Goal: Task Accomplishment & Management: Manage account settings

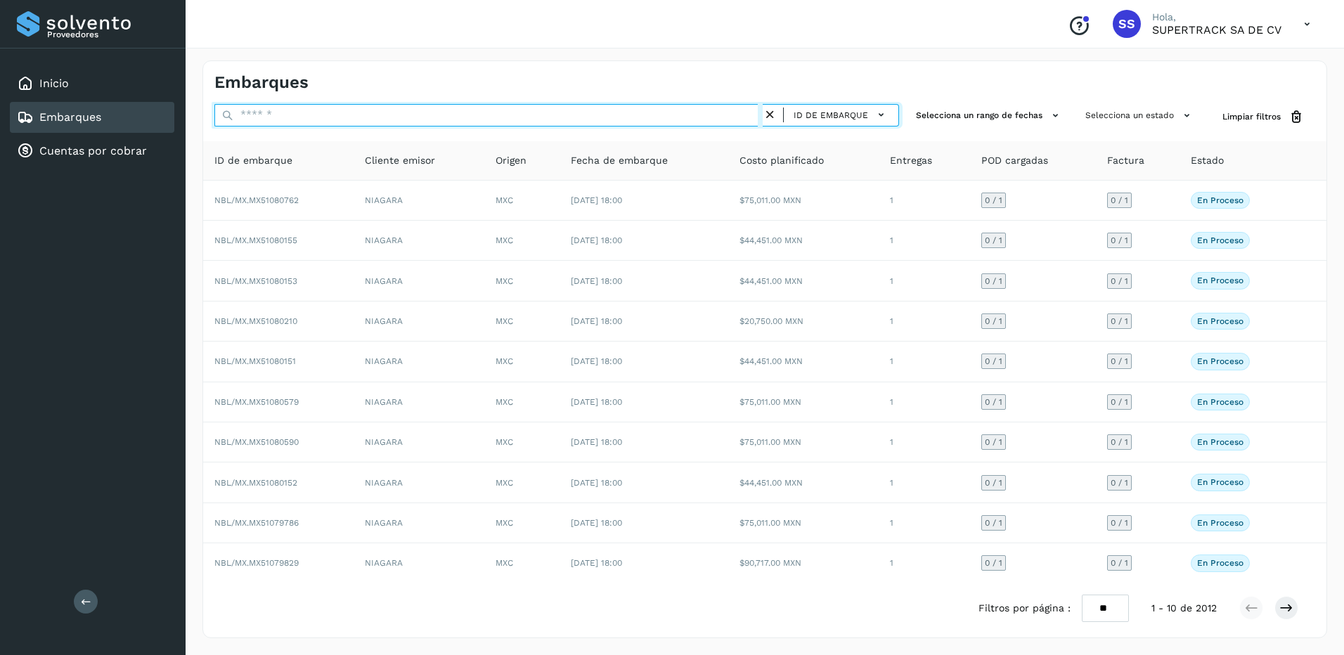
click at [370, 112] on input "text" at bounding box center [488, 115] width 548 height 22
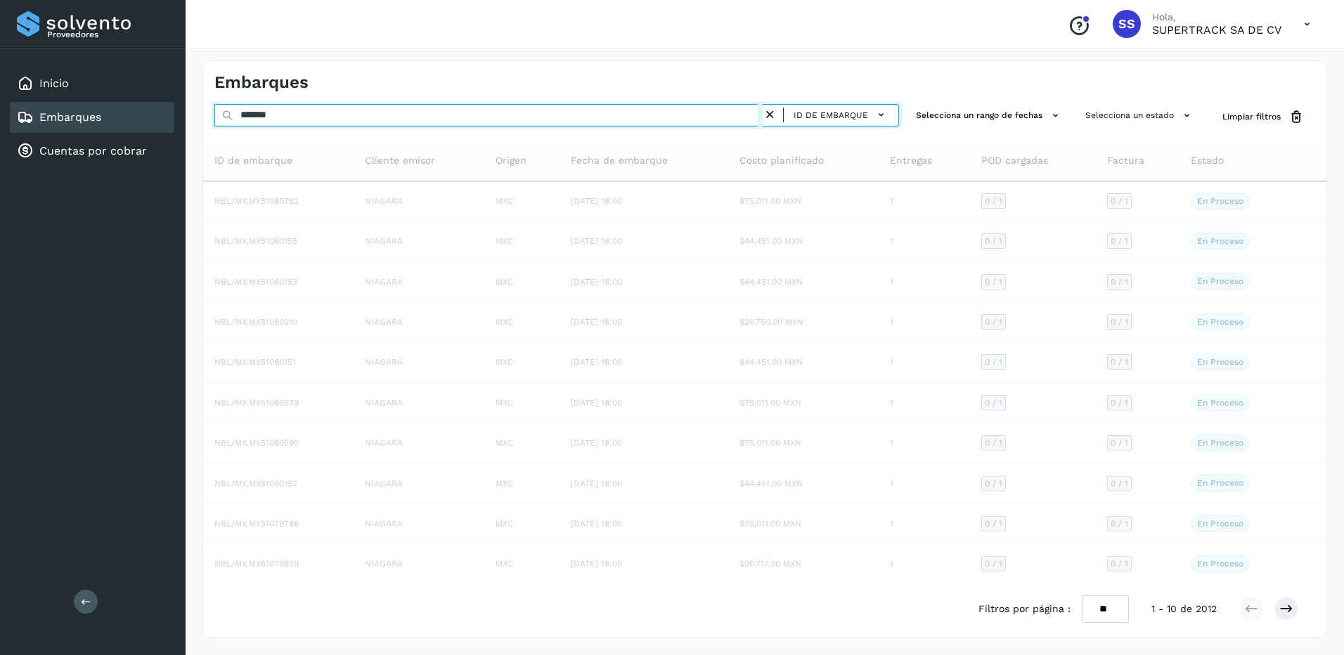
type input "********"
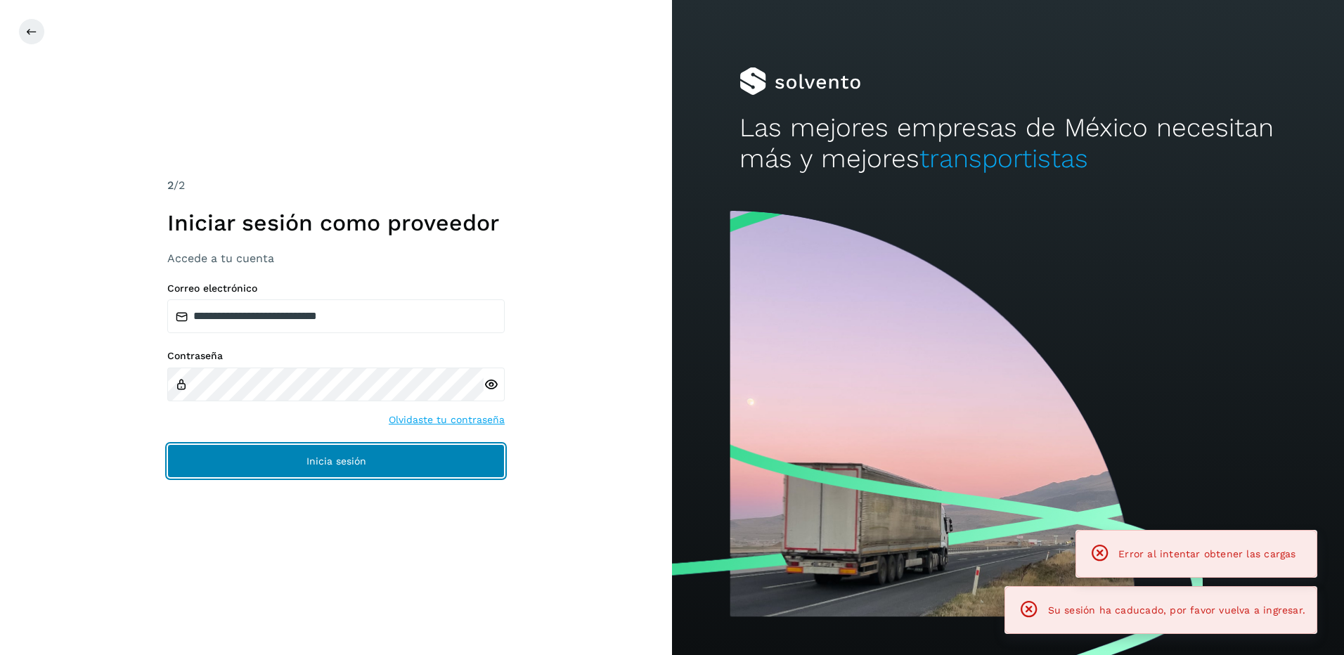
click at [356, 445] on button "Inicia sesión" at bounding box center [335, 461] width 337 height 34
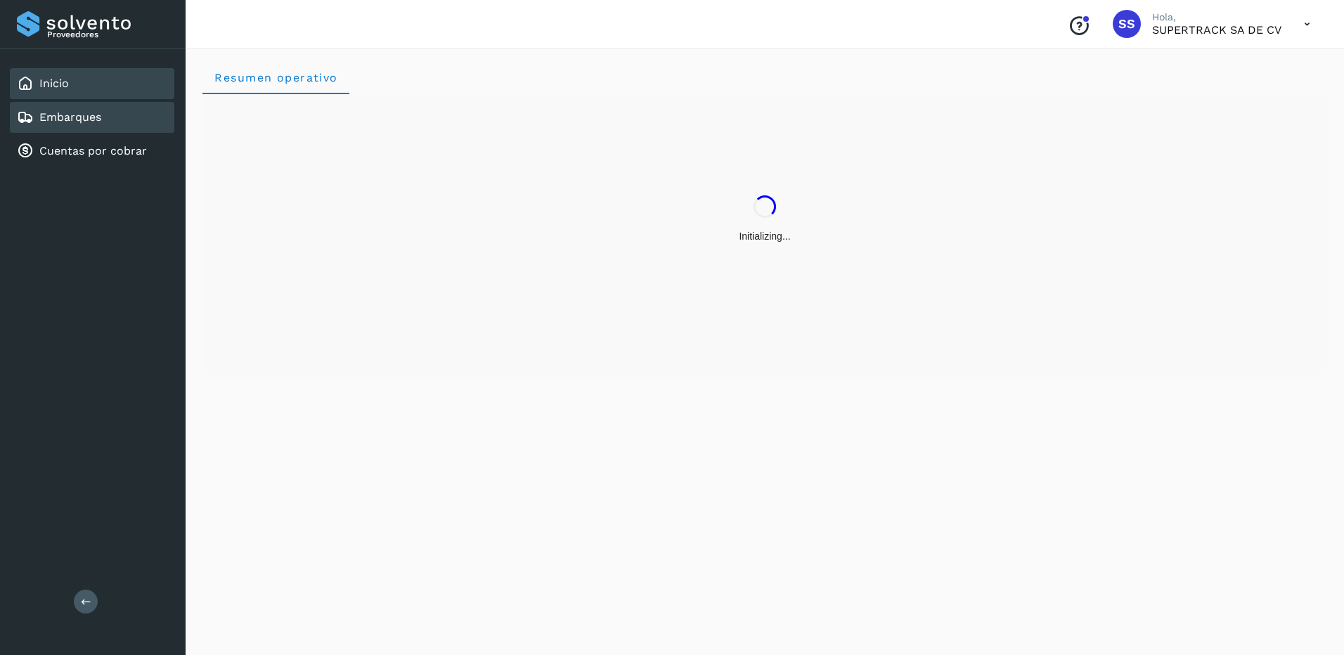
click at [60, 115] on link "Embarques" at bounding box center [70, 116] width 62 height 13
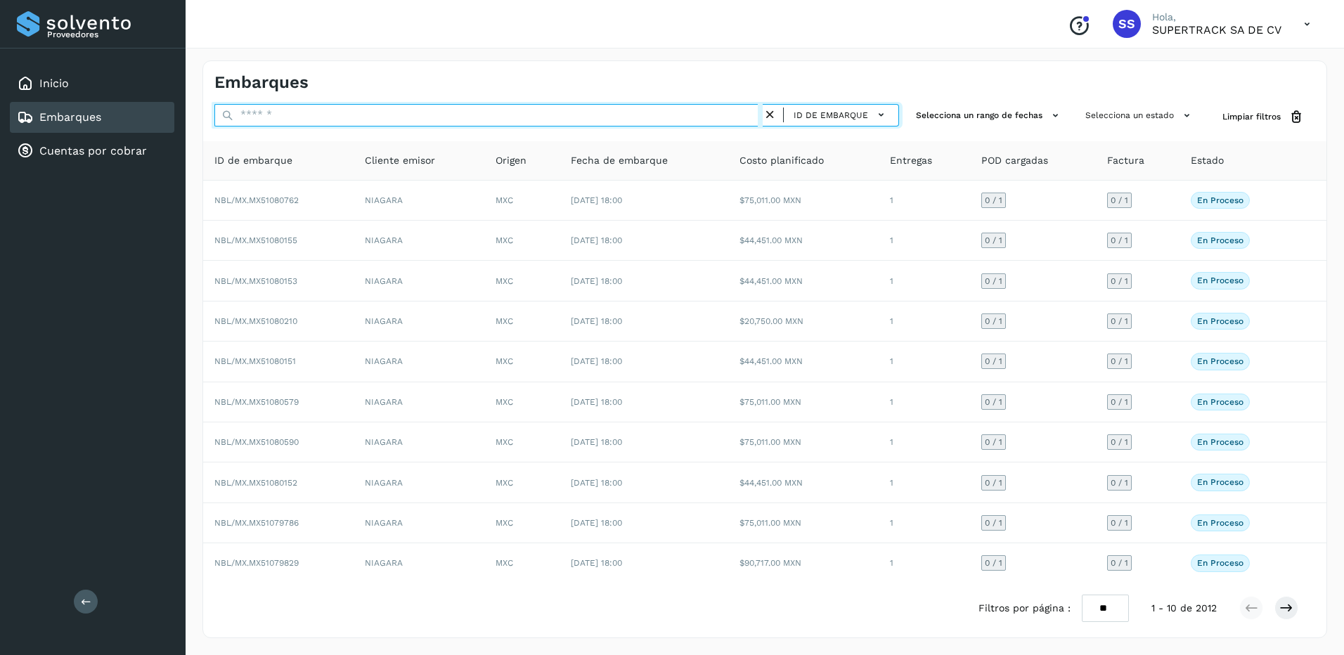
click at [271, 117] on input "text" at bounding box center [488, 115] width 548 height 22
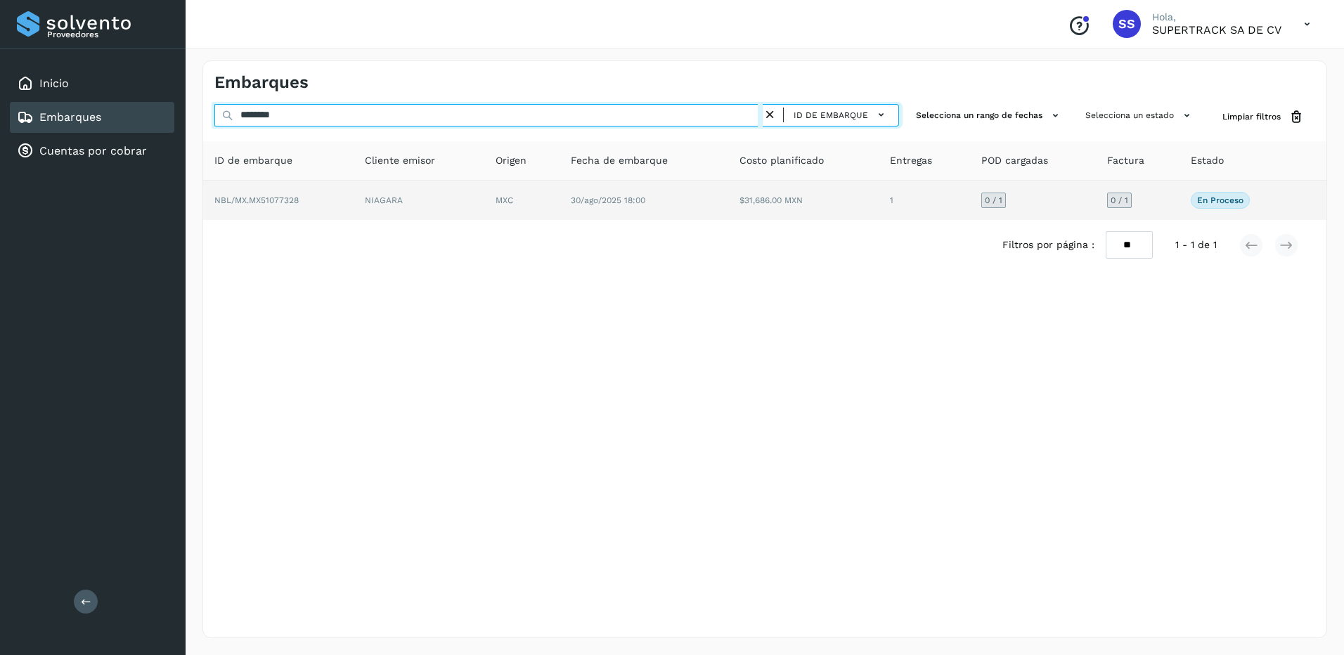
type input "********"
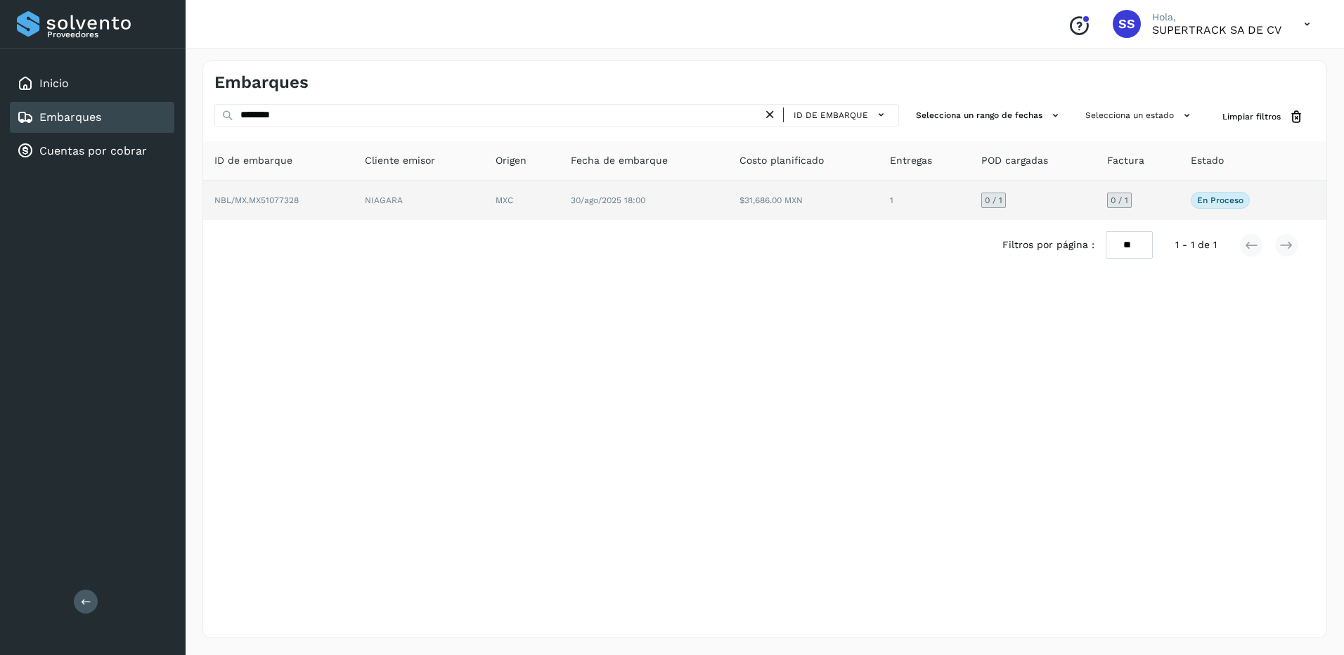
click at [406, 195] on td "NIAGARA" at bounding box center [419, 200] width 131 height 39
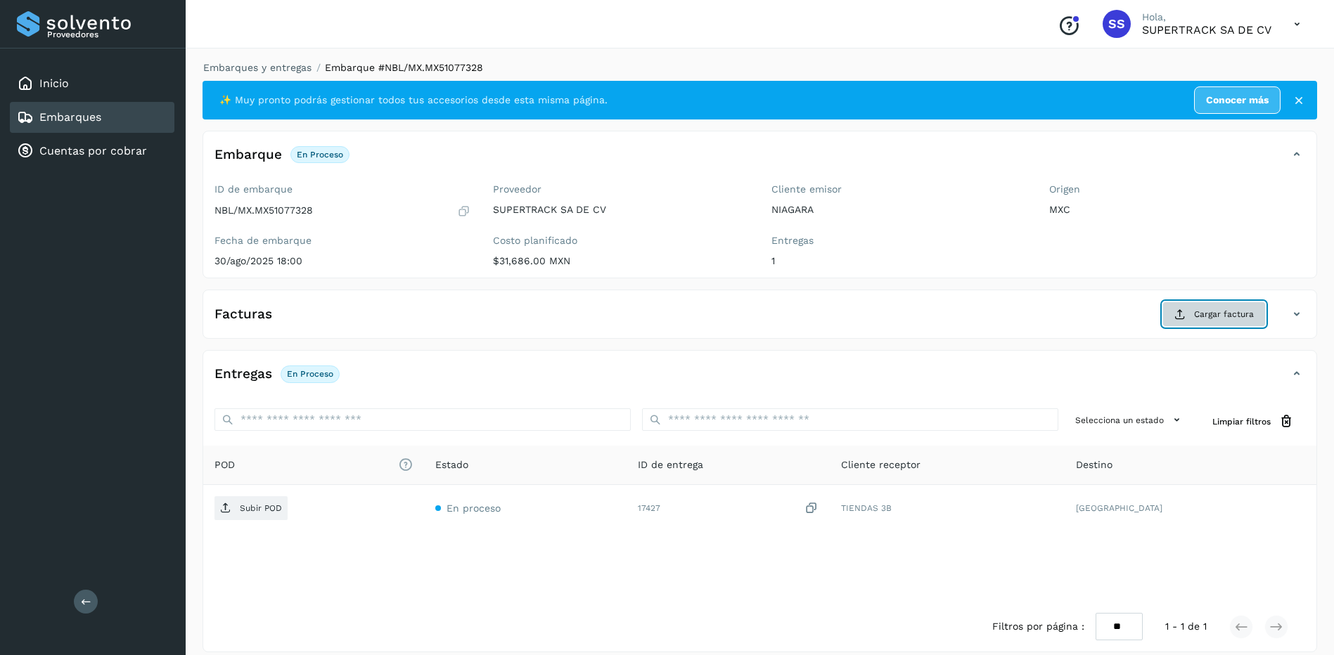
click at [1217, 311] on span "Cargar factura" at bounding box center [1224, 314] width 60 height 13
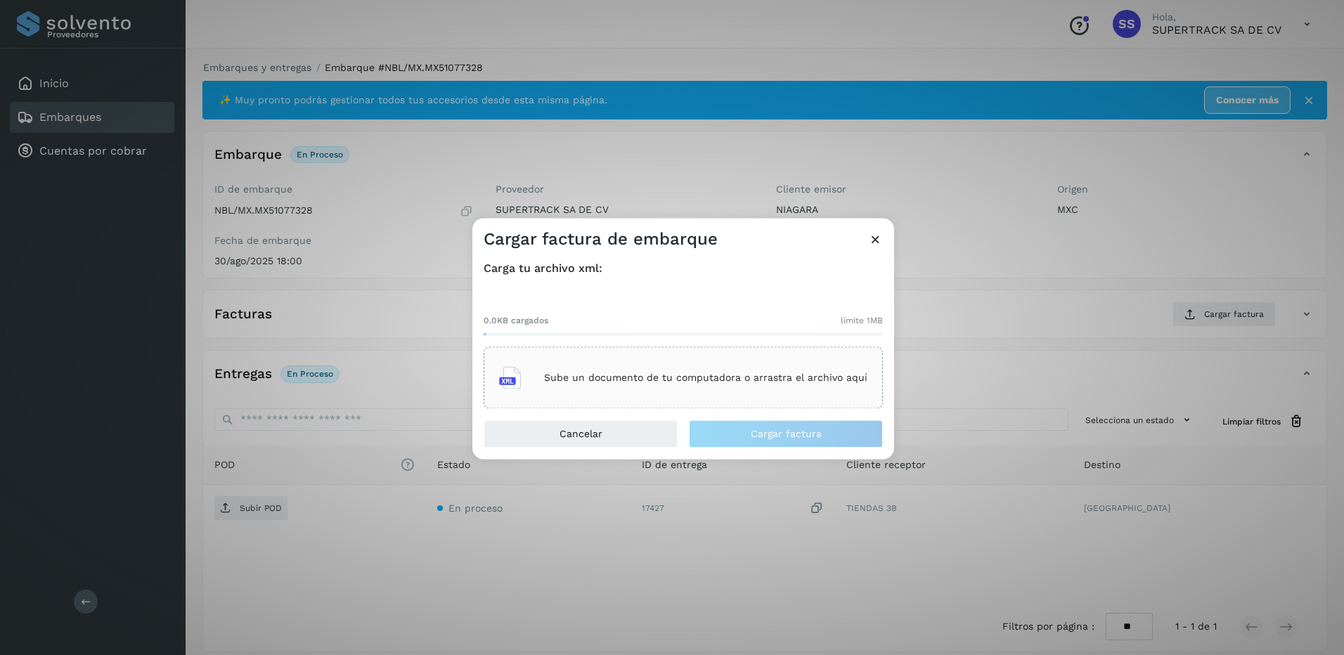
click at [700, 397] on div "Sube un documento de tu computadora o arrastra el archivo aquí" at bounding box center [683, 378] width 399 height 62
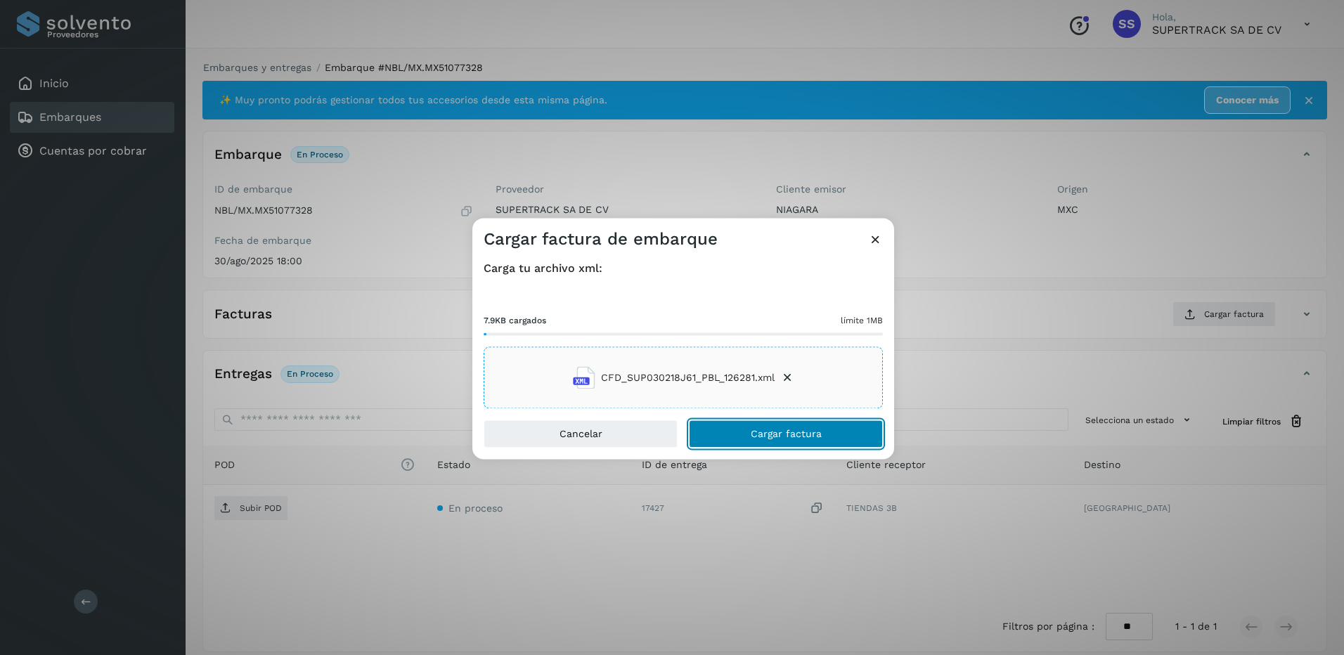
click at [796, 435] on span "Cargar factura" at bounding box center [786, 435] width 71 height 10
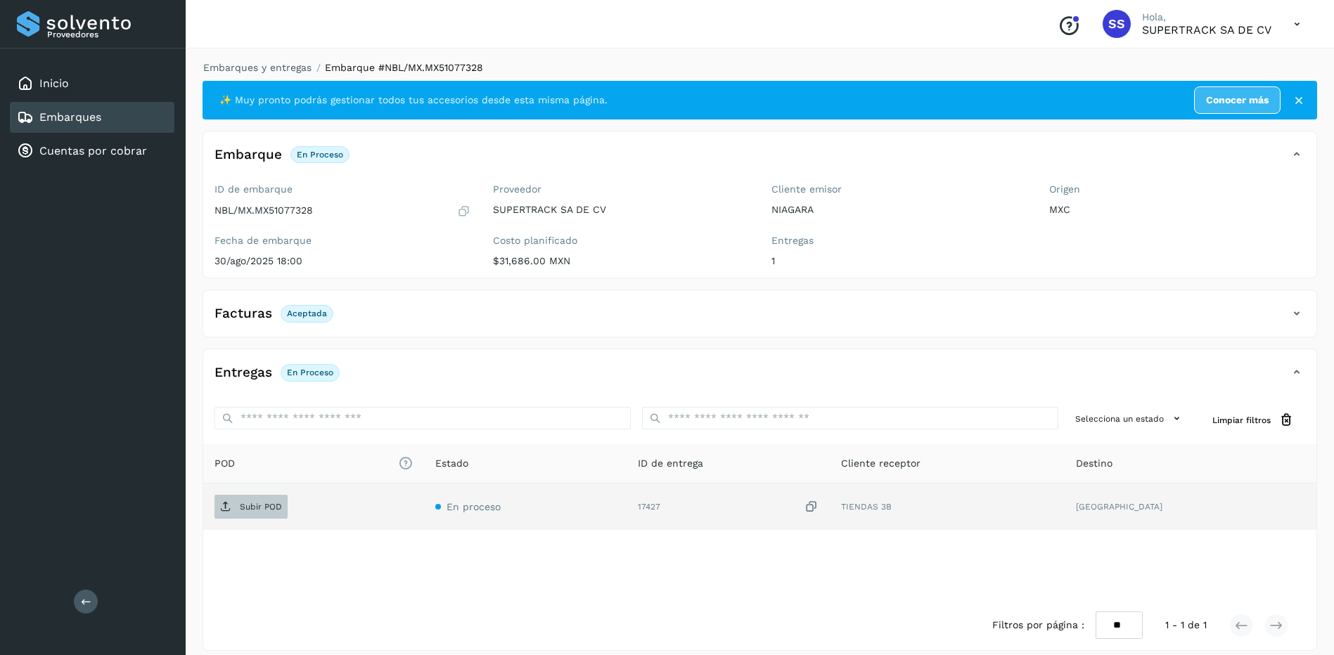
click at [270, 502] on p "Subir POD" at bounding box center [261, 507] width 42 height 10
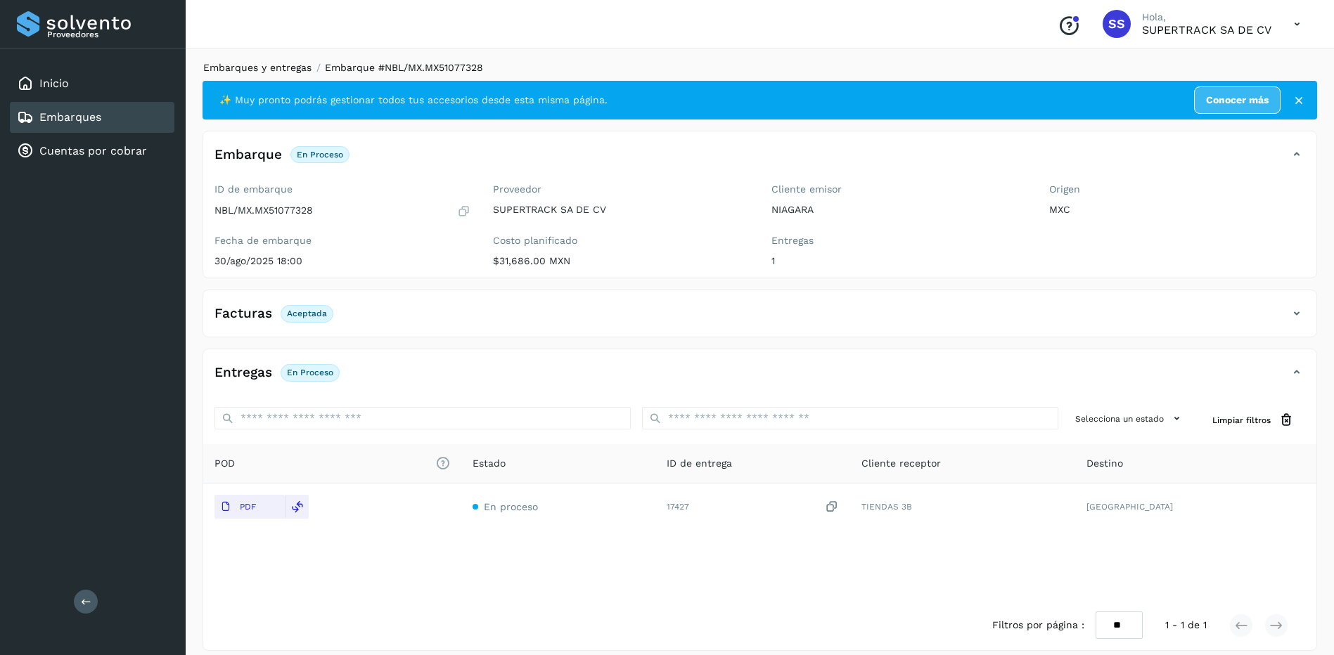
click at [268, 70] on link "Embarques y entregas" at bounding box center [257, 67] width 108 height 11
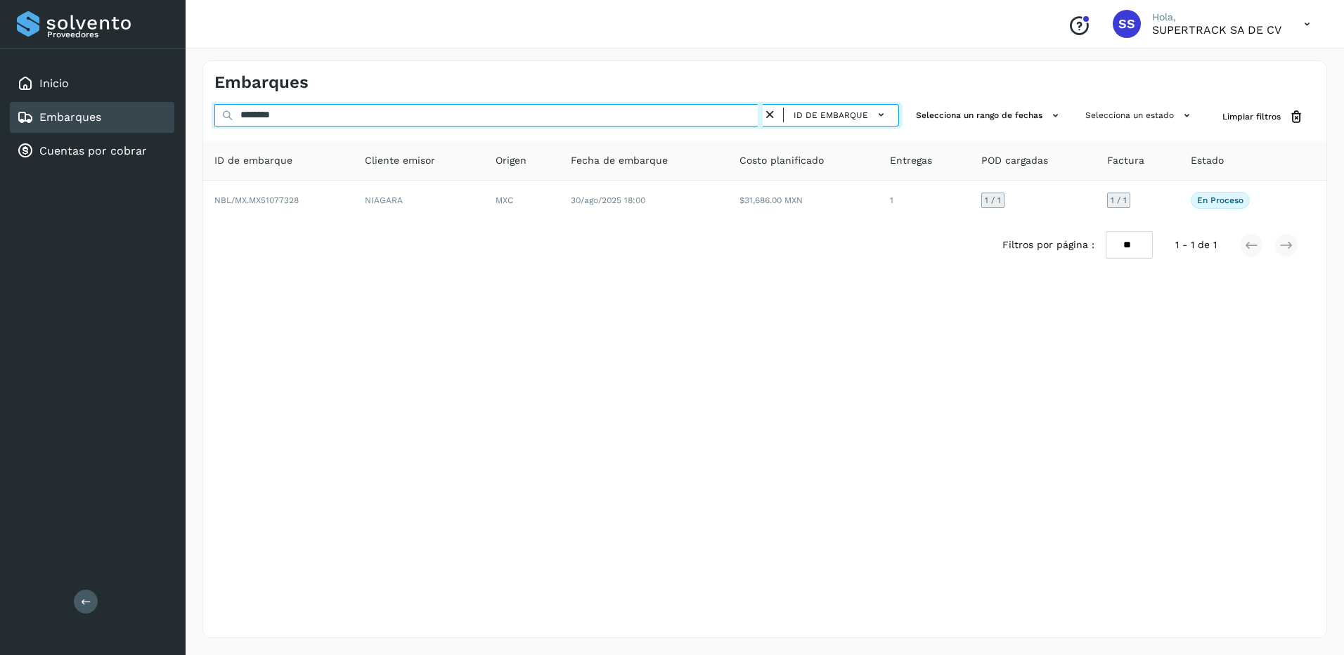
drag, startPoint x: 195, startPoint y: 103, endPoint x: 114, endPoint y: 103, distance: 81.5
click at [115, 103] on div "Proveedores Inicio Embarques Cuentas por cobrar Salir Conoce nuestros beneficio…" at bounding box center [672, 327] width 1344 height 655
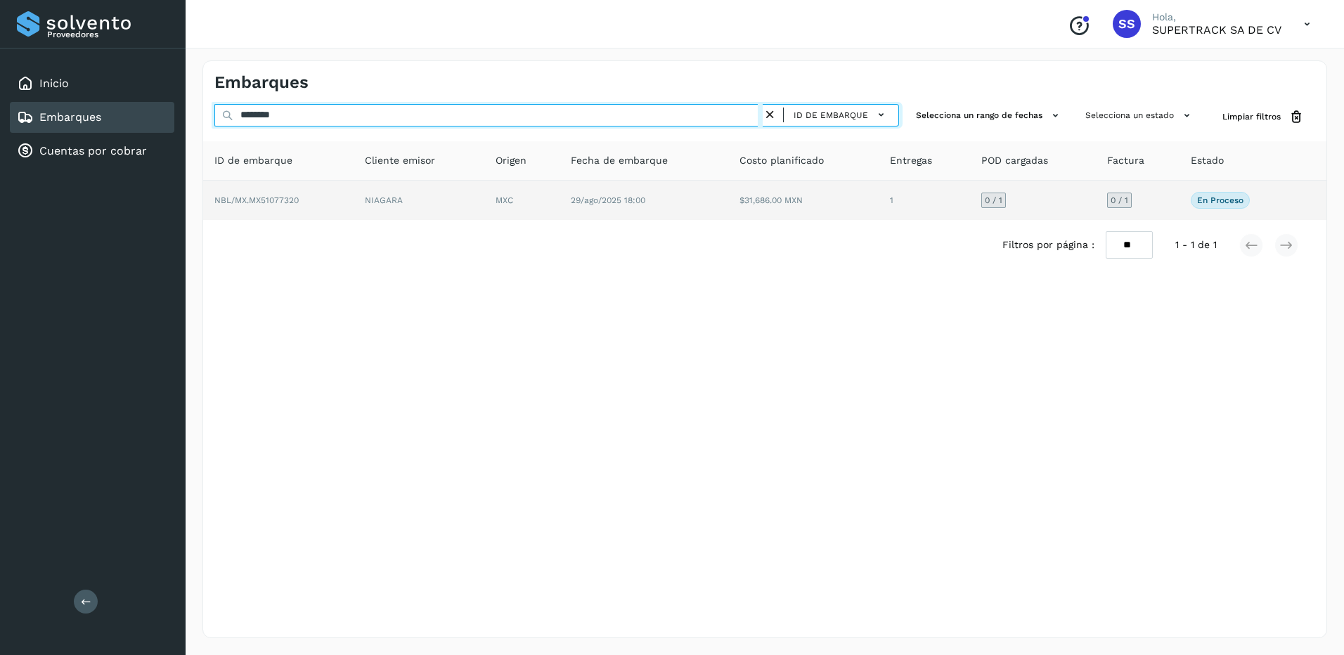
type input "********"
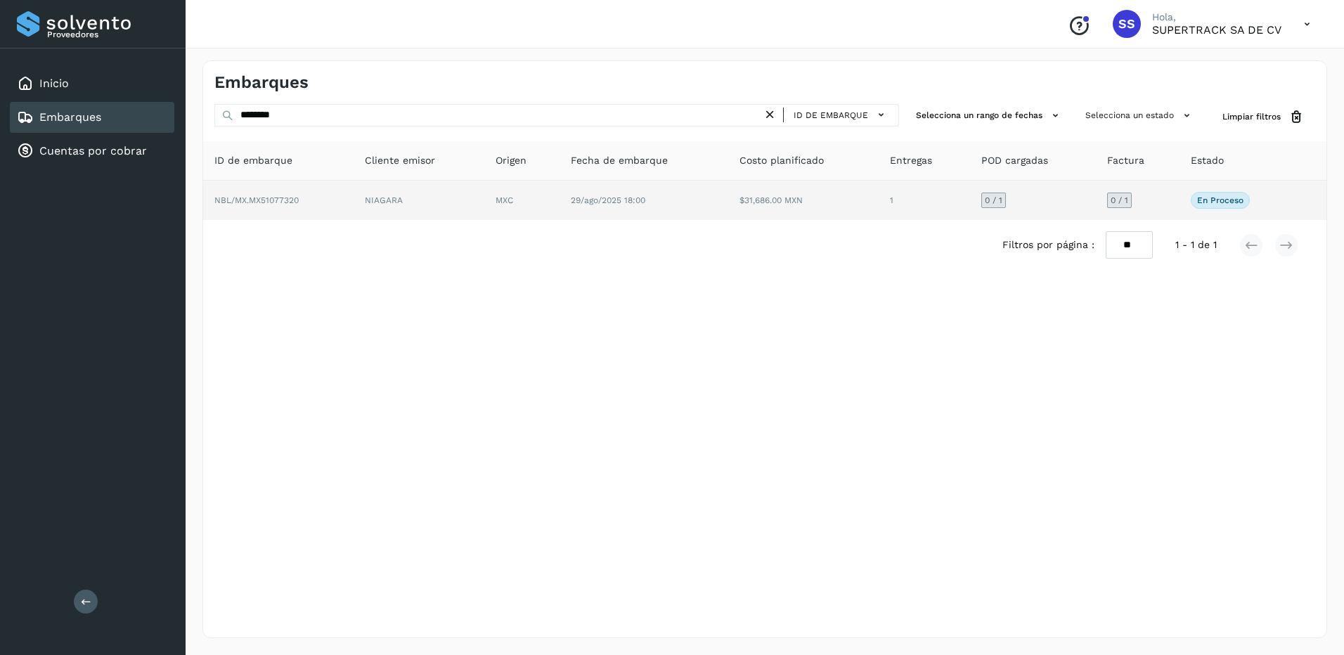
click at [307, 188] on td "NBL/MX.MX51077320" at bounding box center [278, 200] width 150 height 39
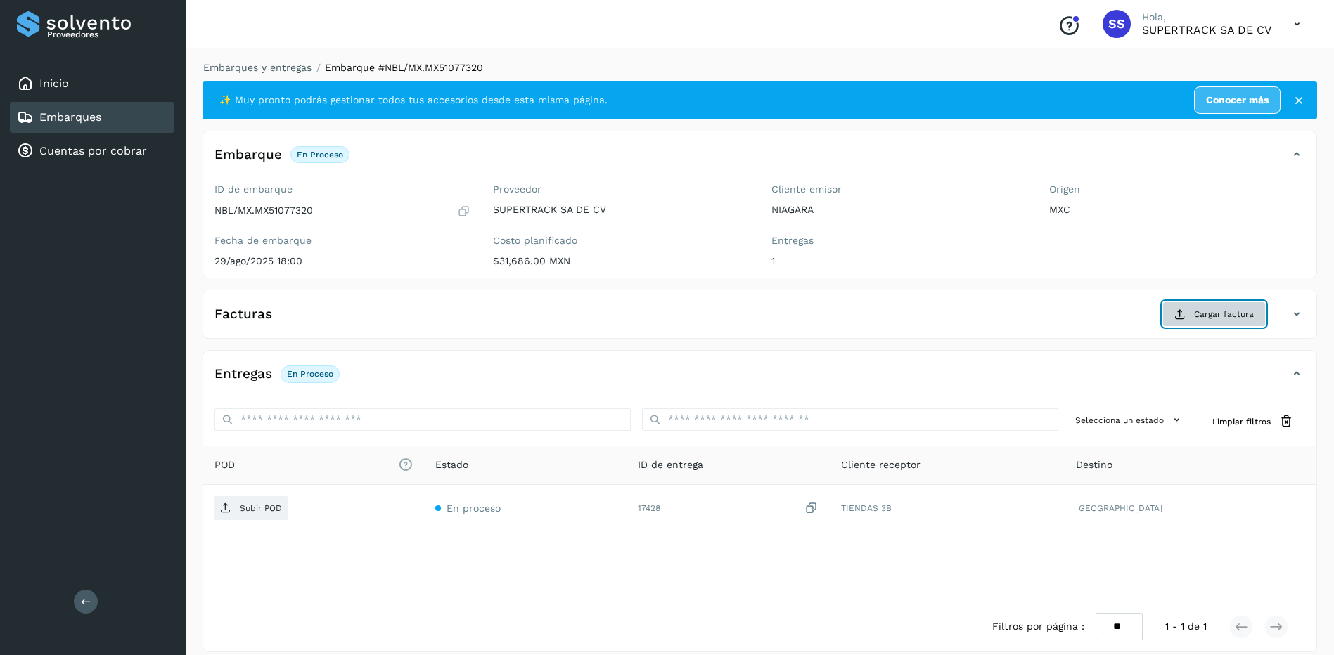
click at [1208, 312] on span "Cargar factura" at bounding box center [1224, 314] width 60 height 13
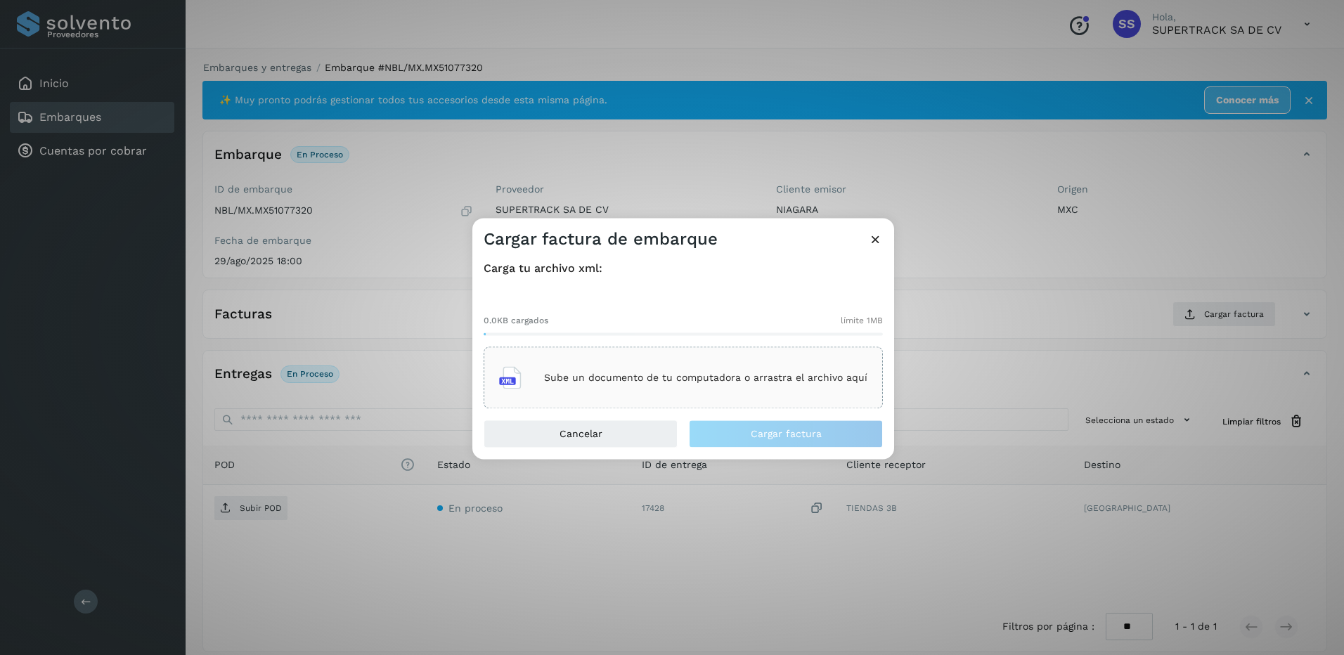
click at [656, 366] on div "Sube un documento de tu computadora o arrastra el archivo aquí" at bounding box center [683, 378] width 368 height 38
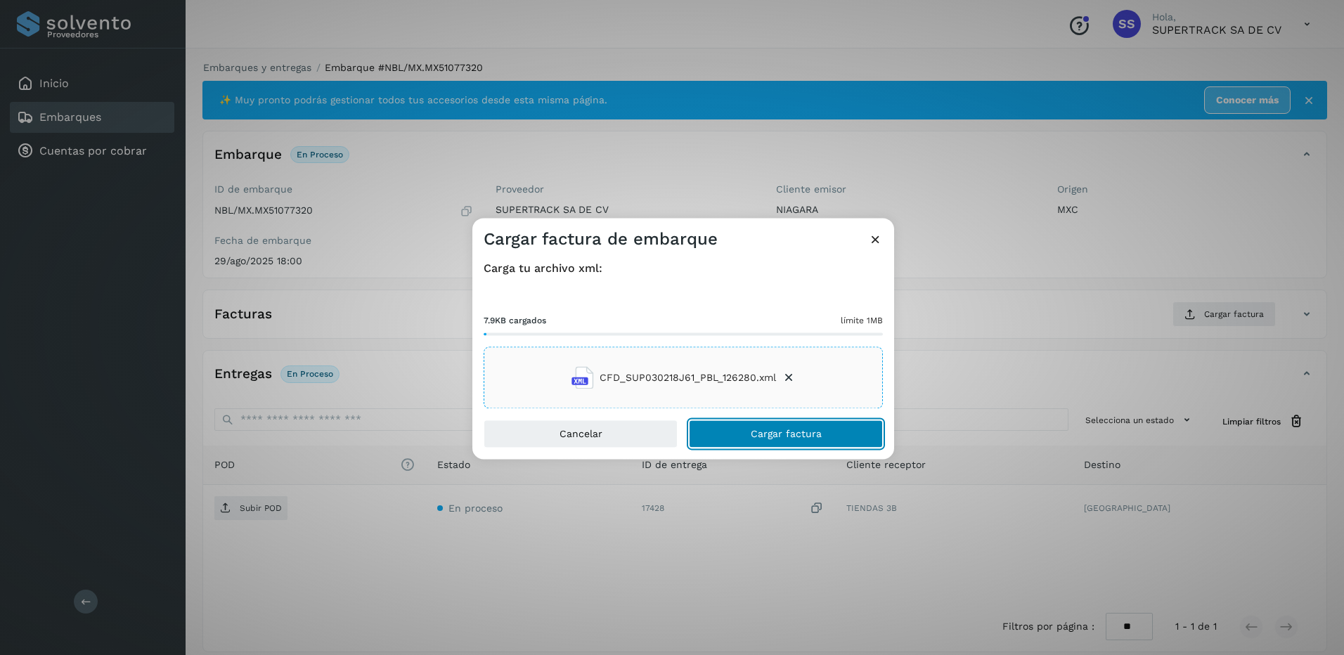
click at [804, 432] on span "Cargar factura" at bounding box center [786, 435] width 71 height 10
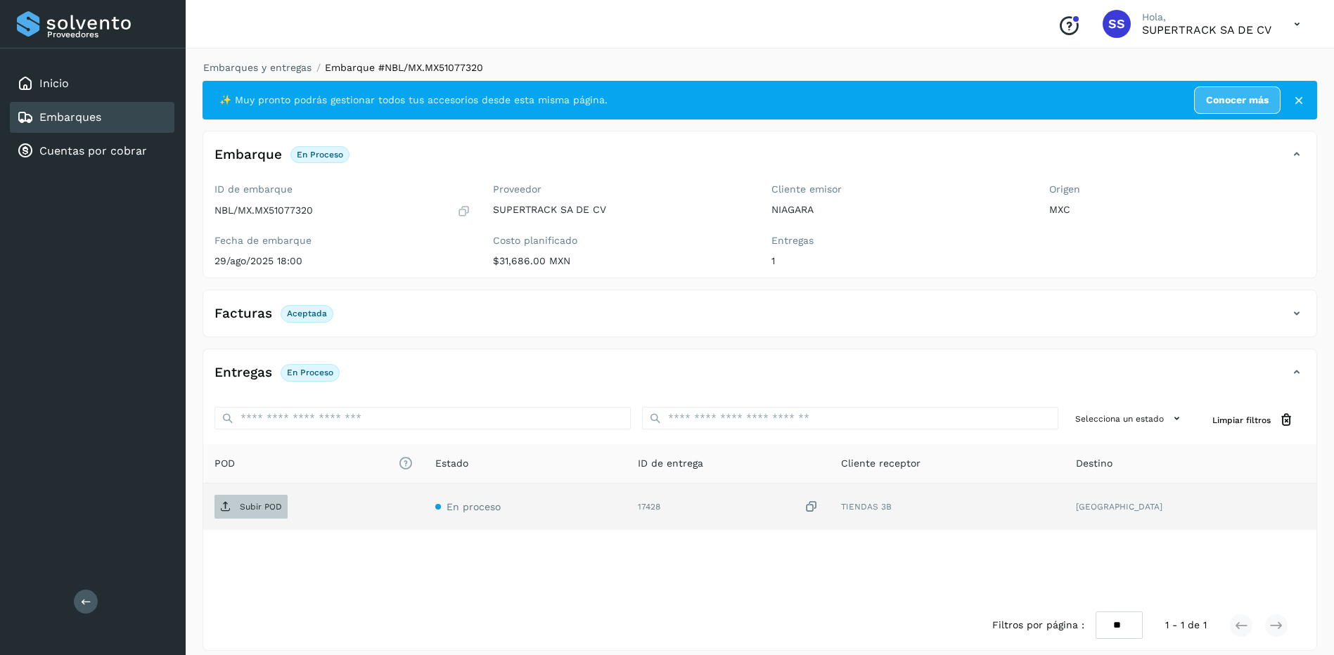
click at [271, 501] on span "Subir POD" at bounding box center [250, 507] width 73 height 22
click at [266, 53] on div "Embarques y entregas Embarque #NBL/MX.MX51077320 ✨ Muy pronto podrás gestionar …" at bounding box center [760, 356] width 1148 height 624
click at [266, 59] on div "Embarques y entregas Embarque #NBL/MX.MX51077320 ✨ Muy pronto podrás gestionar …" at bounding box center [760, 356] width 1148 height 624
click at [266, 60] on li "Embarques y entregas" at bounding box center [252, 67] width 117 height 15
click at [266, 63] on link "Embarques y entregas" at bounding box center [257, 67] width 108 height 11
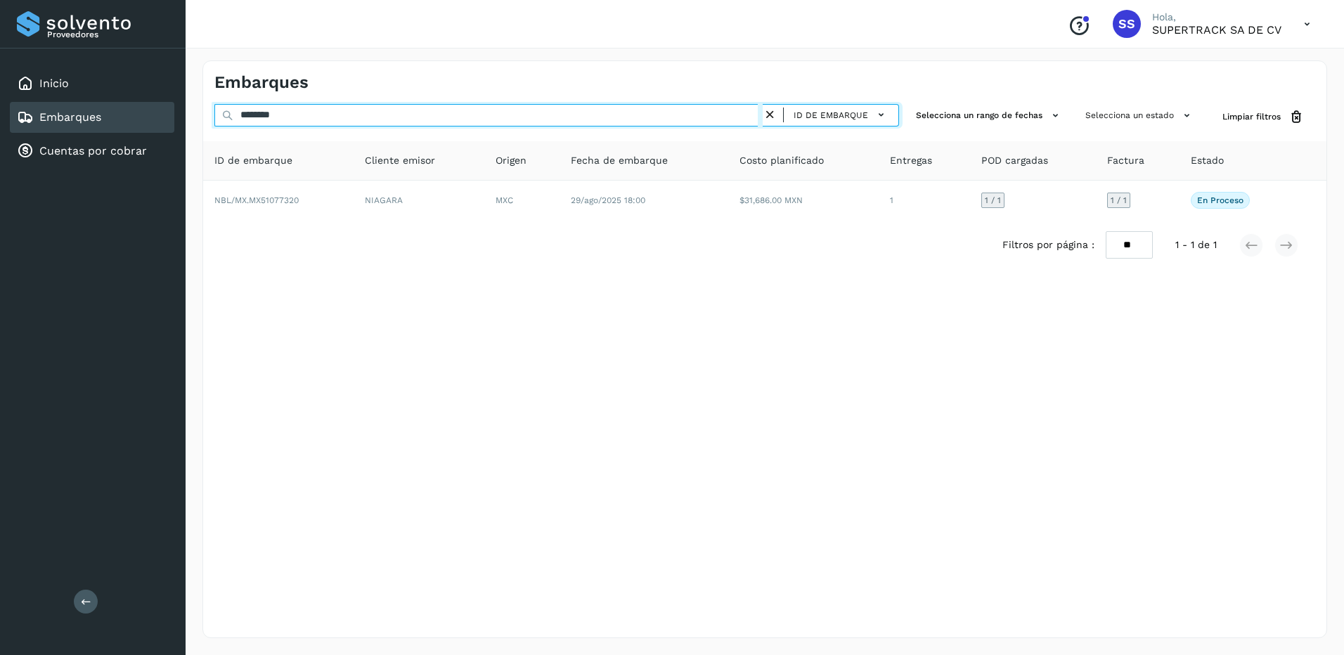
drag, startPoint x: 288, startPoint y: 115, endPoint x: 89, endPoint y: 101, distance: 200.1
click at [90, 102] on div "Proveedores Inicio Embarques Cuentas por cobrar Salir Conoce nuestros beneficio…" at bounding box center [672, 327] width 1344 height 655
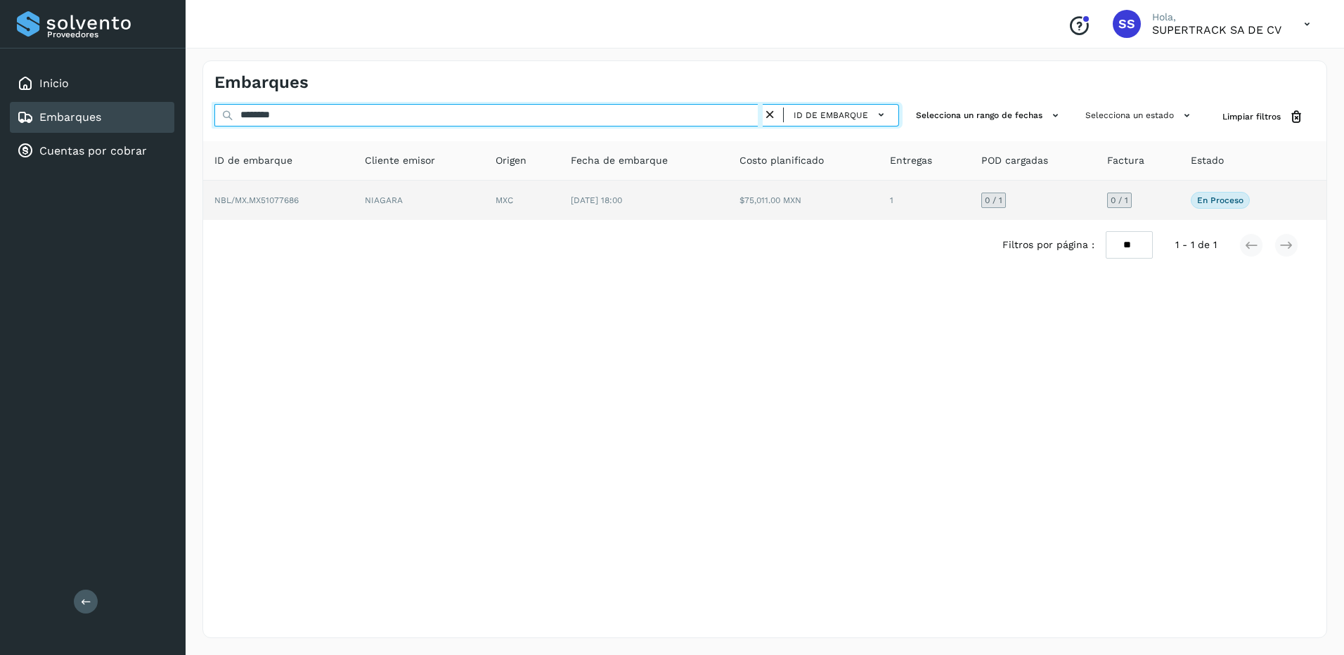
type input "********"
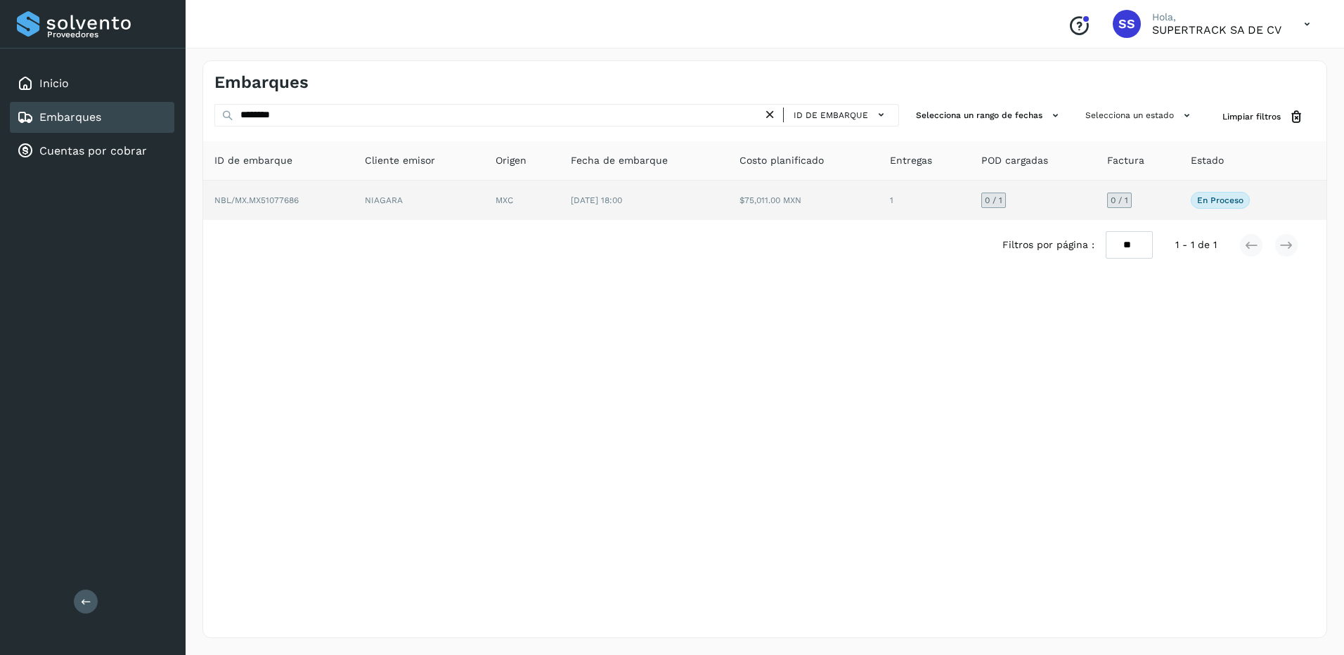
click at [378, 191] on td "NIAGARA" at bounding box center [419, 200] width 131 height 39
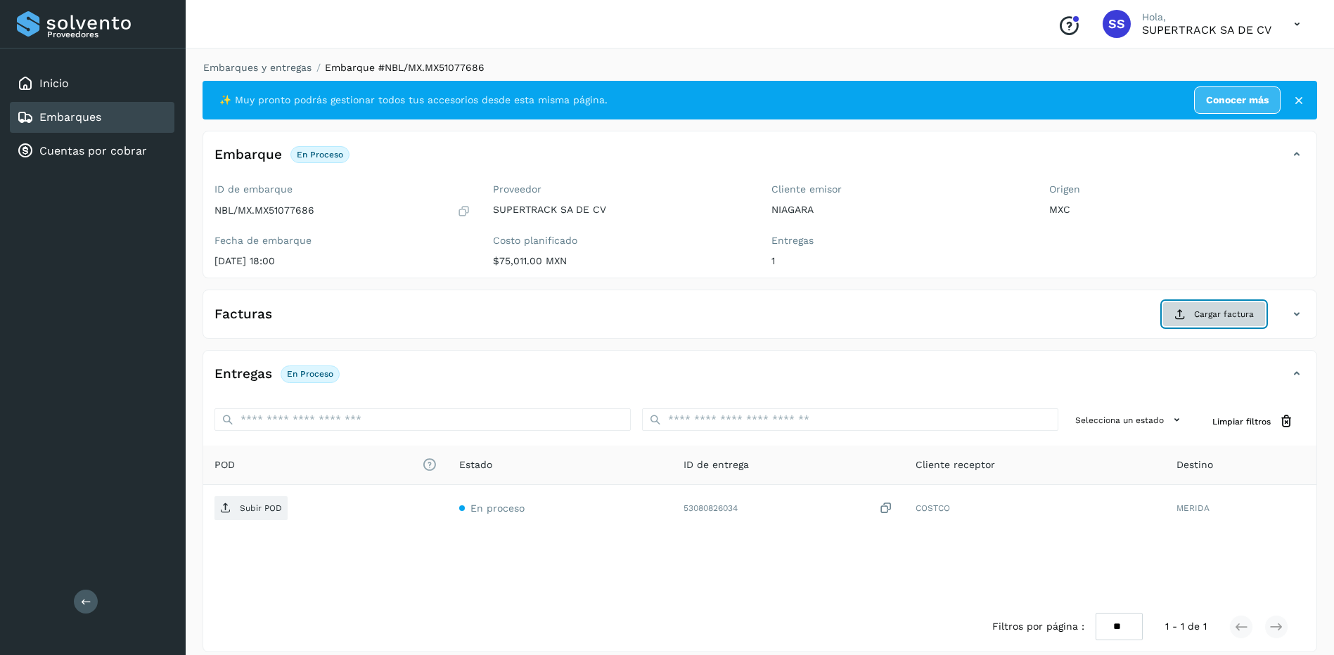
click at [1181, 308] on button "Cargar factura" at bounding box center [1213, 314] width 103 height 25
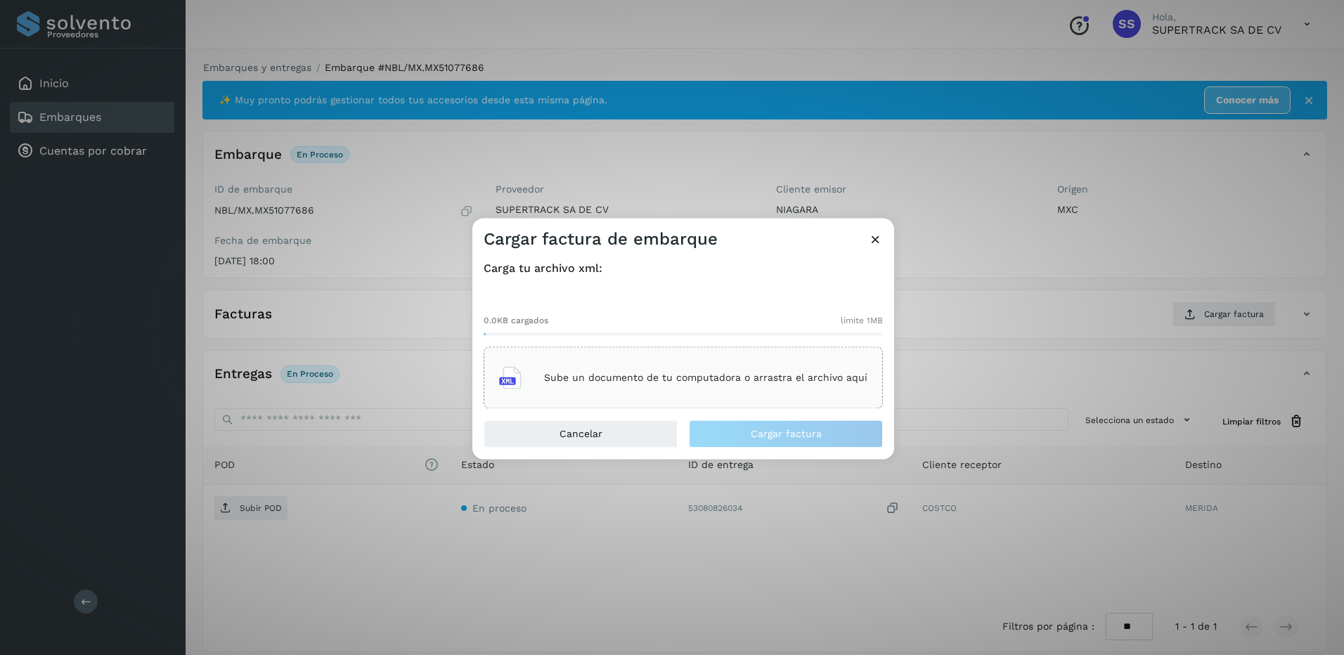
click at [759, 376] on p "Sube un documento de tu computadora o arrastra el archivo aquí" at bounding box center [705, 378] width 323 height 12
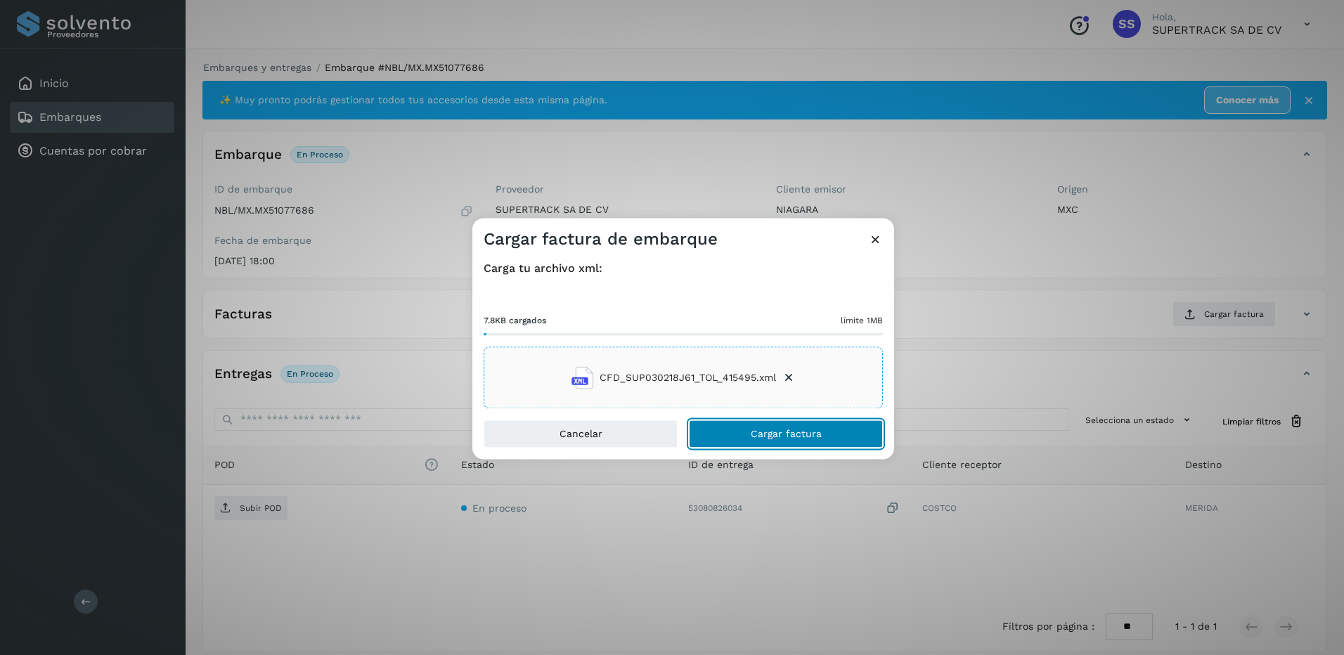
click at [782, 432] on span "Cargar factura" at bounding box center [786, 435] width 71 height 10
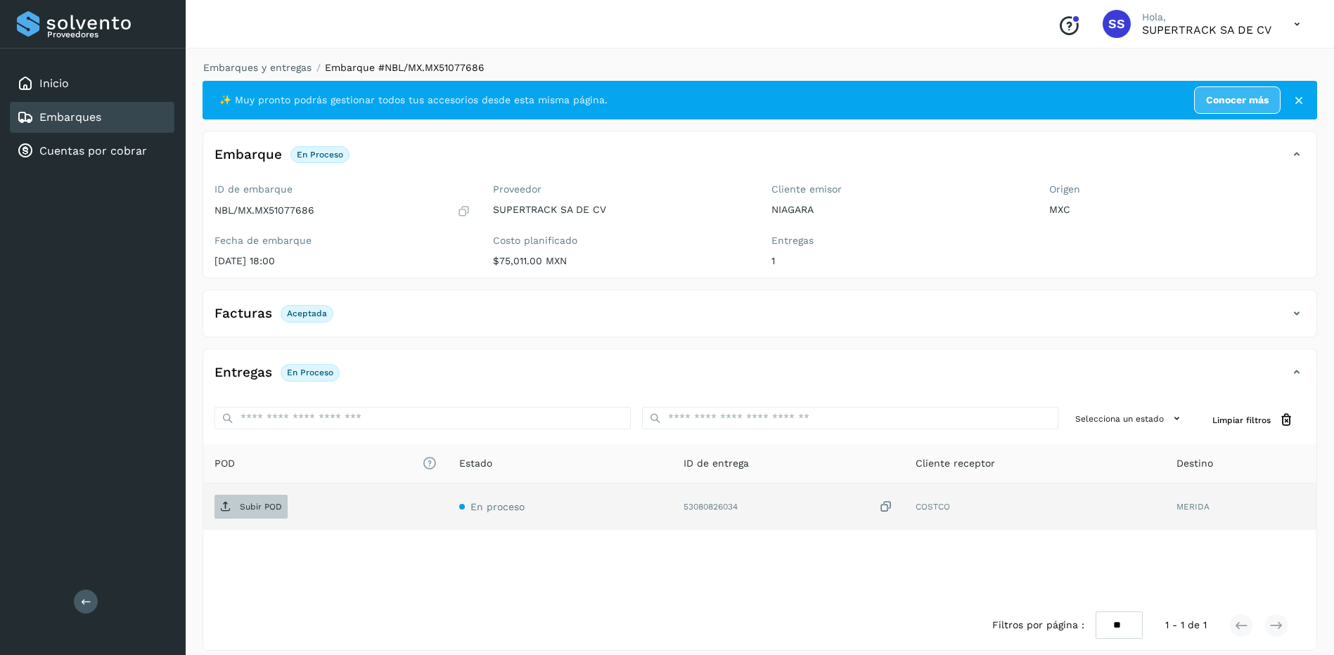
click at [249, 509] on p "Subir POD" at bounding box center [261, 507] width 42 height 10
click at [252, 72] on link "Embarques y entregas" at bounding box center [257, 67] width 108 height 11
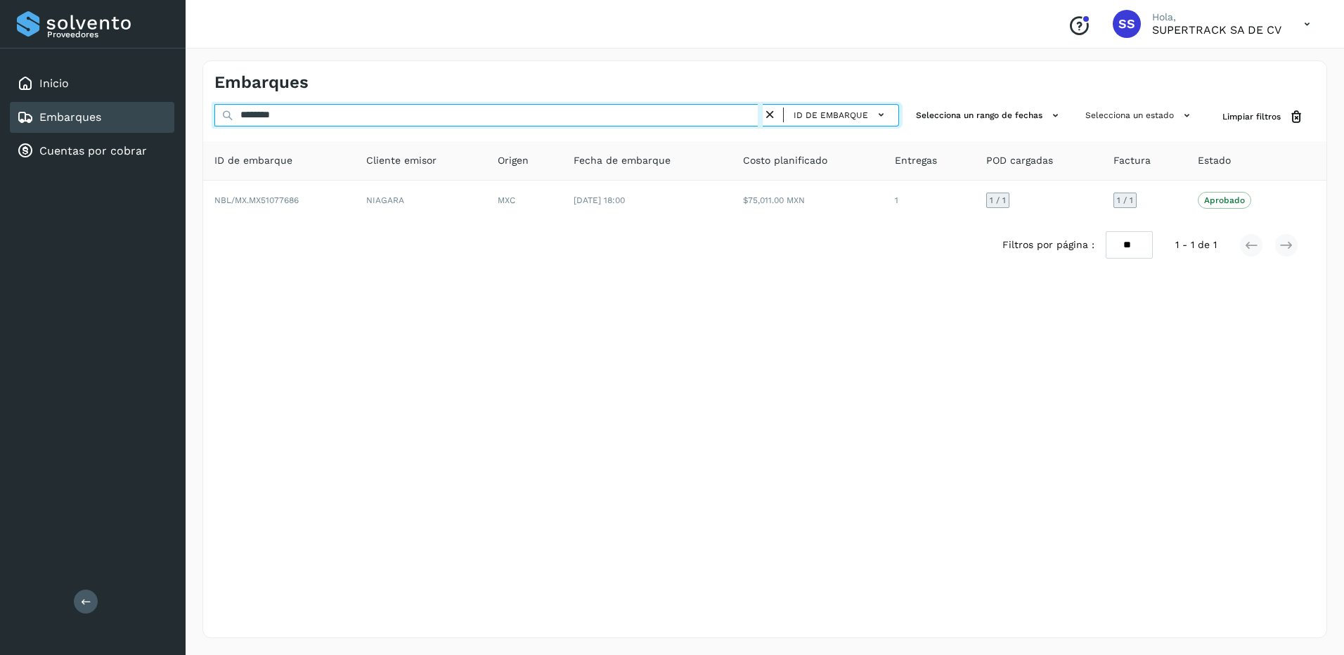
drag, startPoint x: 321, startPoint y: 116, endPoint x: 63, endPoint y: 114, distance: 258.0
click at [63, 114] on div "Proveedores Inicio Embarques Cuentas por cobrar Salir Conoce nuestros beneficio…" at bounding box center [672, 327] width 1344 height 655
type input "*"
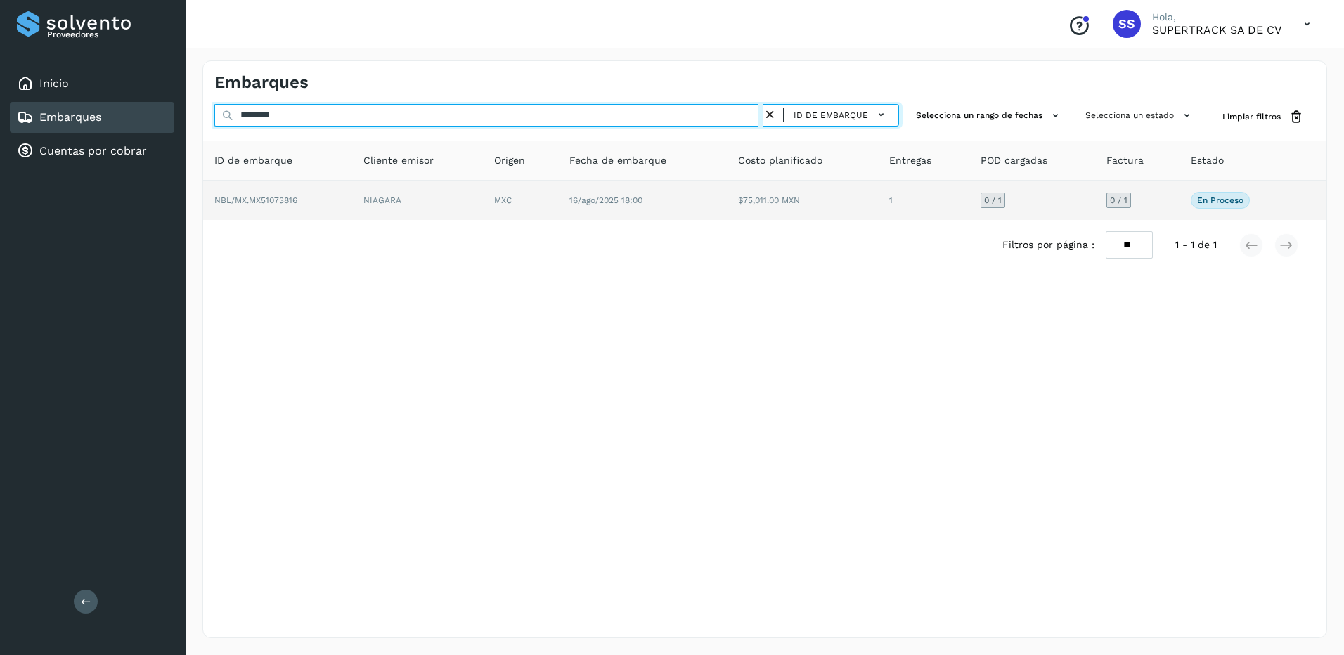
type input "********"
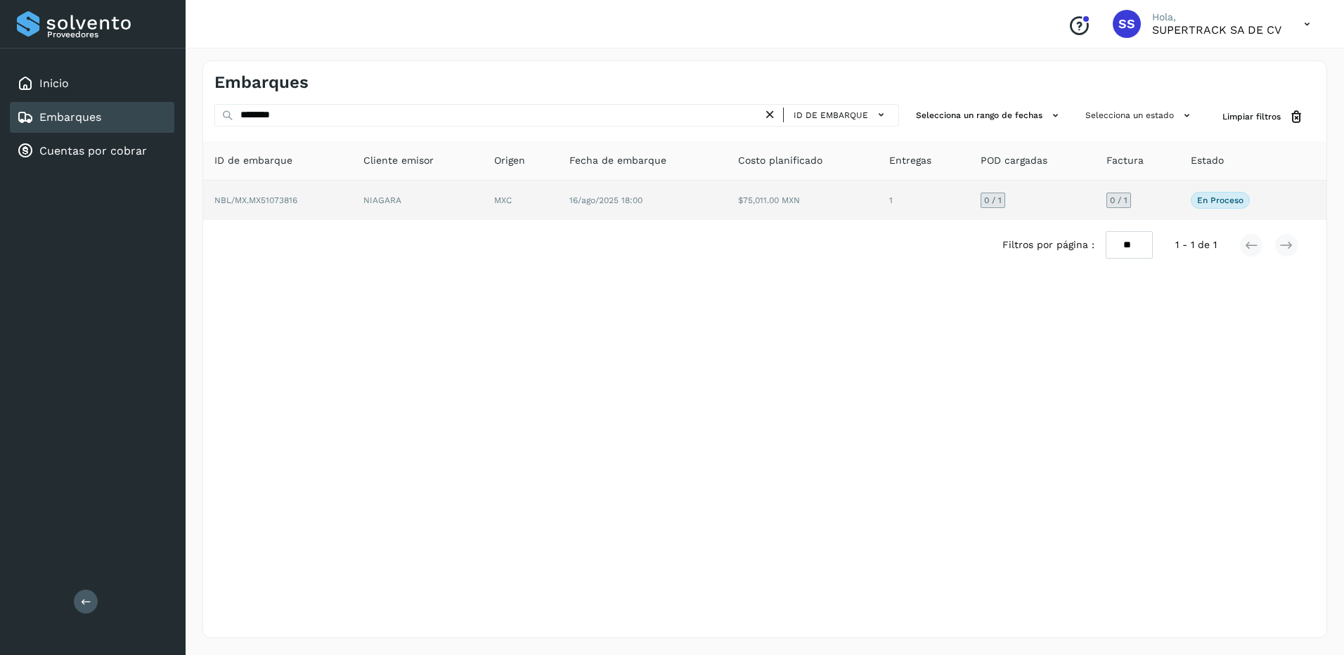
click at [327, 181] on td "NBL/MX.MX51073816" at bounding box center [277, 200] width 149 height 39
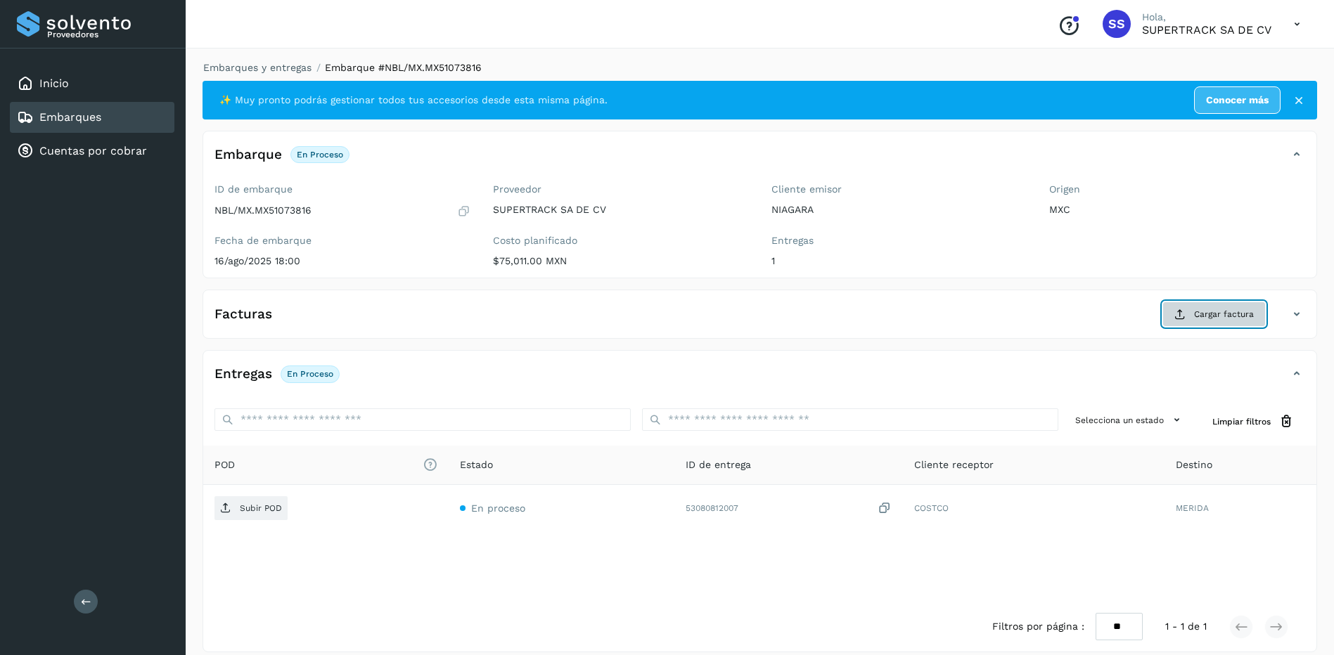
click at [1230, 308] on span "Cargar factura" at bounding box center [1224, 314] width 60 height 13
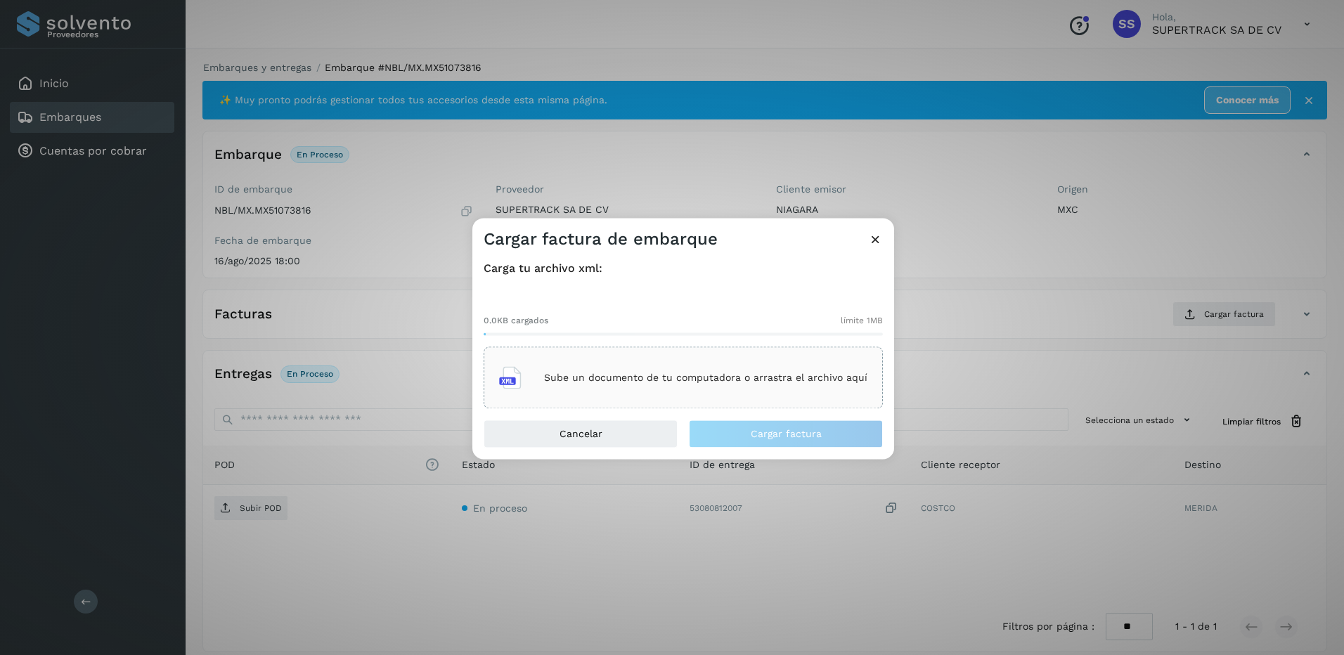
click at [744, 370] on div "Sube un documento de tu computadora o arrastra el archivo aquí" at bounding box center [683, 378] width 368 height 38
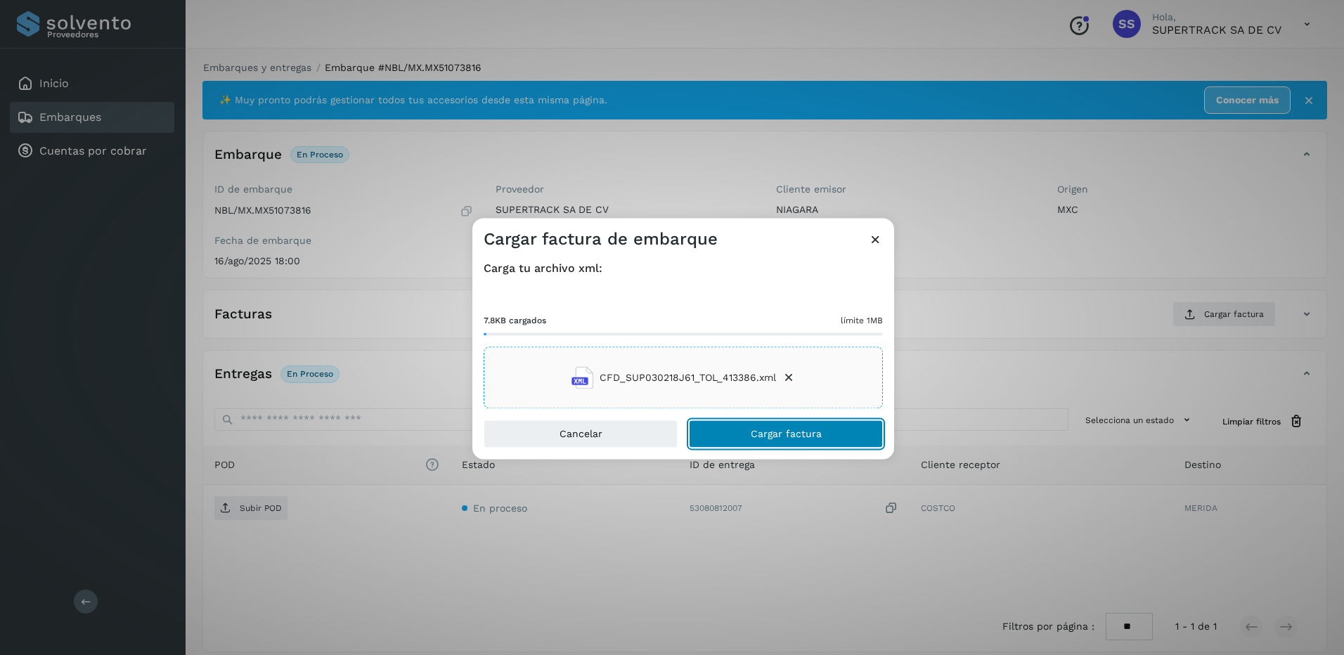
click at [799, 434] on span "Cargar factura" at bounding box center [786, 435] width 71 height 10
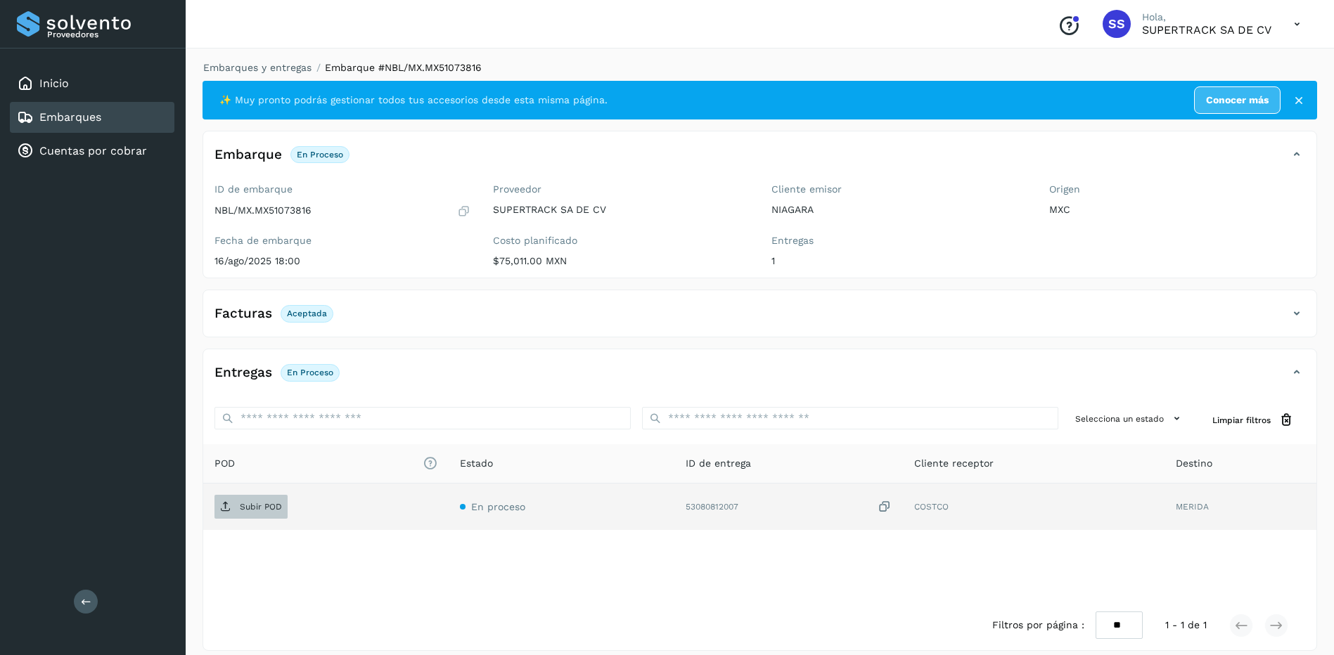
click at [261, 506] on p "Subir POD" at bounding box center [261, 507] width 42 height 10
click at [241, 69] on link "Embarques y entregas" at bounding box center [257, 67] width 108 height 11
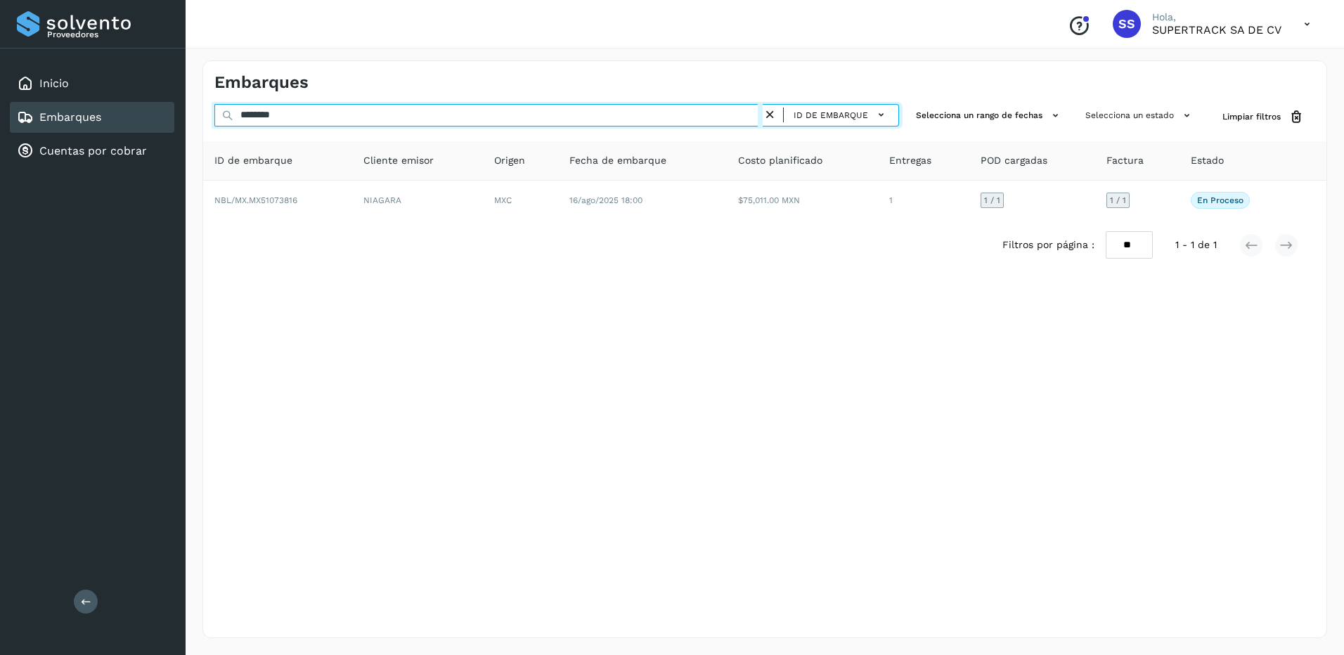
drag, startPoint x: 251, startPoint y: 113, endPoint x: 205, endPoint y: 112, distance: 45.7
click at [205, 113] on div "******** ID de embarque Selecciona un rango de fechas Selecciona un estado Limp…" at bounding box center [764, 117] width 1123 height 26
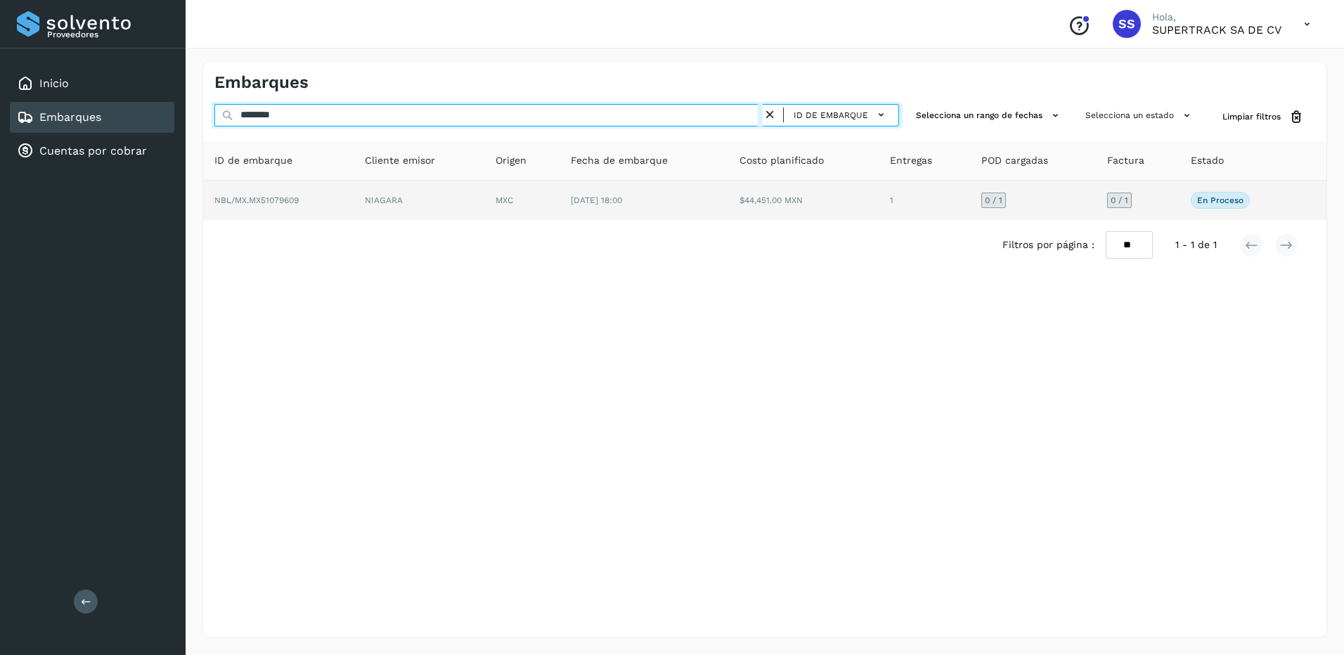
type input "********"
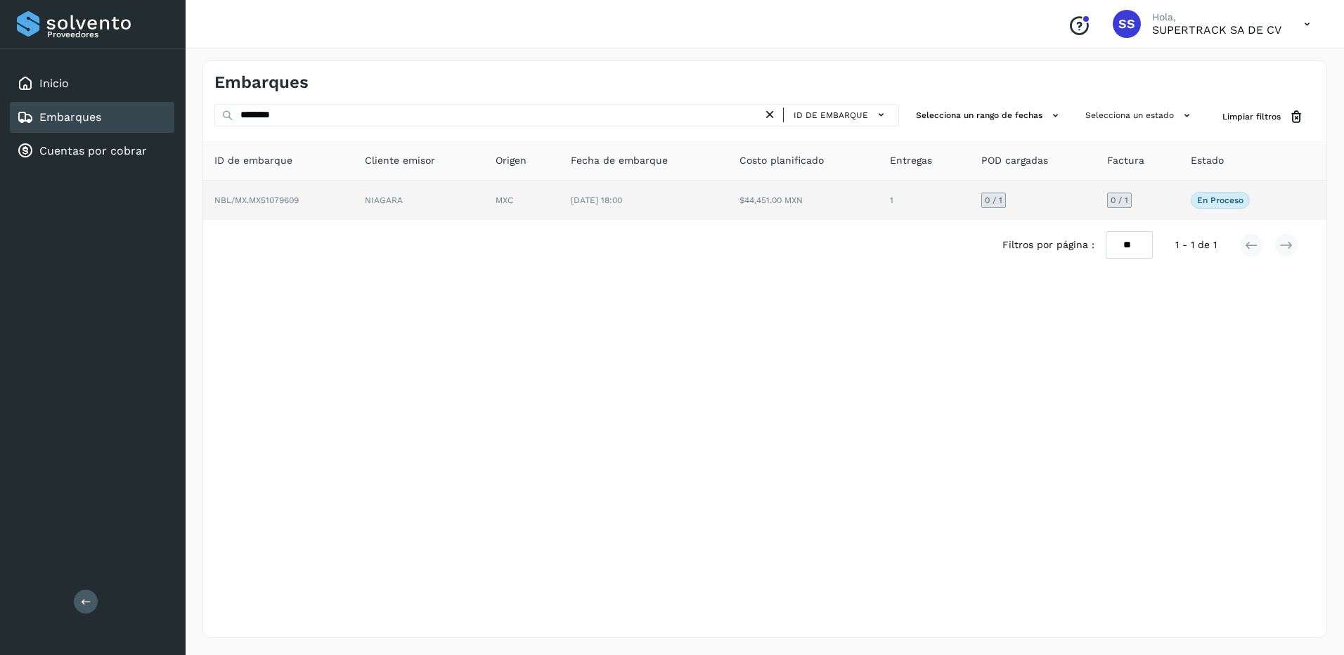
click at [394, 214] on td "NIAGARA" at bounding box center [419, 200] width 131 height 39
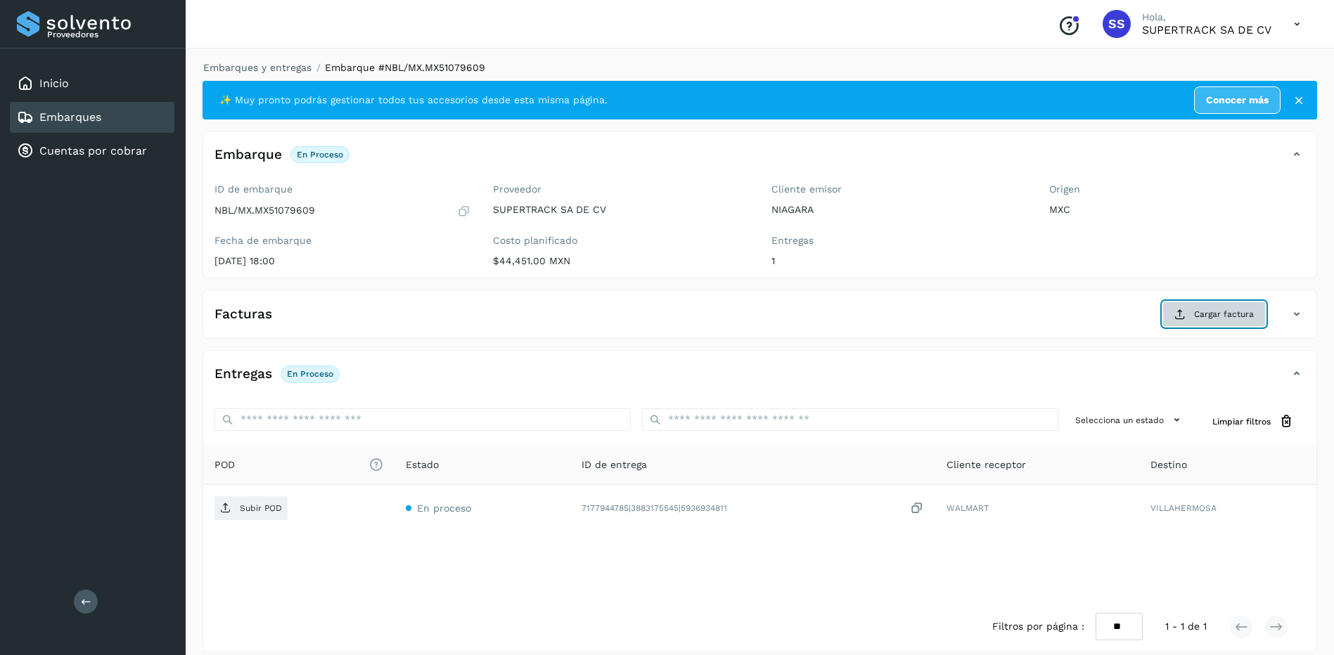
click at [1217, 314] on span "Cargar factura" at bounding box center [1224, 314] width 60 height 13
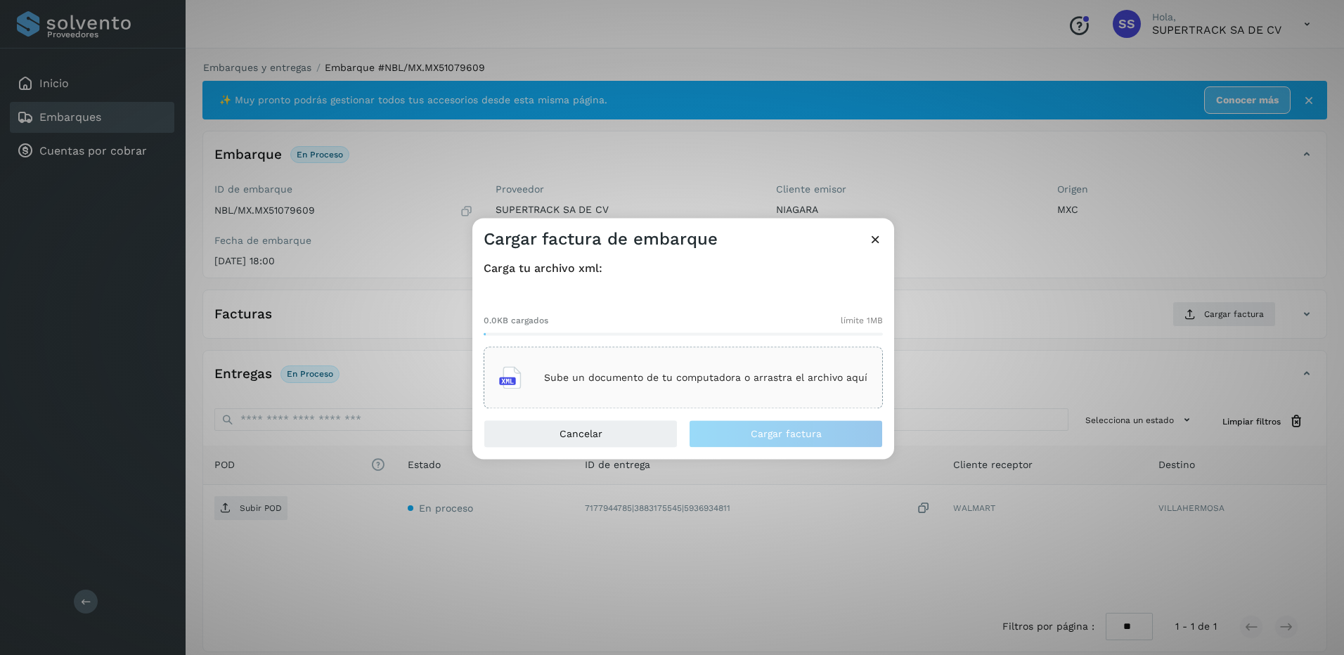
click at [653, 366] on div "Sube un documento de tu computadora o arrastra el archivo aquí" at bounding box center [683, 378] width 368 height 38
click at [735, 373] on p "Sube un documento de tu computadora o arrastra el archivo aquí" at bounding box center [705, 378] width 323 height 12
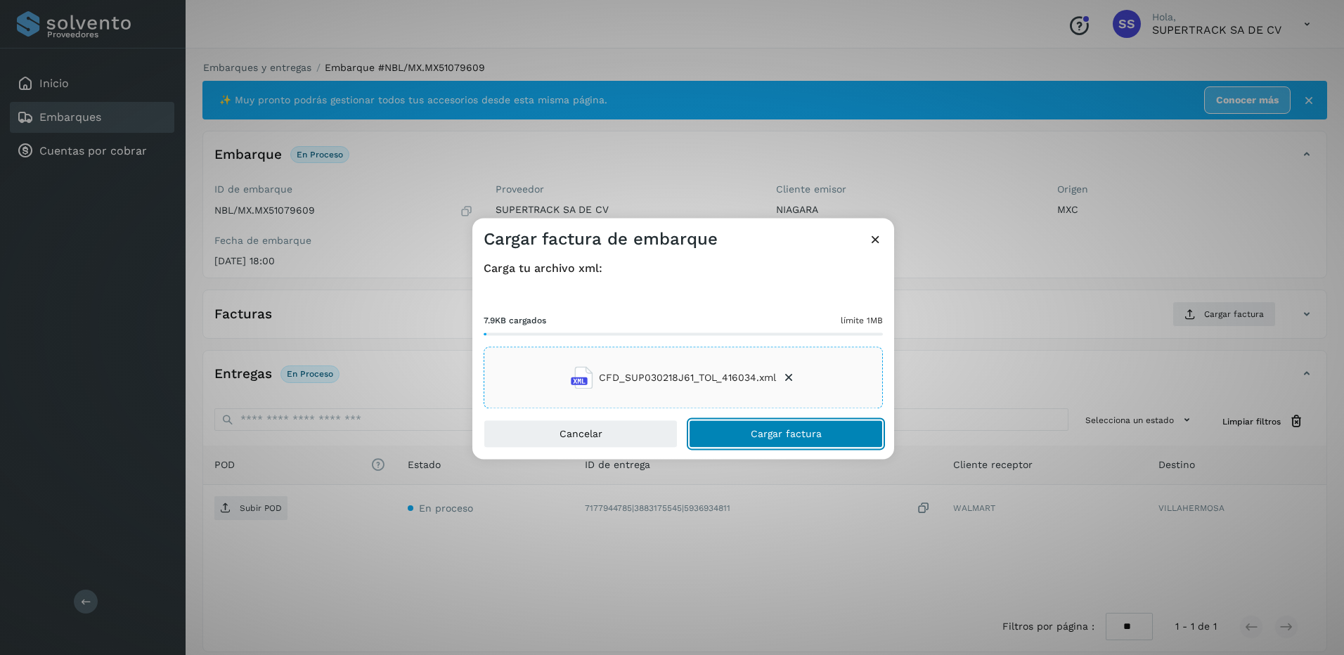
click at [762, 422] on button "Cargar factura" at bounding box center [786, 434] width 194 height 28
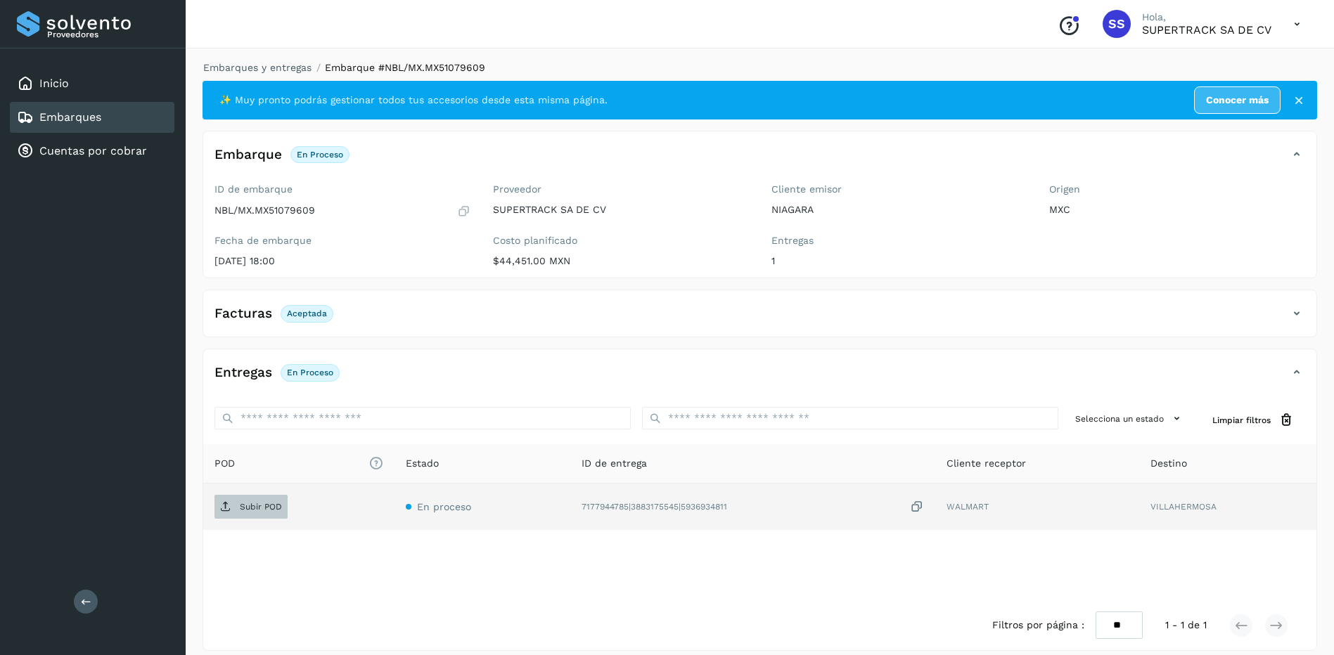
click at [254, 505] on p "Subir POD" at bounding box center [261, 507] width 42 height 10
click at [267, 63] on link "Embarques y entregas" at bounding box center [257, 67] width 108 height 11
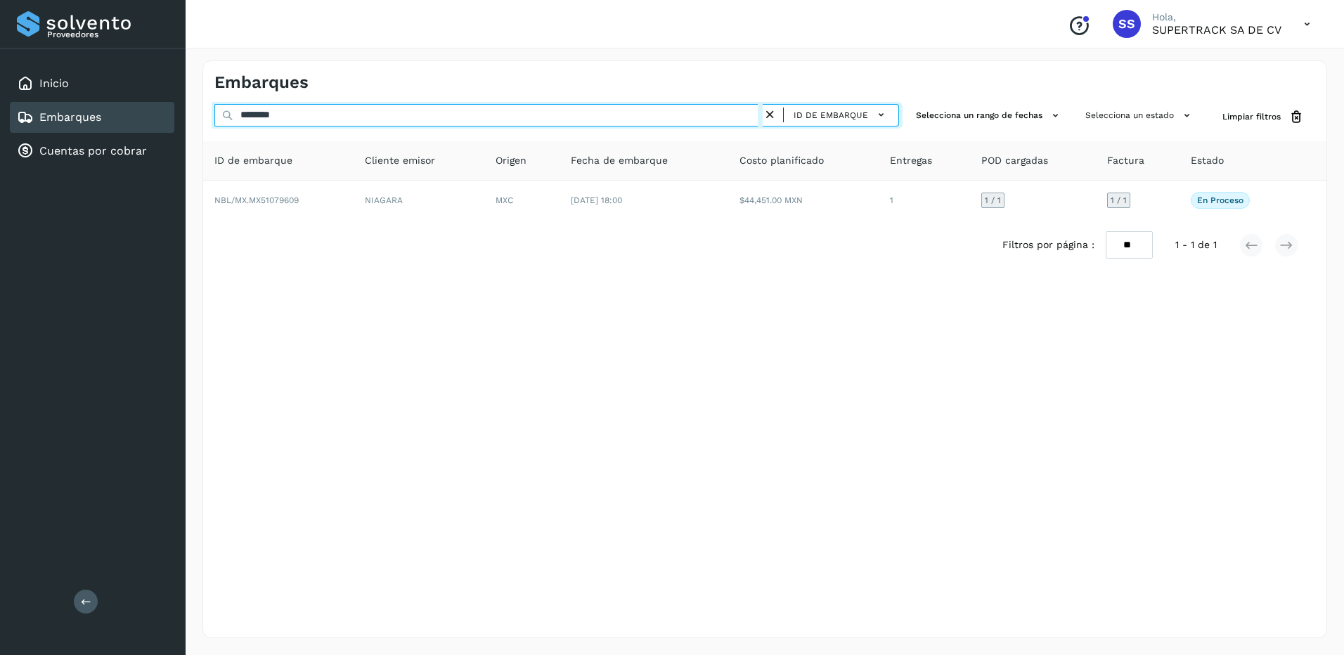
drag, startPoint x: 317, startPoint y: 122, endPoint x: 151, endPoint y: 119, distance: 165.9
click at [151, 119] on div "Proveedores Inicio Embarques Cuentas por cobrar Salir Conoce nuestros beneficio…" at bounding box center [672, 327] width 1344 height 655
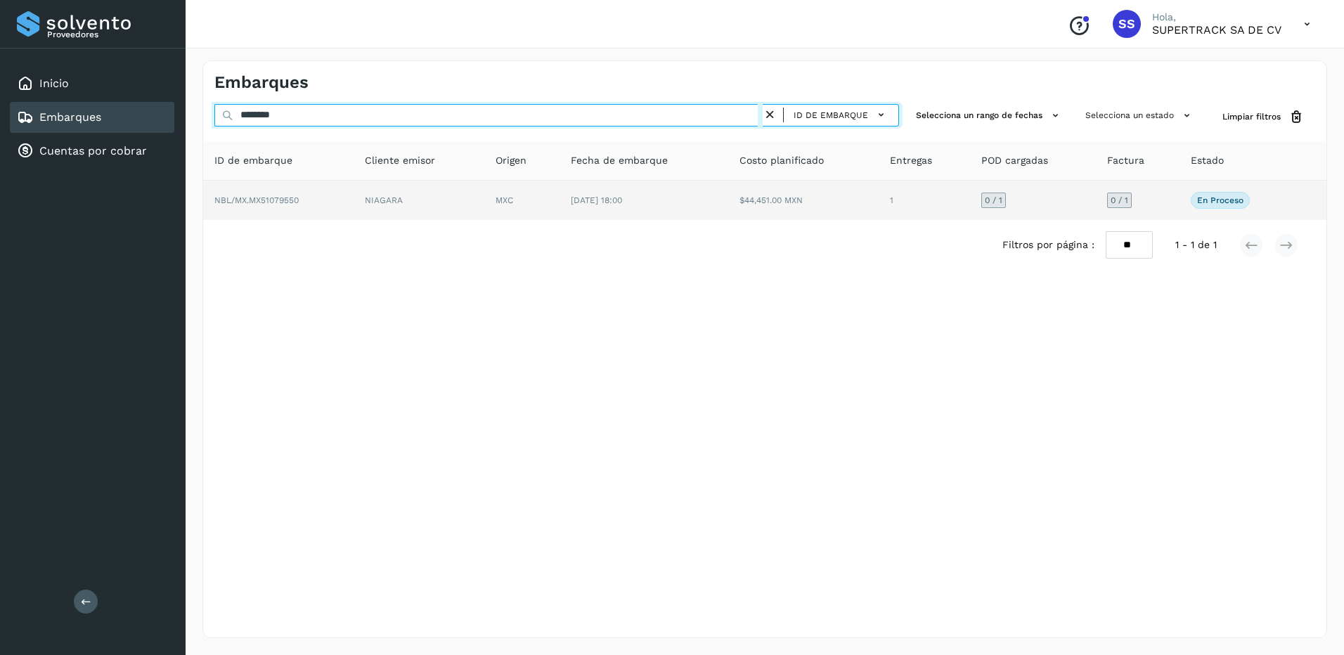
type input "********"
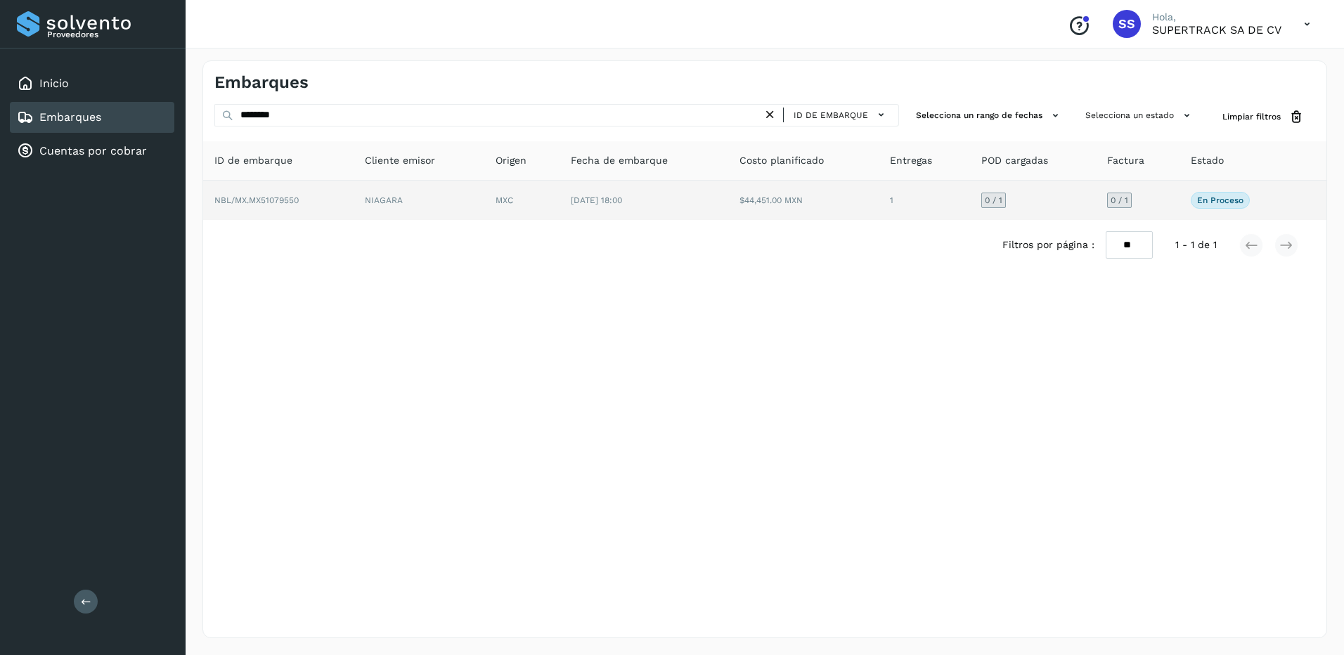
click at [309, 196] on td "NBL/MX.MX51079550" at bounding box center [278, 200] width 150 height 39
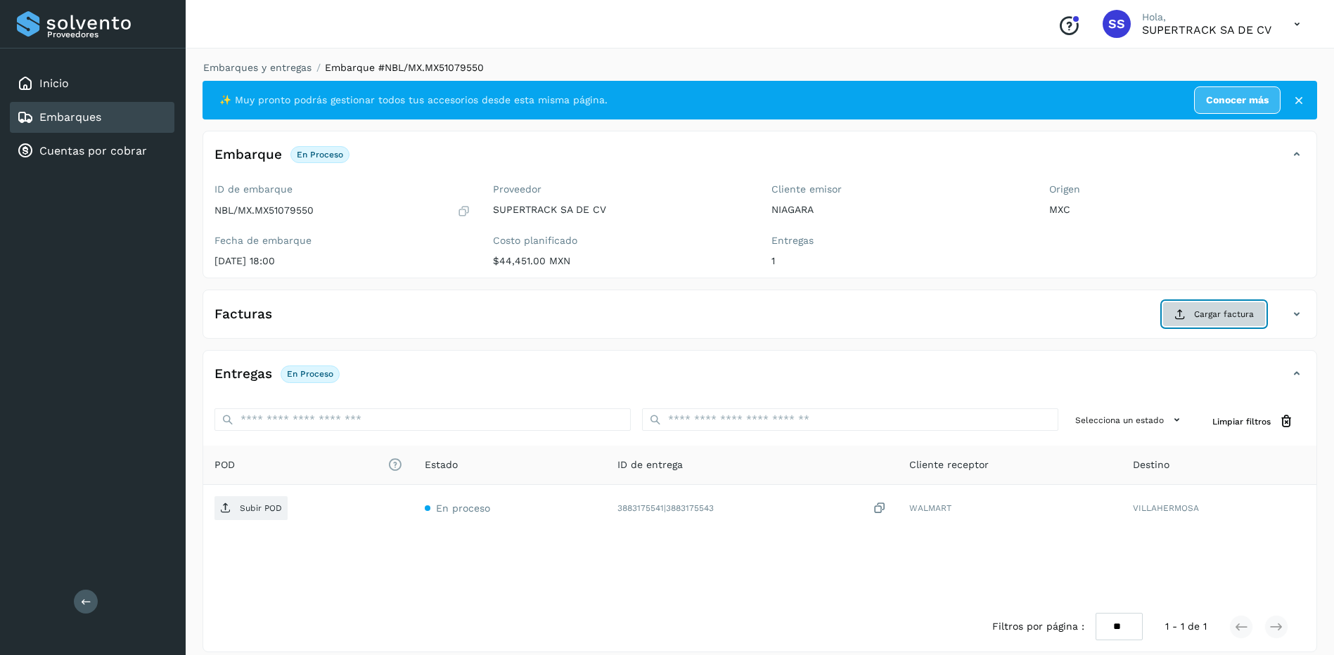
click at [1234, 310] on span "Cargar factura" at bounding box center [1224, 314] width 60 height 13
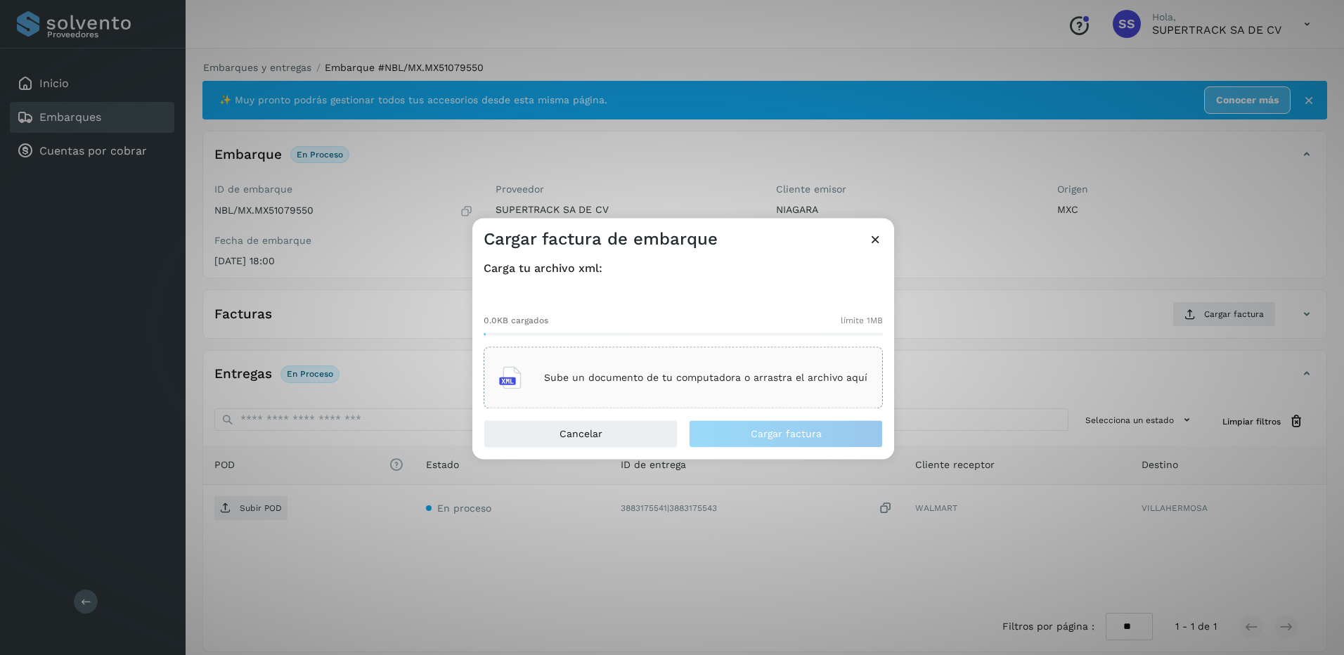
click at [583, 363] on div "Sube un documento de tu computadora o arrastra el archivo aquí" at bounding box center [683, 378] width 368 height 38
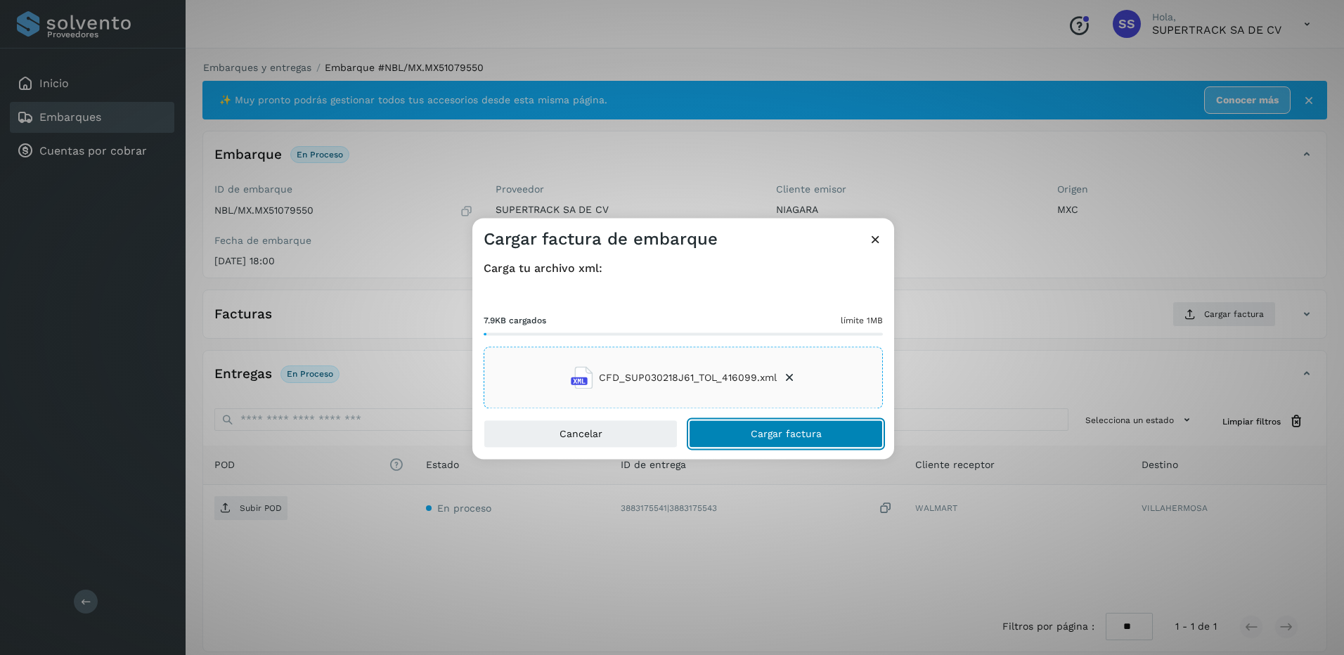
click at [761, 432] on span "Cargar factura" at bounding box center [786, 435] width 71 height 10
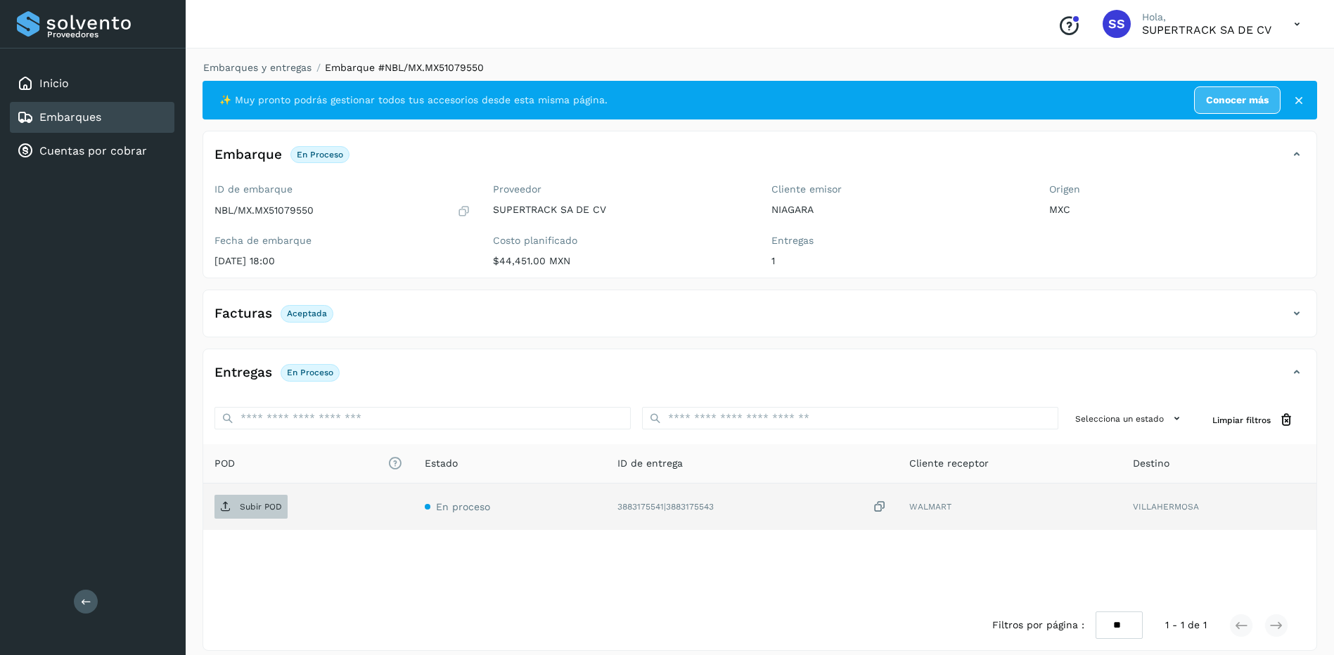
click at [259, 510] on p "Subir POD" at bounding box center [261, 507] width 42 height 10
click at [247, 67] on link "Embarques y entregas" at bounding box center [257, 67] width 108 height 11
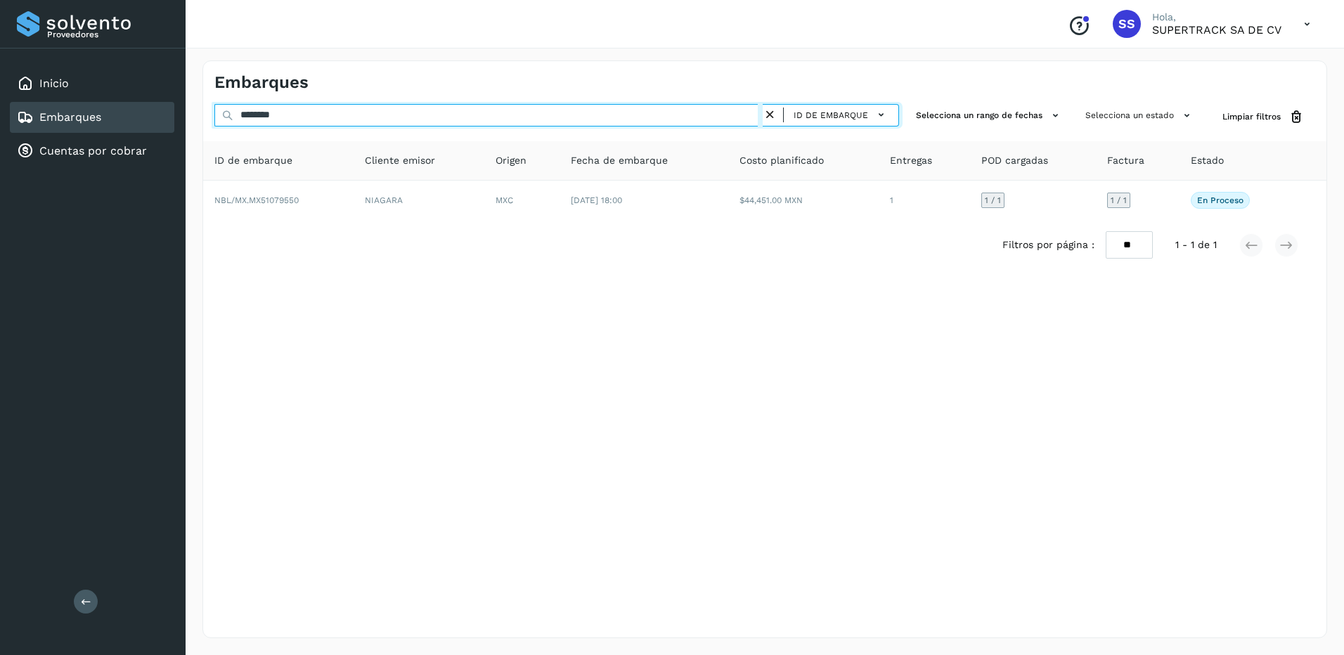
drag, startPoint x: 222, startPoint y: 98, endPoint x: 213, endPoint y: 98, distance: 9.1
click at [213, 98] on div "Embarques ******** ID de embarque Selecciona un rango de fechas Selecciona un e…" at bounding box center [764, 349] width 1125 height 578
drag, startPoint x: 302, startPoint y: 123, endPoint x: 84, endPoint y: 84, distance: 221.5
click at [84, 84] on div "Proveedores Inicio Embarques Cuentas por cobrar Salir Conoce nuestros beneficio…" at bounding box center [672, 327] width 1344 height 655
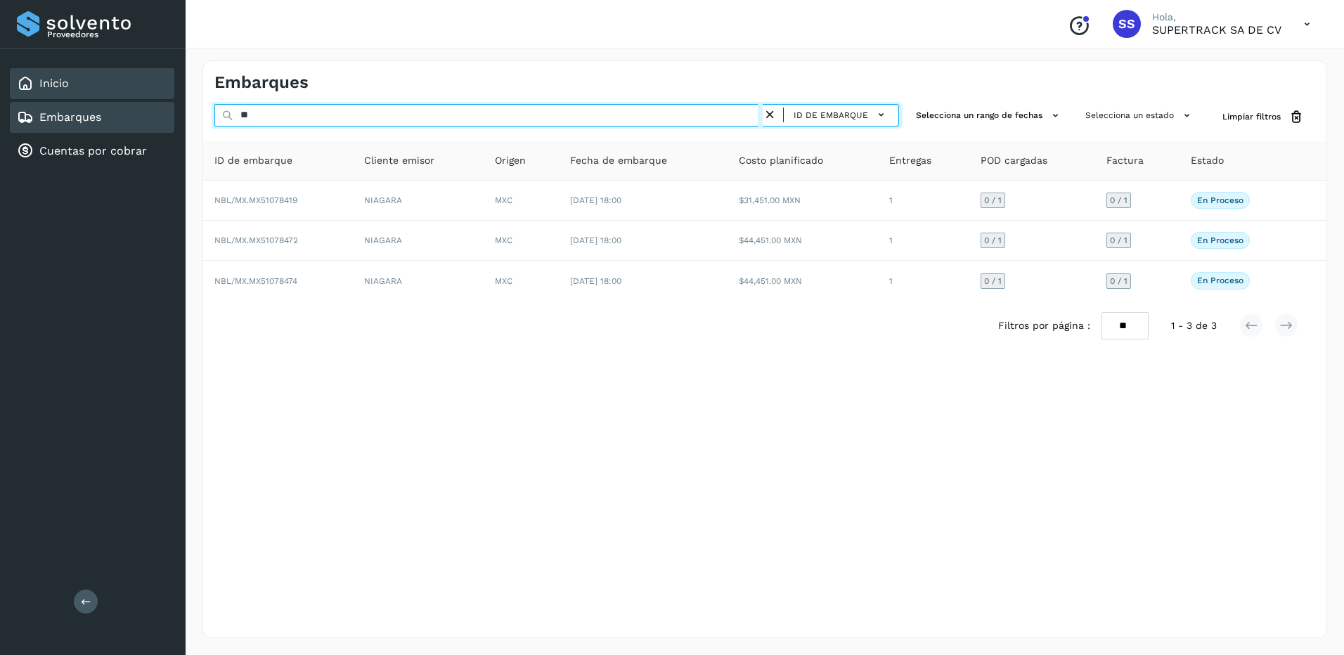
type input "*"
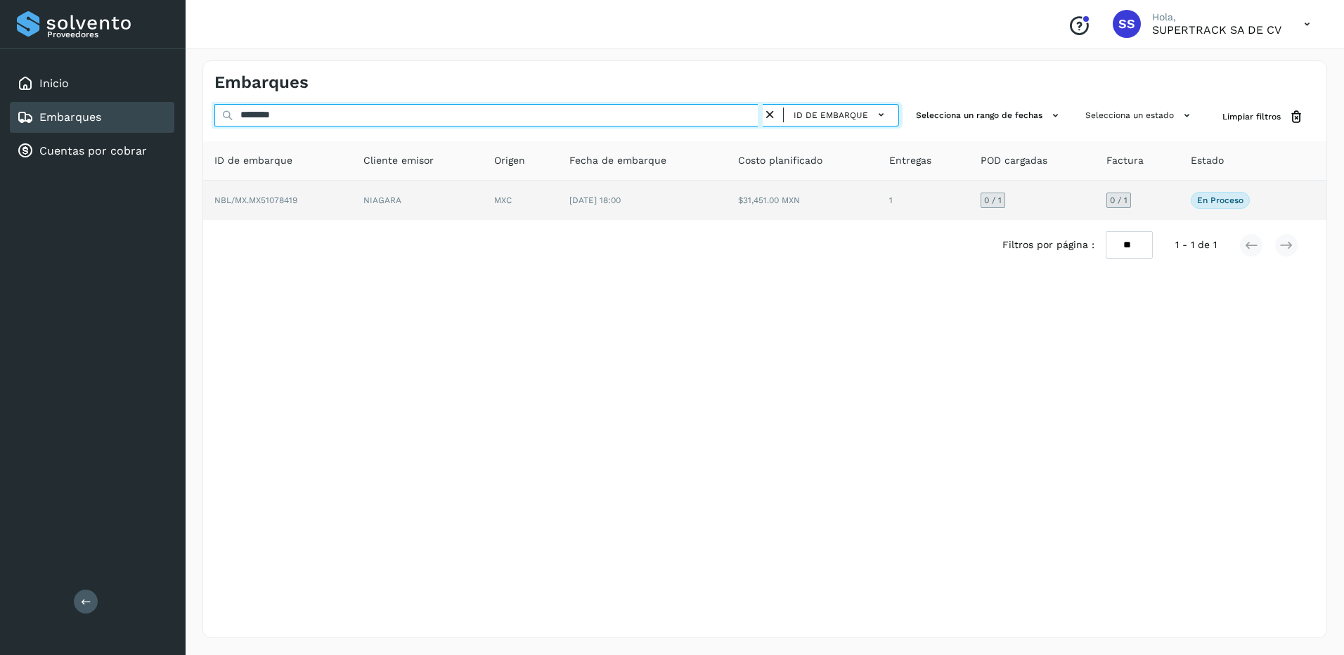
type input "********"
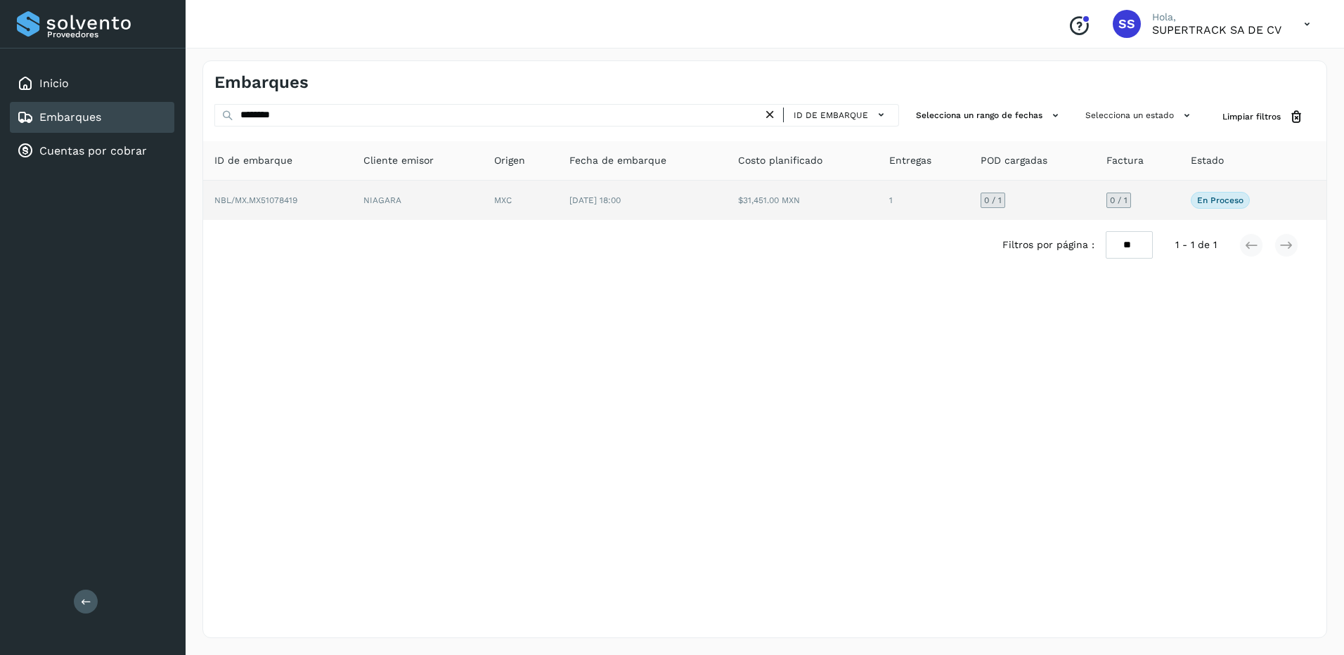
click at [378, 208] on td "NIAGARA" at bounding box center [417, 200] width 131 height 39
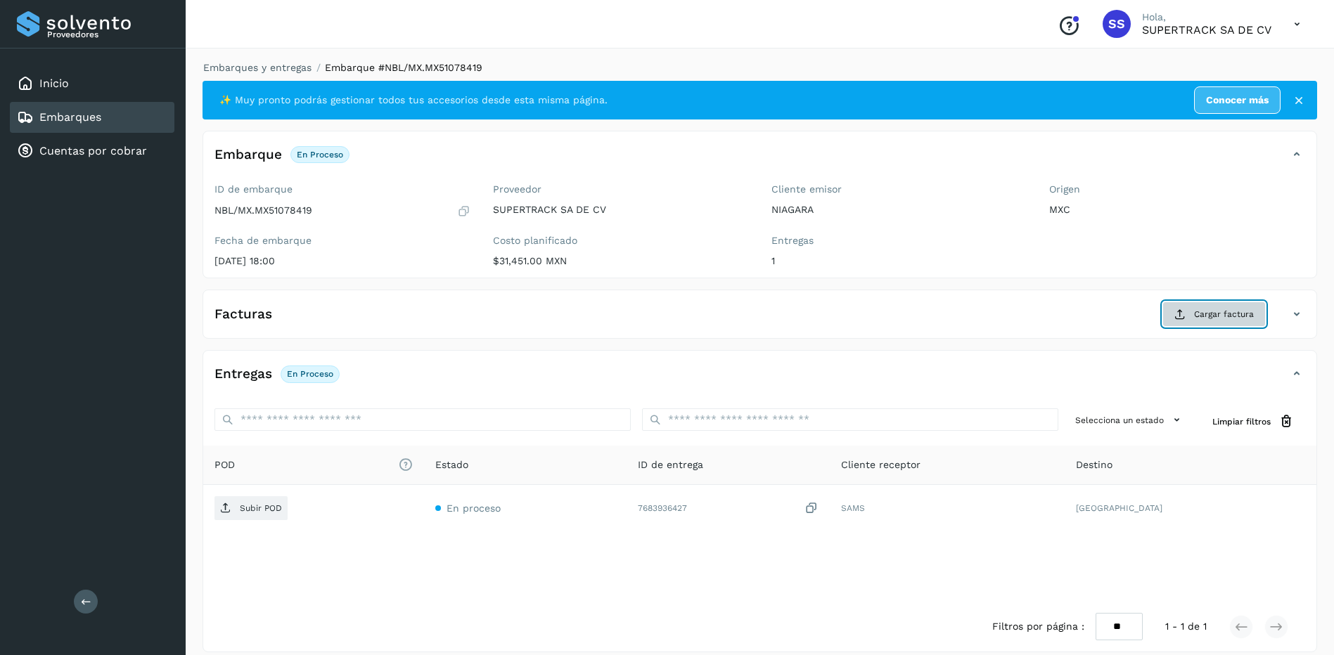
click at [1190, 308] on button "Cargar factura" at bounding box center [1213, 314] width 103 height 25
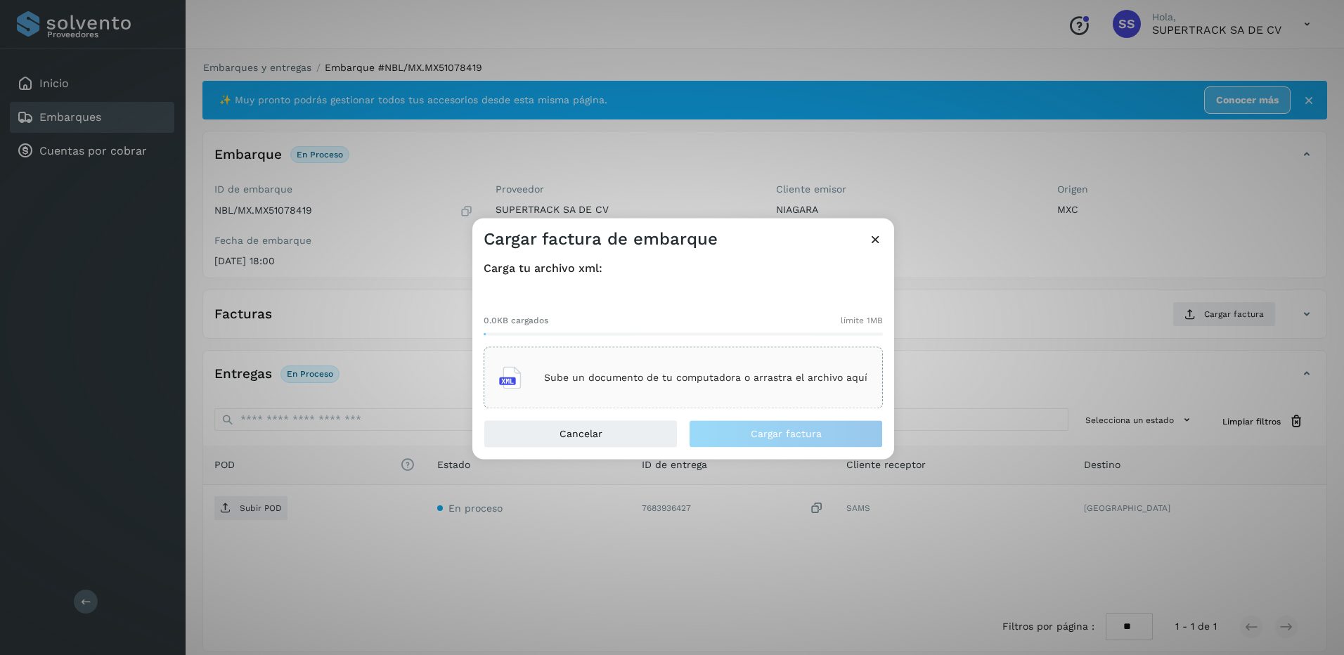
click at [688, 380] on p "Sube un documento de tu computadora o arrastra el archivo aquí" at bounding box center [705, 378] width 323 height 12
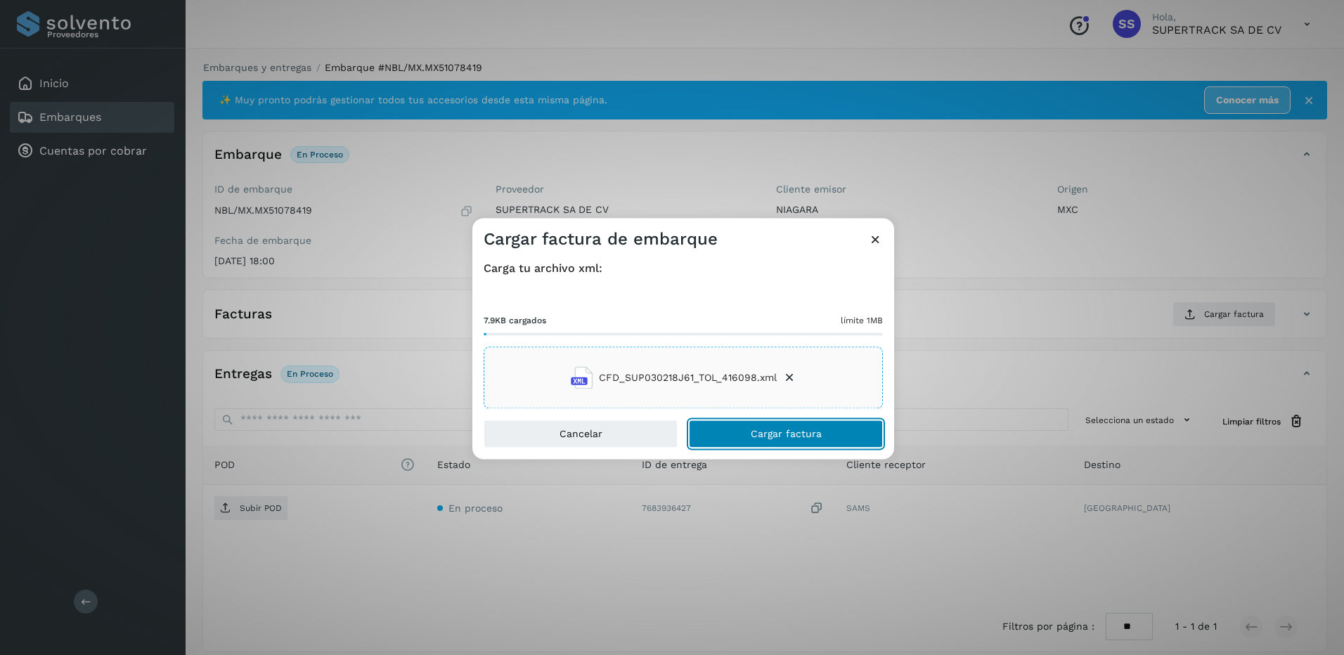
click at [776, 434] on span "Cargar factura" at bounding box center [786, 435] width 71 height 10
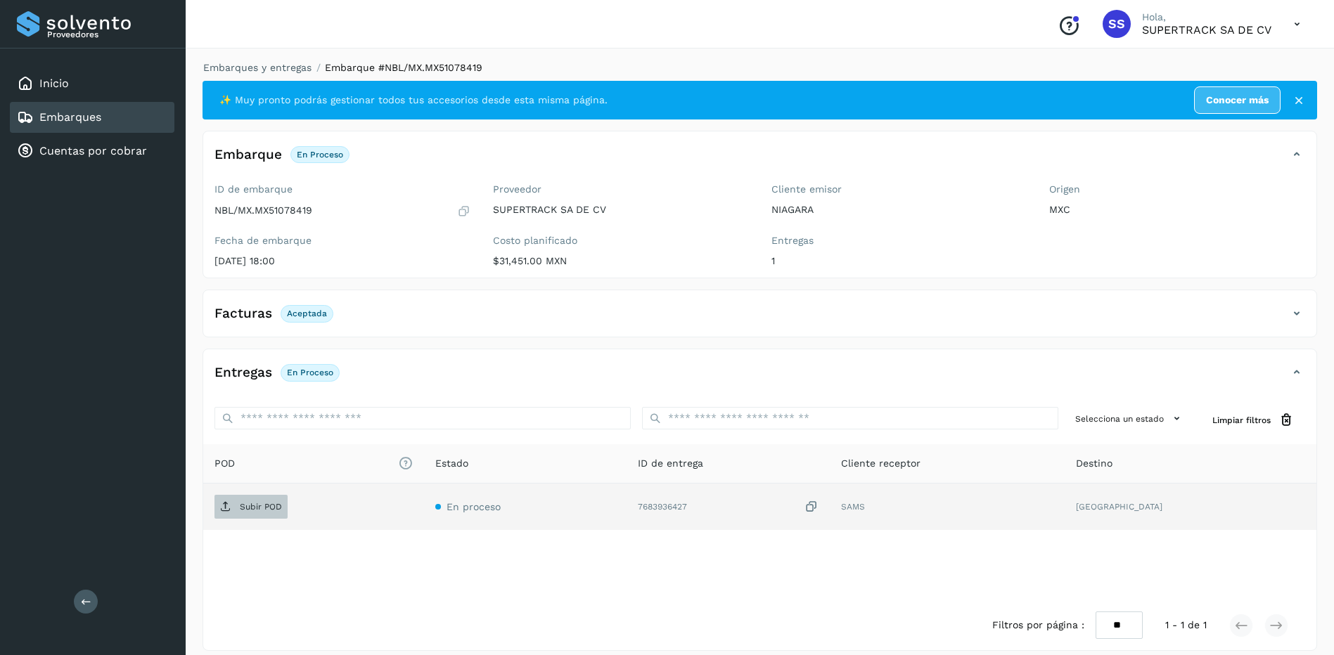
click at [248, 509] on p "Subir POD" at bounding box center [261, 507] width 42 height 10
click at [278, 68] on link "Embarques y entregas" at bounding box center [257, 67] width 108 height 11
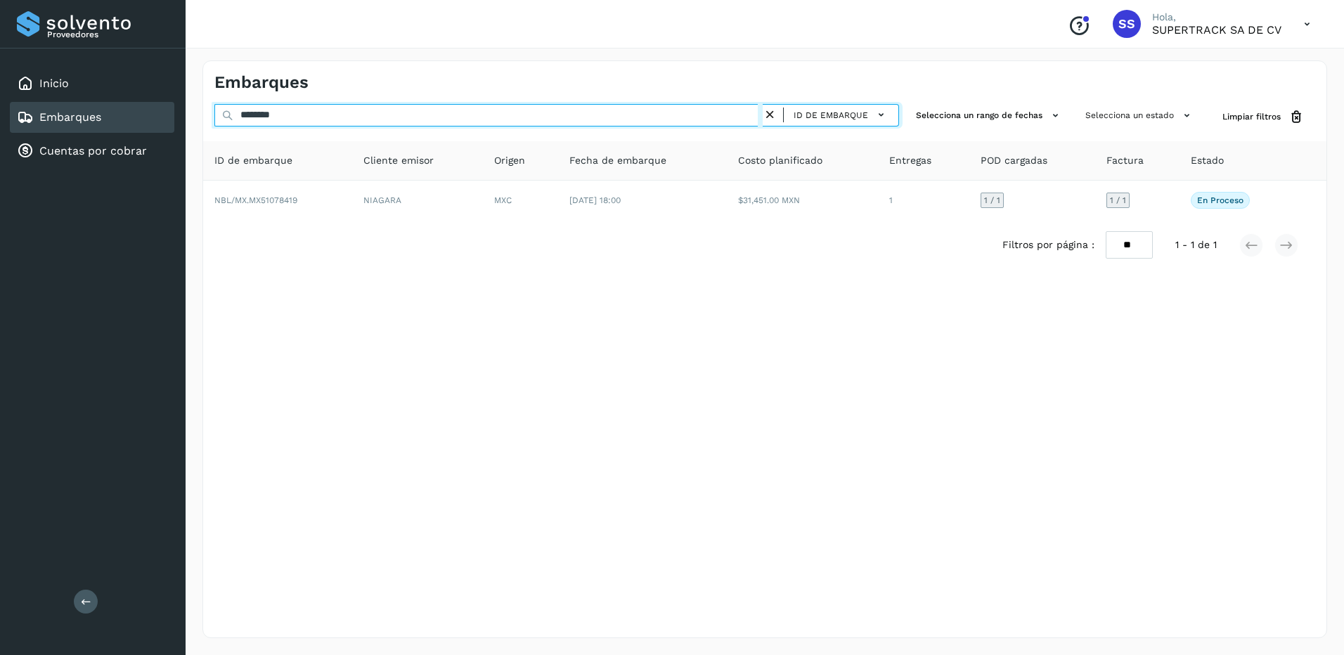
drag, startPoint x: 299, startPoint y: 108, endPoint x: 126, endPoint y: 102, distance: 173.0
click at [125, 103] on div "Proveedores Inicio Embarques Cuentas por cobrar Salir Conoce nuestros beneficio…" at bounding box center [672, 327] width 1344 height 655
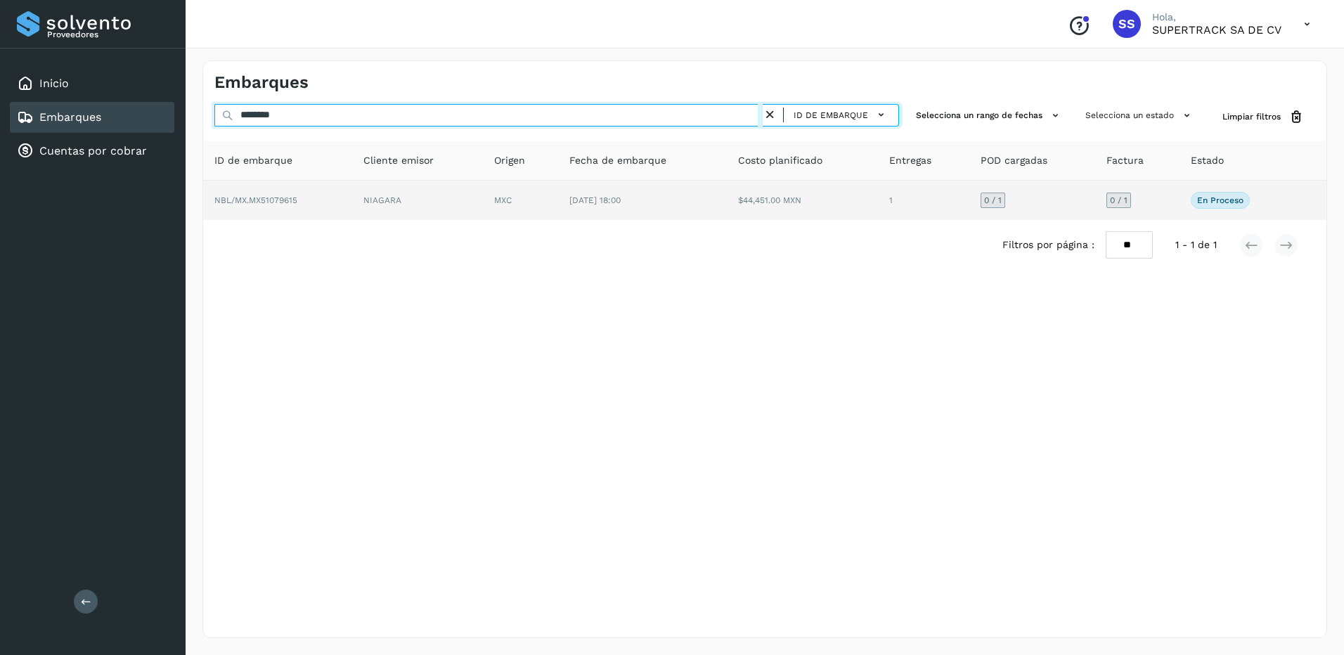
type input "********"
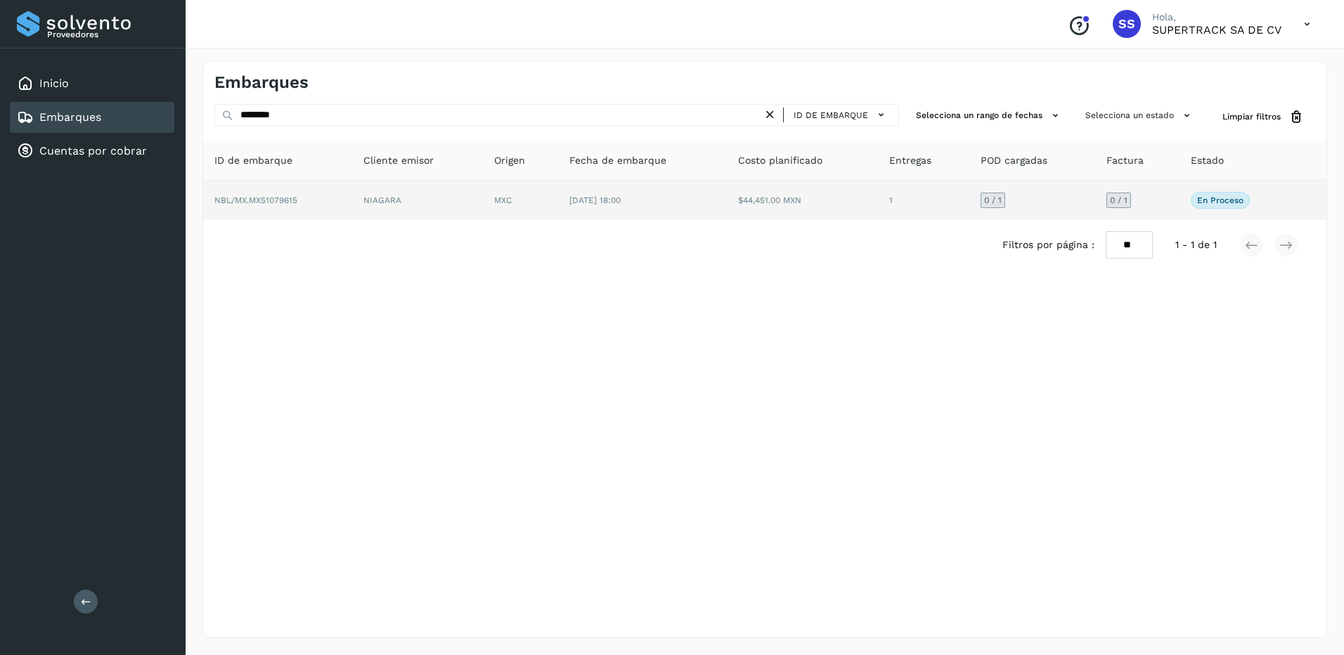
click at [588, 211] on td "[DATE] 18:00" at bounding box center [642, 200] width 169 height 39
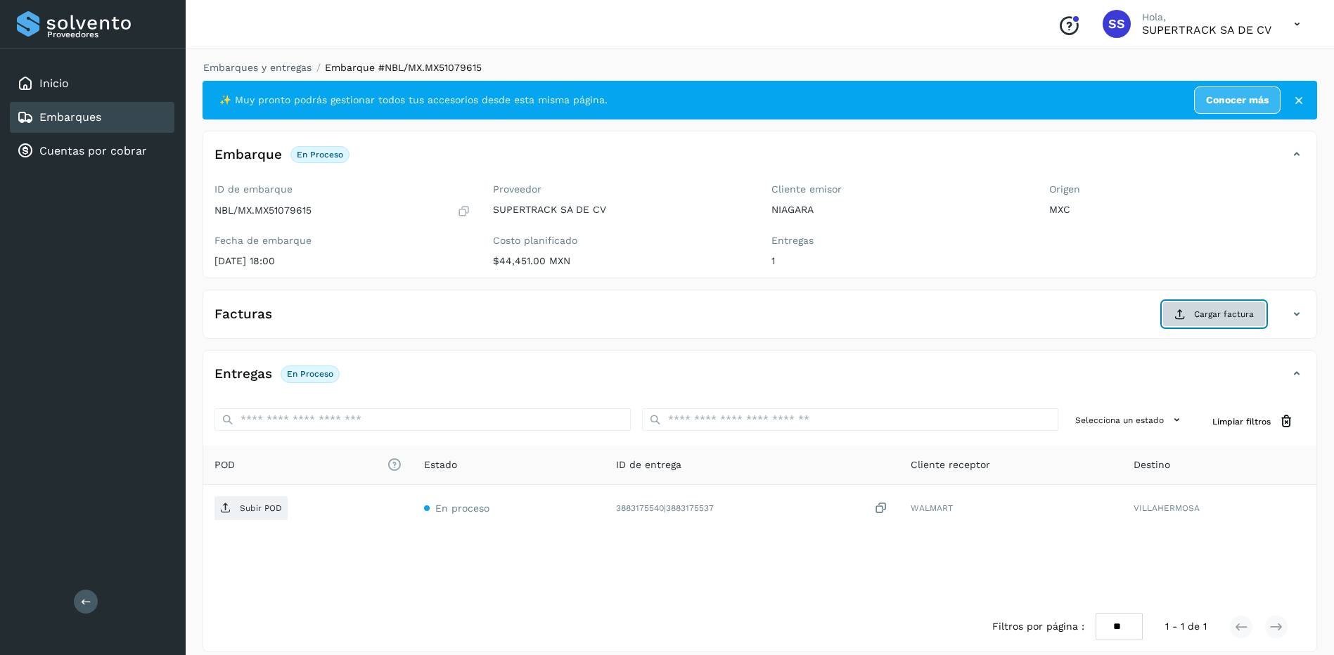
click at [1192, 315] on button "Cargar factura" at bounding box center [1213, 314] width 103 height 25
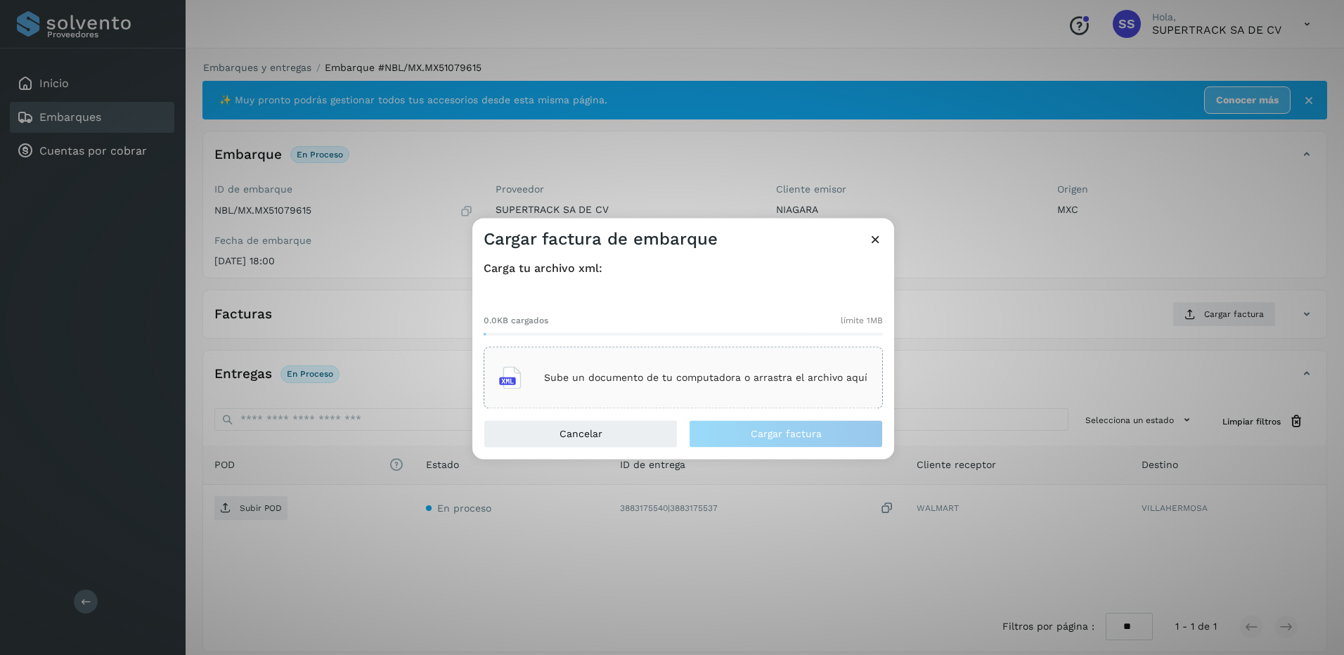
click at [647, 387] on div "Sube un documento de tu computadora o arrastra el archivo aquí" at bounding box center [683, 378] width 368 height 38
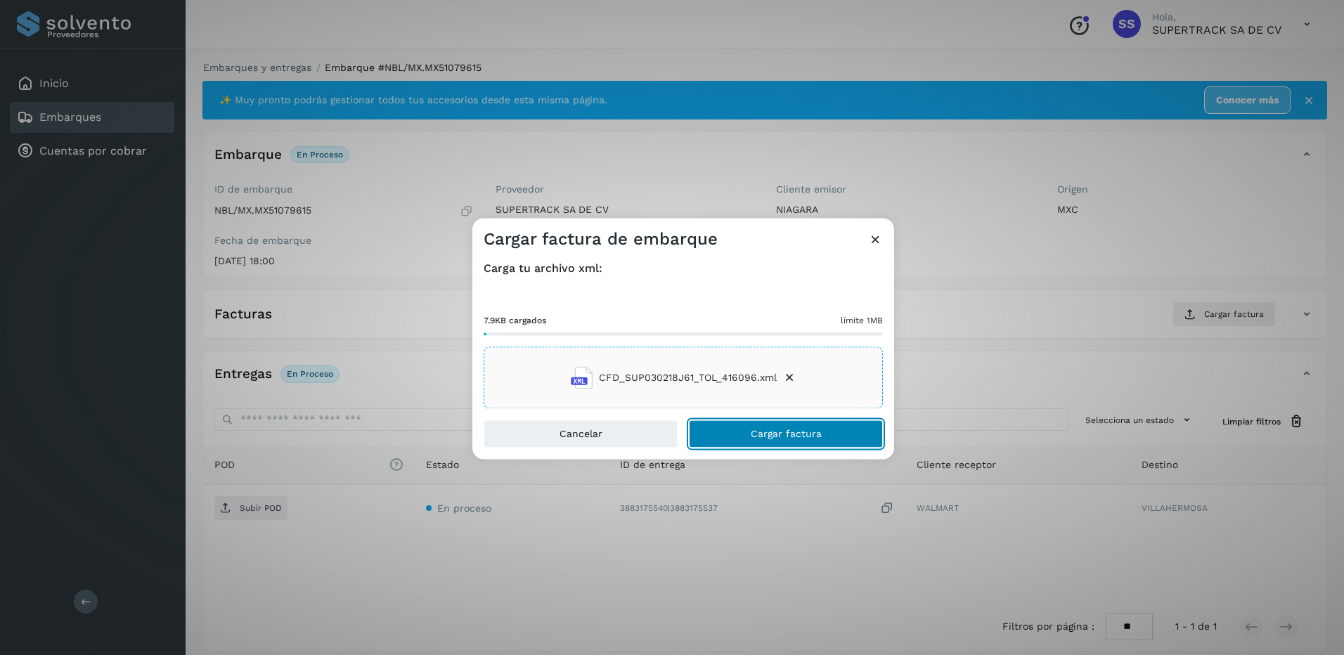
click at [778, 431] on span "Cargar factura" at bounding box center [786, 435] width 71 height 10
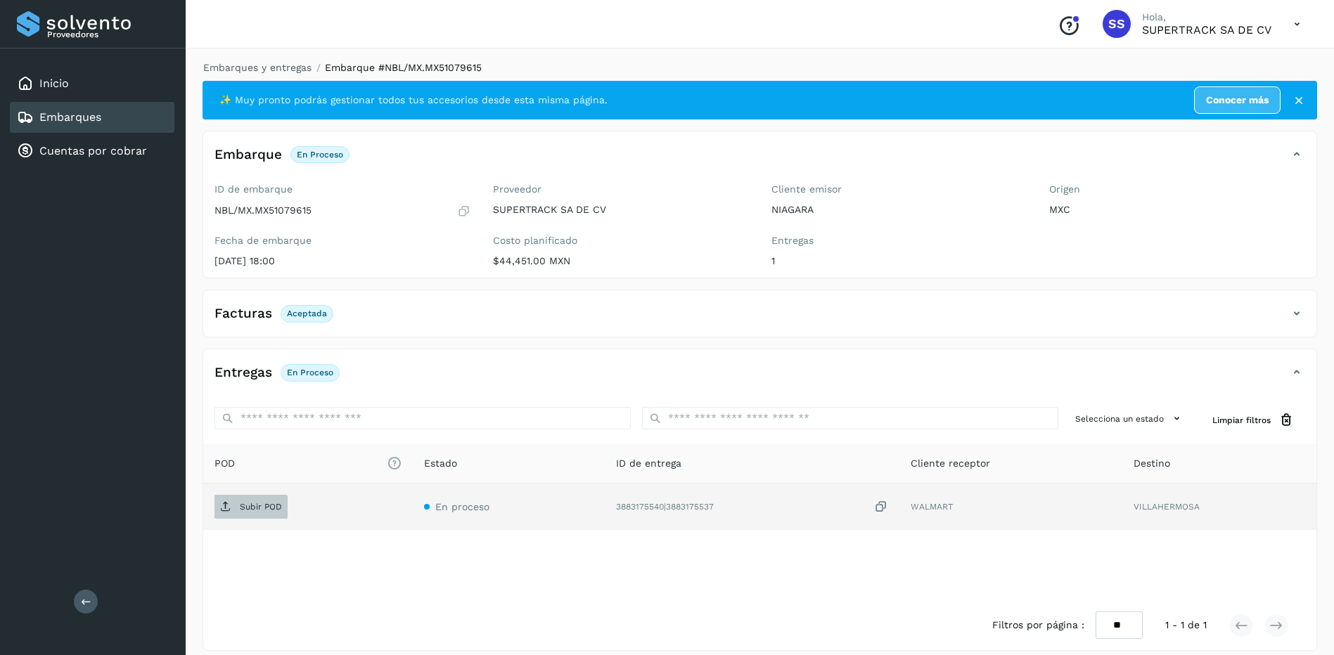
click at [254, 503] on p "Subir POD" at bounding box center [261, 507] width 42 height 10
click at [277, 65] on link "Embarques y entregas" at bounding box center [257, 67] width 108 height 11
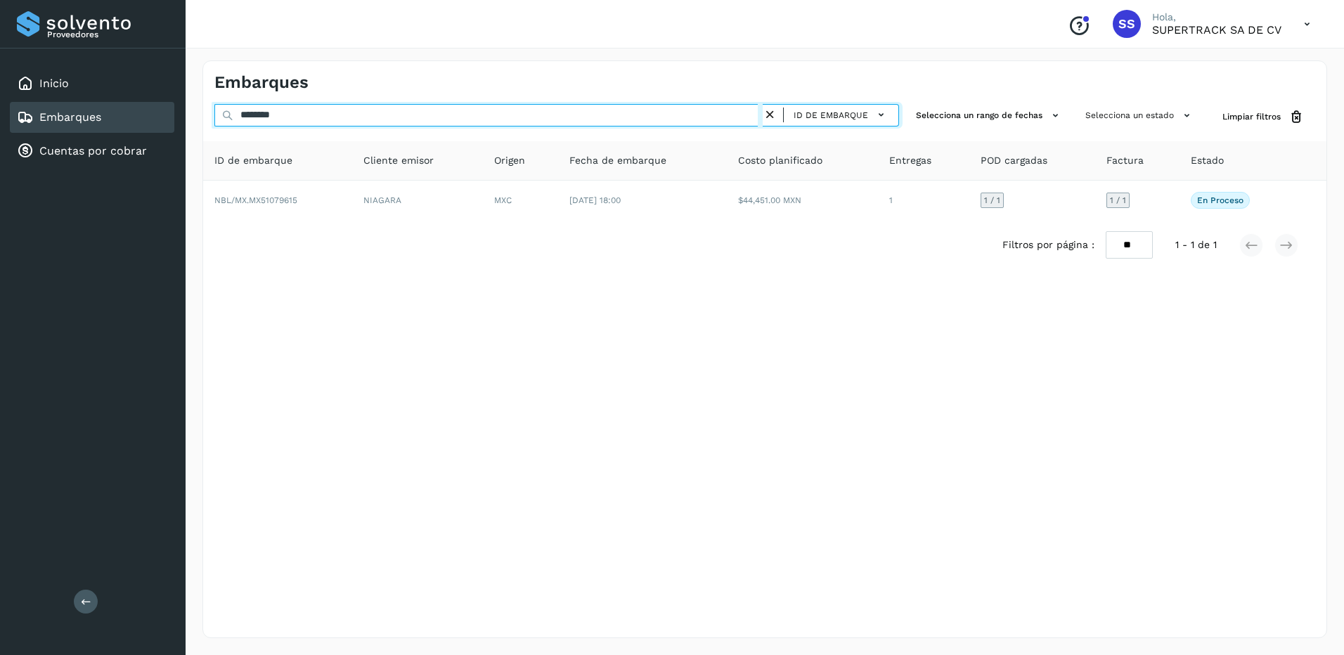
drag, startPoint x: 314, startPoint y: 110, endPoint x: 86, endPoint y: 108, distance: 228.5
click at [86, 109] on div "Proveedores Inicio Embarques Cuentas por cobrar Salir Conoce nuestros beneficio…" at bounding box center [672, 327] width 1344 height 655
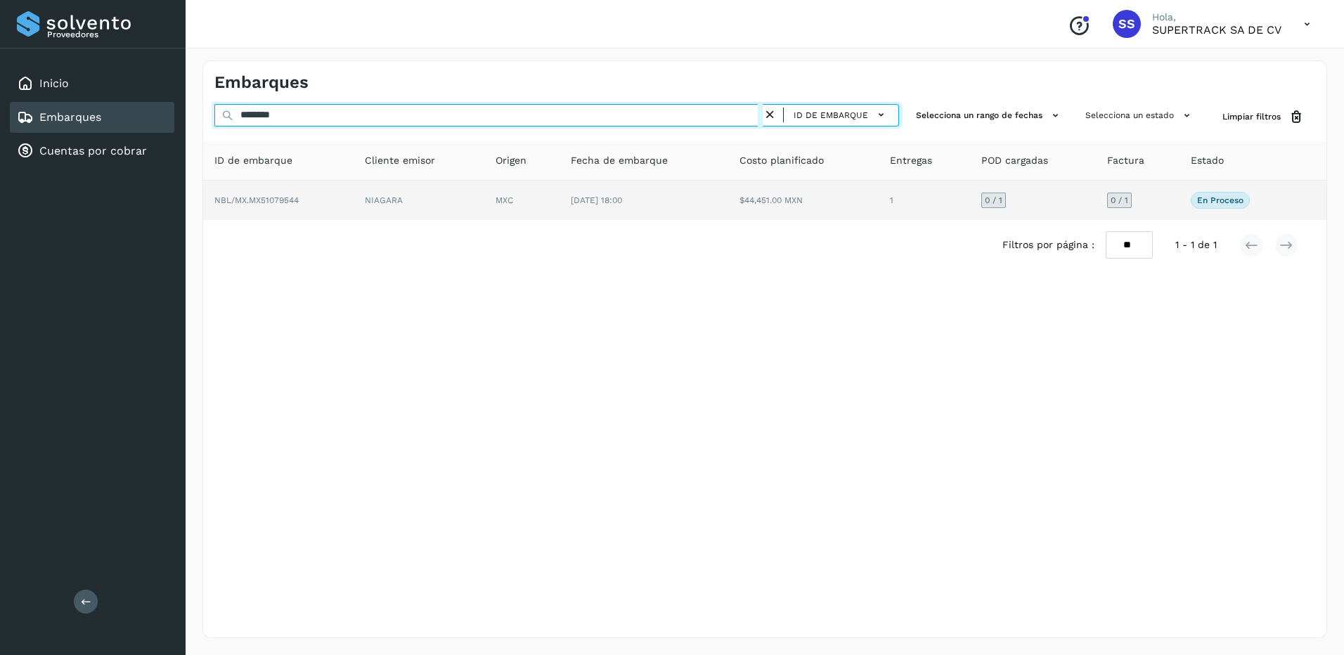
type input "********"
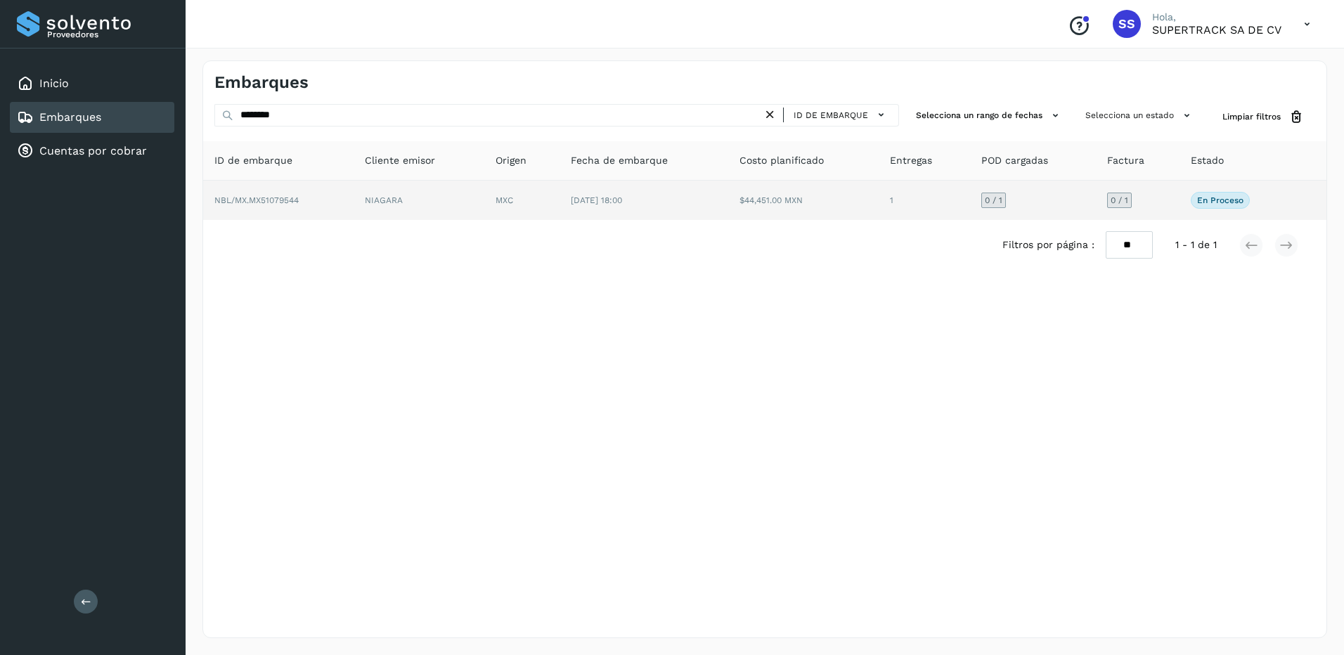
click at [373, 186] on td "NIAGARA" at bounding box center [419, 200] width 131 height 39
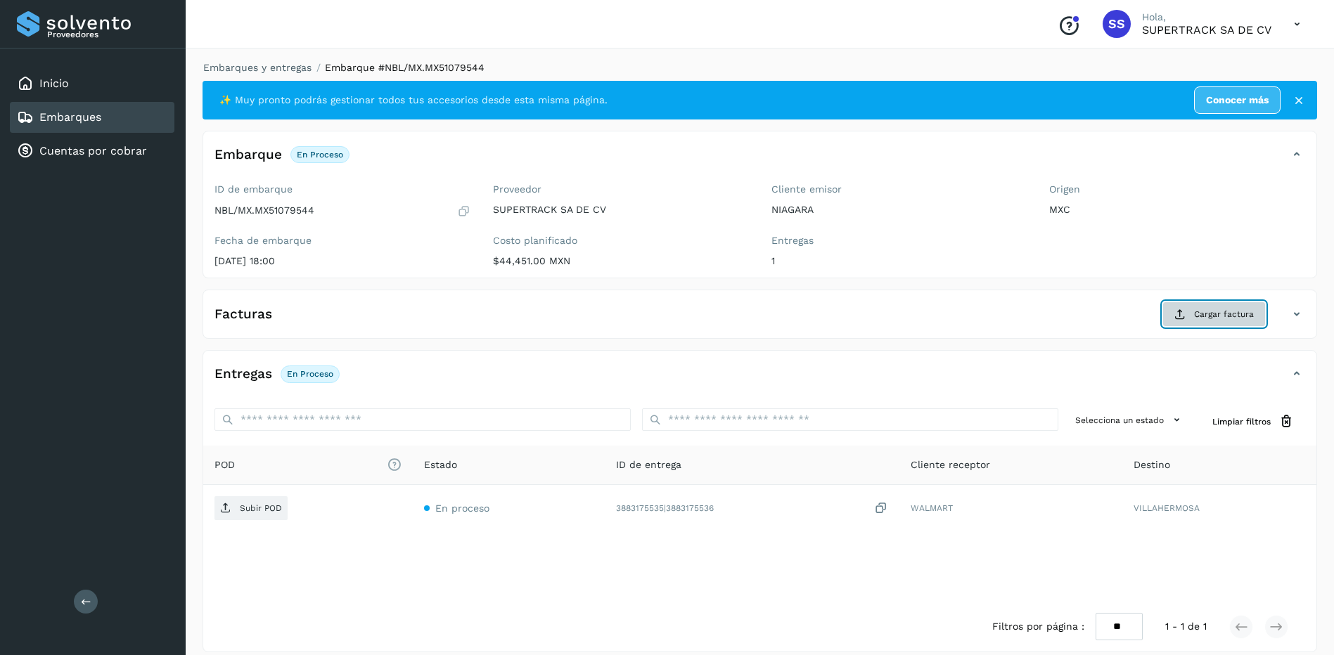
click at [1188, 307] on button "Cargar factura" at bounding box center [1213, 314] width 103 height 25
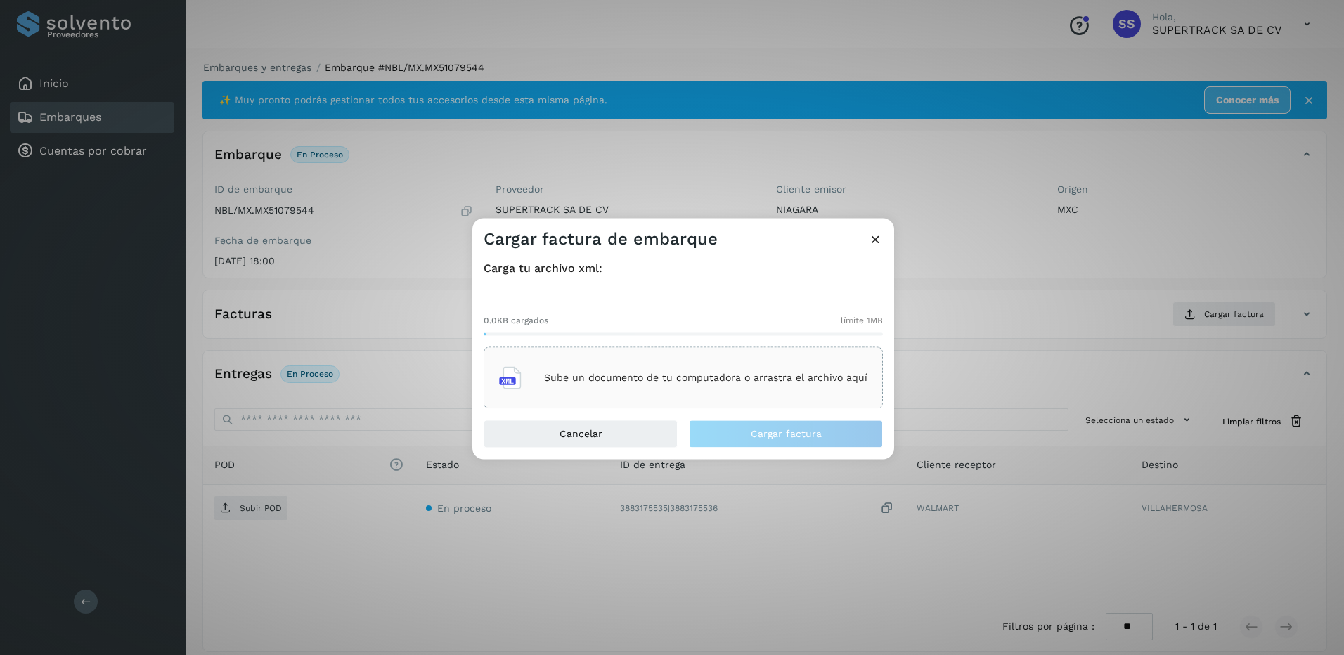
click at [661, 375] on p "Sube un documento de tu computadora o arrastra el archivo aquí" at bounding box center [705, 378] width 323 height 12
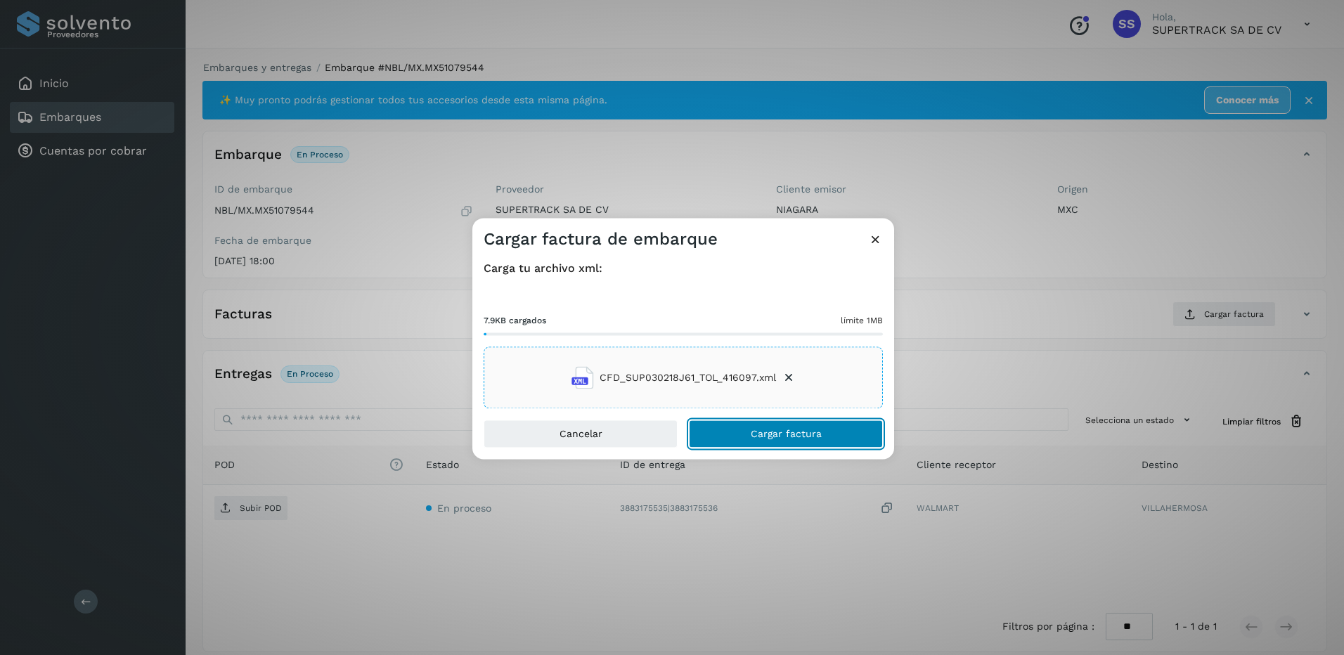
click at [773, 427] on button "Cargar factura" at bounding box center [786, 434] width 194 height 28
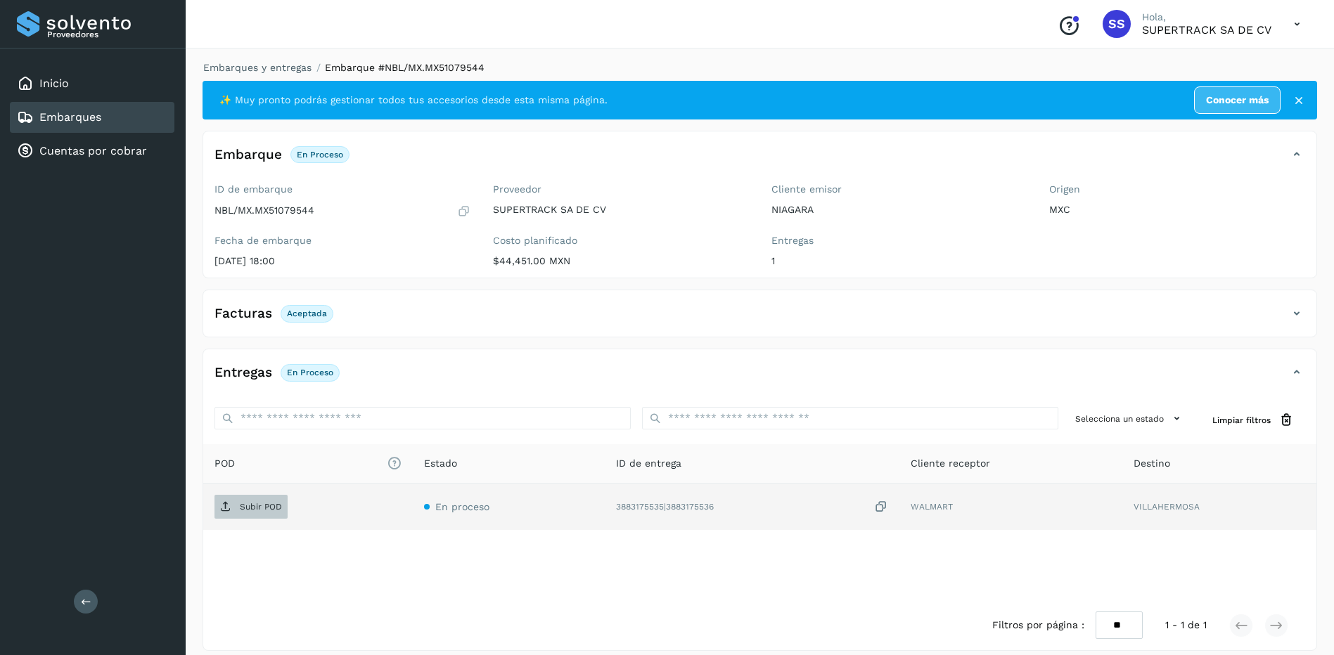
click at [251, 515] on span "Subir POD" at bounding box center [250, 507] width 73 height 22
click at [264, 72] on link "Embarques y entregas" at bounding box center [257, 67] width 108 height 11
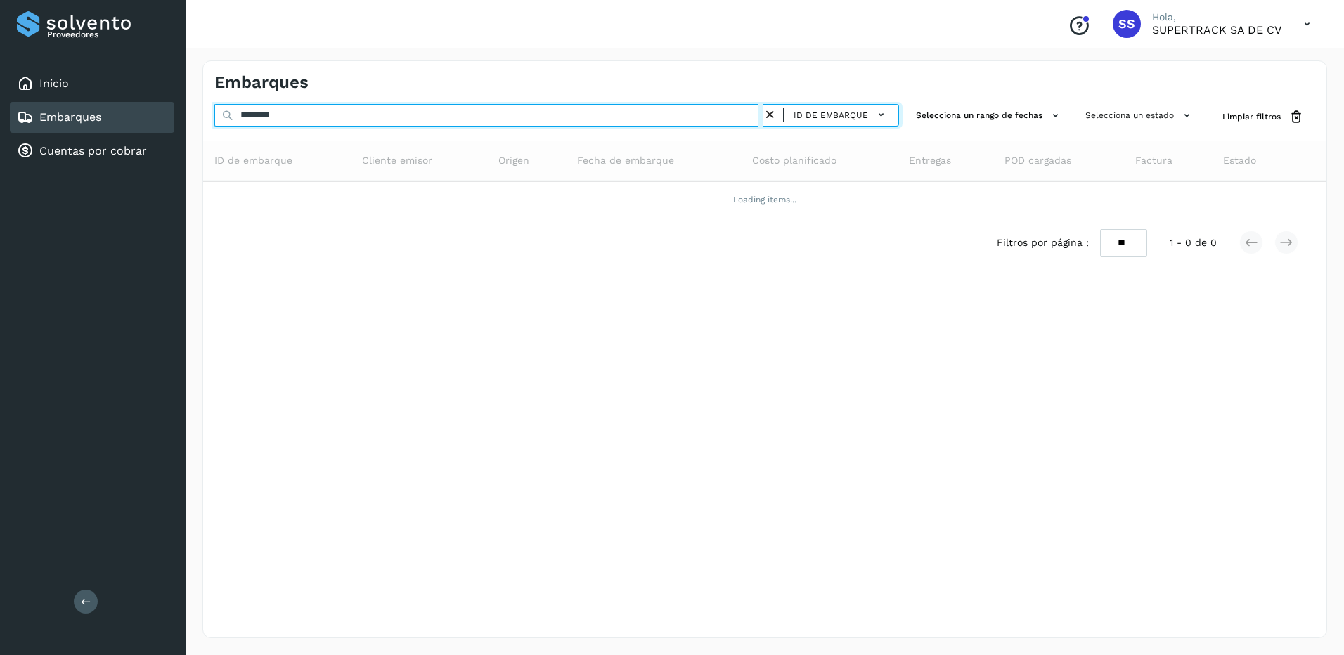
drag, startPoint x: 318, startPoint y: 124, endPoint x: 148, endPoint y: 115, distance: 170.4
click at [148, 115] on div "Proveedores Inicio Embarques Cuentas por cobrar Salir Conoce nuestros beneficio…" at bounding box center [672, 327] width 1344 height 655
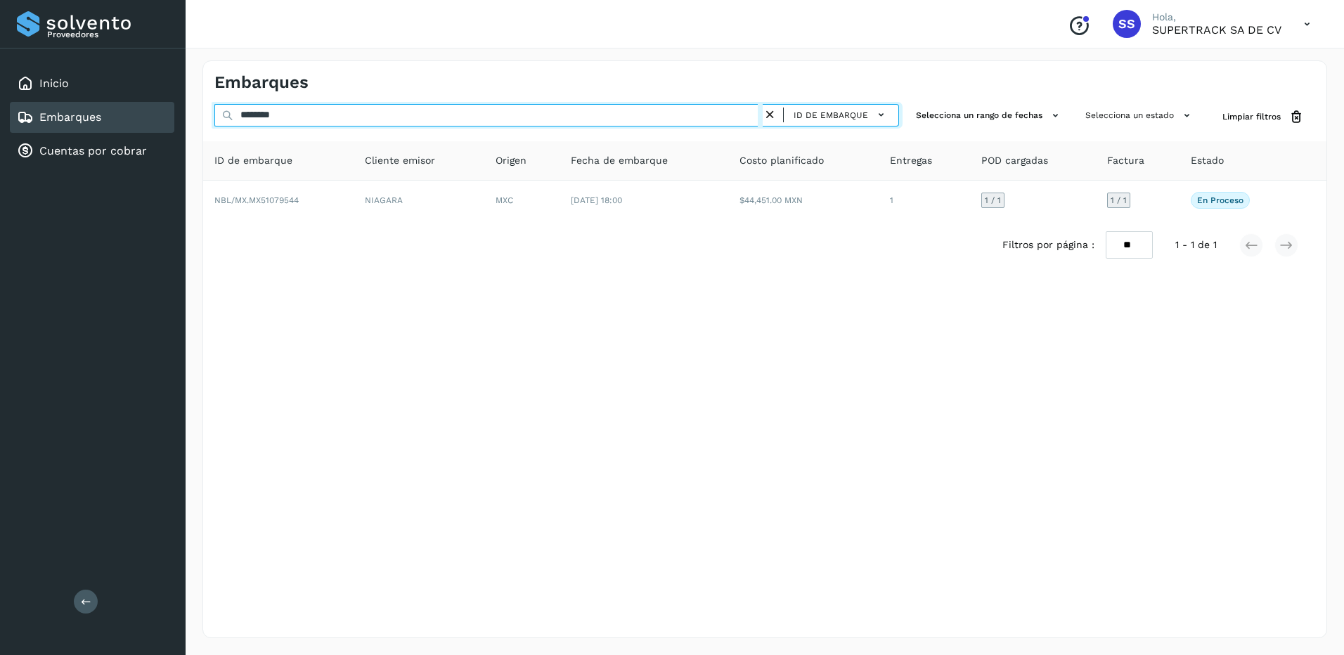
type input "*"
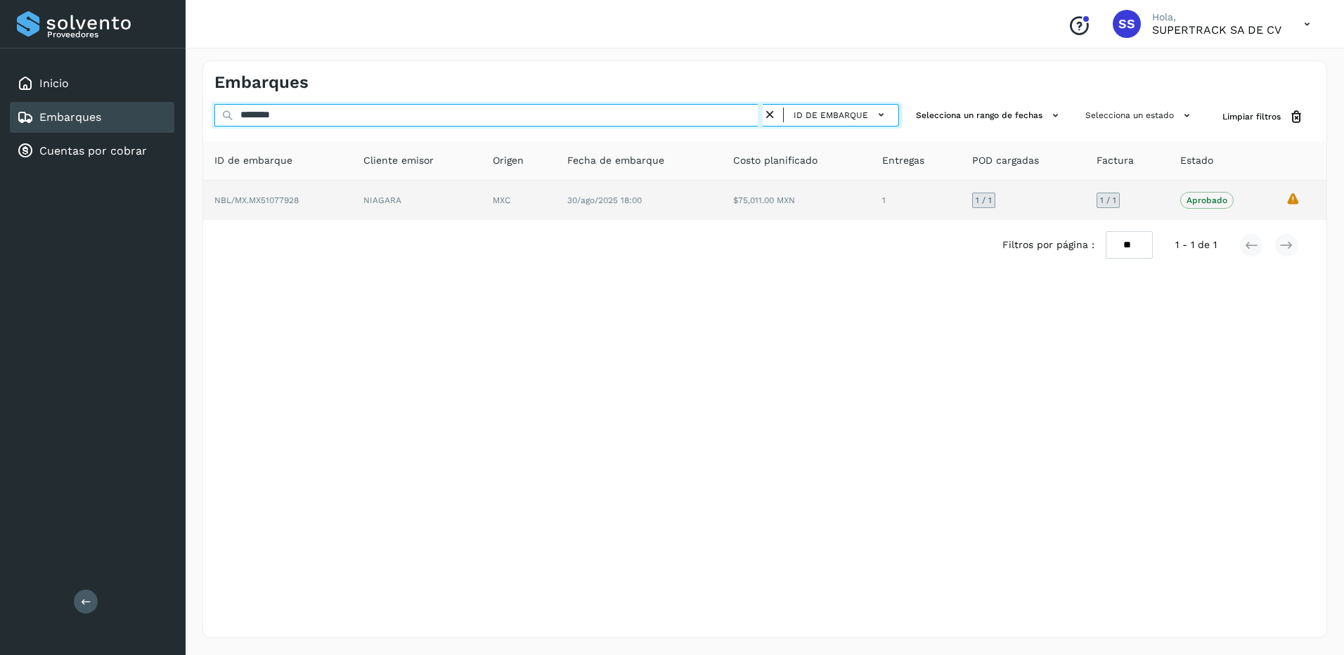
type input "********"
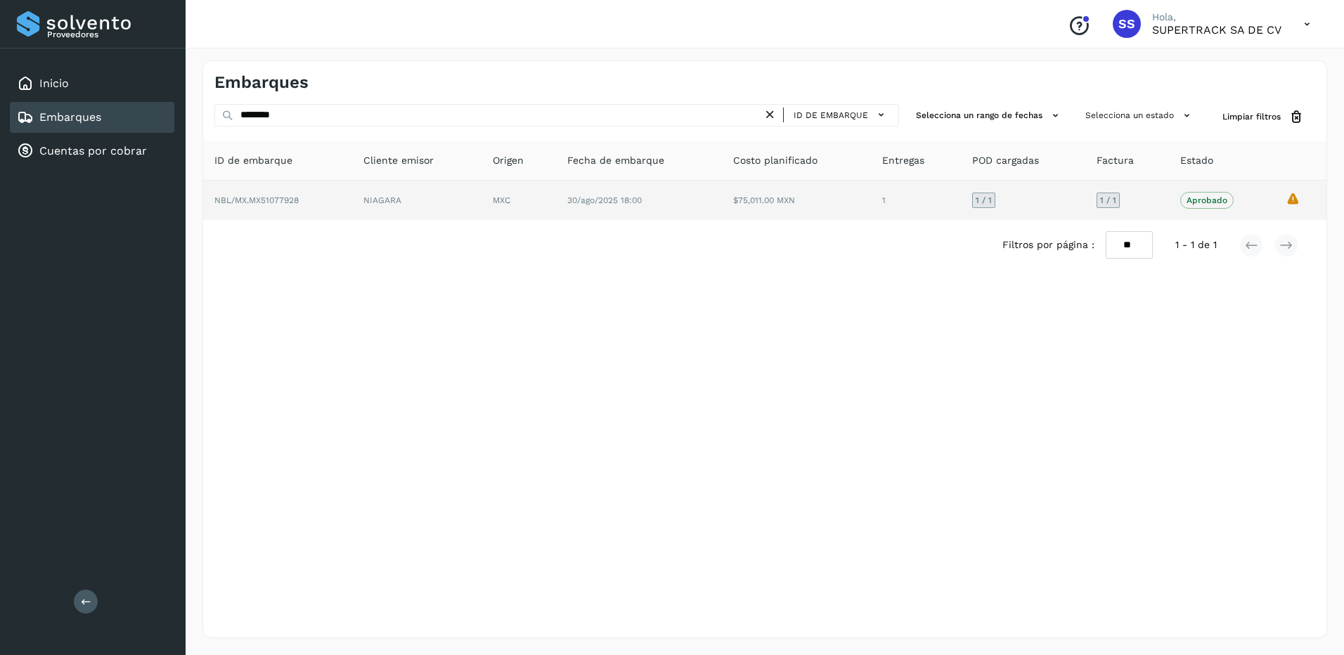
click at [331, 201] on td "NBL/MX.MX51077928" at bounding box center [277, 200] width 149 height 39
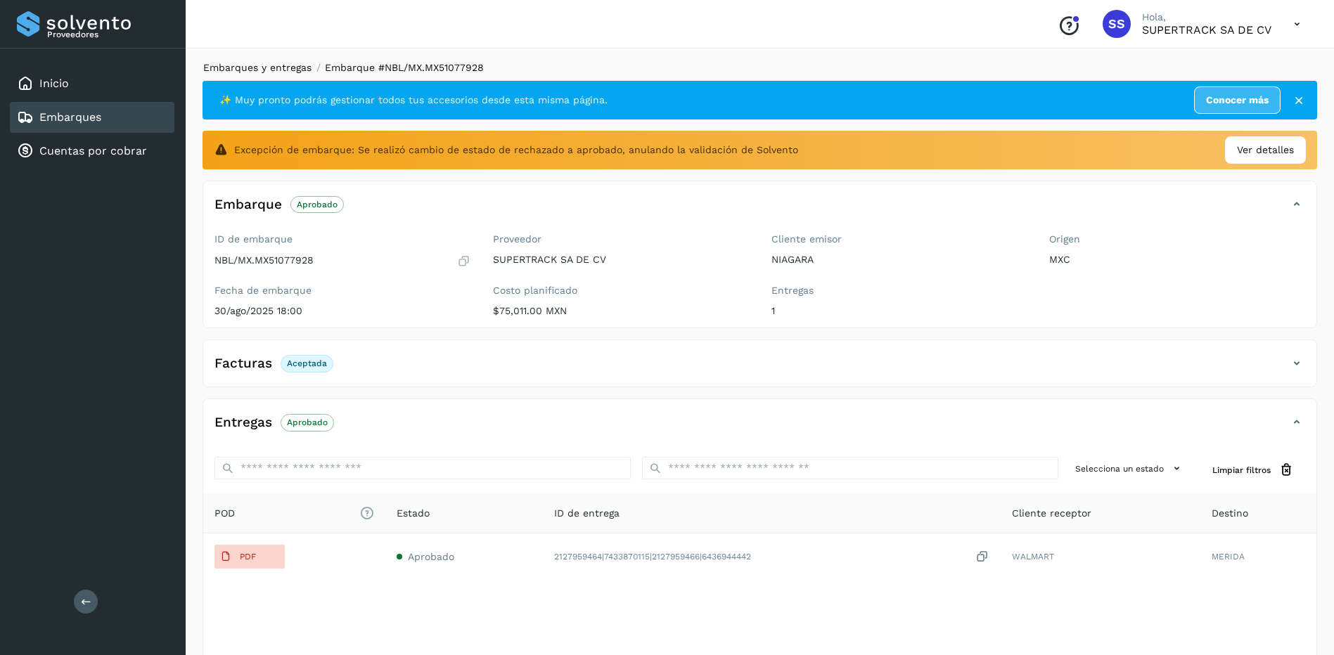
click at [265, 63] on link "Embarques y entregas" at bounding box center [257, 67] width 108 height 11
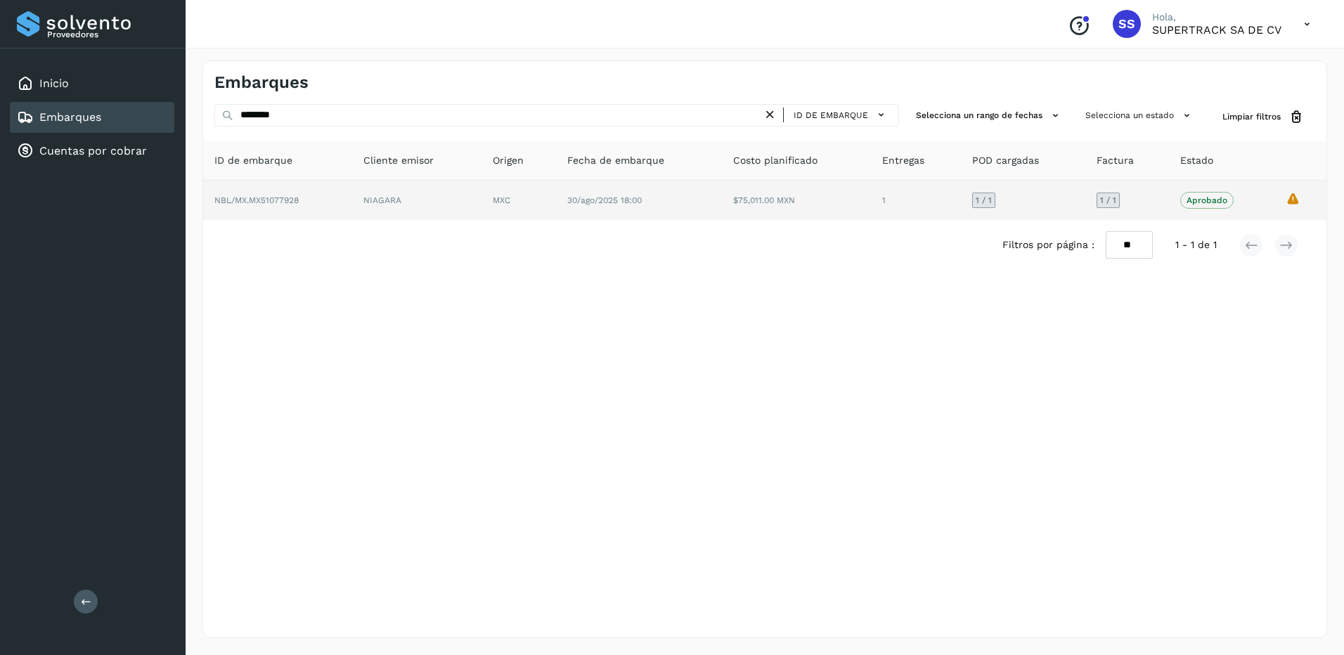
click at [404, 202] on td "NIAGARA" at bounding box center [416, 200] width 129 height 39
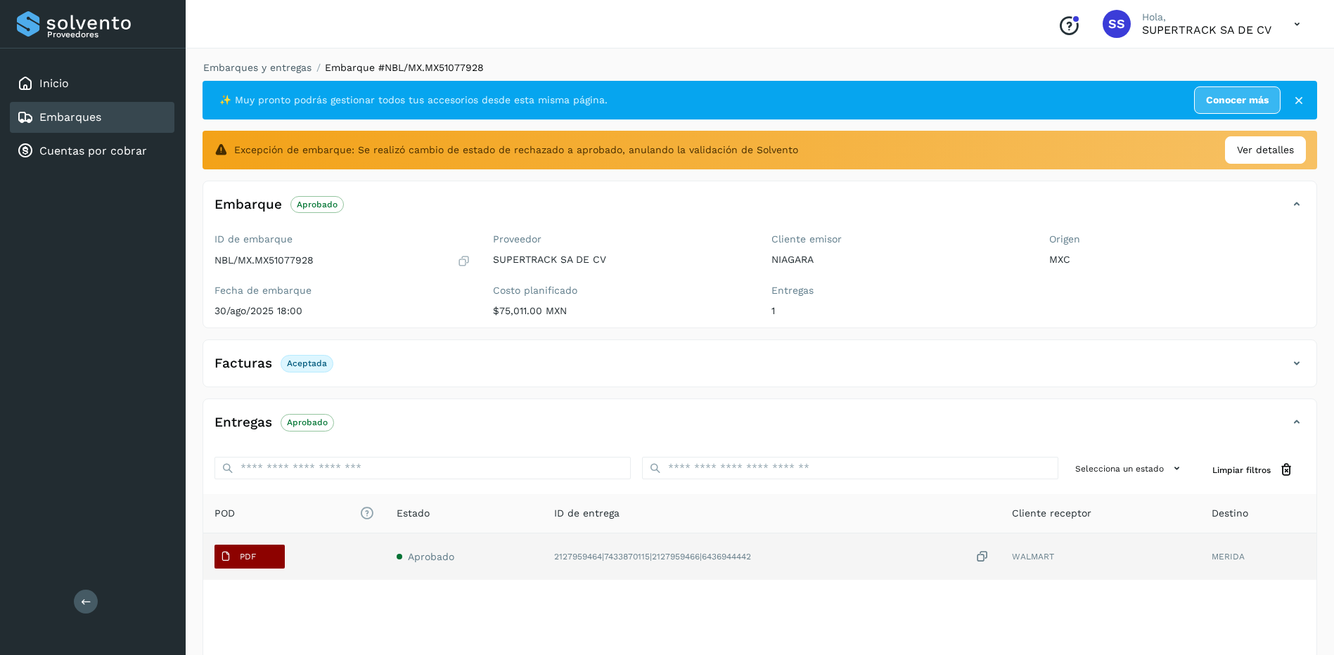
click at [254, 557] on p "PDF" at bounding box center [248, 557] width 16 height 10
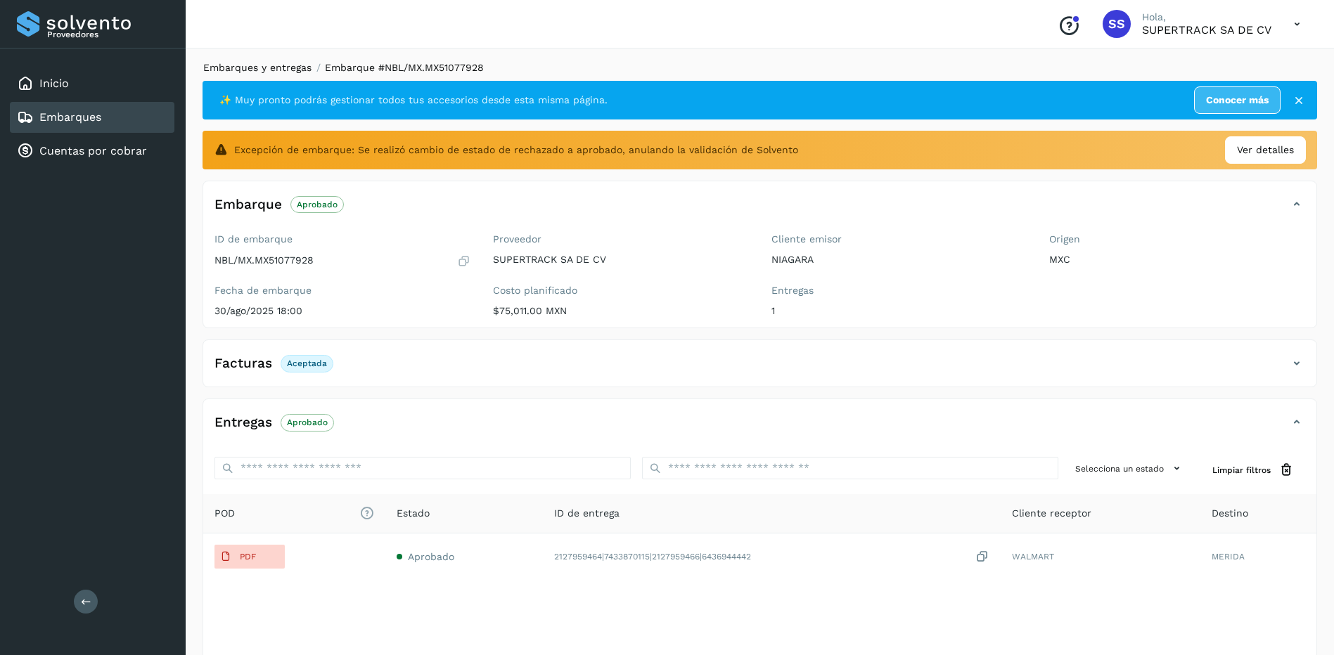
click at [276, 67] on link "Embarques y entregas" at bounding box center [257, 67] width 108 height 11
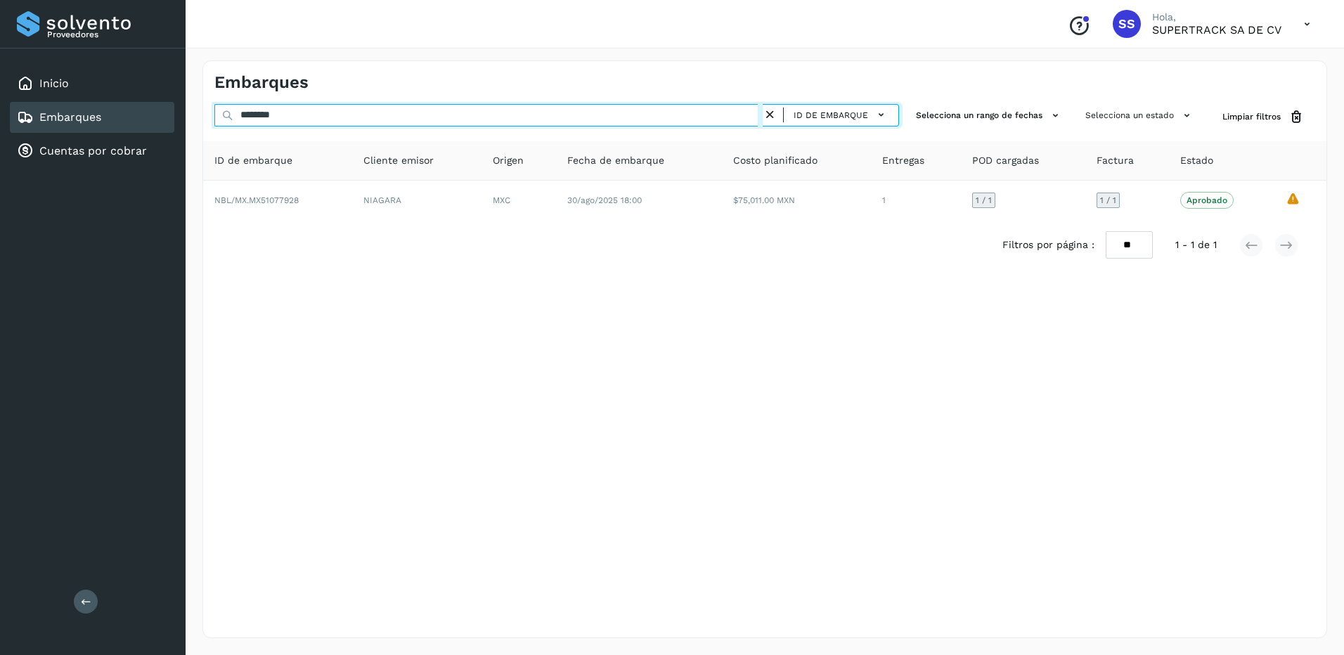
drag, startPoint x: 271, startPoint y: 108, endPoint x: 181, endPoint y: 87, distance: 93.1
click at [177, 89] on div "Proveedores Inicio Embarques Cuentas por cobrar Salir Conoce nuestros beneficio…" at bounding box center [672, 327] width 1344 height 655
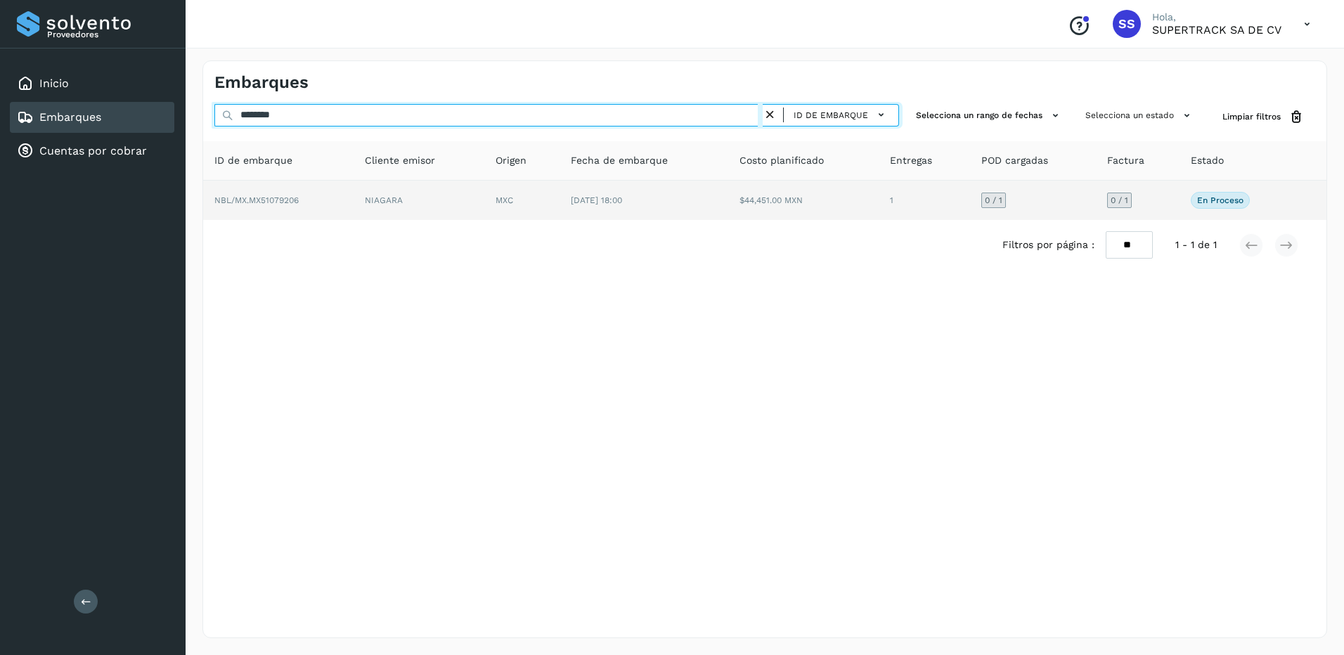
type input "********"
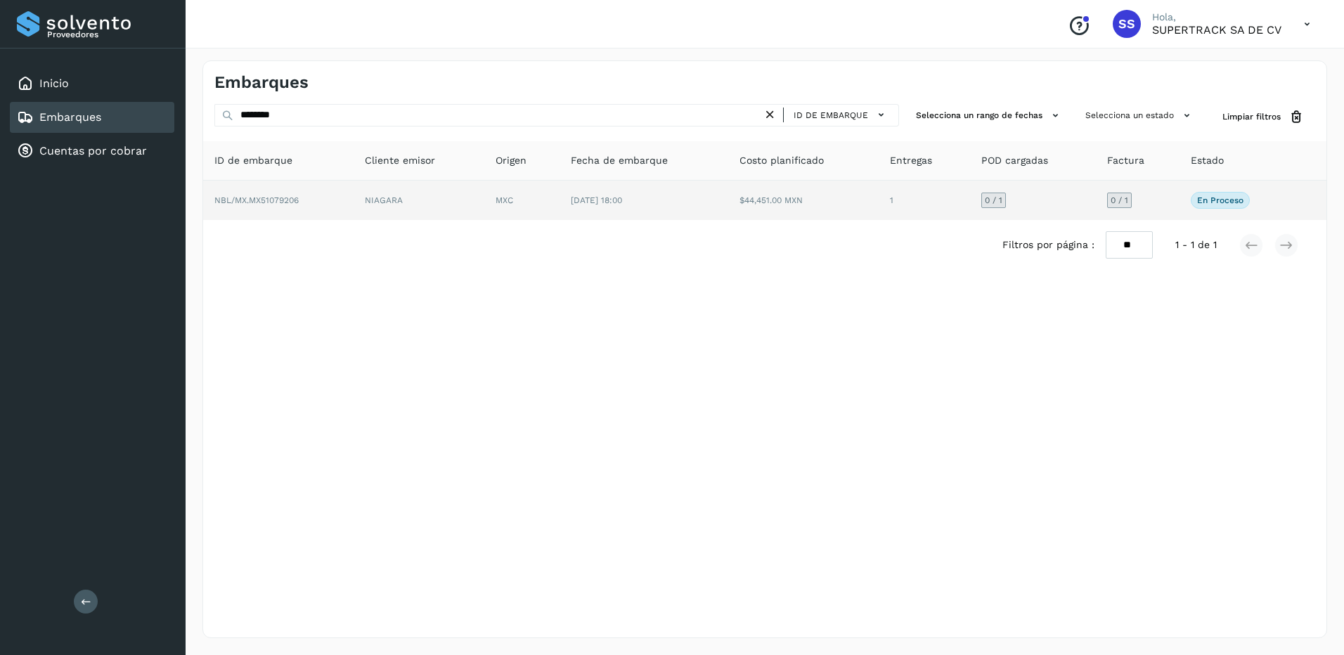
click at [377, 200] on td "NIAGARA" at bounding box center [419, 200] width 131 height 39
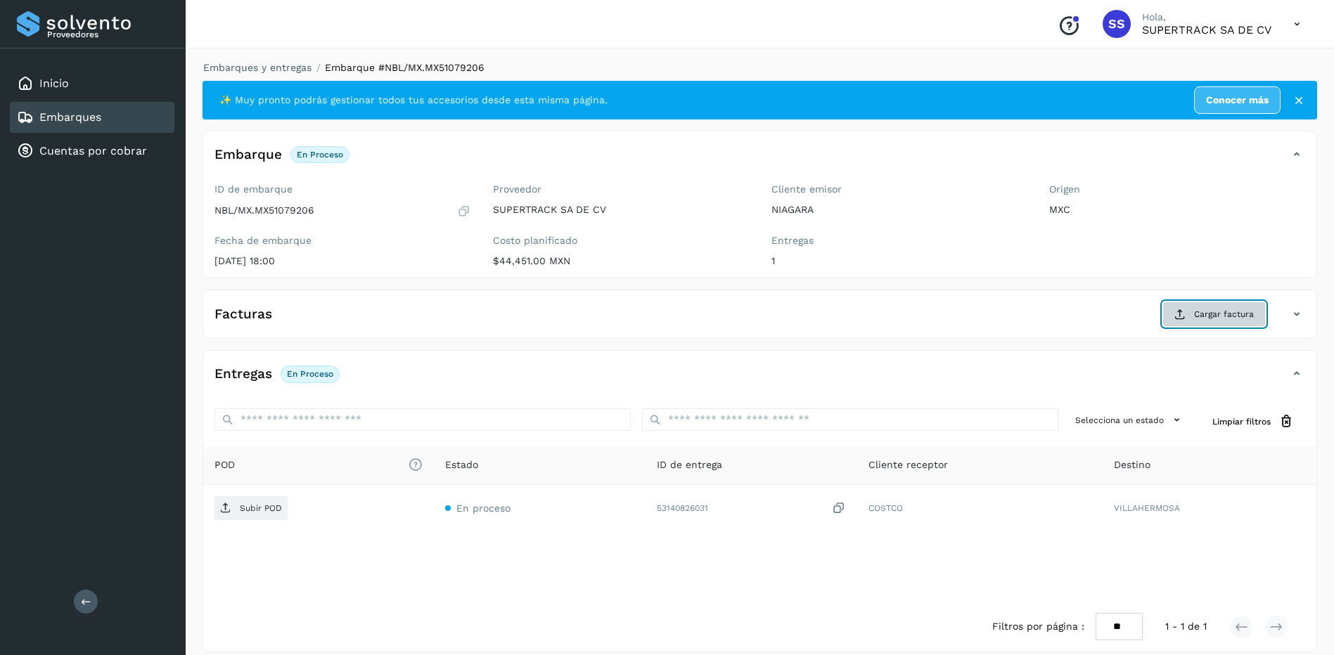
click at [1203, 313] on span "Cargar factura" at bounding box center [1224, 314] width 60 height 13
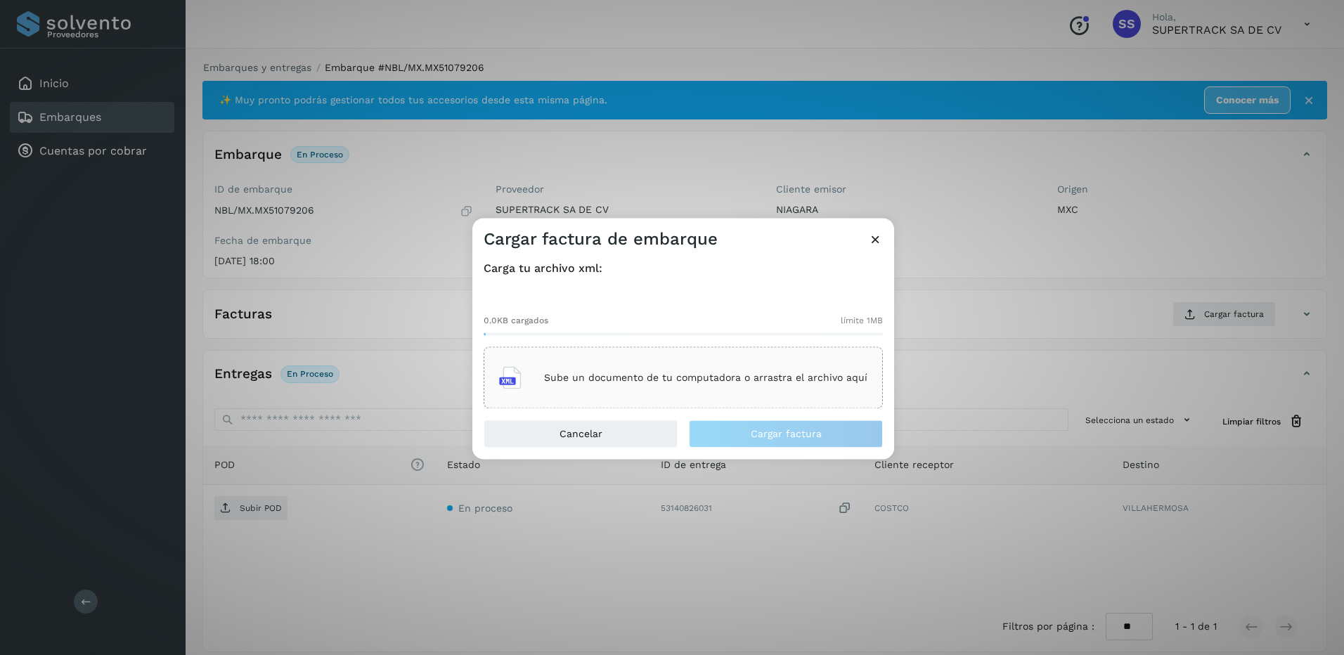
click at [736, 383] on p "Sube un documento de tu computadora o arrastra el archivo aquí" at bounding box center [705, 378] width 323 height 12
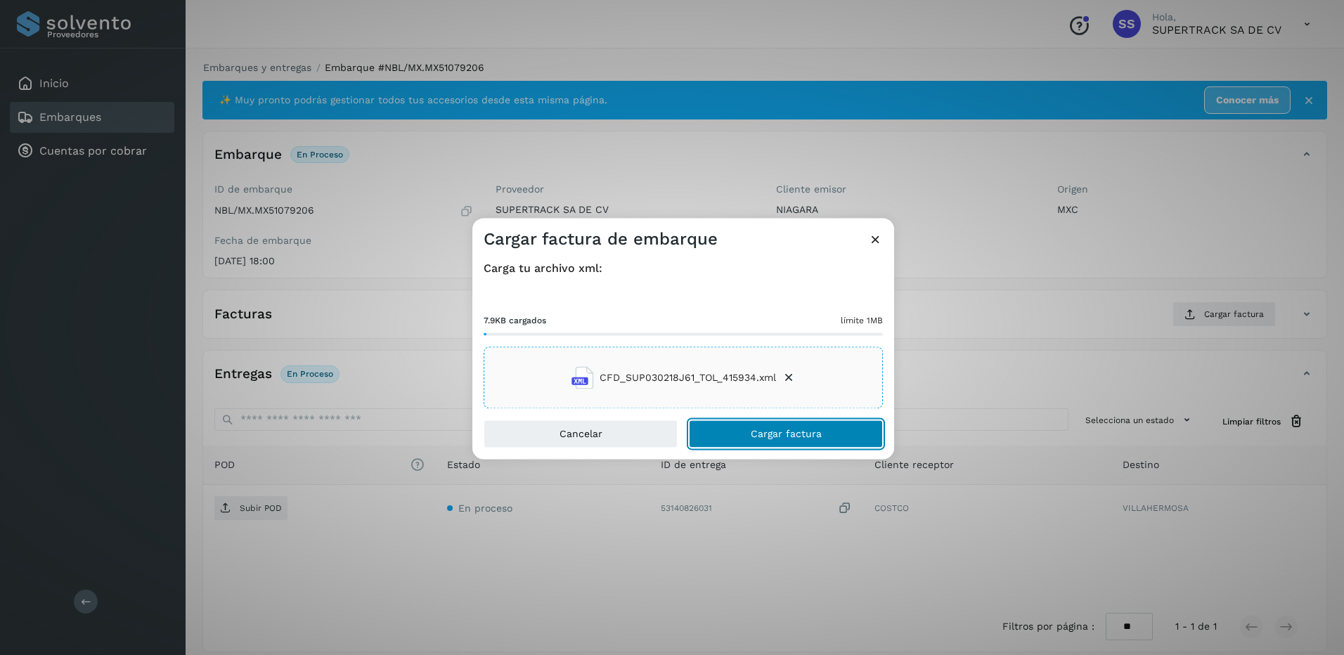
click at [796, 430] on span "Cargar factura" at bounding box center [786, 435] width 71 height 10
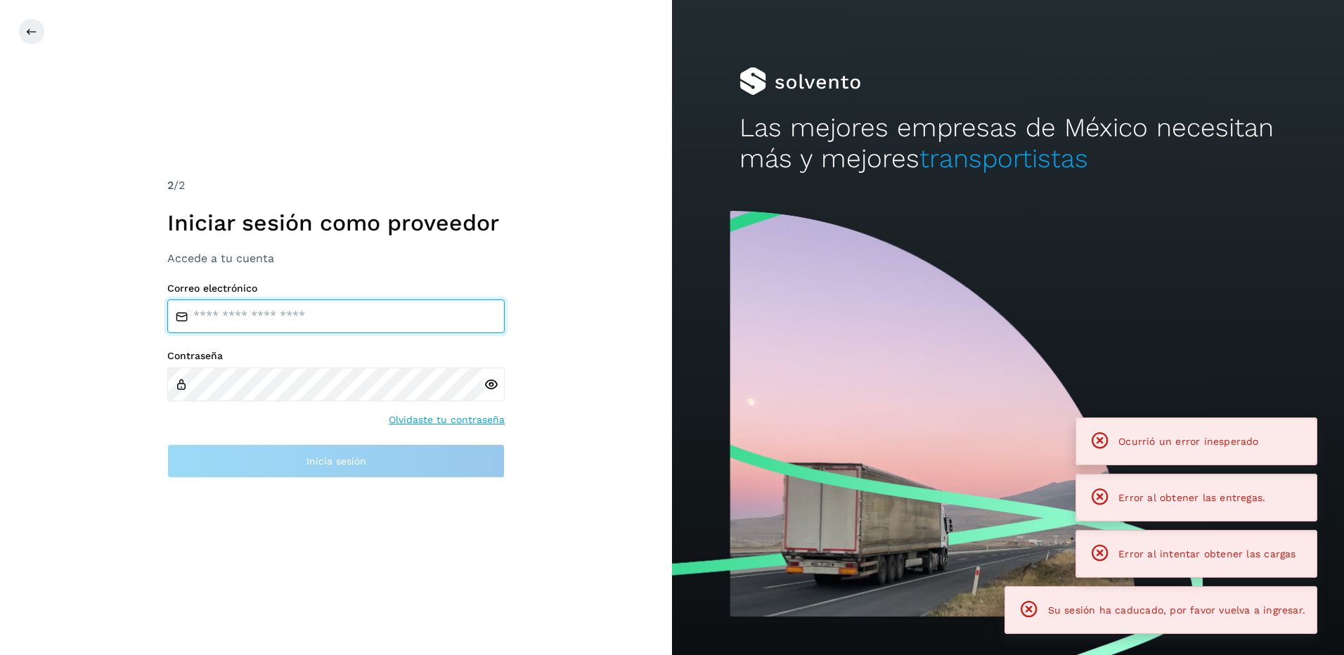
type input "**********"
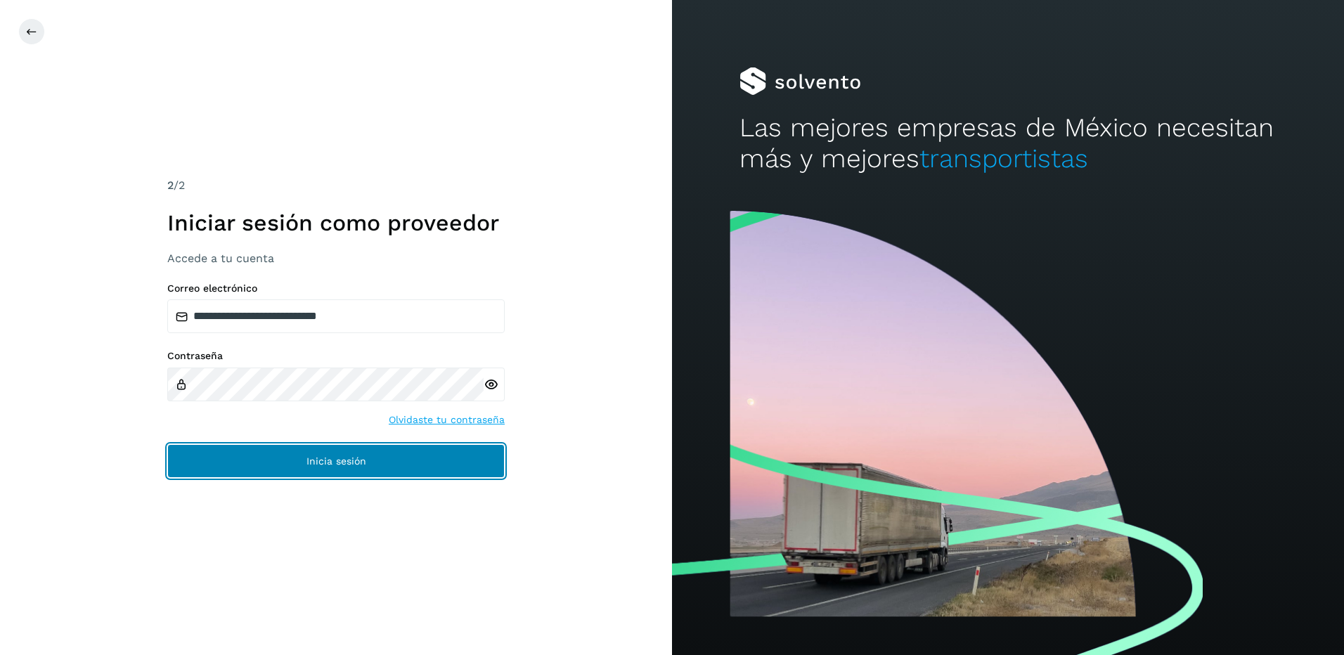
click at [373, 464] on button "Inicia sesión" at bounding box center [335, 461] width 337 height 34
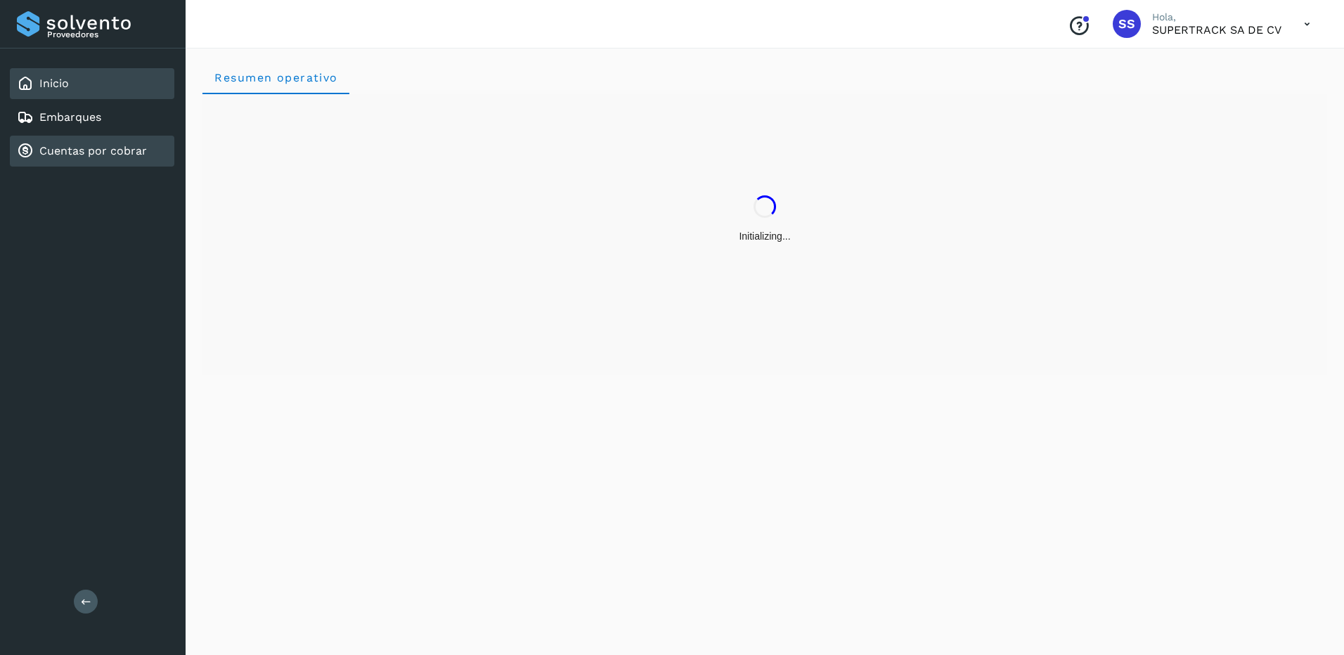
click at [82, 150] on link "Cuentas por cobrar" at bounding box center [93, 150] width 108 height 13
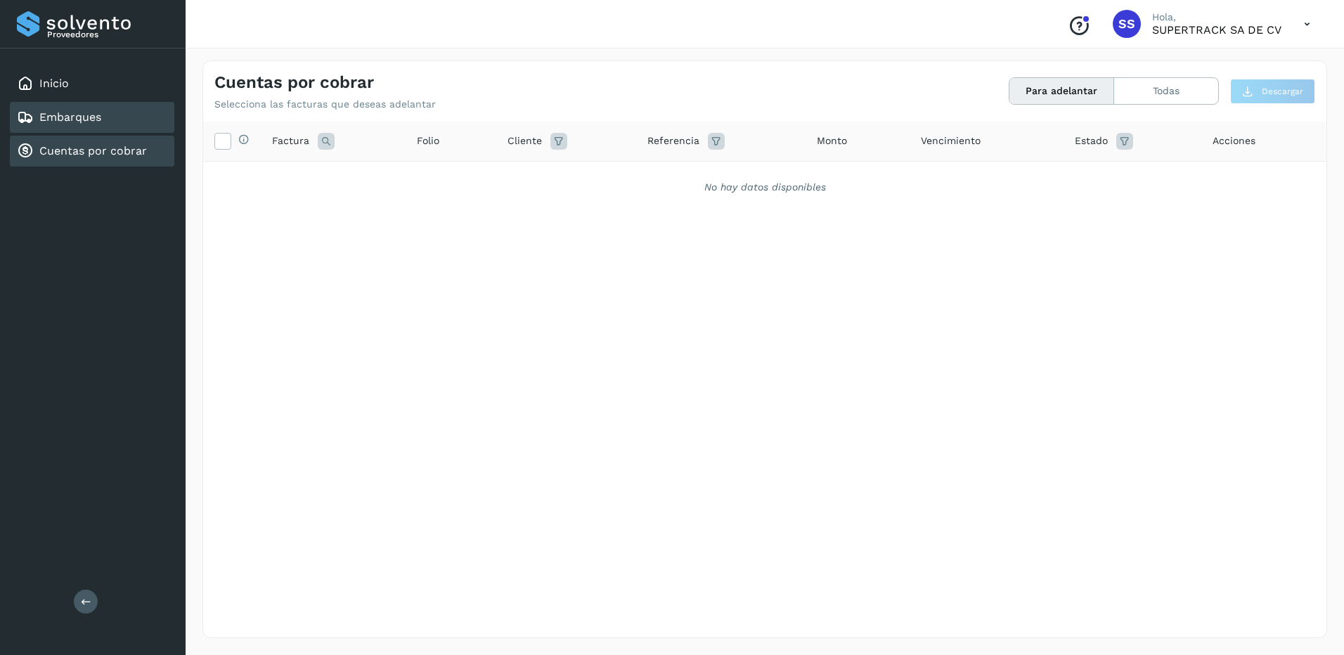
click at [111, 118] on div "Embarques" at bounding box center [92, 117] width 164 height 31
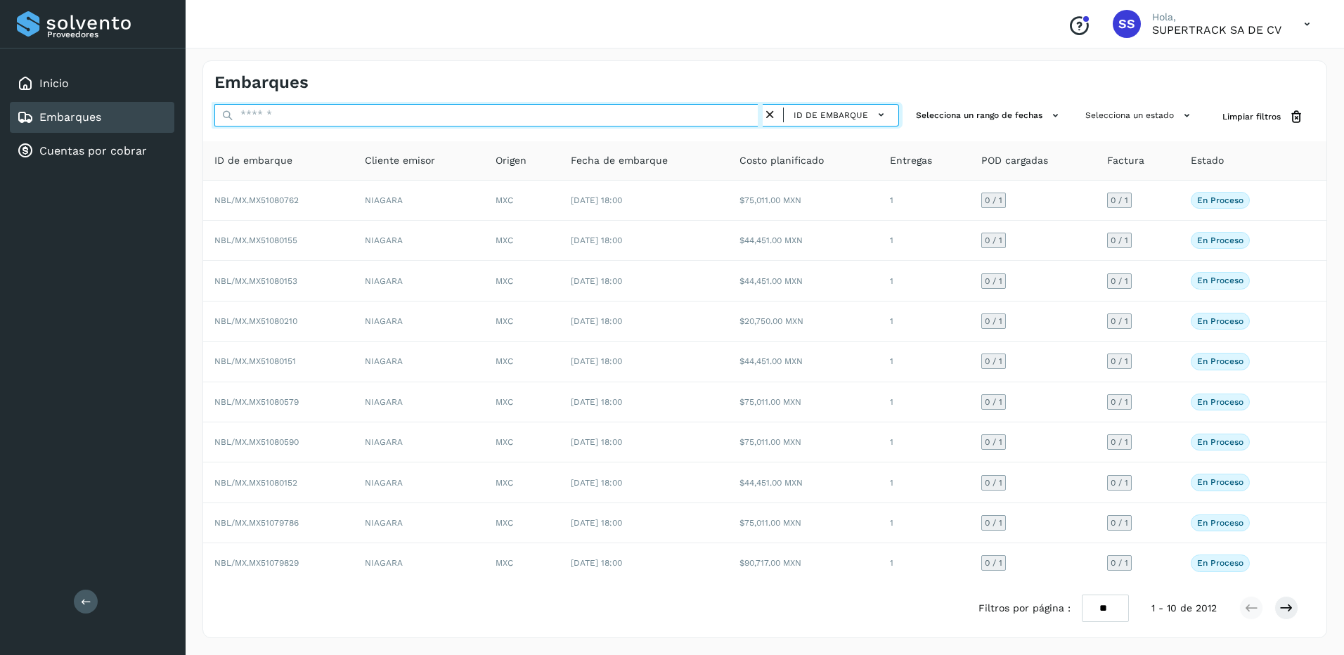
click at [297, 108] on input "text" at bounding box center [488, 115] width 548 height 22
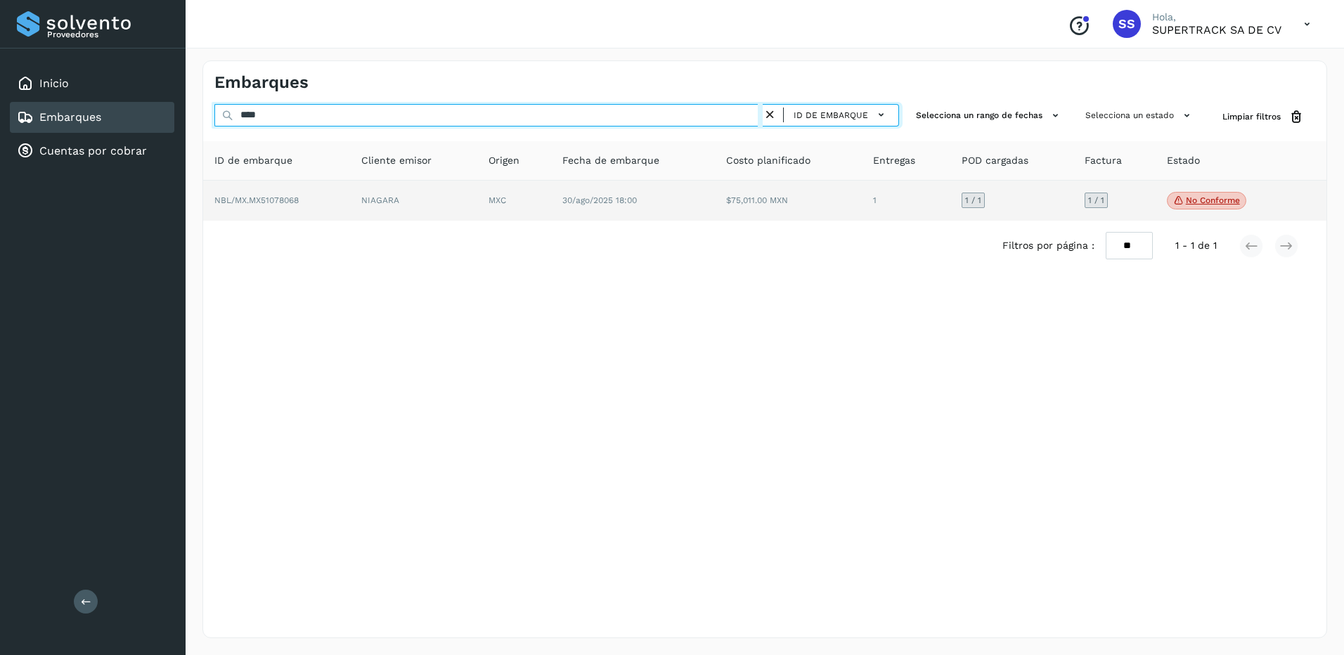
type input "****"
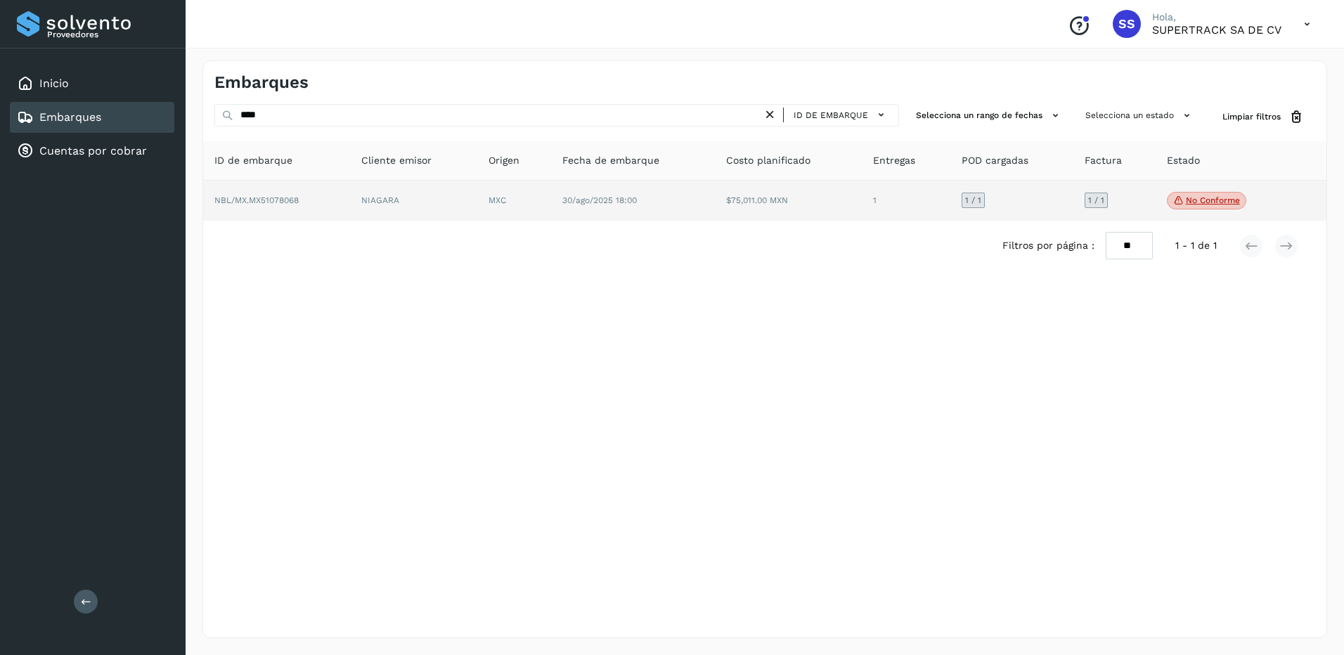
click at [353, 200] on td "NIAGARA" at bounding box center [413, 201] width 127 height 41
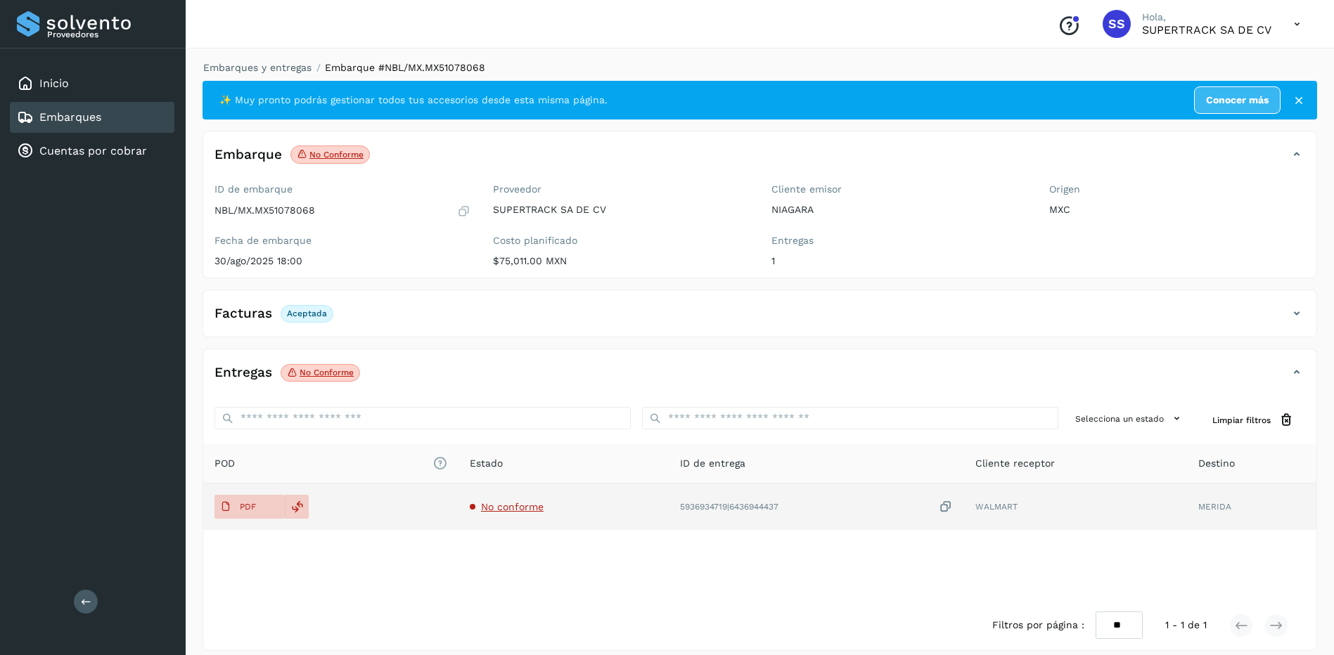
click at [509, 508] on span "No conforme" at bounding box center [512, 506] width 63 height 11
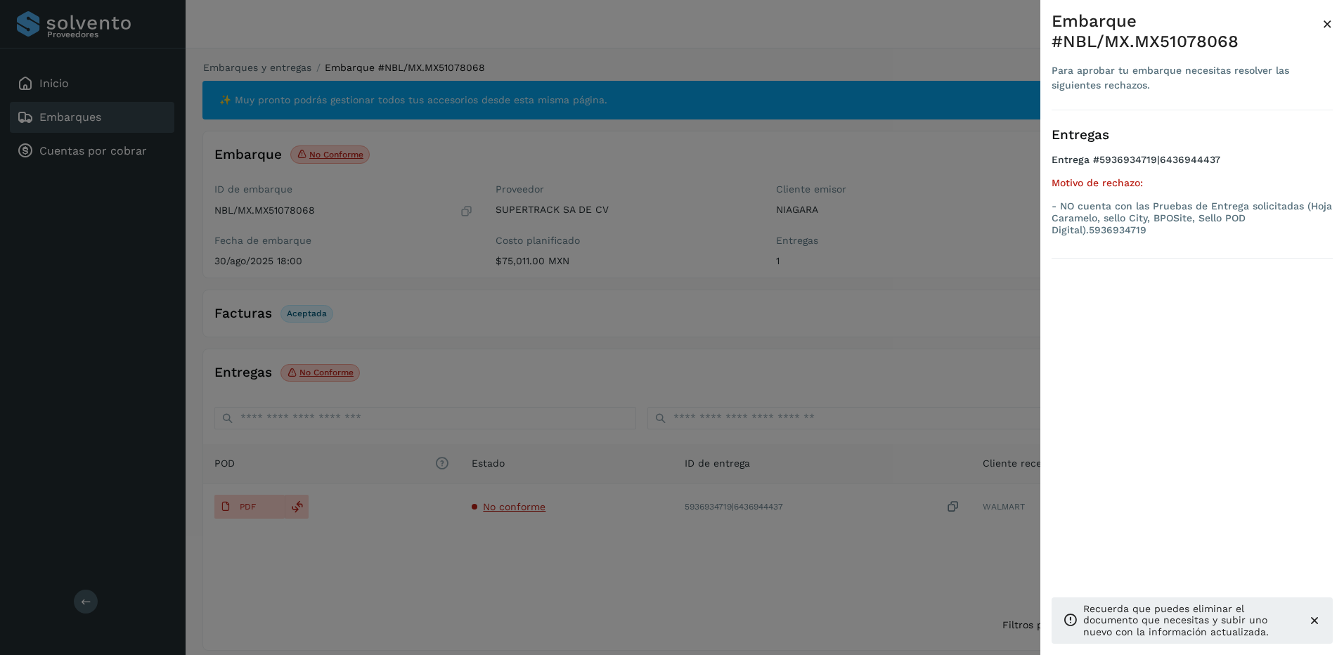
click at [900, 318] on div at bounding box center [672, 327] width 1344 height 655
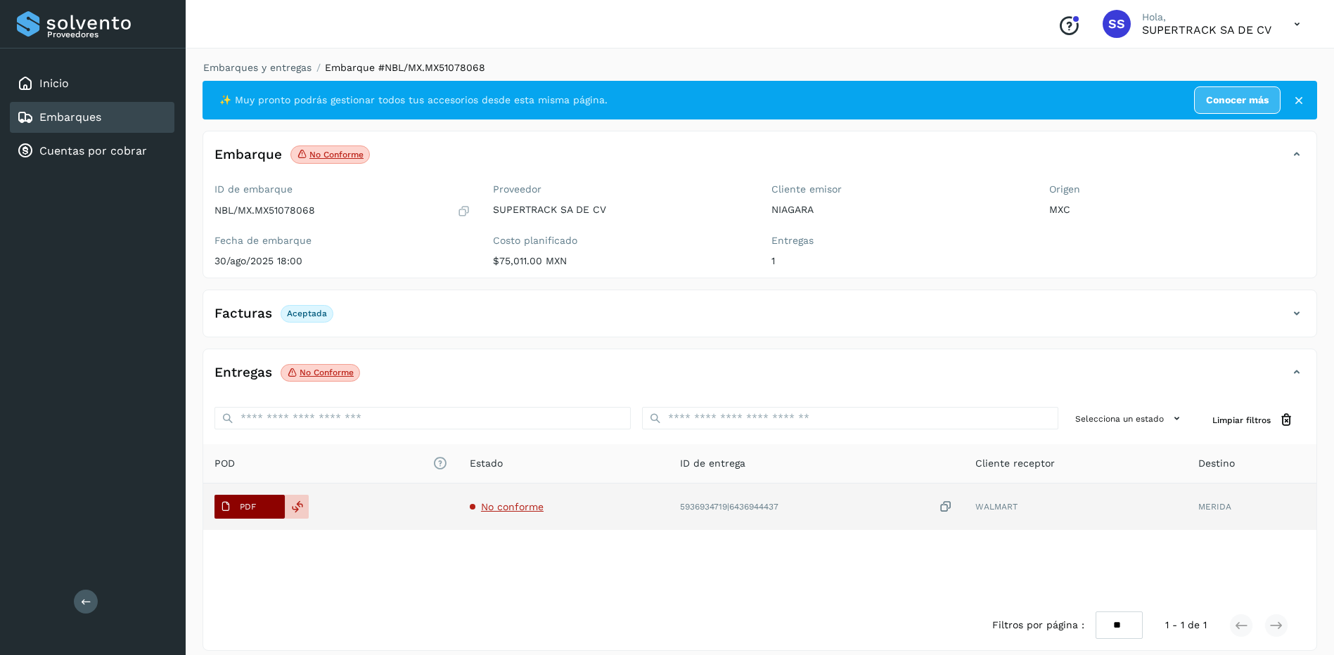
click at [240, 503] on p "PDF" at bounding box center [248, 507] width 16 height 10
click at [526, 510] on span "No conforme" at bounding box center [512, 506] width 63 height 11
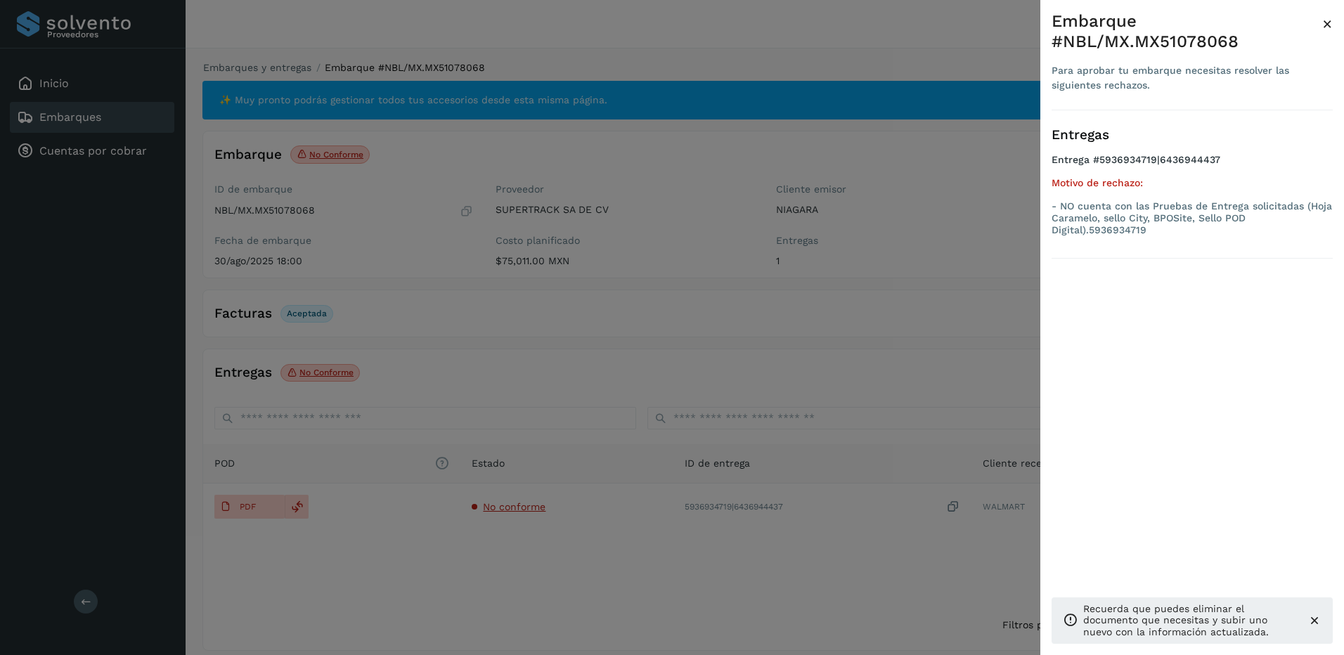
click at [522, 535] on div at bounding box center [672, 327] width 1344 height 655
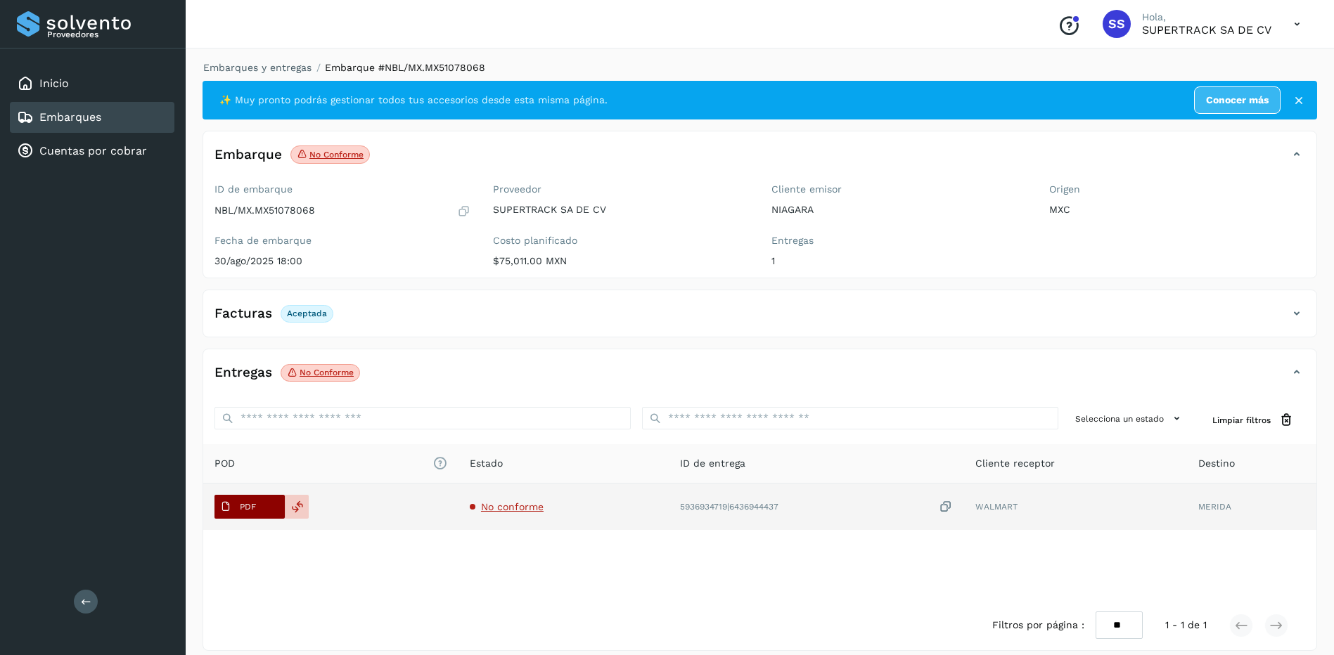
click at [260, 505] on span "PDF" at bounding box center [237, 507] width 47 height 22
click at [516, 516] on td "No conforme" at bounding box center [563, 507] width 211 height 46
click at [516, 510] on span "No conforme" at bounding box center [512, 506] width 63 height 11
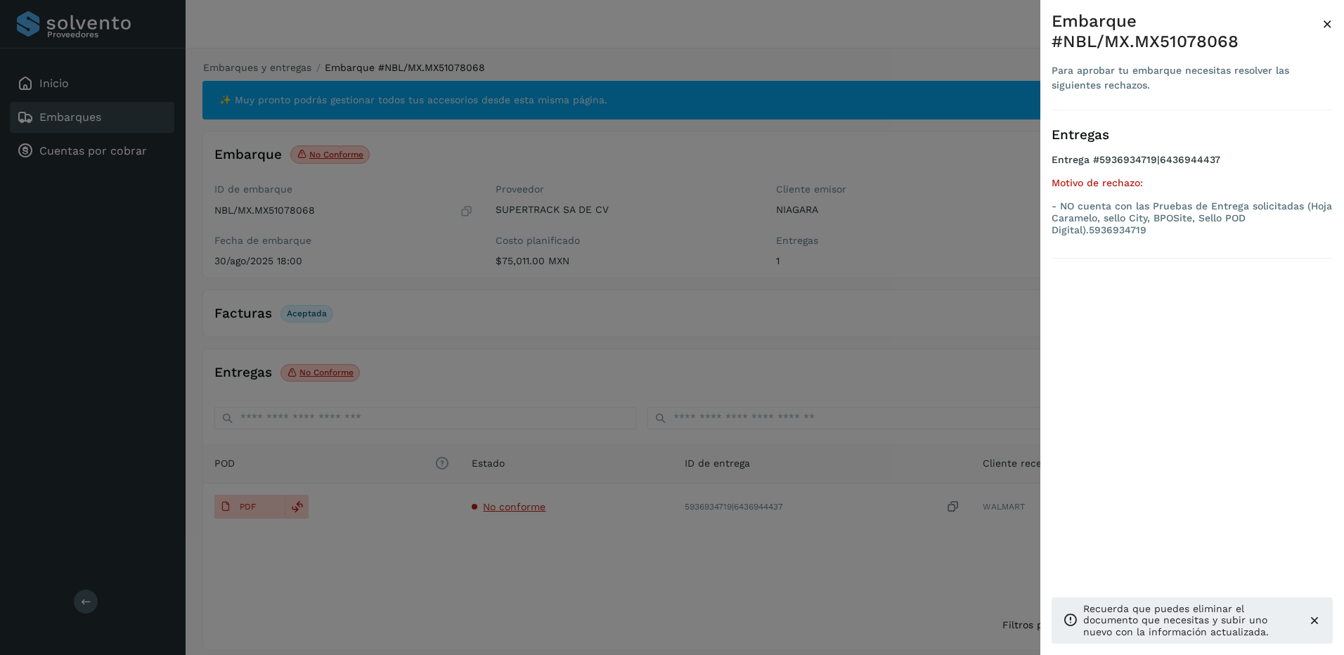
click at [472, 299] on div at bounding box center [672, 327] width 1344 height 655
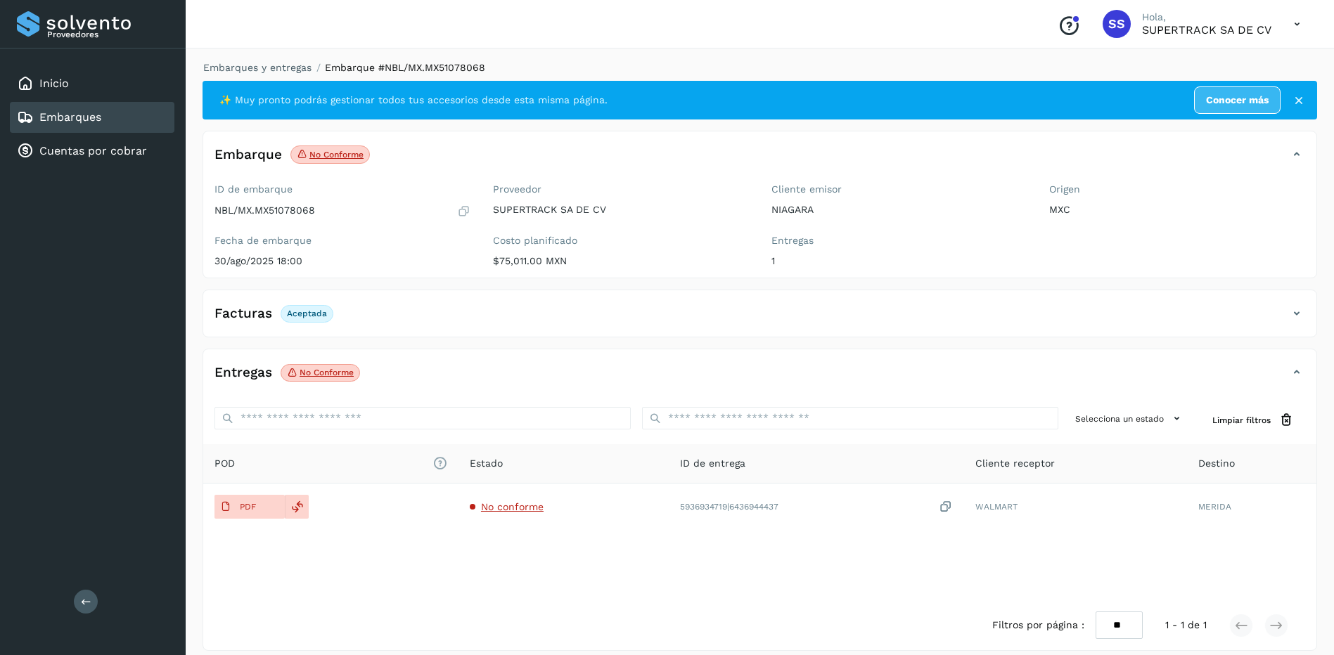
click at [272, 56] on div "Embarques y entregas Embarque #NBL/MX.MX51078068 ✨ Muy pronto podrás gestionar …" at bounding box center [760, 356] width 1148 height 624
click at [273, 67] on link "Embarques y entregas" at bounding box center [257, 67] width 108 height 11
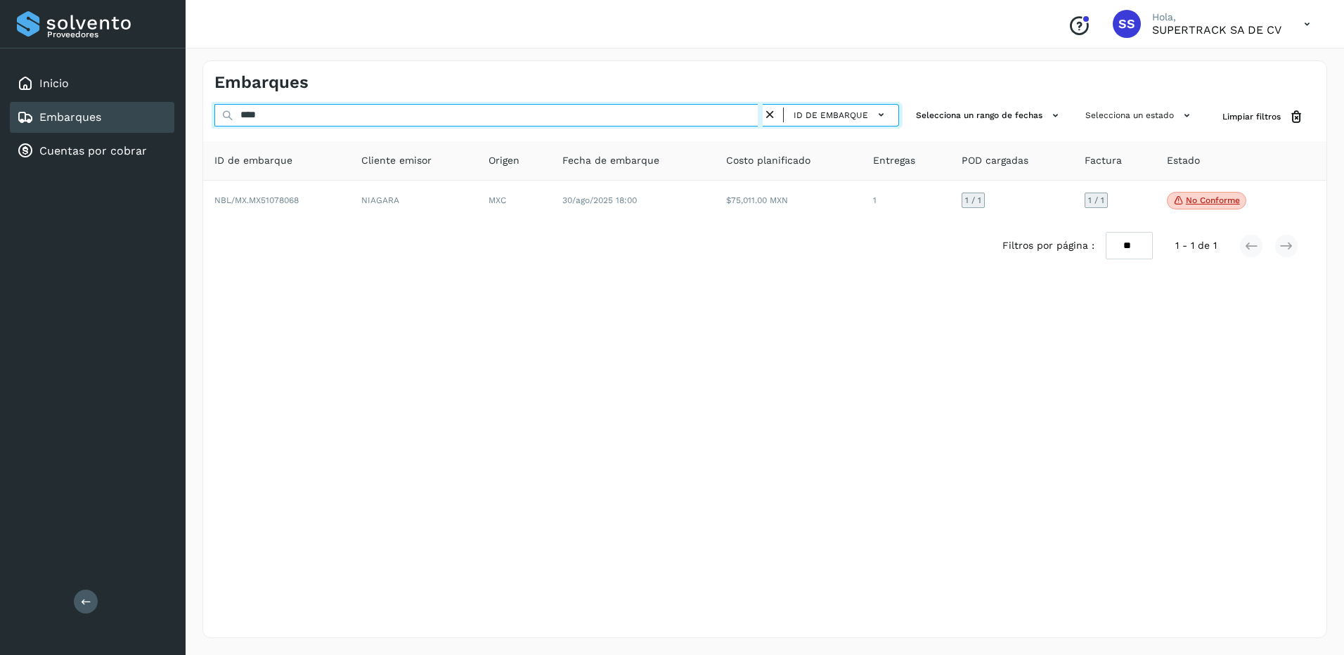
drag, startPoint x: 295, startPoint y: 114, endPoint x: 175, endPoint y: 98, distance: 121.3
click at [175, 98] on div "Proveedores Inicio Embarques Cuentas por cobrar Salir Conoce nuestros beneficio…" at bounding box center [672, 327] width 1344 height 655
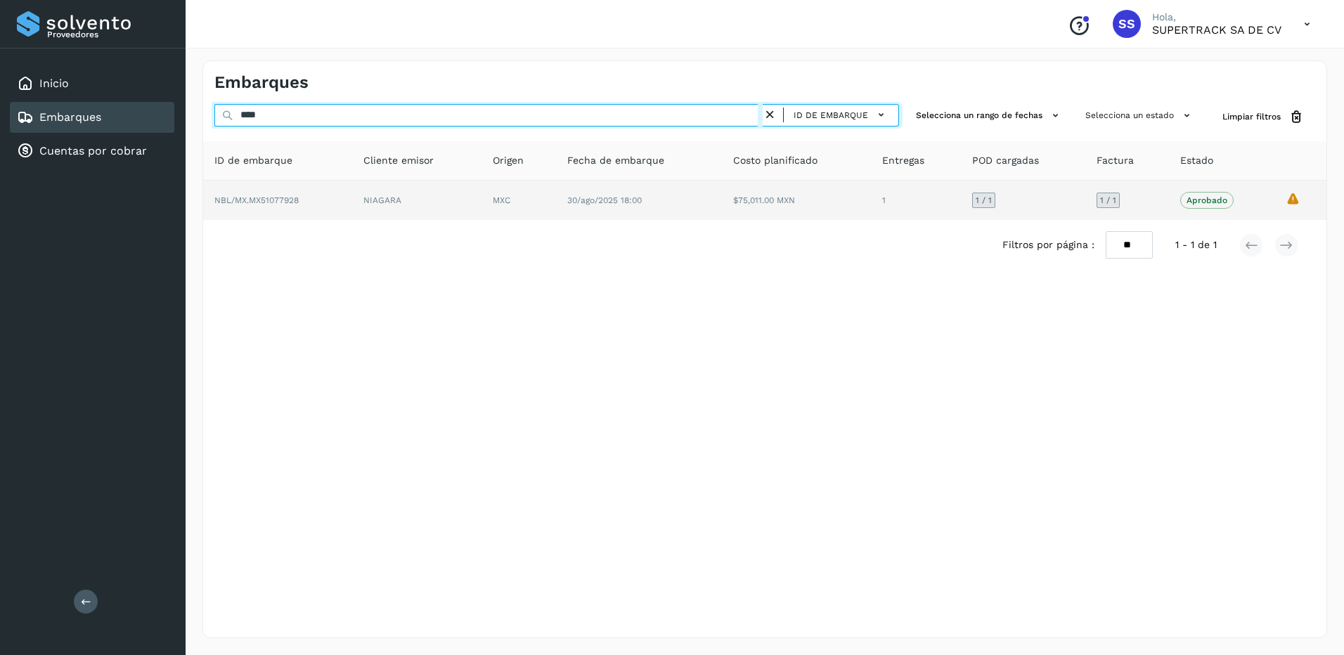
type input "****"
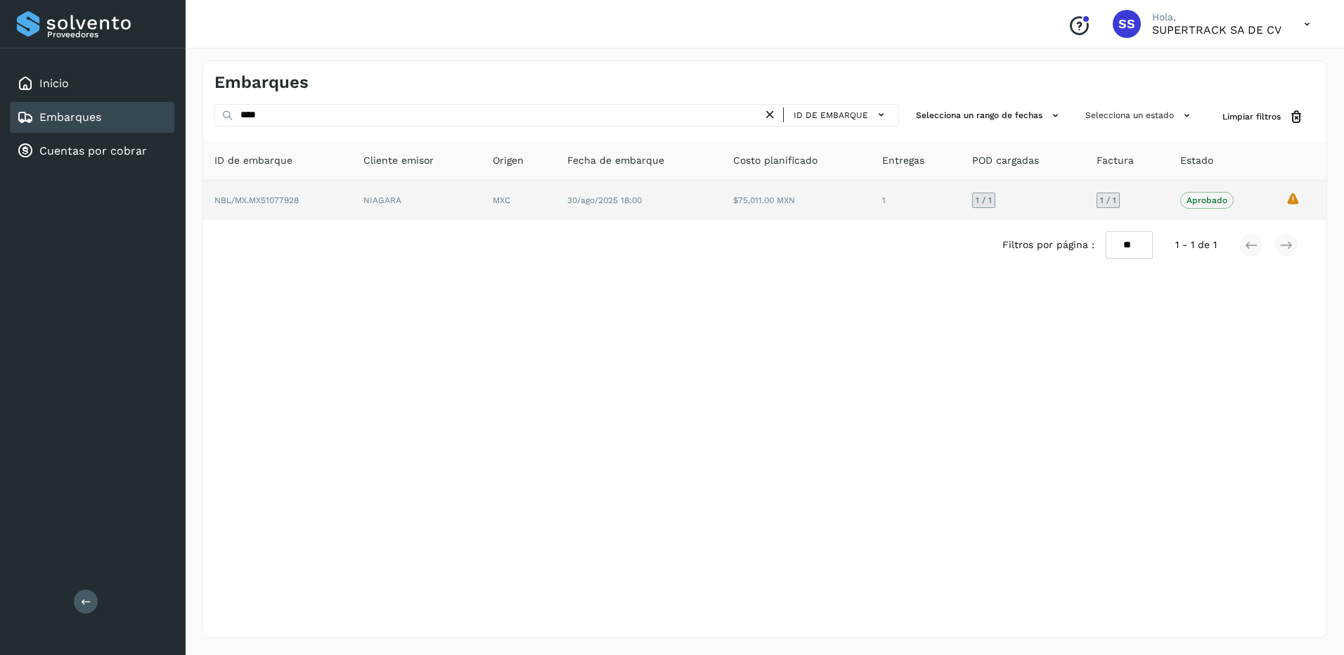
click at [654, 204] on td "30/ago/2025 18:00" at bounding box center [639, 200] width 167 height 39
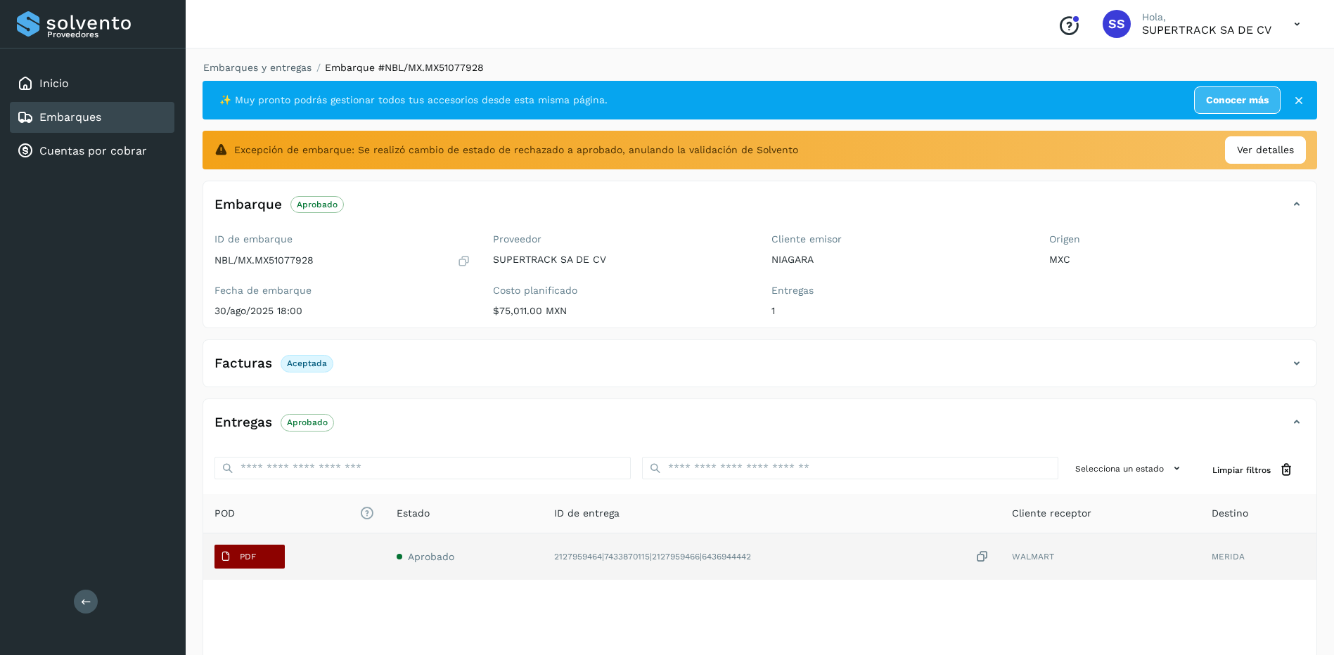
click at [271, 559] on button "PDF" at bounding box center [249, 557] width 70 height 24
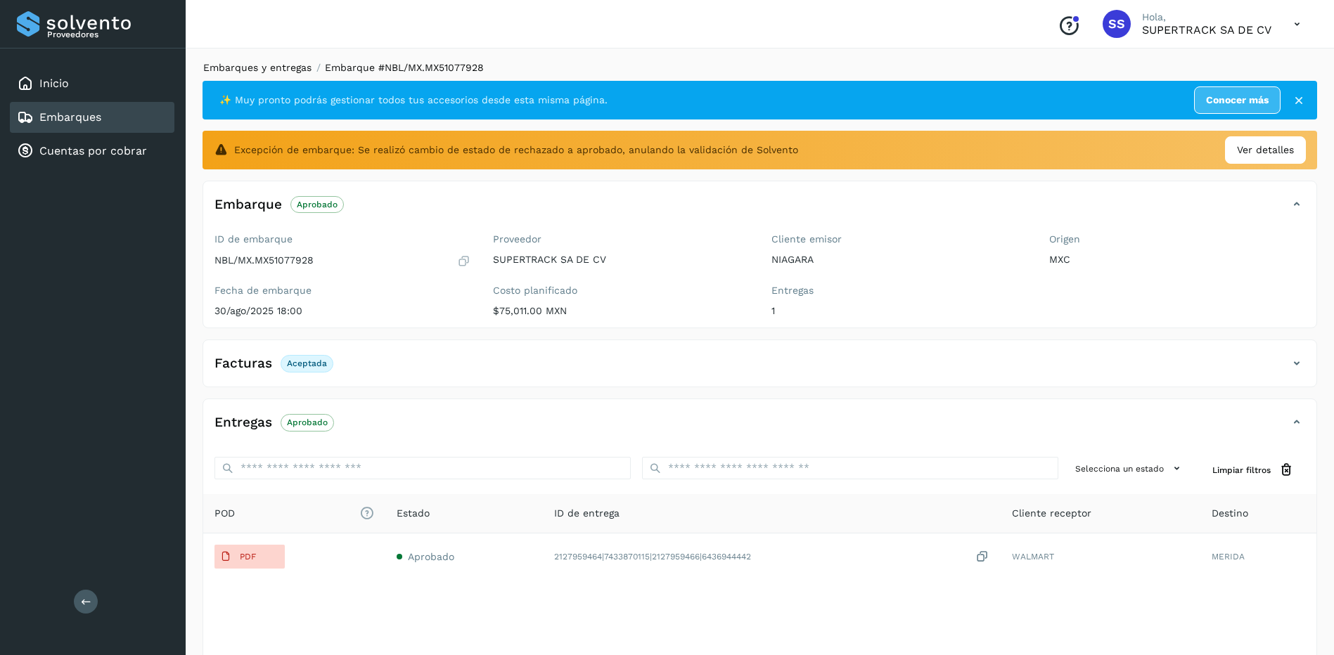
click at [269, 60] on div "Embarques y entregas Embarque #NBL/MX.MX51077928 ✨ Muy pronto podrás gestionar …" at bounding box center [760, 381] width 1148 height 674
click at [269, 66] on link "Embarques y entregas" at bounding box center [257, 67] width 108 height 11
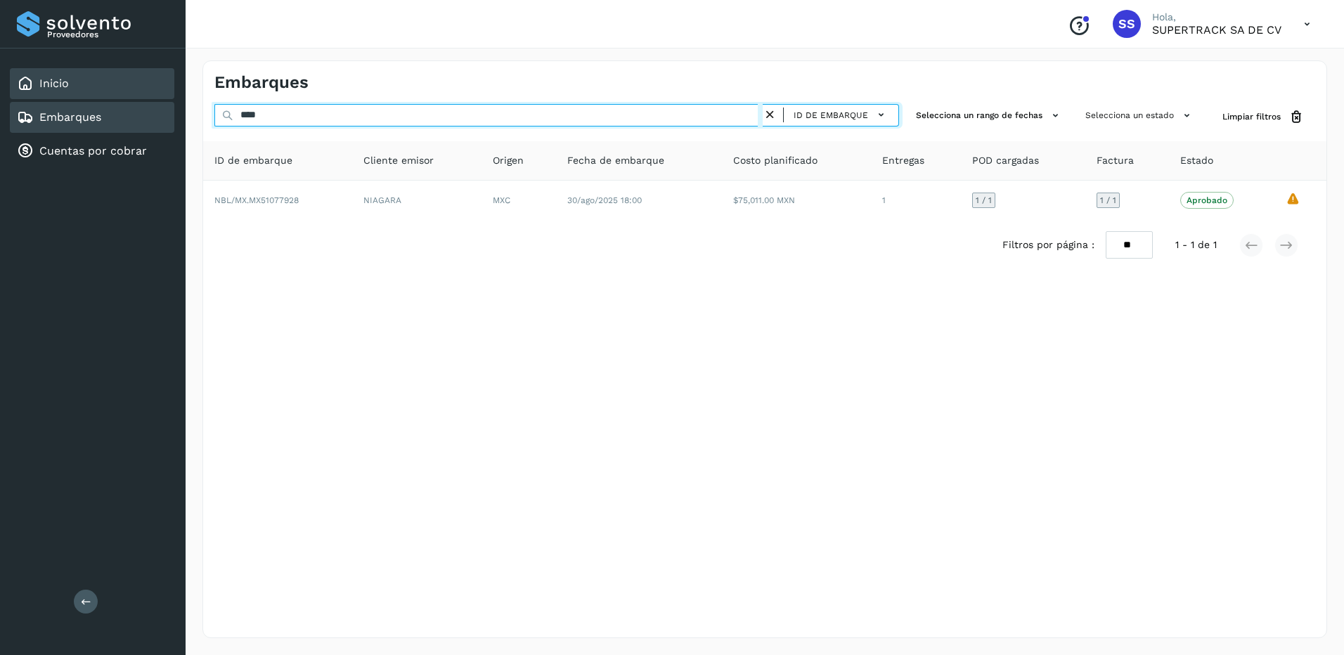
drag, startPoint x: 283, startPoint y: 110, endPoint x: 209, endPoint y: 90, distance: 76.4
click at [146, 89] on div "Proveedores Inicio Embarques Cuentas por cobrar Salir Conoce nuestros beneficio…" at bounding box center [672, 327] width 1344 height 655
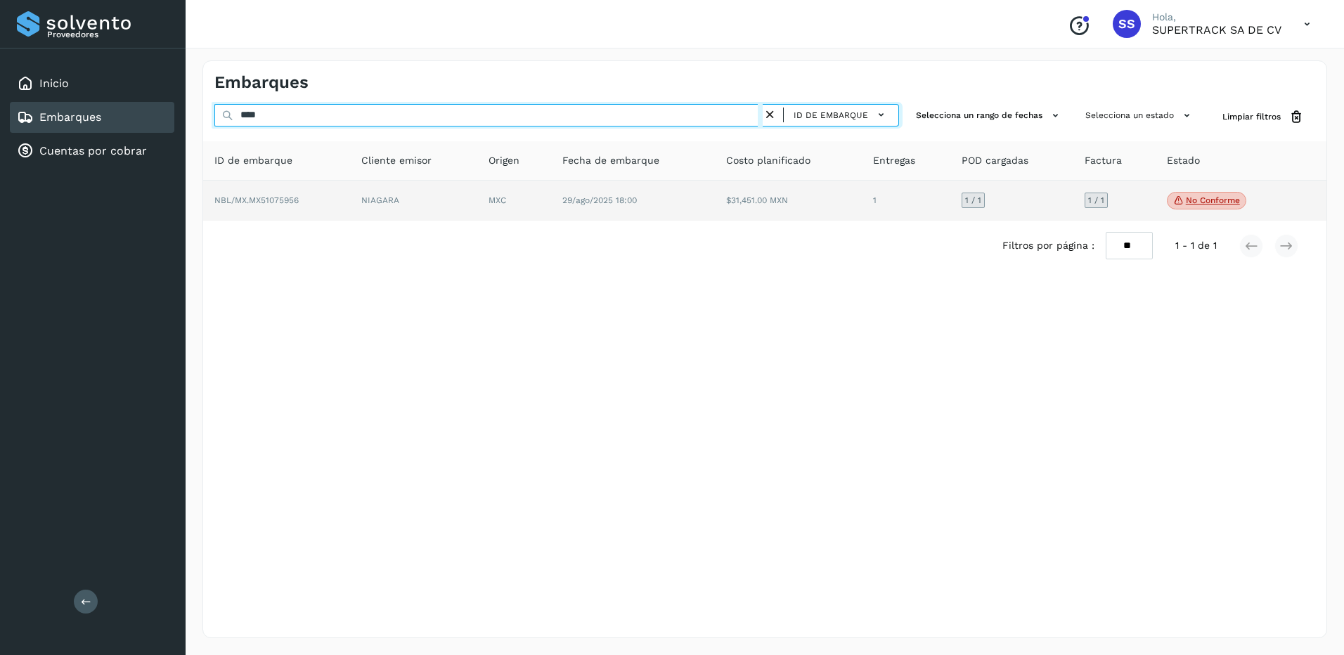
type input "****"
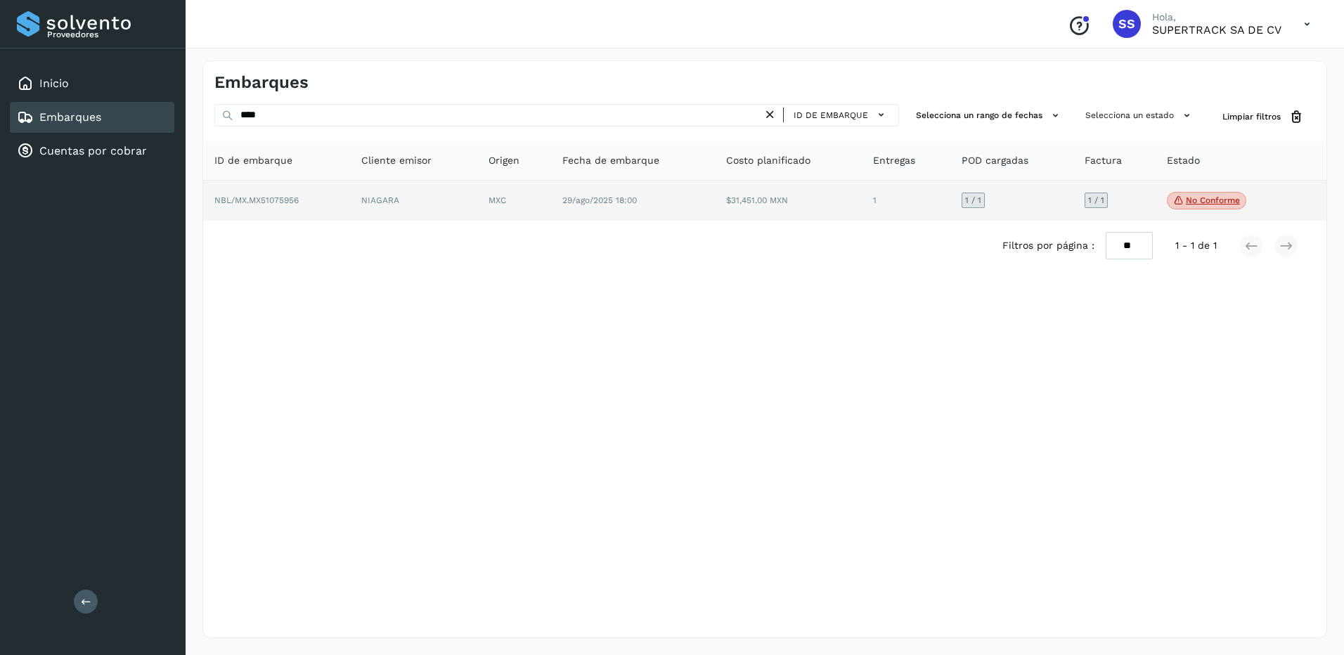
click at [306, 193] on td "NBL/MX.MX51075956" at bounding box center [276, 201] width 147 height 41
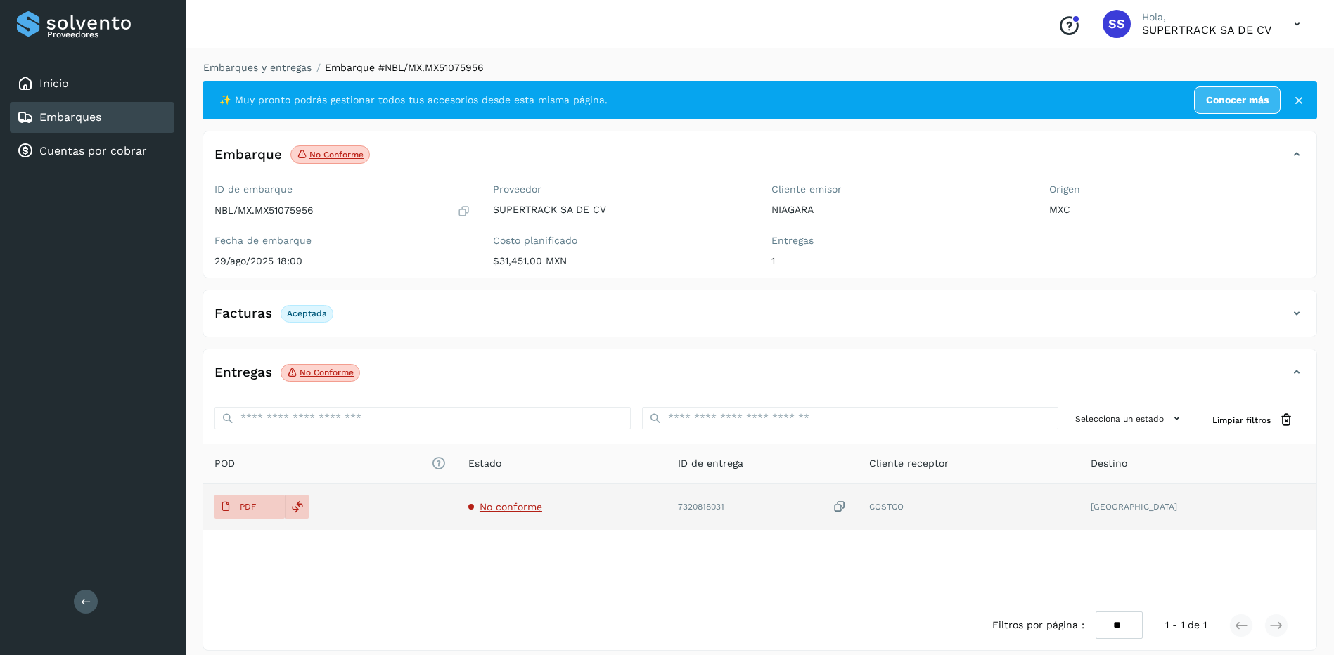
click at [512, 512] on span "No conforme" at bounding box center [510, 506] width 63 height 11
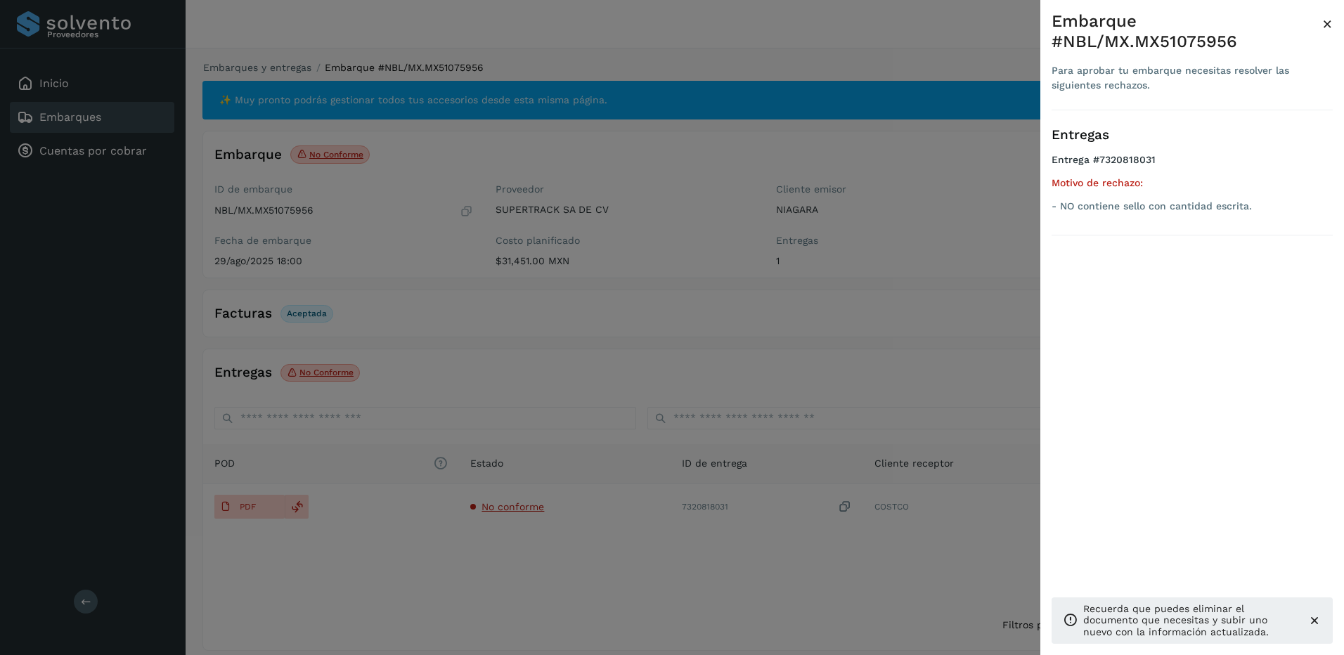
drag, startPoint x: 511, startPoint y: 495, endPoint x: 316, endPoint y: 603, distance: 222.8
click at [510, 495] on div at bounding box center [672, 327] width 1344 height 655
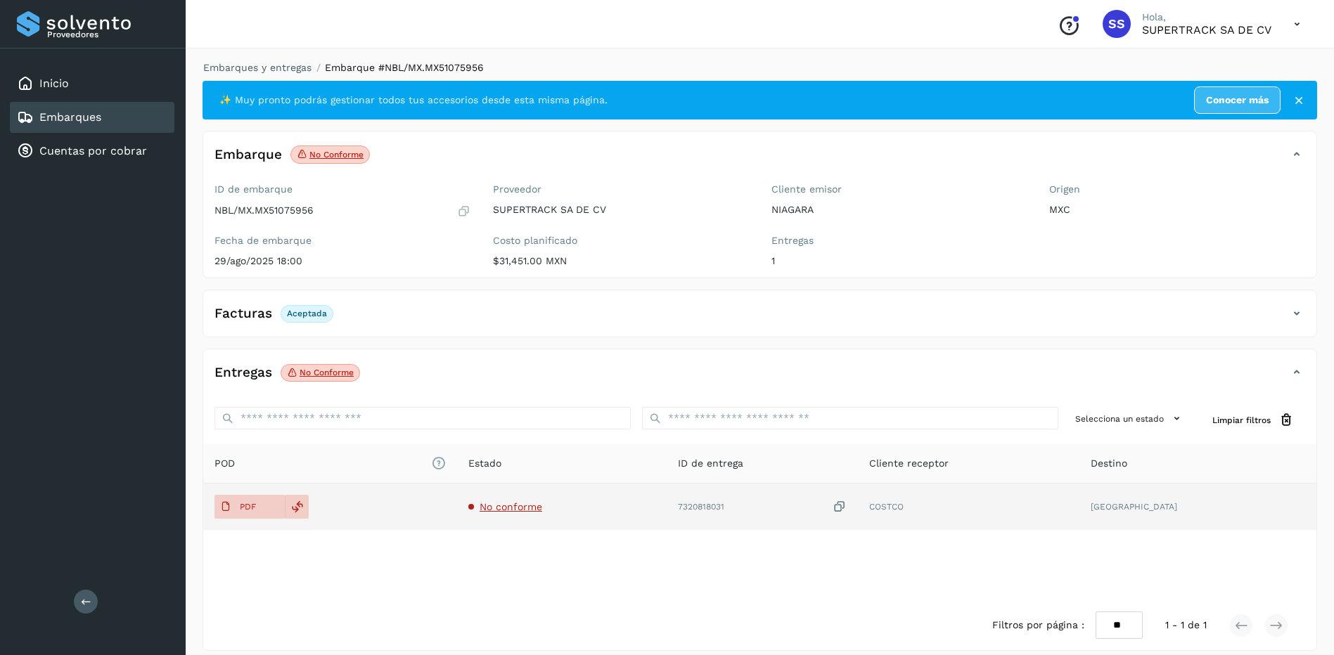
click at [500, 508] on span "No conforme" at bounding box center [510, 506] width 63 height 11
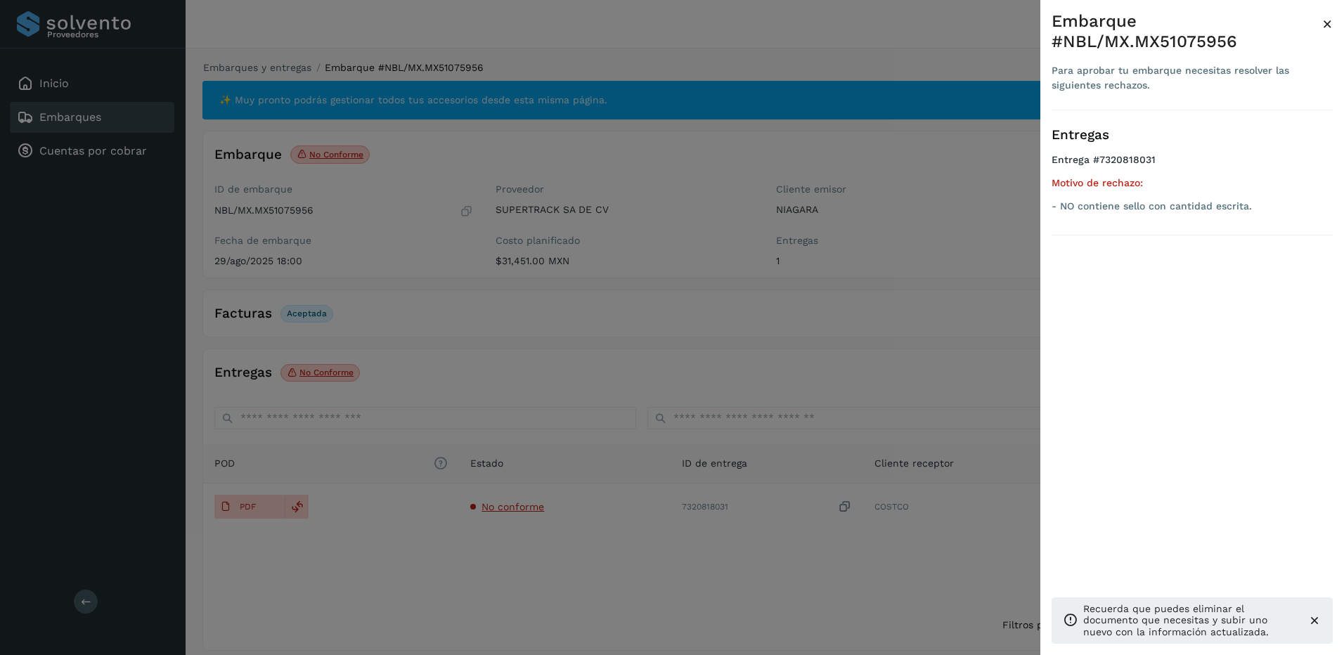
click at [609, 465] on div at bounding box center [672, 327] width 1344 height 655
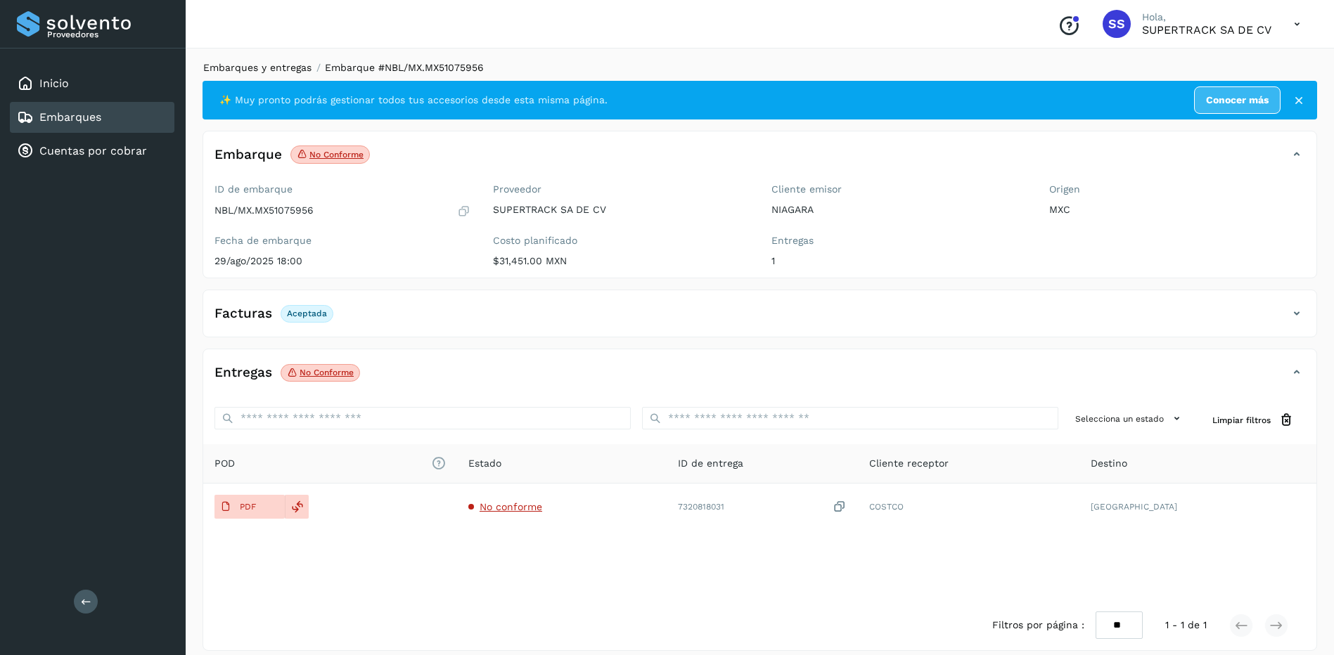
click at [278, 71] on link "Embarques y entregas" at bounding box center [257, 67] width 108 height 11
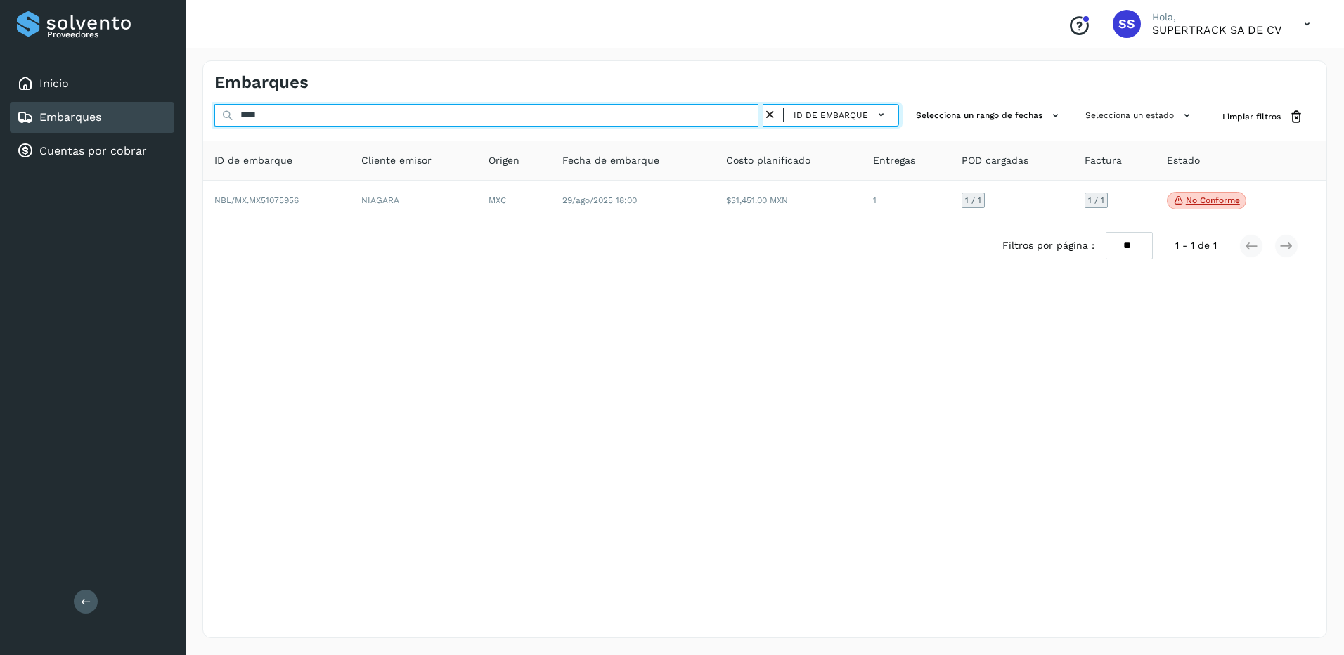
click at [98, 112] on div "Proveedores Inicio Embarques Cuentas por cobrar Salir Conoce nuestros beneficio…" at bounding box center [672, 327] width 1344 height 655
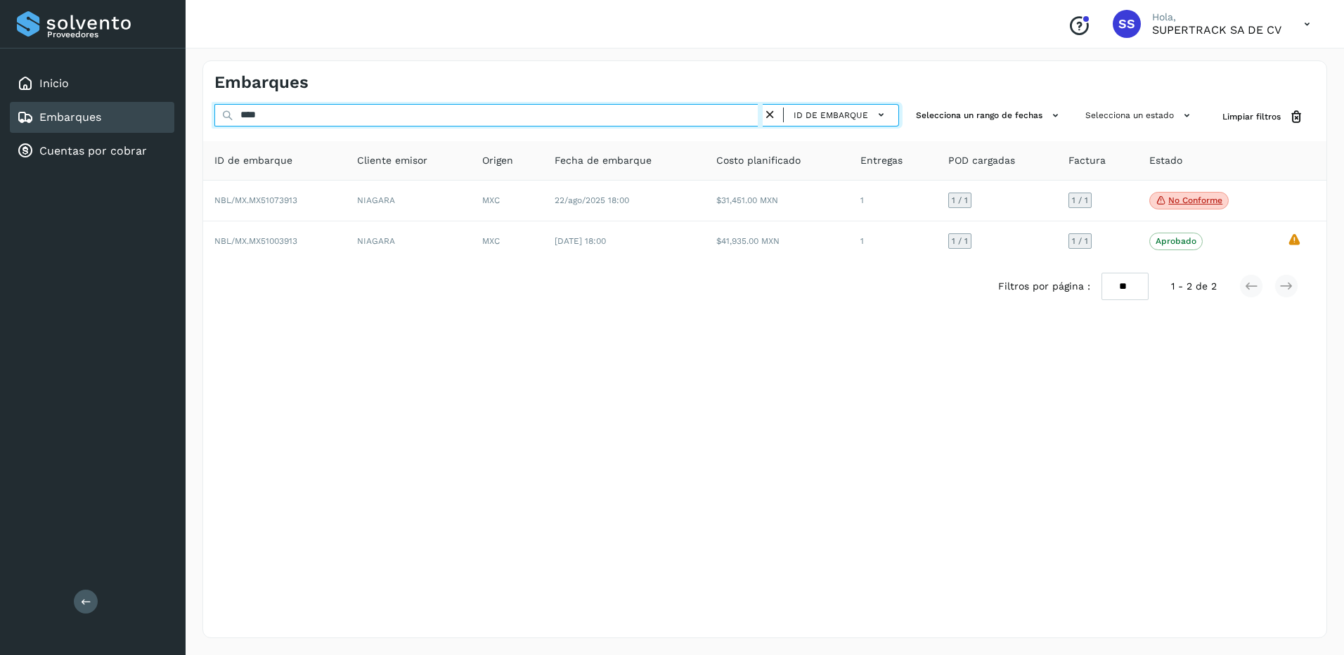
drag, startPoint x: 286, startPoint y: 108, endPoint x: 157, endPoint y: 103, distance: 128.8
click at [149, 108] on div "Proveedores Inicio Embarques Cuentas por cobrar Salir Conoce nuestros beneficio…" at bounding box center [672, 327] width 1344 height 655
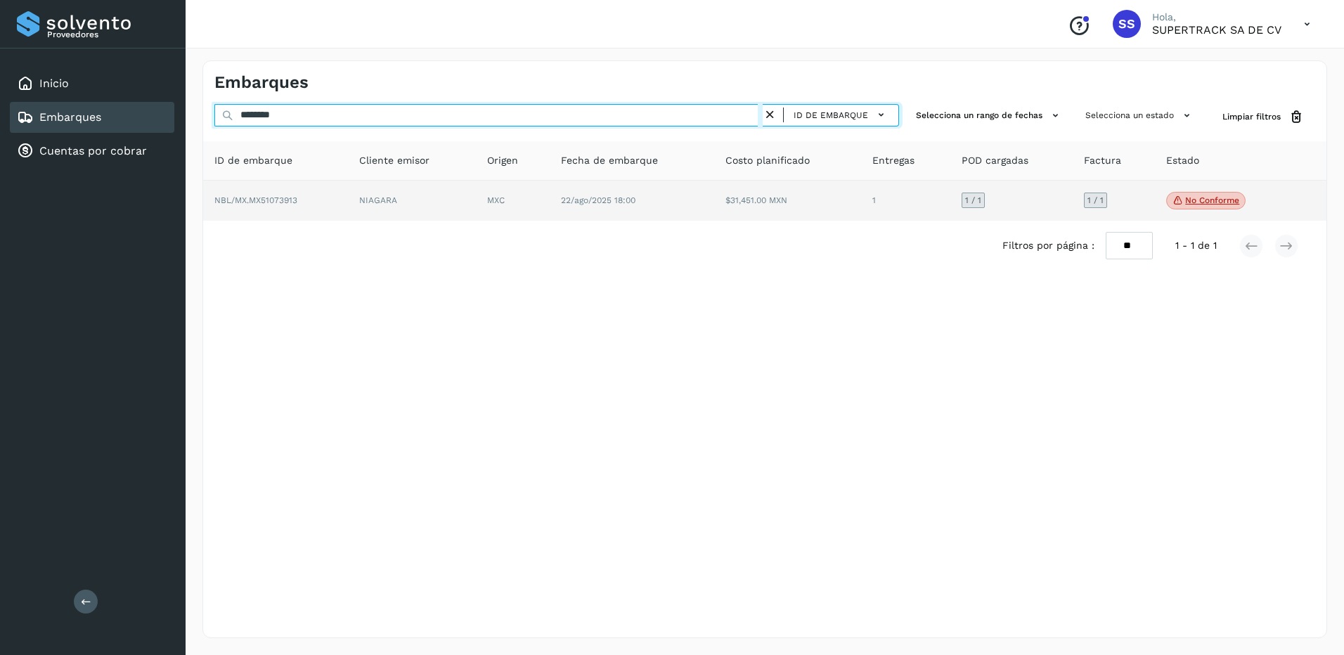
type input "********"
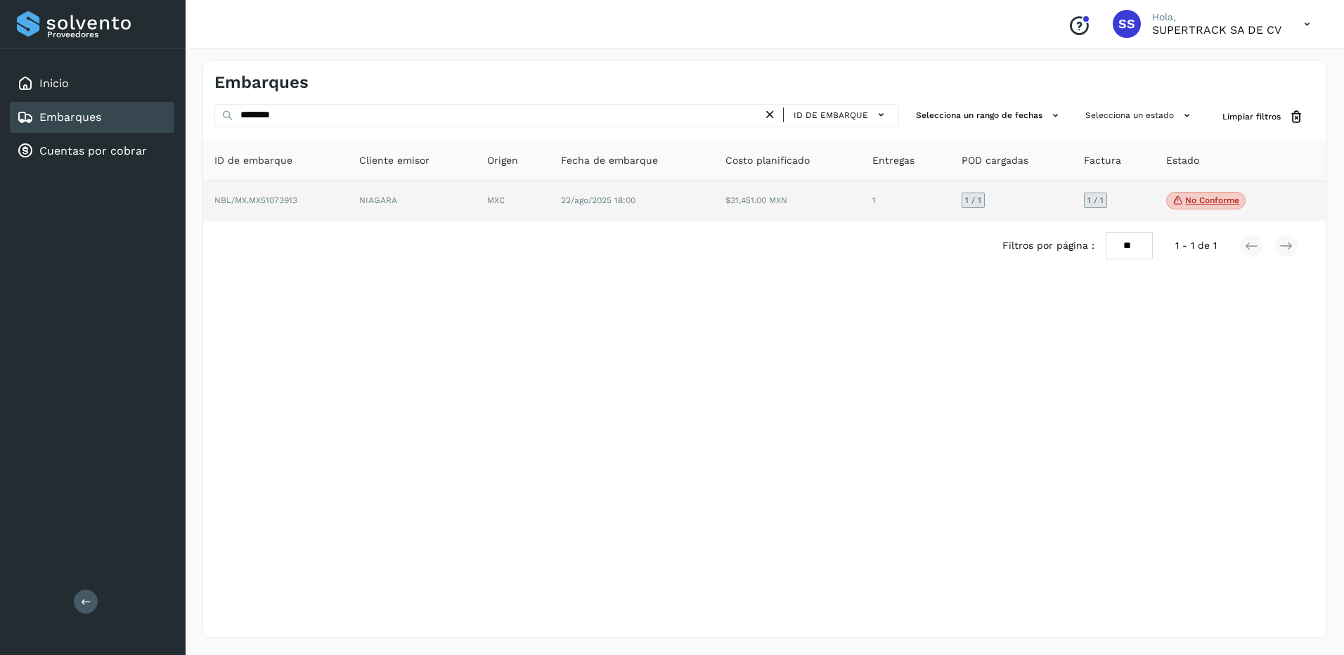
click at [555, 202] on td "22/ago/2025 18:00" at bounding box center [632, 201] width 164 height 41
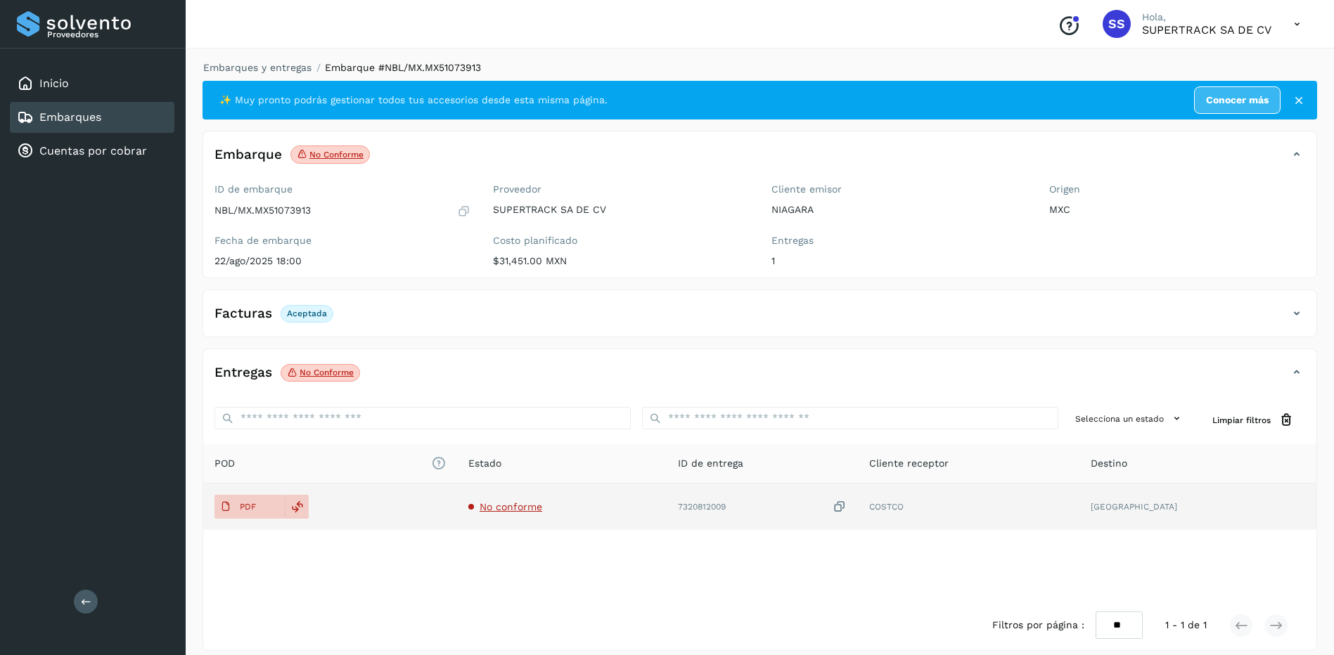
click at [513, 503] on span "No conforme" at bounding box center [510, 506] width 63 height 11
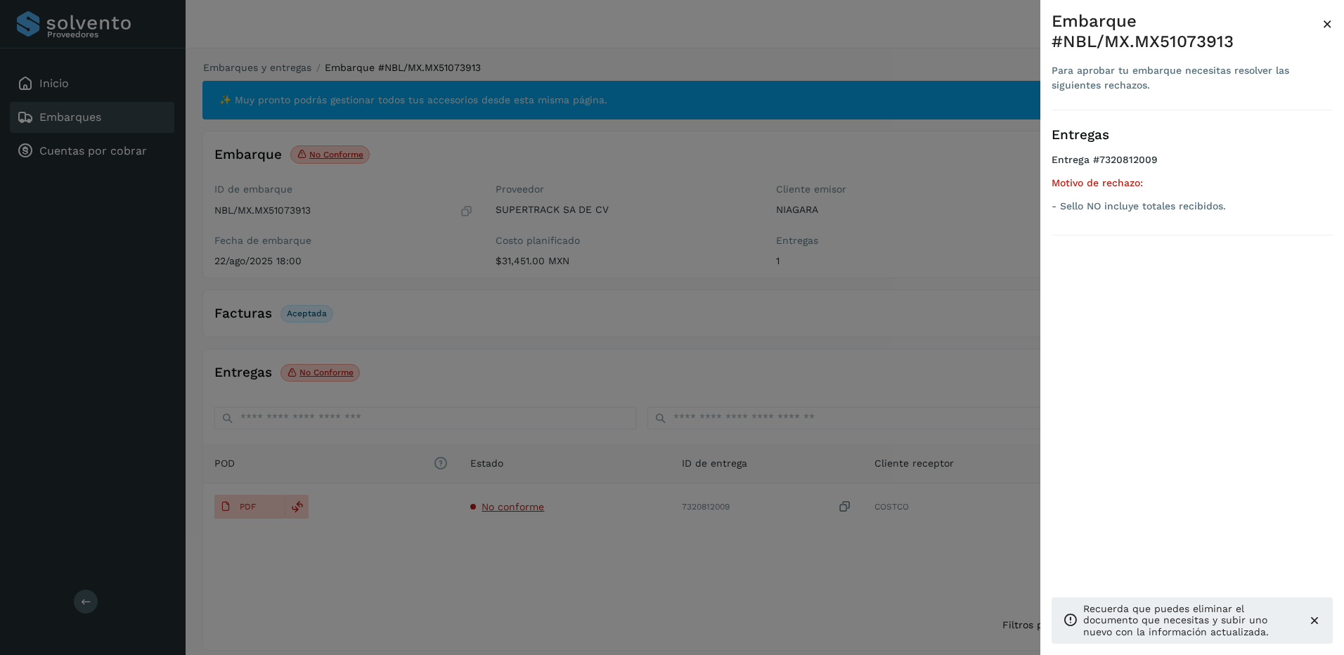
click at [444, 228] on div at bounding box center [672, 327] width 1344 height 655
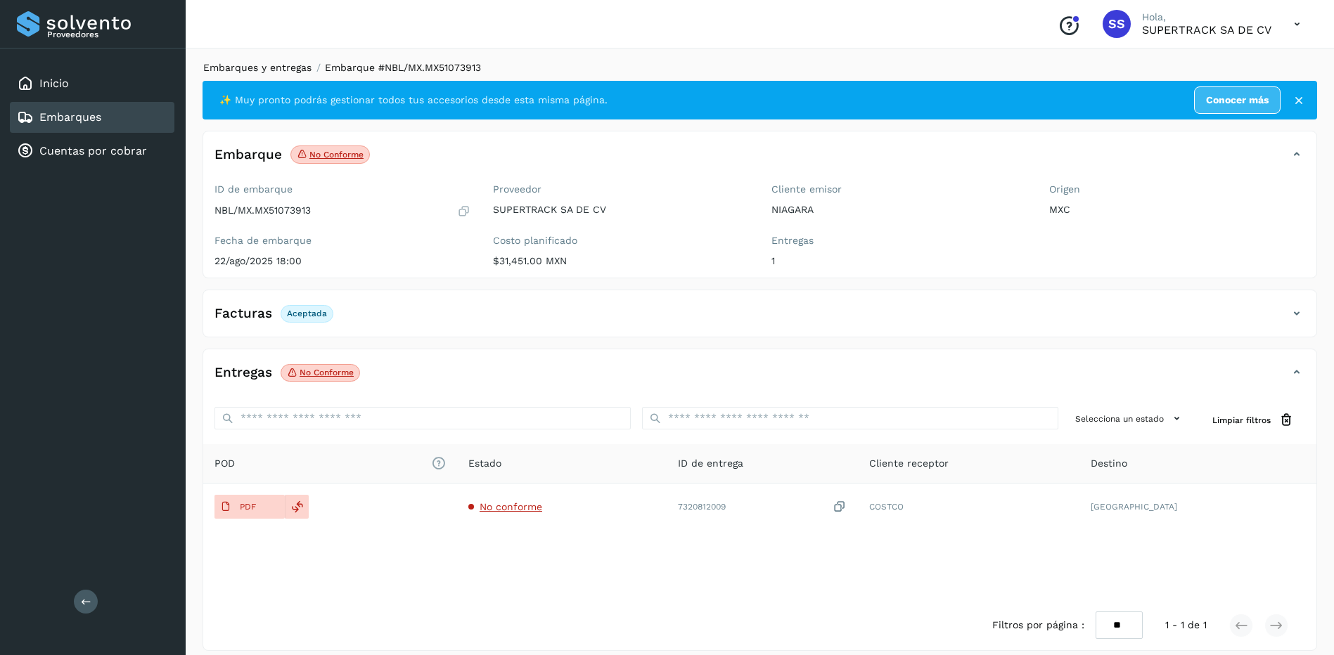
click at [267, 67] on link "Embarques y entregas" at bounding box center [257, 67] width 108 height 11
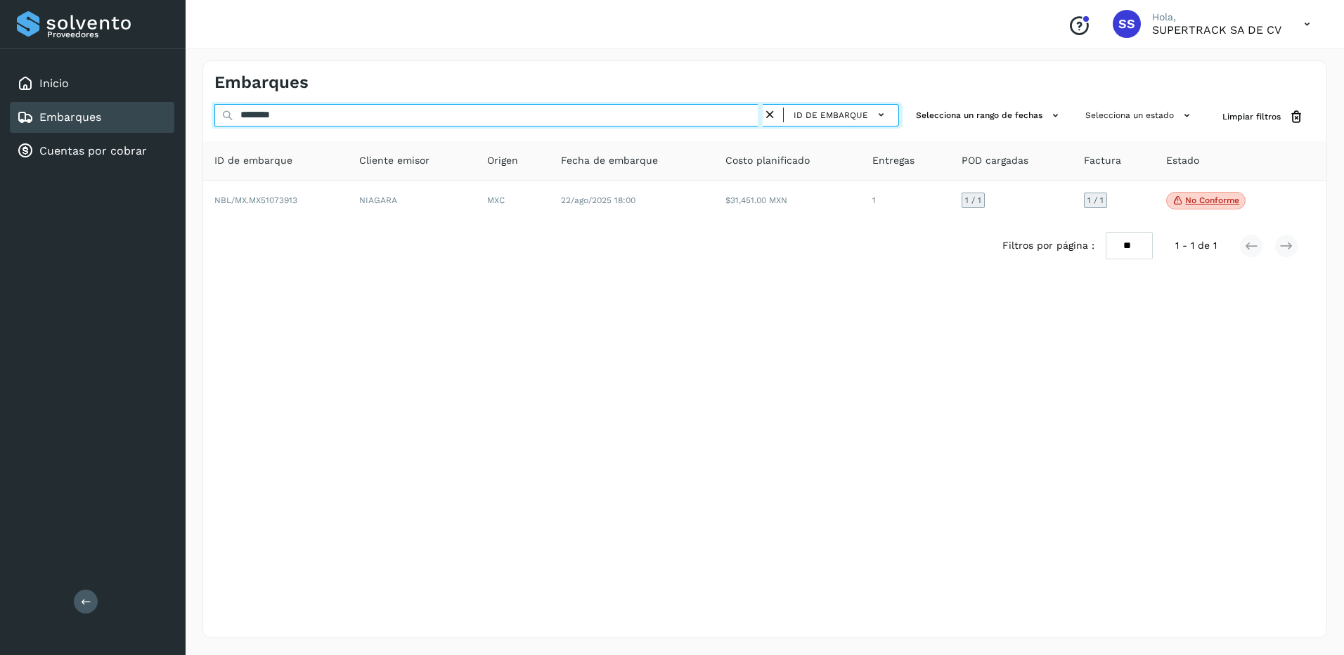
drag, startPoint x: 324, startPoint y: 121, endPoint x: 136, endPoint y: 117, distance: 188.4
click at [136, 117] on div "Proveedores Inicio Embarques Cuentas por cobrar Salir Conoce nuestros beneficio…" at bounding box center [672, 327] width 1344 height 655
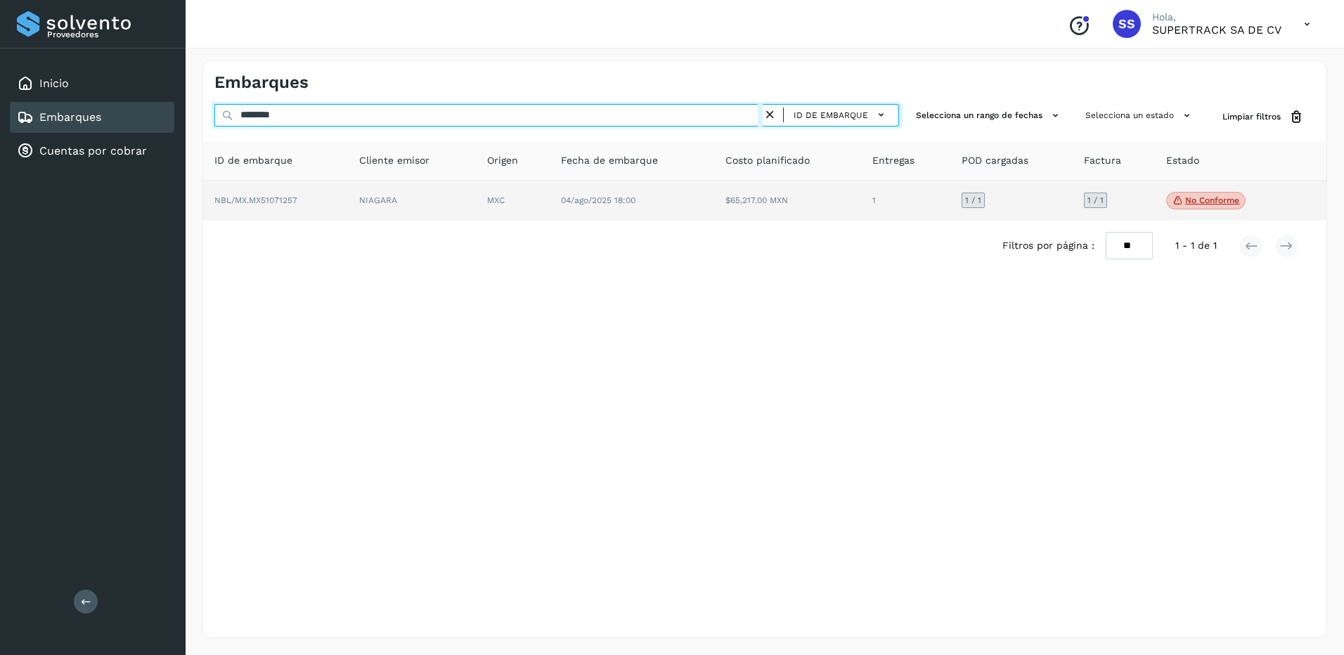
type input "********"
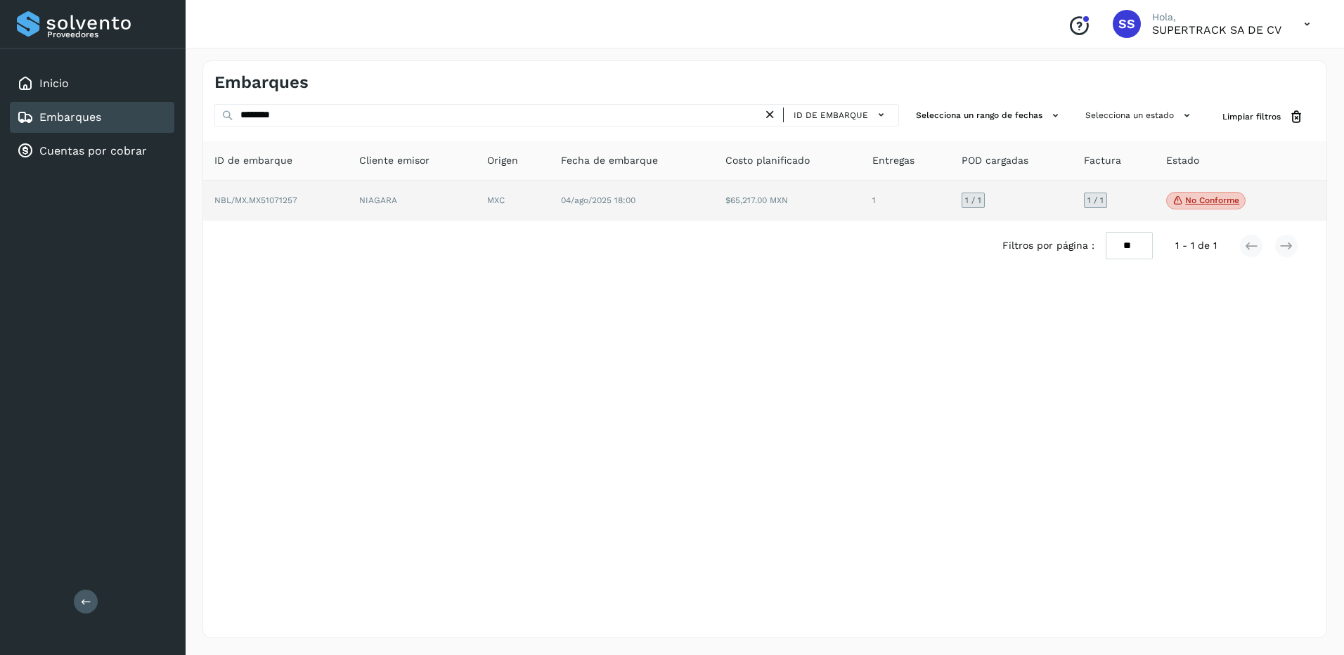
click at [361, 204] on td "NIAGARA" at bounding box center [412, 201] width 128 height 41
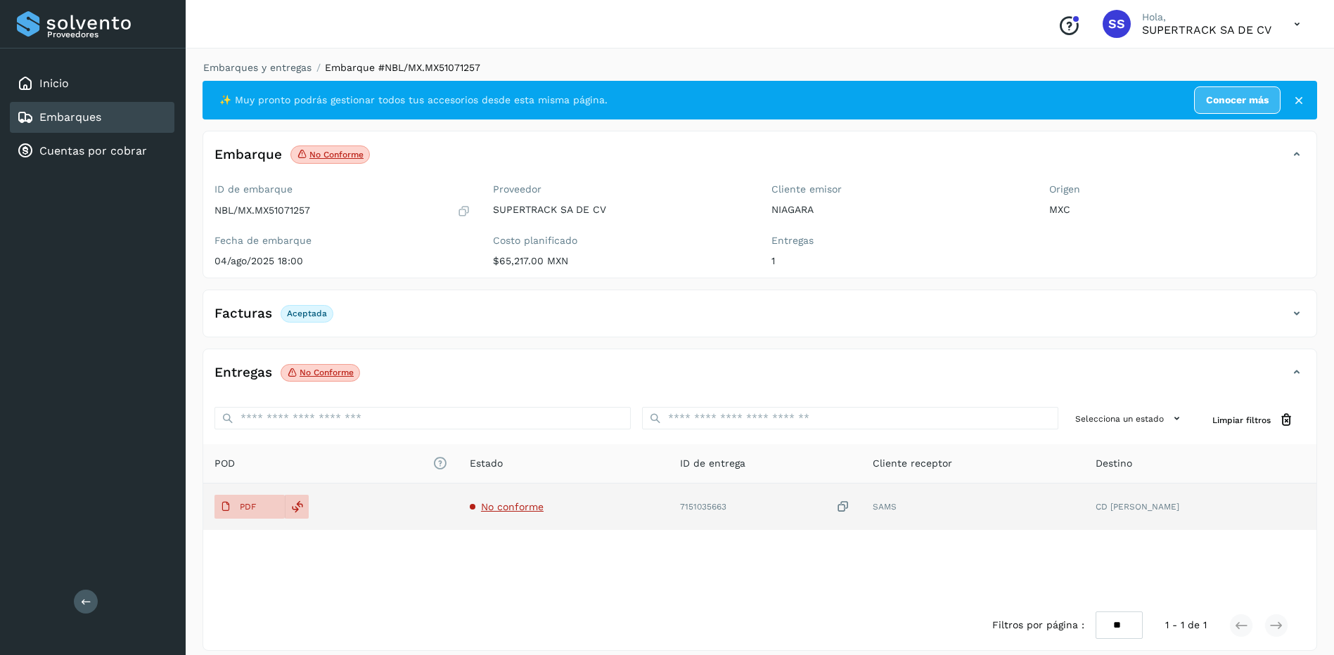
click at [509, 508] on span "No conforme" at bounding box center [512, 506] width 63 height 11
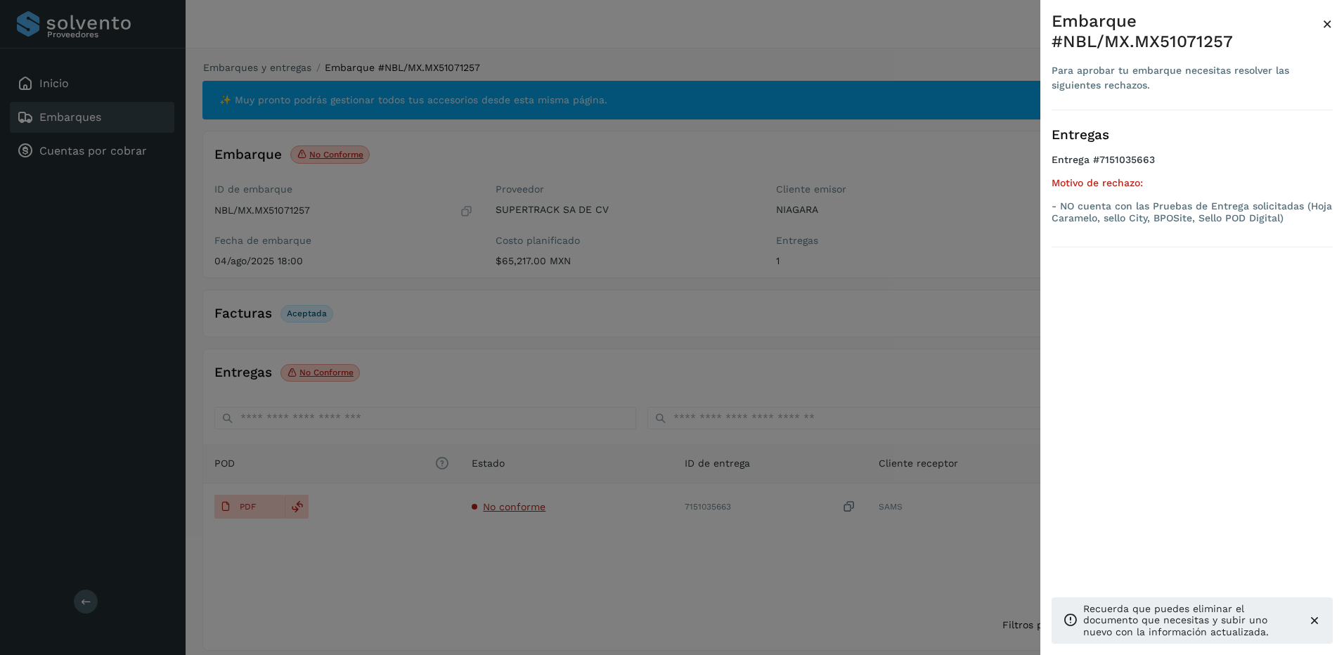
click at [473, 459] on div at bounding box center [672, 327] width 1344 height 655
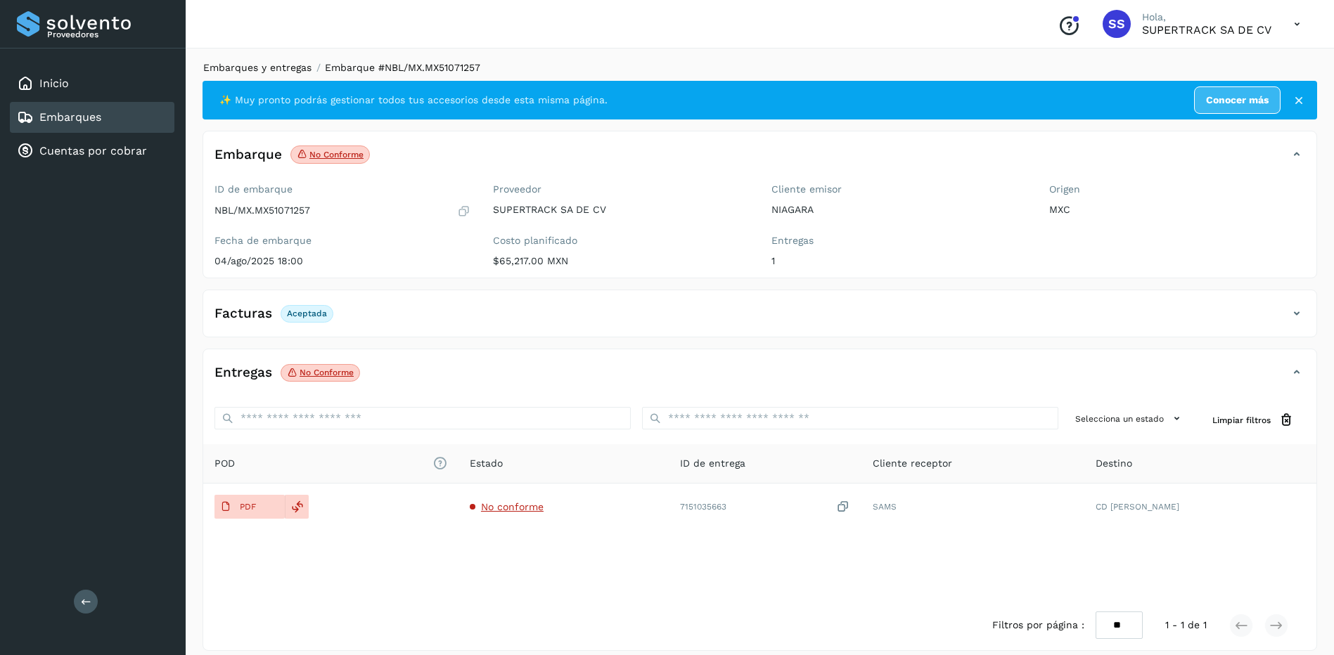
click at [261, 60] on div "Embarques y entregas Embarque #NBL/MX.MX51071257 ✨ Muy pronto podrás gestionar …" at bounding box center [760, 356] width 1148 height 624
click at [264, 67] on link "Embarques y entregas" at bounding box center [257, 67] width 108 height 11
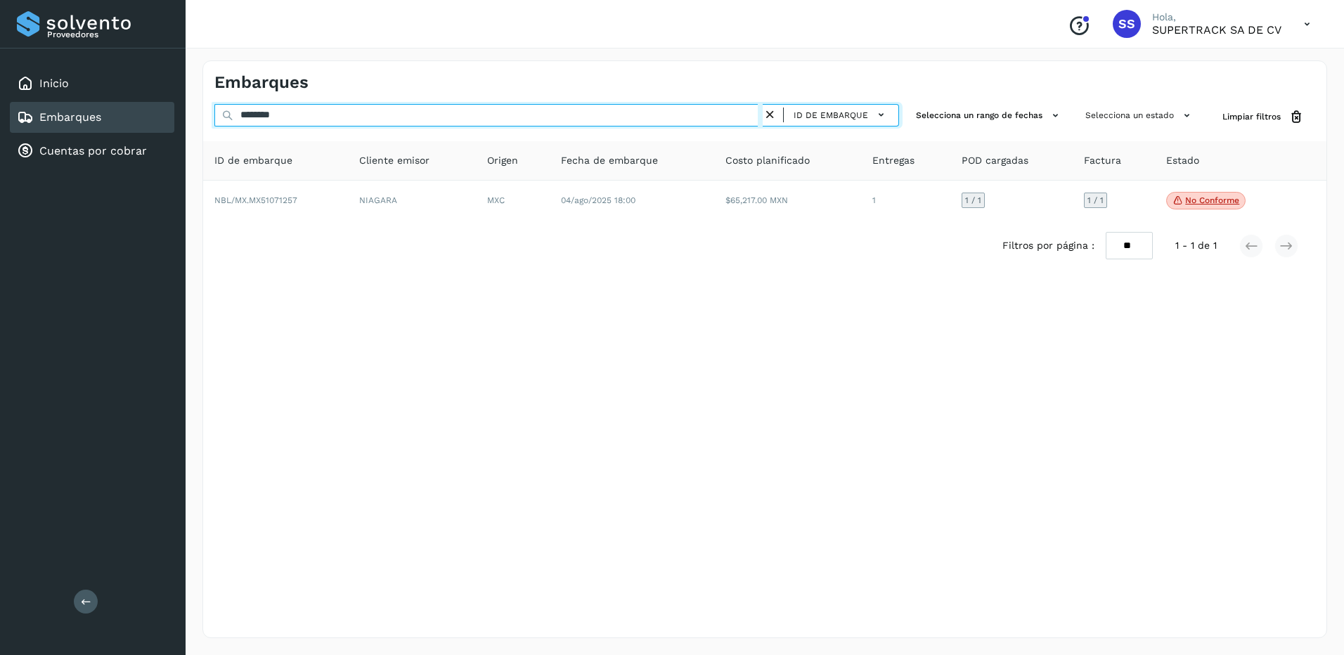
drag, startPoint x: 296, startPoint y: 122, endPoint x: 159, endPoint y: 120, distance: 137.1
click at [159, 121] on div "Proveedores Inicio Embarques Cuentas por cobrar Salir Conoce nuestros beneficio…" at bounding box center [672, 327] width 1344 height 655
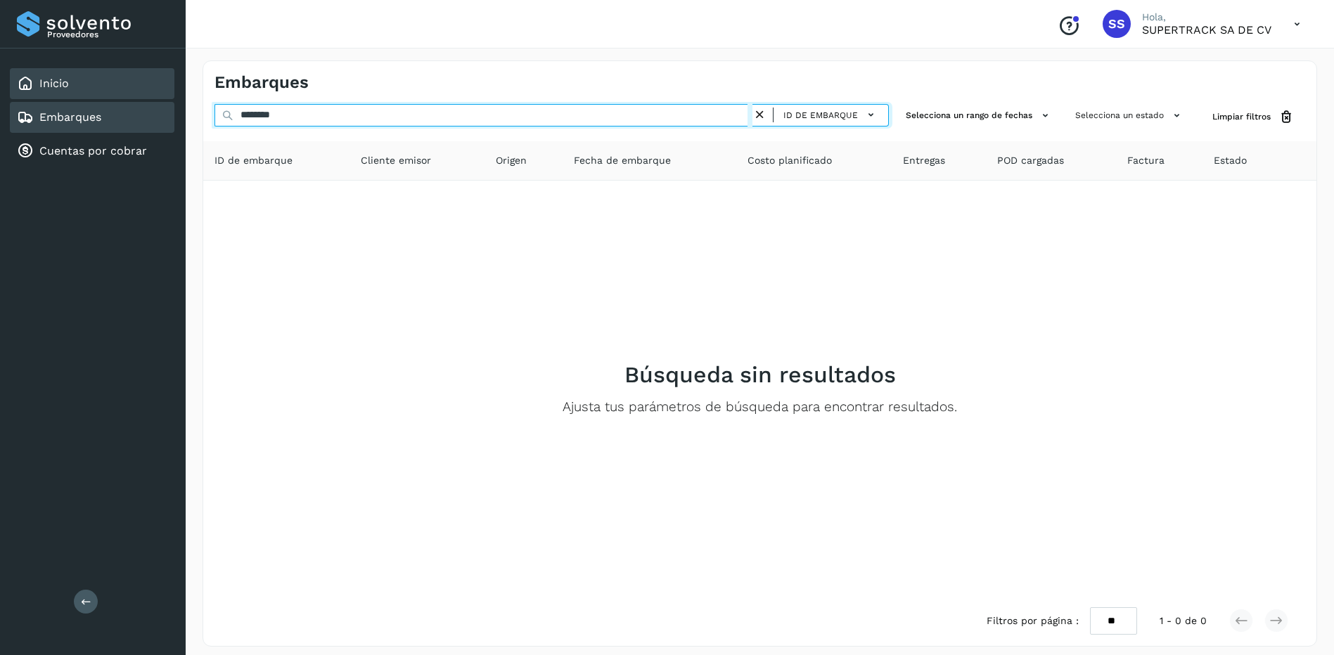
drag, startPoint x: 324, startPoint y: 110, endPoint x: 50, endPoint y: 77, distance: 276.2
click at [50, 77] on div "Proveedores Inicio Embarques Cuentas por cobrar Salir Conoce nuestros beneficio…" at bounding box center [667, 332] width 1334 height 664
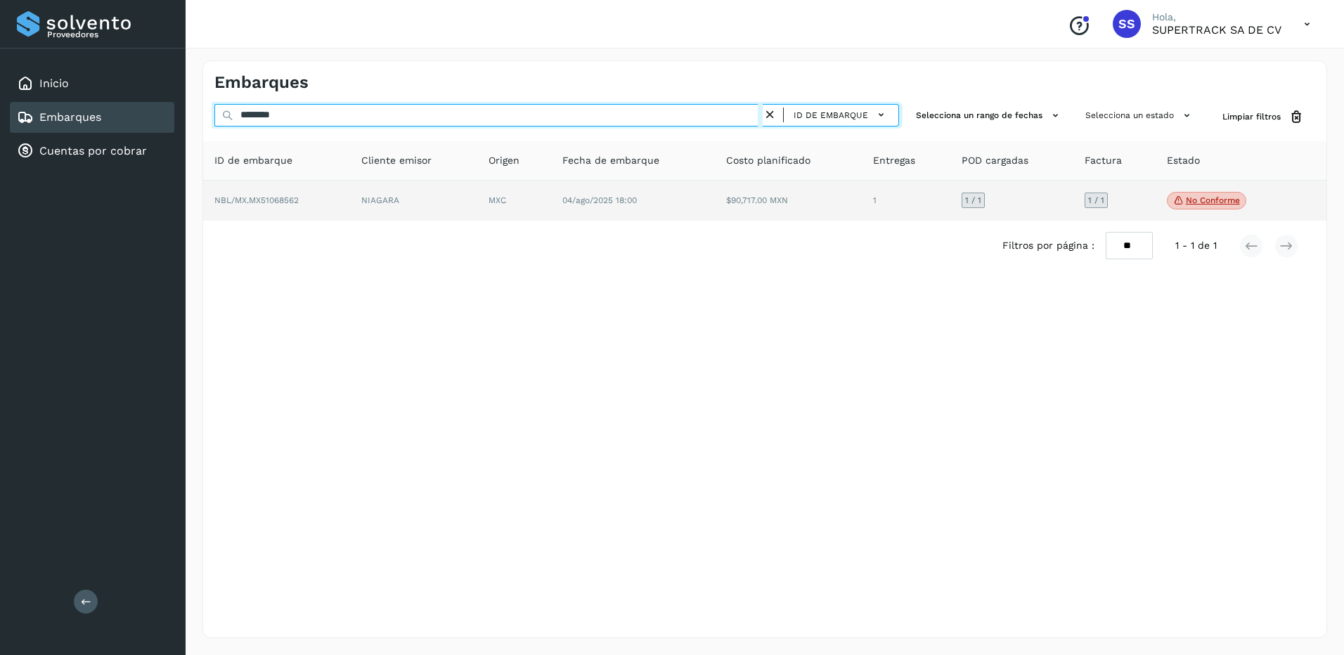
type input "********"
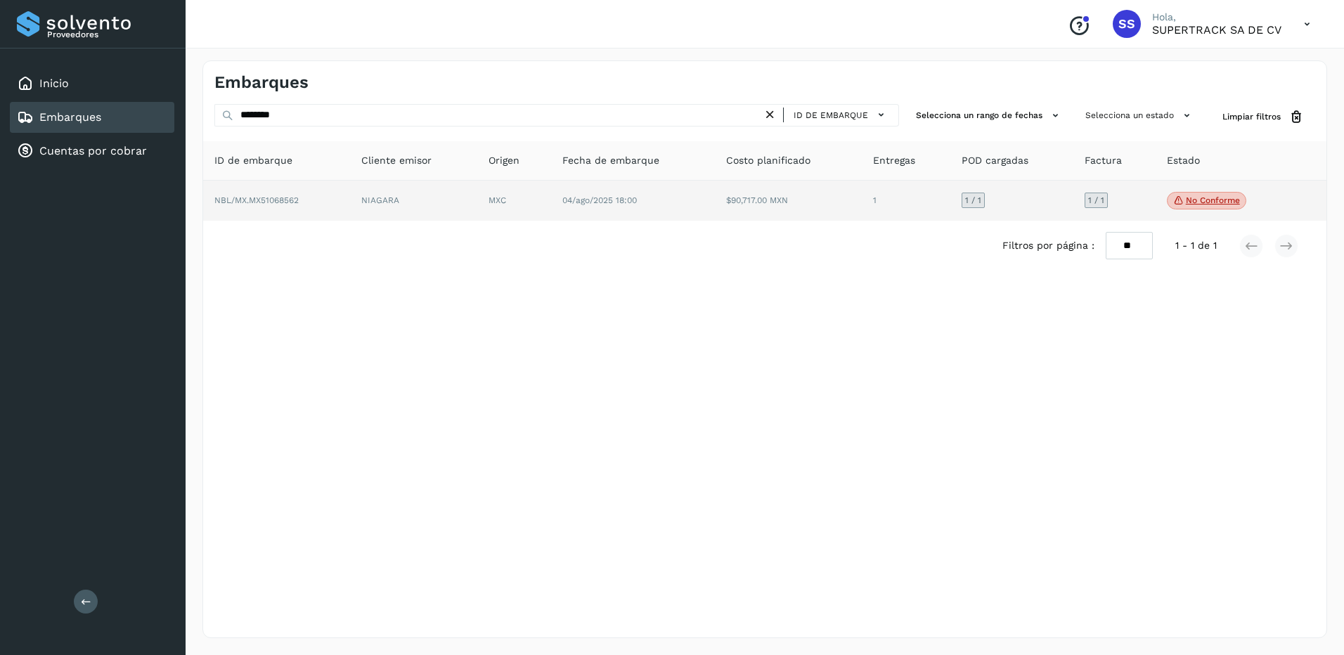
click at [402, 202] on td "NIAGARA" at bounding box center [413, 201] width 127 height 41
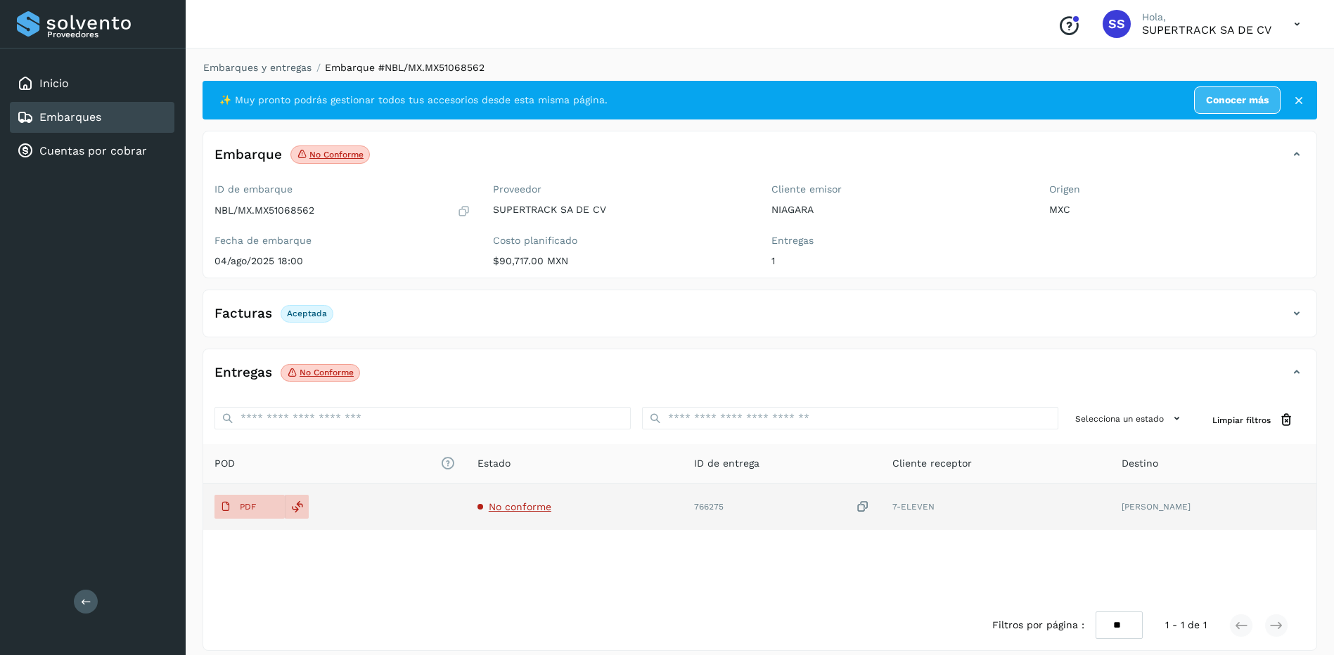
click at [510, 502] on span "No conforme" at bounding box center [520, 506] width 63 height 11
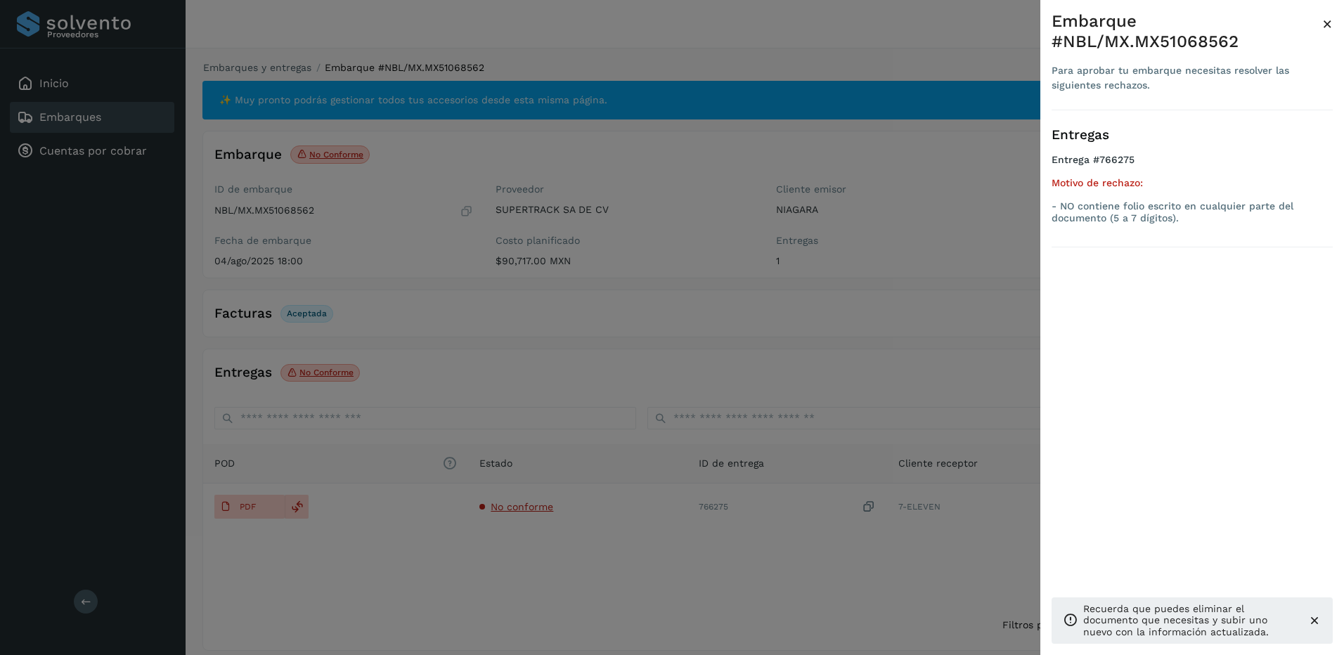
click at [437, 425] on div at bounding box center [672, 327] width 1344 height 655
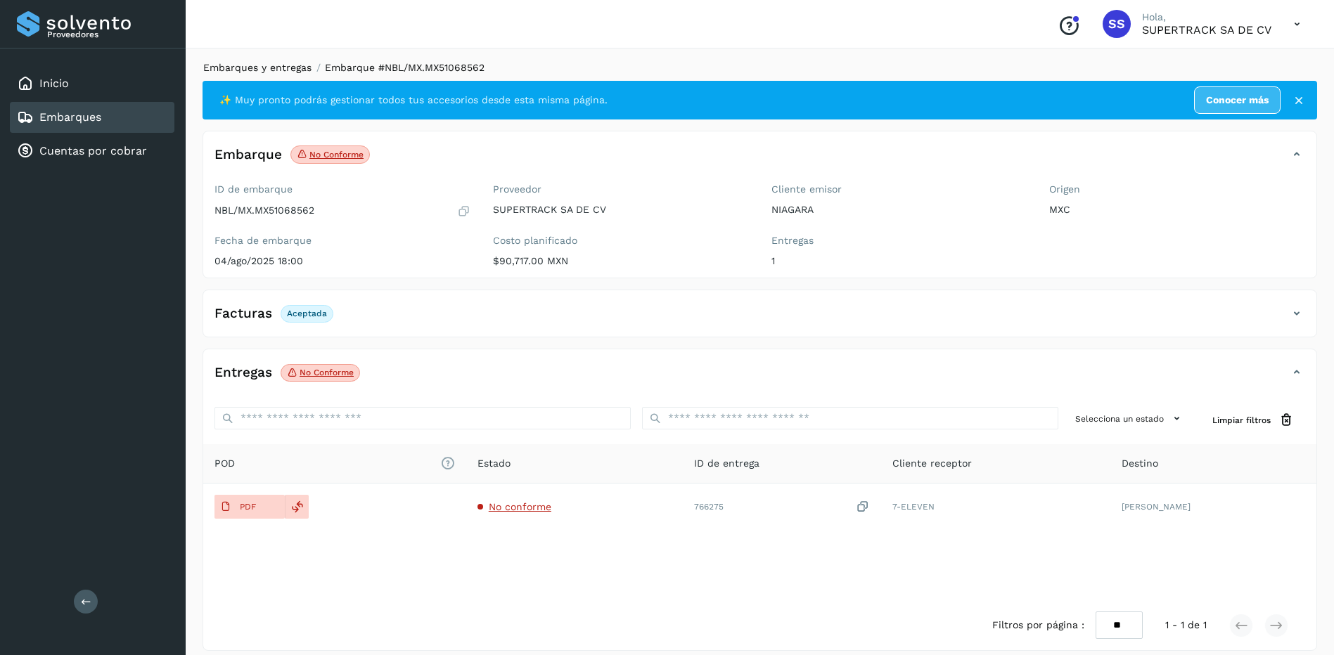
click at [257, 63] on link "Embarques y entregas" at bounding box center [257, 67] width 108 height 11
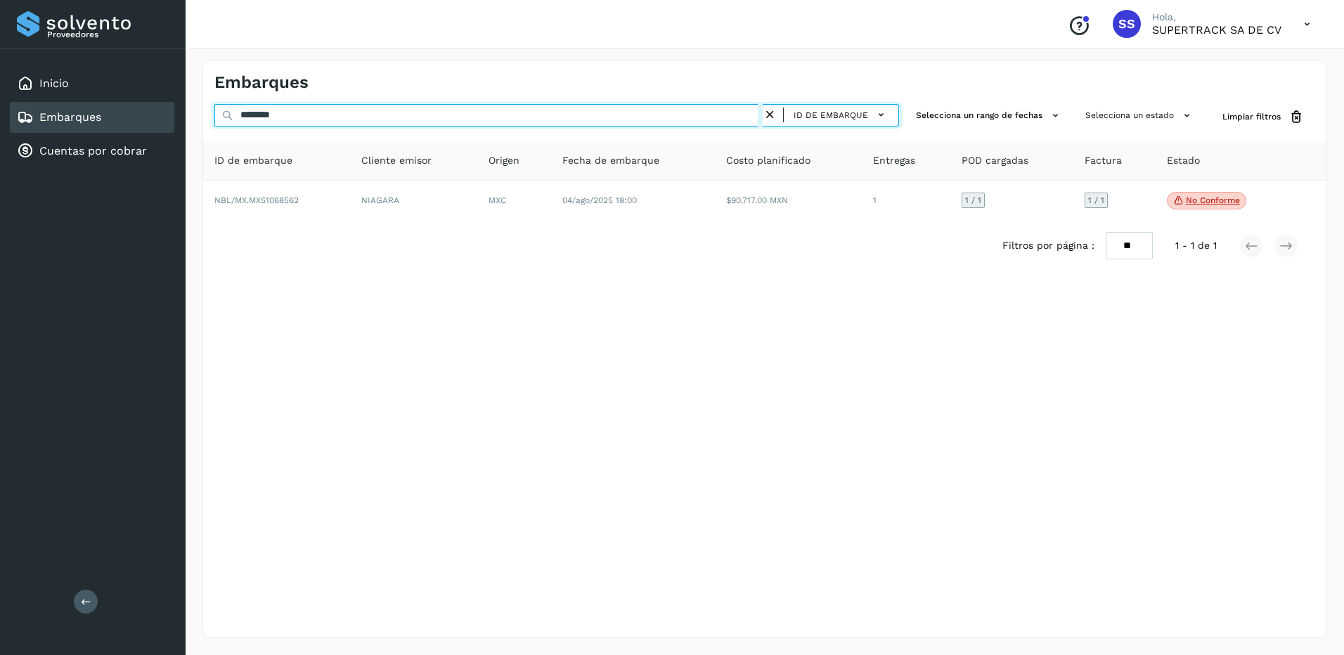
drag, startPoint x: 77, startPoint y: 108, endPoint x: 50, endPoint y: 105, distance: 27.6
click at [50, 105] on div "Proveedores Inicio Embarques Cuentas por cobrar Salir Conoce nuestros beneficio…" at bounding box center [672, 327] width 1344 height 655
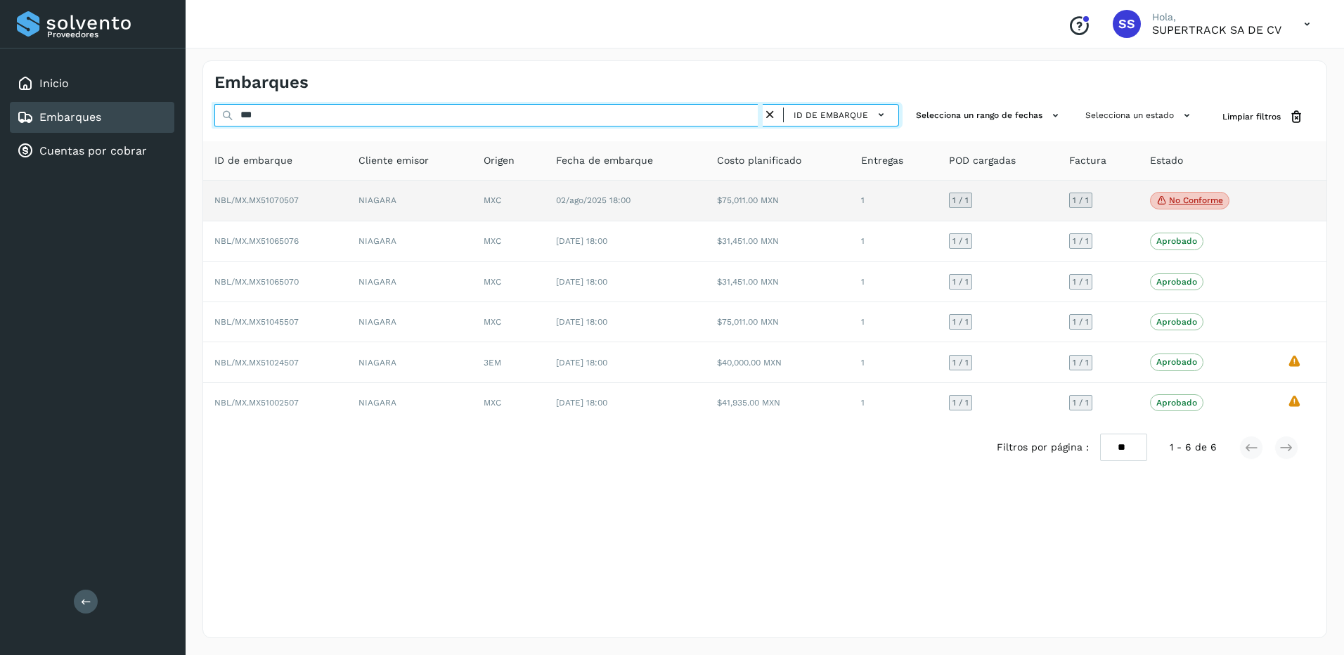
type input "***"
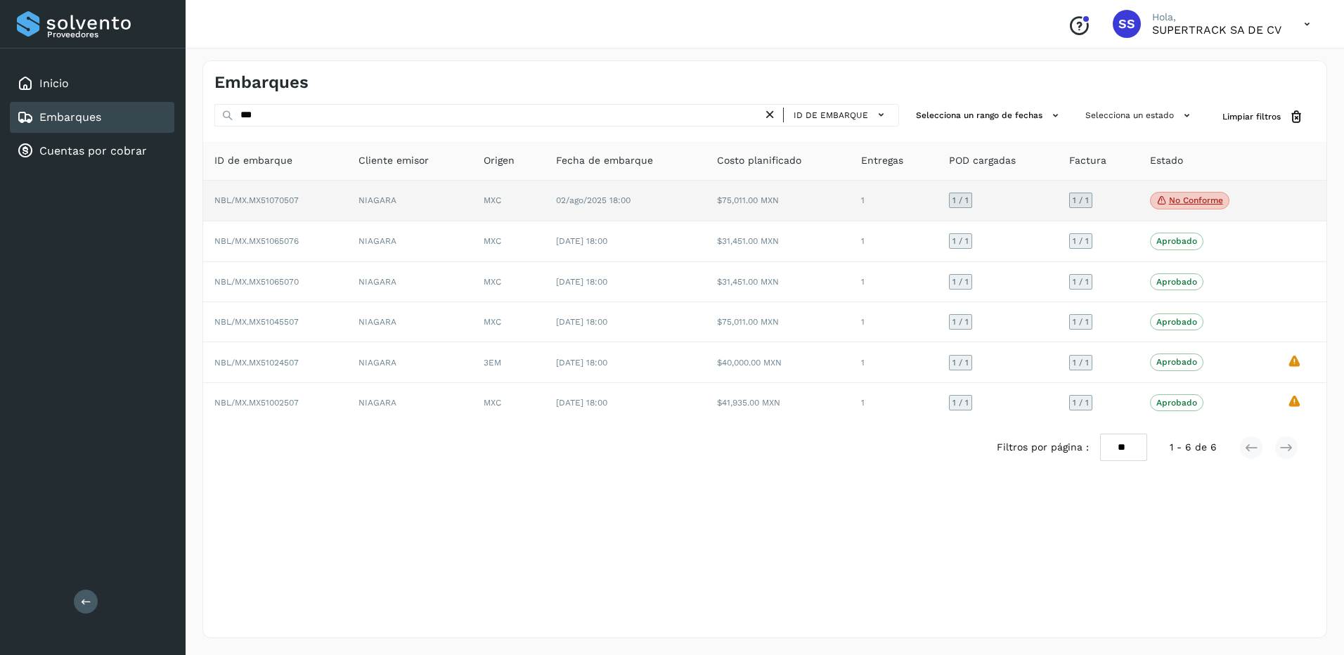
click at [420, 210] on td "NIAGARA" at bounding box center [409, 201] width 125 height 41
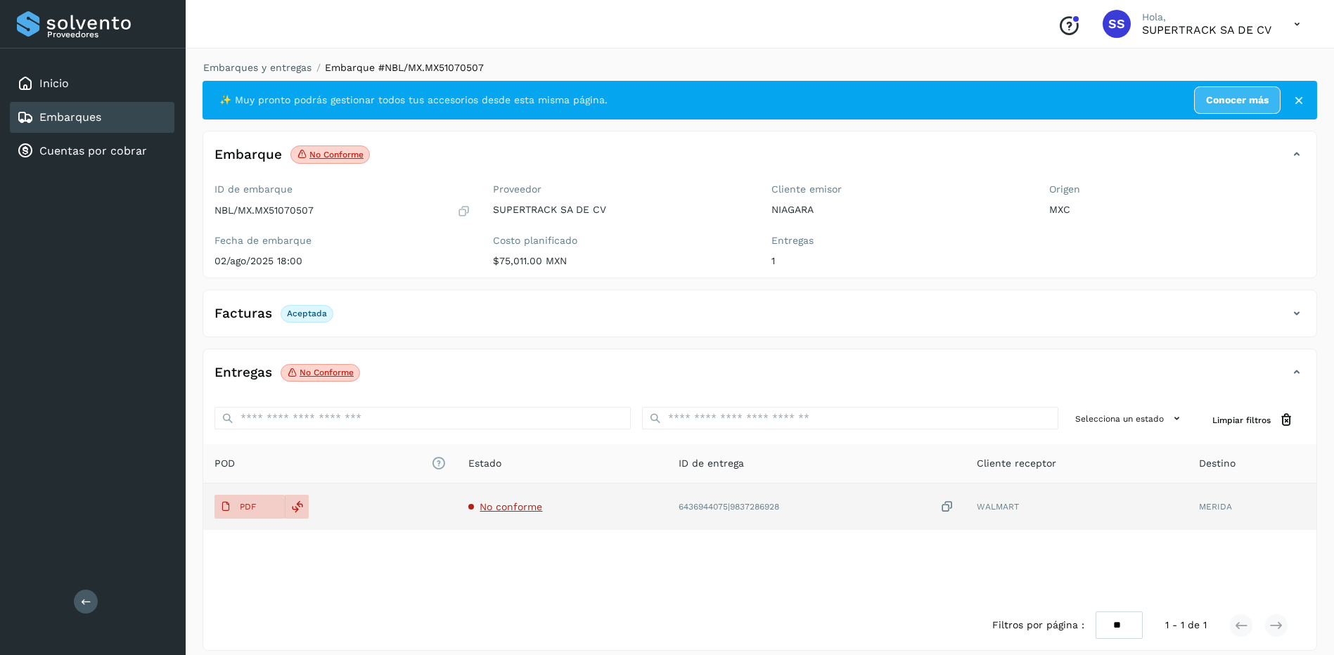
click at [491, 500] on td "No conforme" at bounding box center [561, 507] width 209 height 46
click at [498, 506] on span "No conforme" at bounding box center [510, 506] width 63 height 11
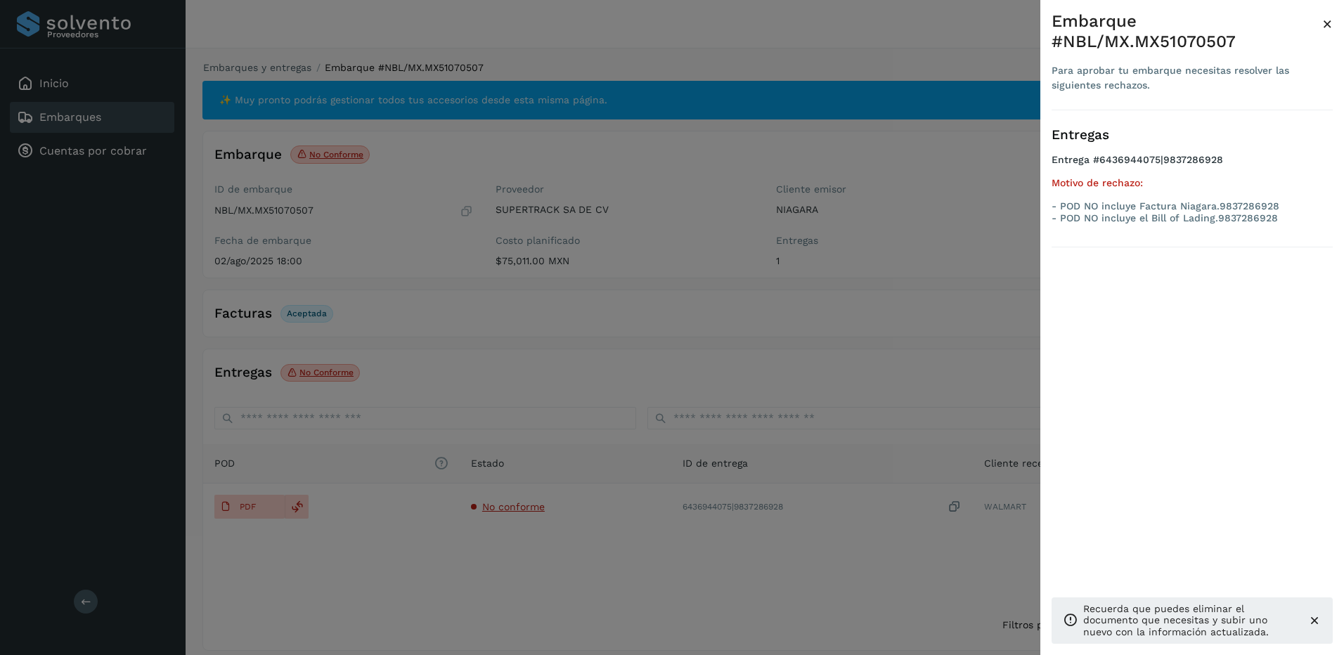
drag, startPoint x: 543, startPoint y: 558, endPoint x: 467, endPoint y: 545, distance: 77.1
click at [540, 559] on div at bounding box center [672, 327] width 1344 height 655
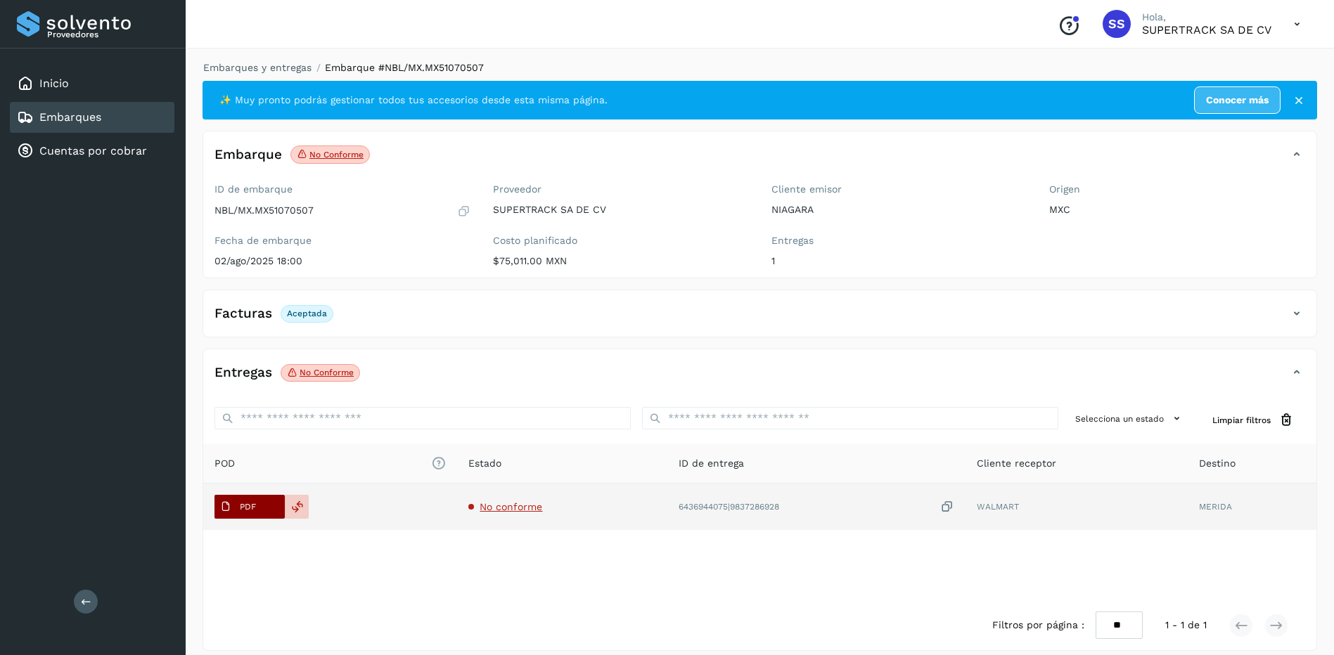
click at [254, 505] on p "PDF" at bounding box center [248, 507] width 16 height 10
click at [498, 508] on span "No conforme" at bounding box center [510, 506] width 63 height 11
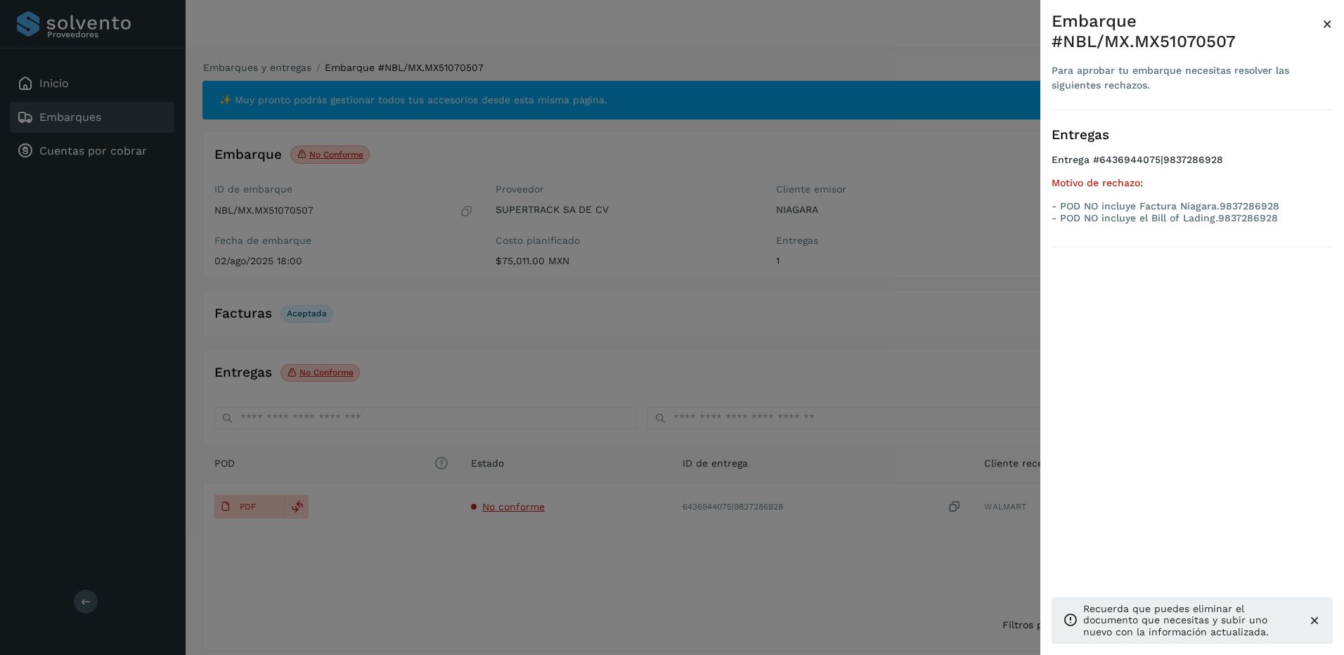
click at [512, 509] on div at bounding box center [672, 327] width 1344 height 655
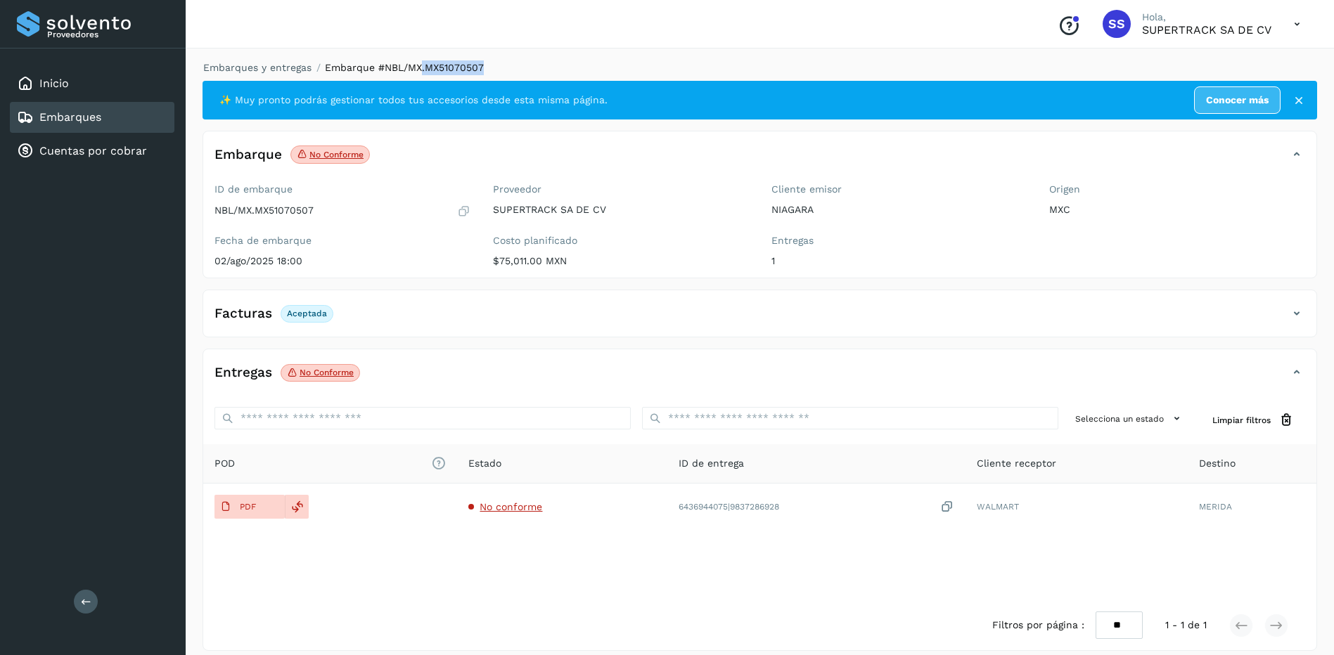
drag, startPoint x: 422, startPoint y: 69, endPoint x: 485, endPoint y: 69, distance: 63.3
click at [485, 69] on ol "Embarques y entregas Embarque #NBL/MX.MX51070507" at bounding box center [755, 67] width 1123 height 15
drag, startPoint x: 485, startPoint y: 69, endPoint x: 466, endPoint y: 67, distance: 19.0
copy span ".MX51070507"
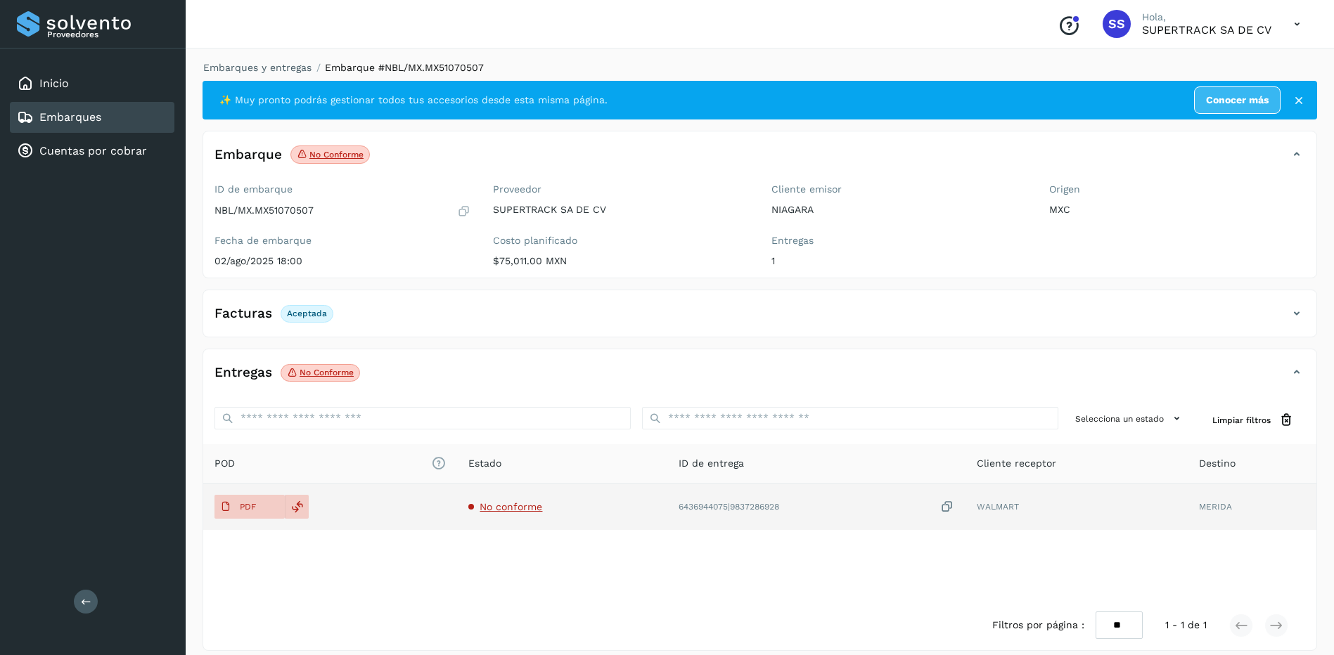
click at [749, 487] on td "6436944075|9837286928" at bounding box center [816, 507] width 299 height 46
click at [496, 504] on span "No conforme" at bounding box center [510, 506] width 63 height 11
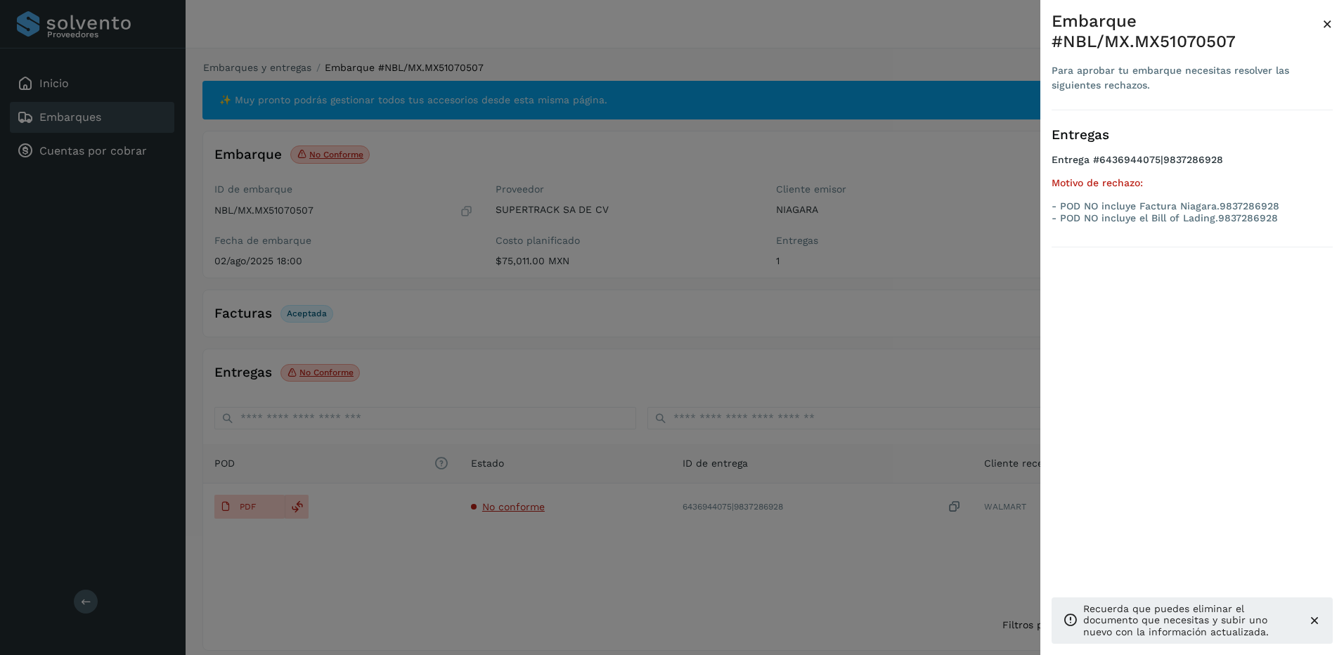
click at [614, 541] on div at bounding box center [672, 327] width 1344 height 655
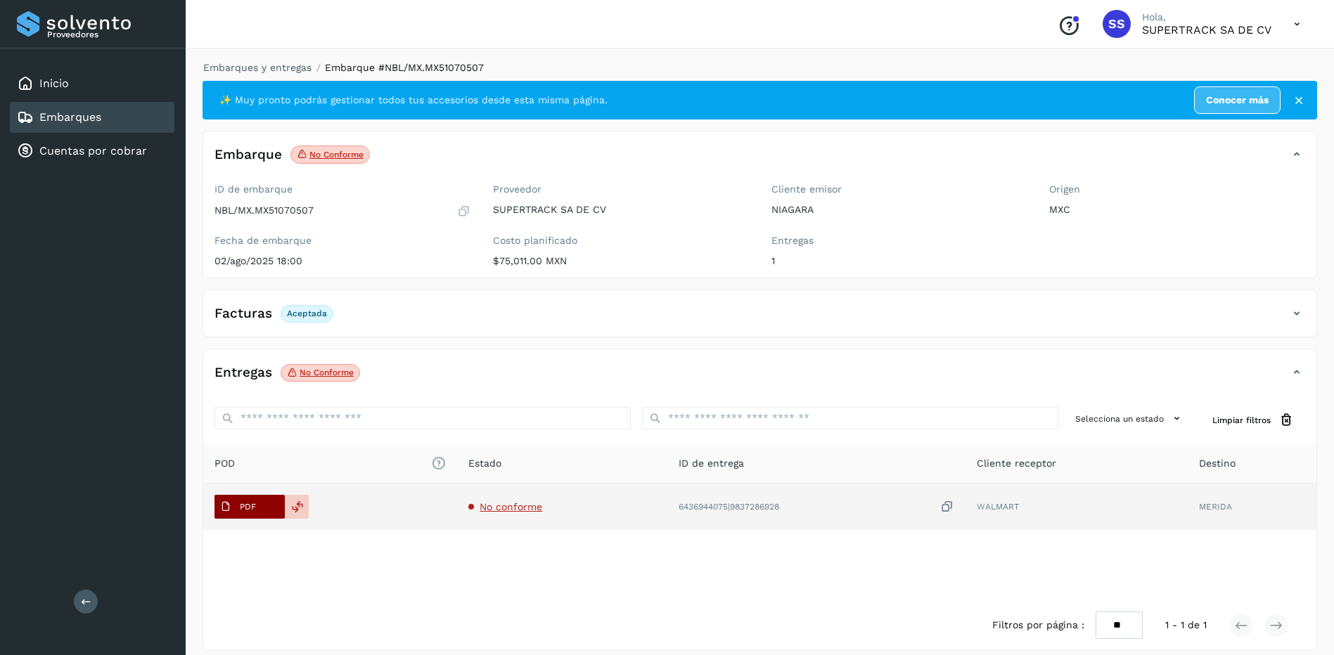
click at [259, 505] on span "PDF" at bounding box center [237, 507] width 47 height 22
click at [511, 499] on td "No conforme" at bounding box center [561, 507] width 209 height 46
click at [513, 503] on span "No conforme" at bounding box center [510, 506] width 63 height 11
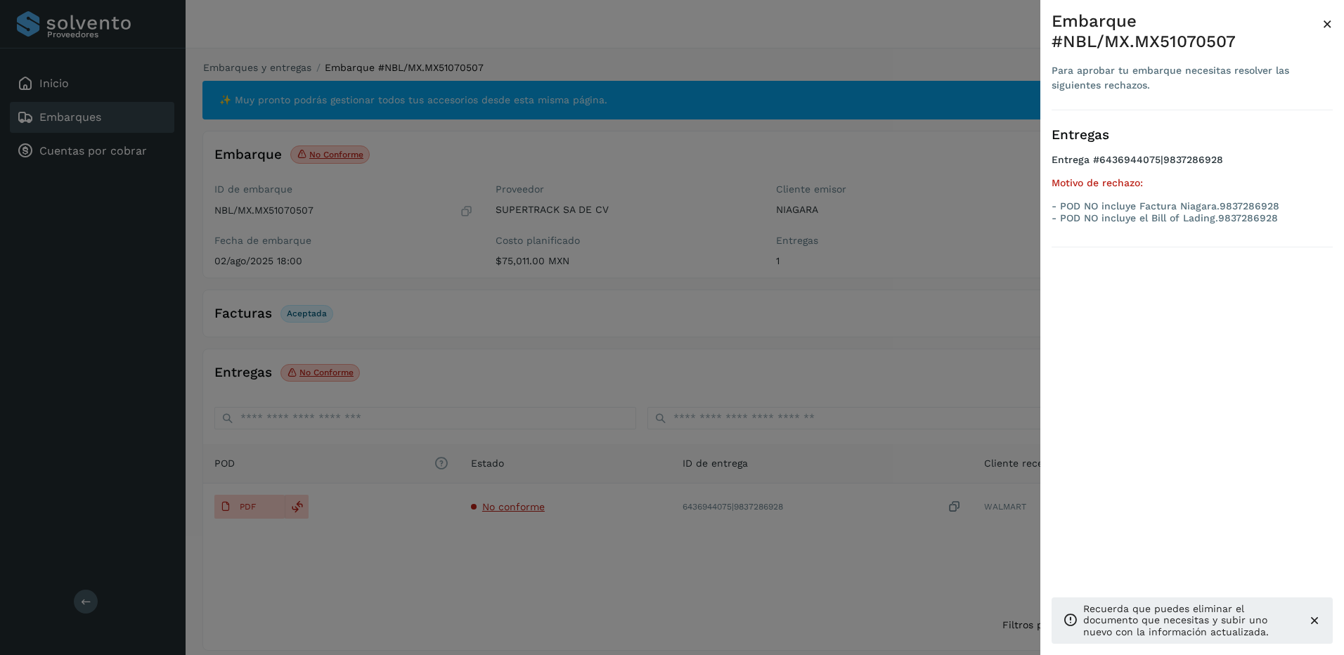
click at [665, 376] on div at bounding box center [672, 327] width 1344 height 655
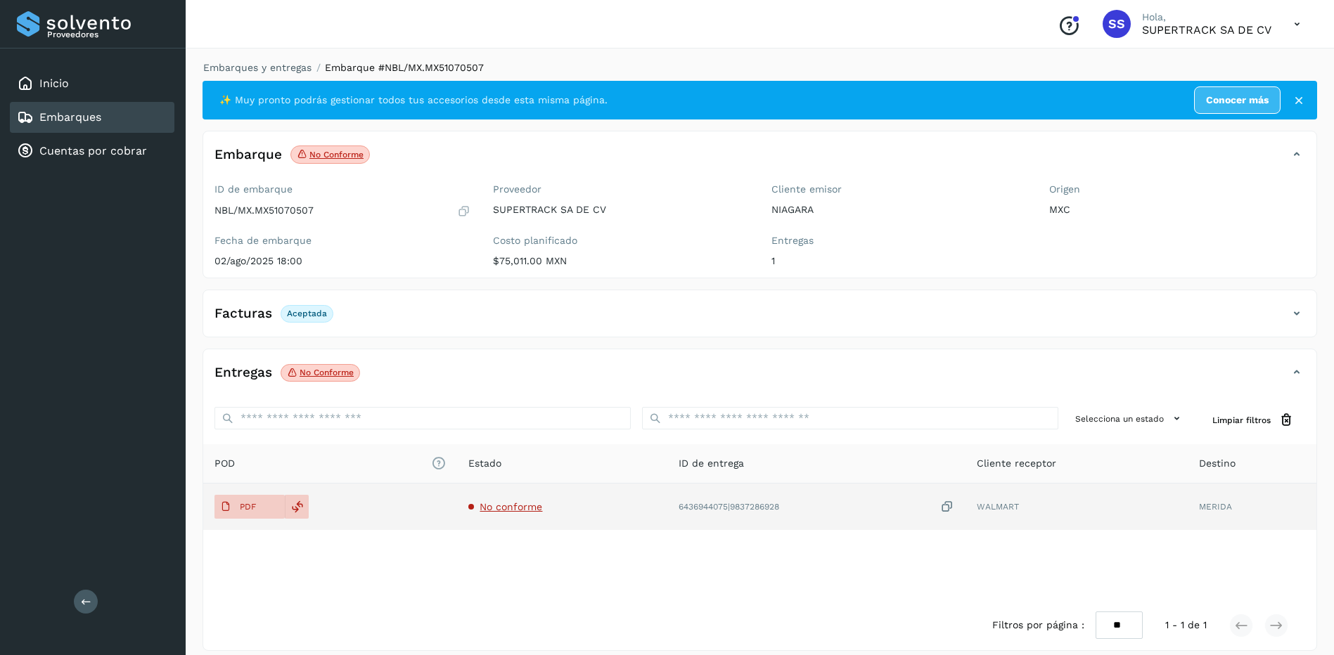
click at [498, 496] on td "No conforme" at bounding box center [561, 507] width 209 height 46
click at [501, 505] on span "No conforme" at bounding box center [510, 506] width 63 height 11
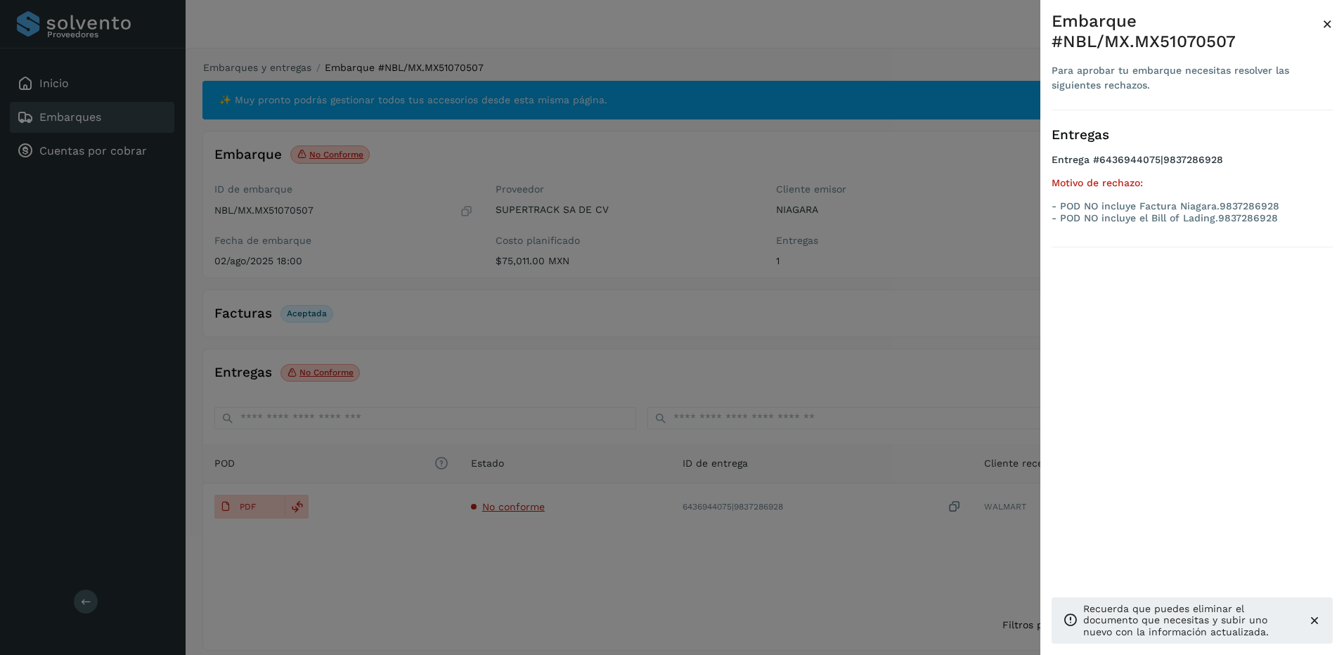
click at [512, 526] on div at bounding box center [672, 327] width 1344 height 655
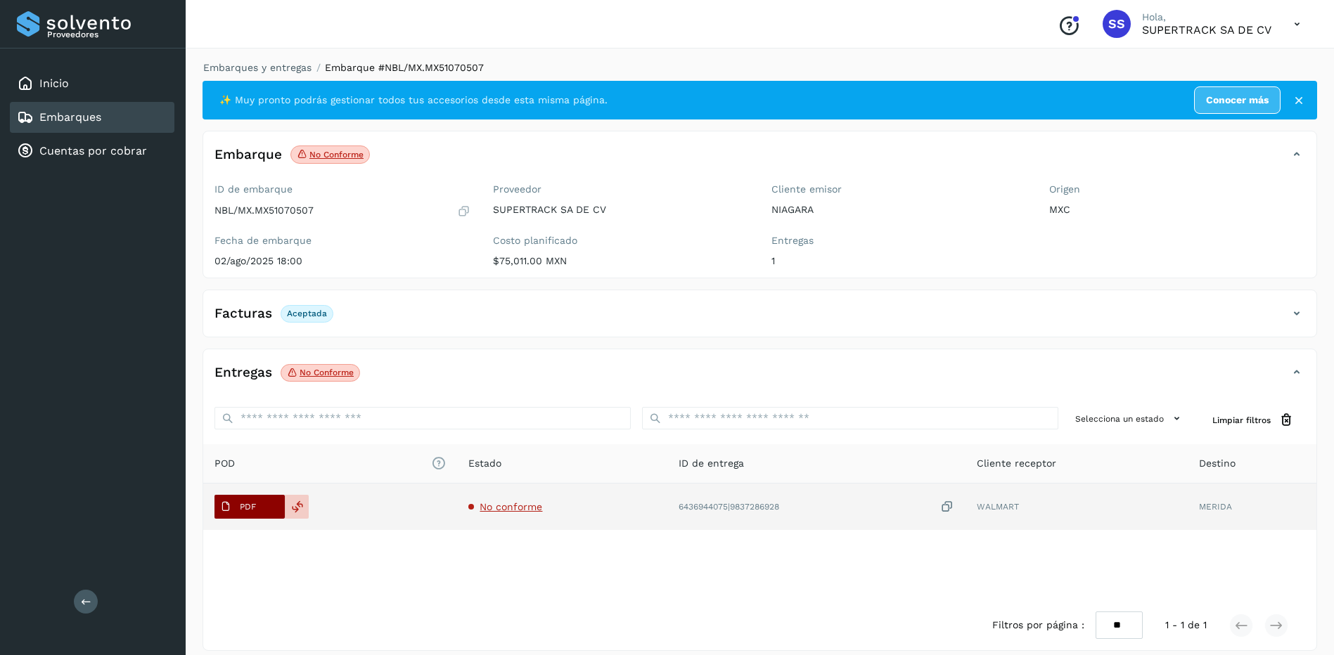
click at [271, 498] on button "PDF" at bounding box center [249, 507] width 70 height 24
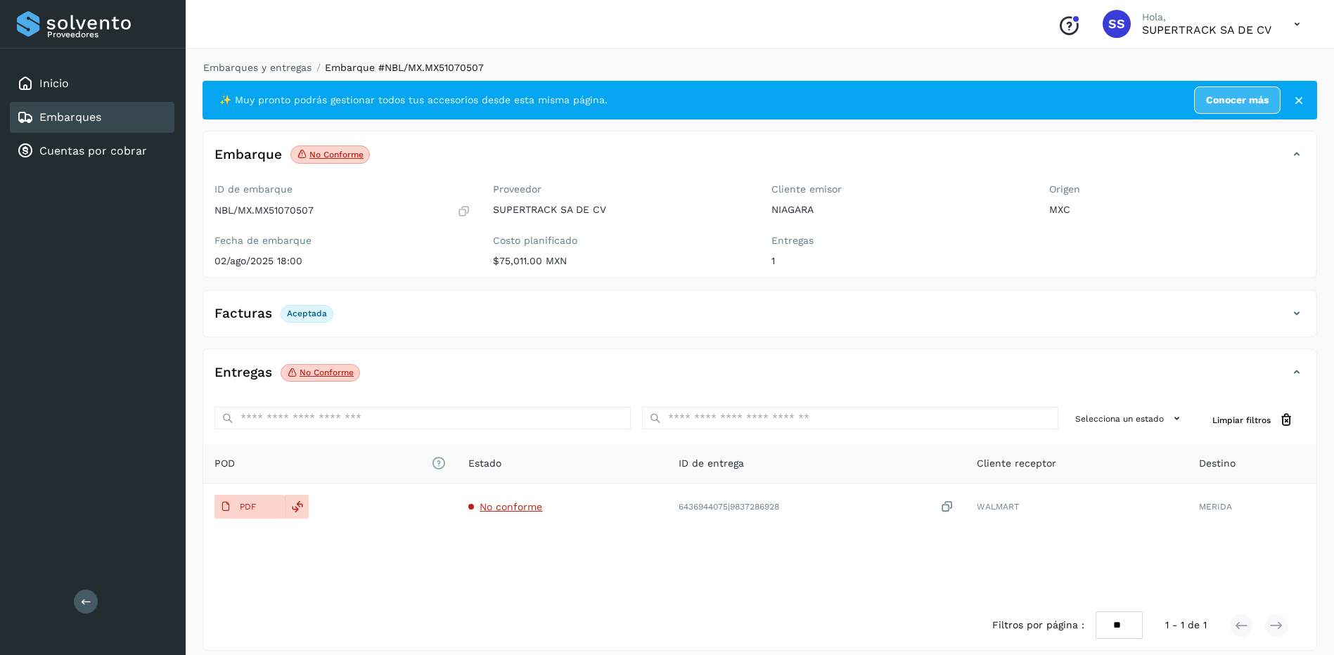
click at [276, 60] on div "Embarques y entregas Embarque #NBL/MX.MX51070507 ✨ Muy pronto podrás gestionar …" at bounding box center [760, 356] width 1148 height 624
click at [282, 72] on link "Embarques y entregas" at bounding box center [257, 67] width 108 height 11
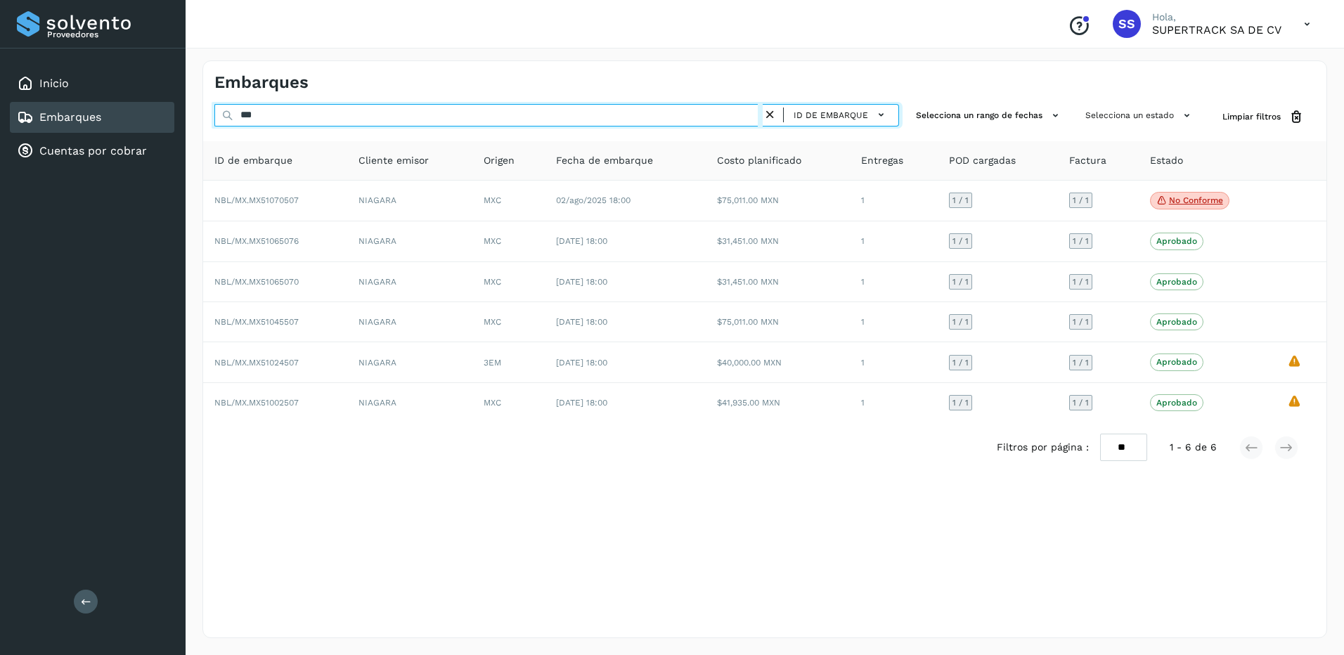
drag, startPoint x: 278, startPoint y: 114, endPoint x: 54, endPoint y: 115, distance: 224.3
click at [54, 115] on div "Proveedores Inicio Embarques Cuentas por cobrar Salir Conoce nuestros beneficio…" at bounding box center [672, 327] width 1344 height 655
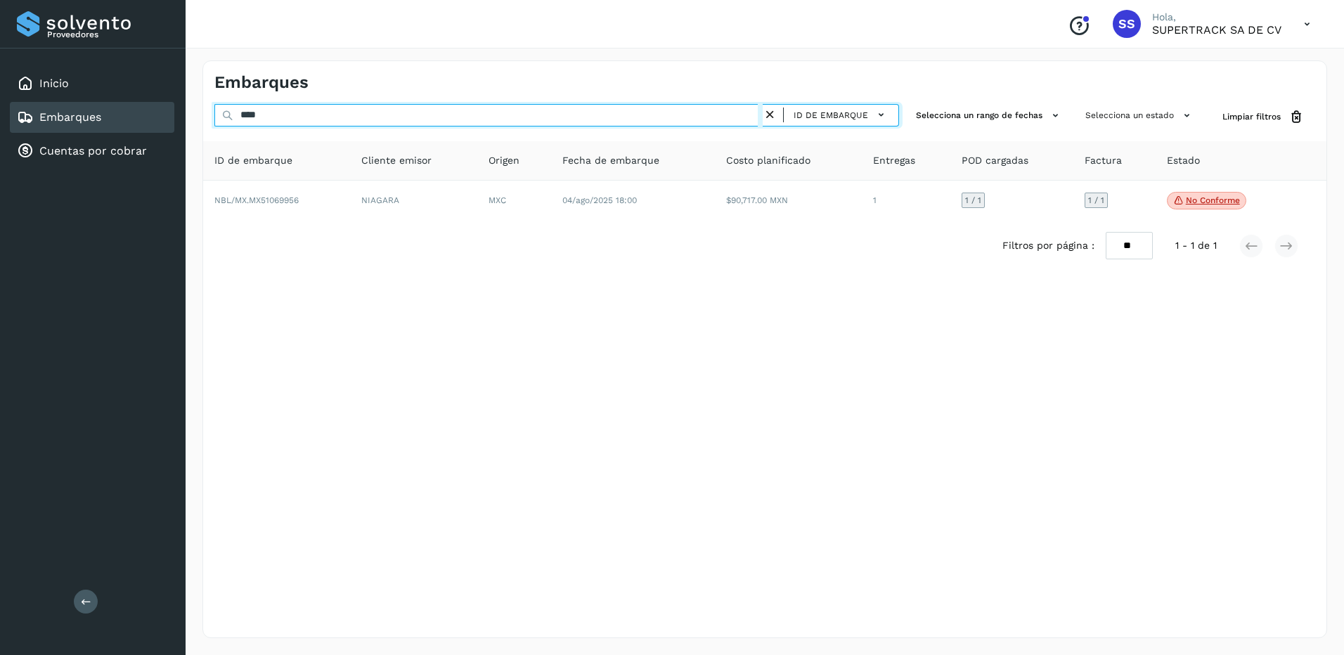
type input "****"
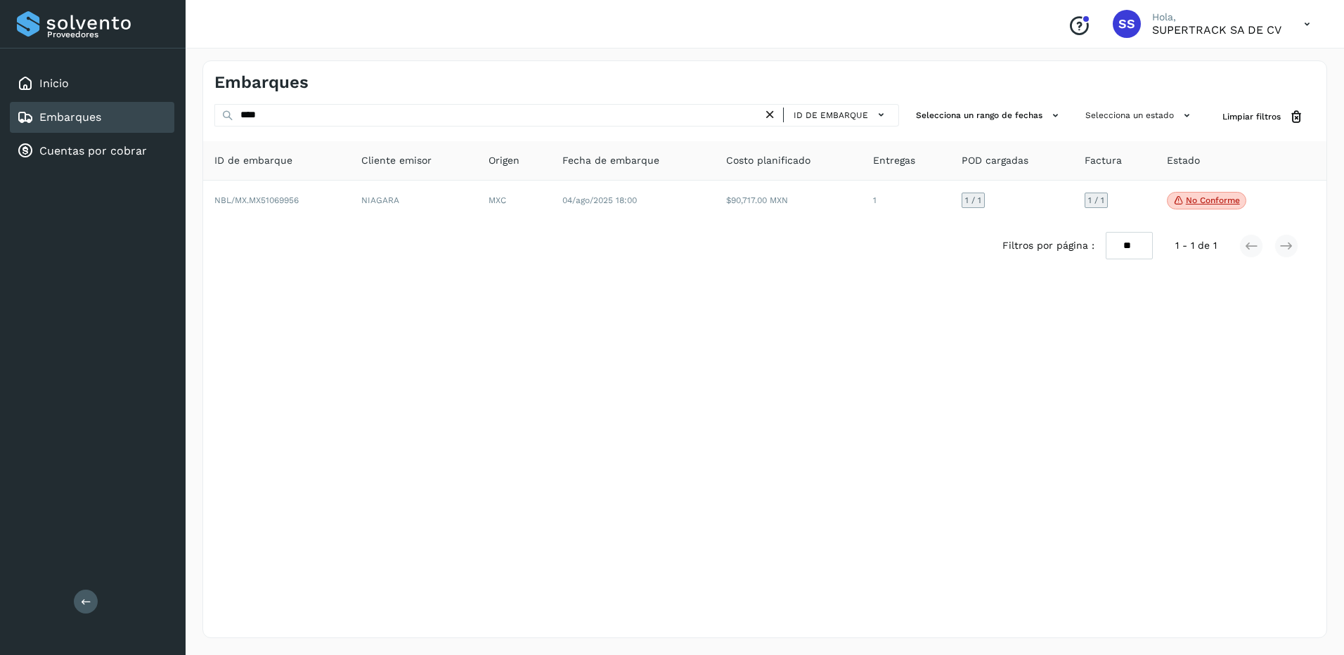
click at [634, 172] on th "Fecha de embarque" at bounding box center [633, 160] width 164 height 39
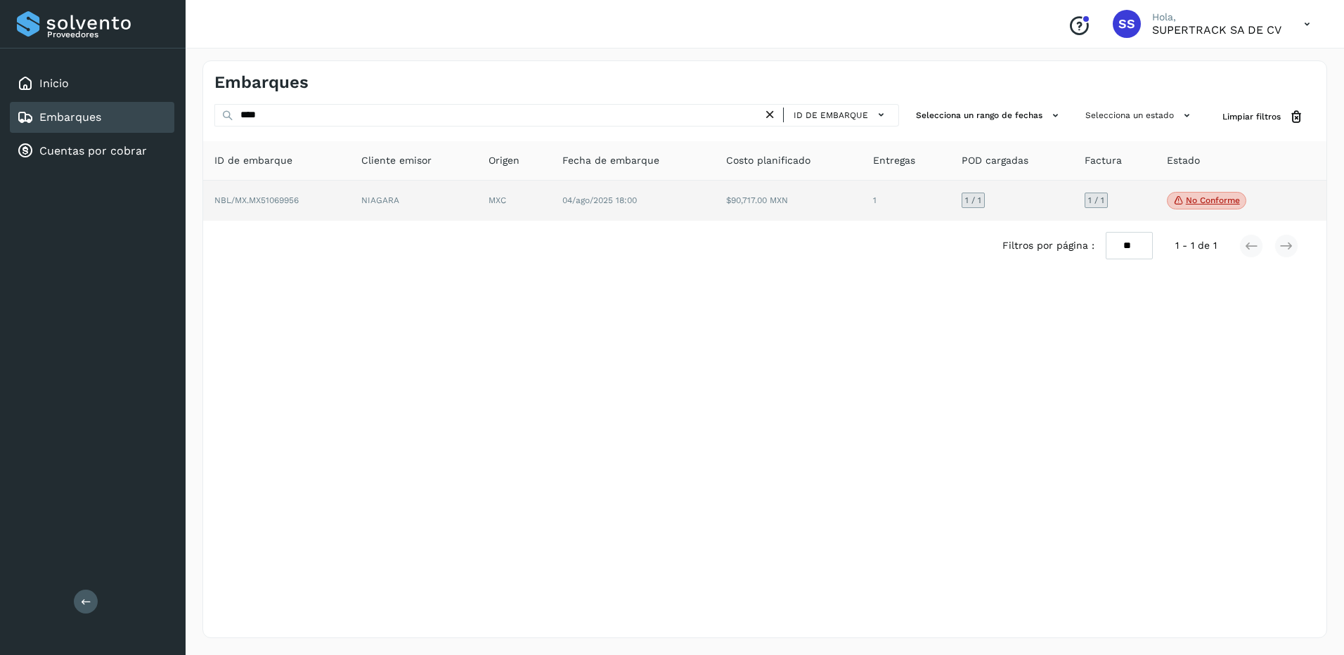
click at [634, 195] on td "04/ago/2025 18:00" at bounding box center [633, 201] width 164 height 41
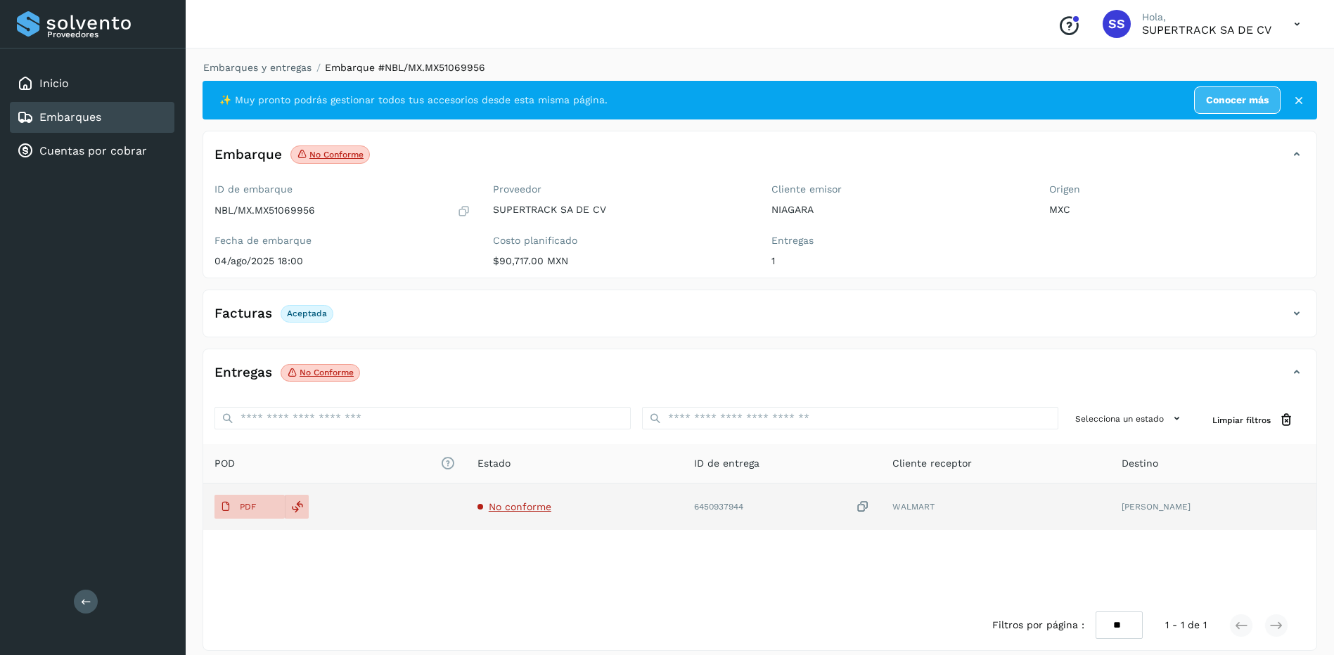
click at [534, 503] on span "No conforme" at bounding box center [520, 506] width 63 height 11
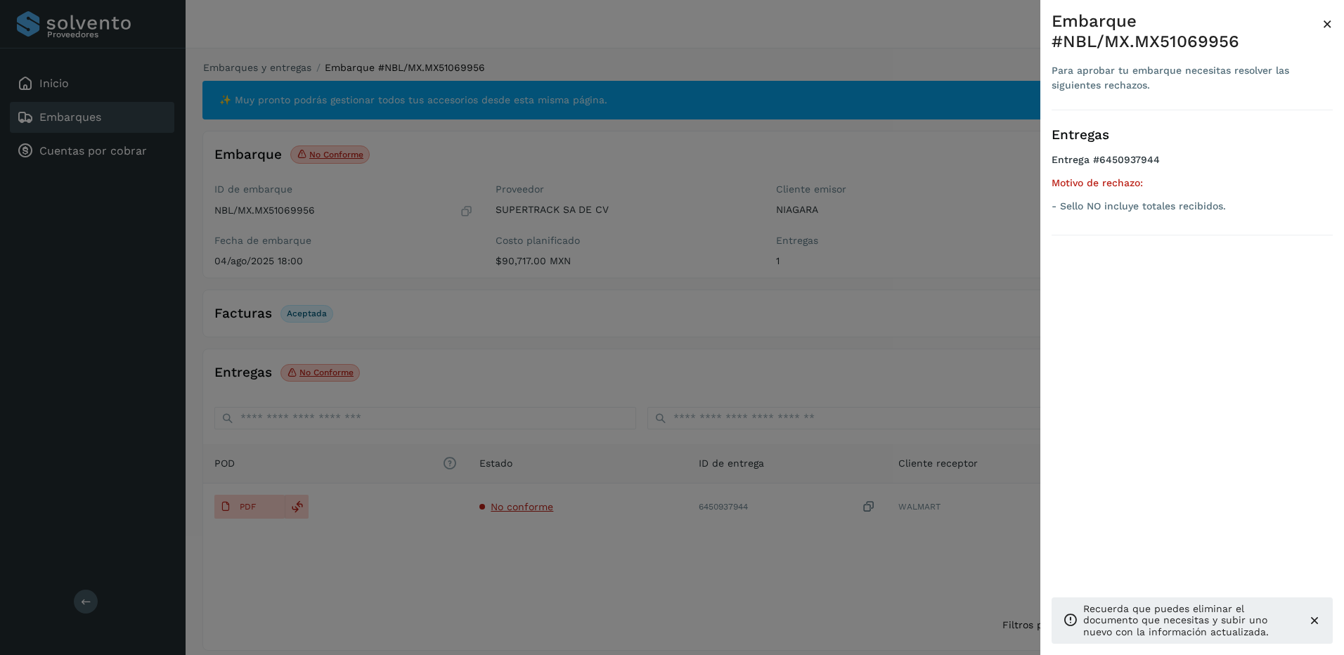
click at [710, 510] on div at bounding box center [672, 327] width 1344 height 655
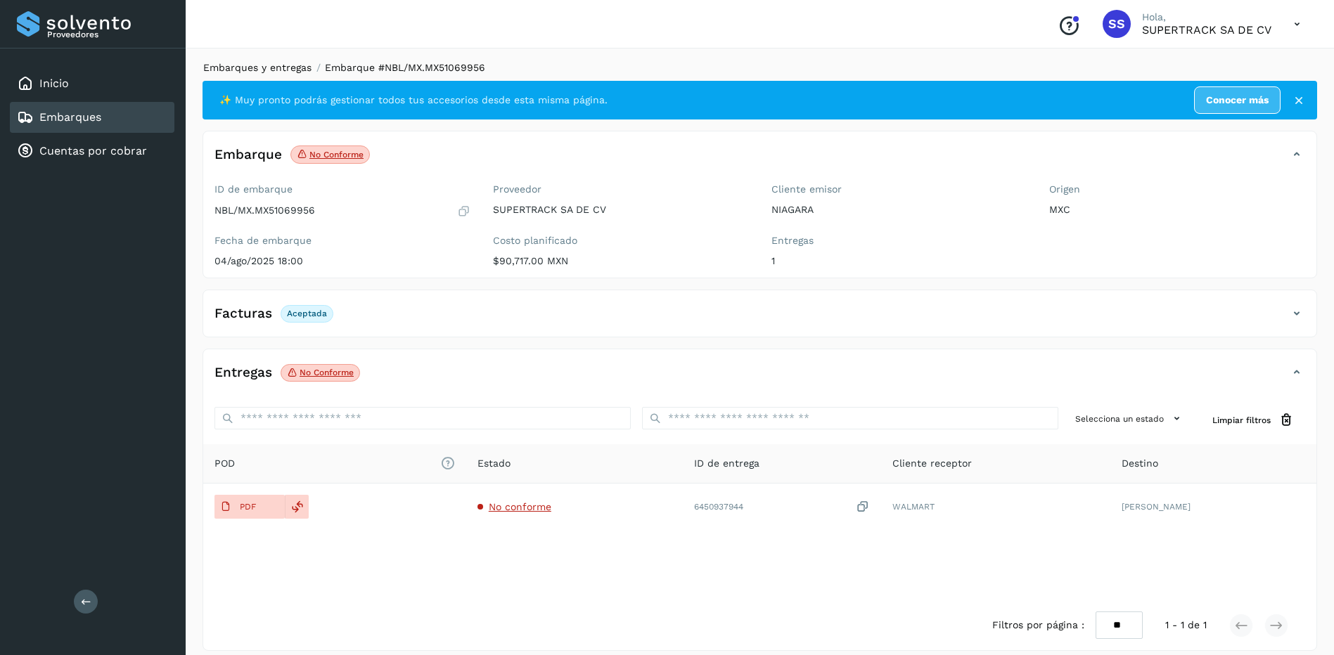
click at [267, 71] on link "Embarques y entregas" at bounding box center [257, 67] width 108 height 11
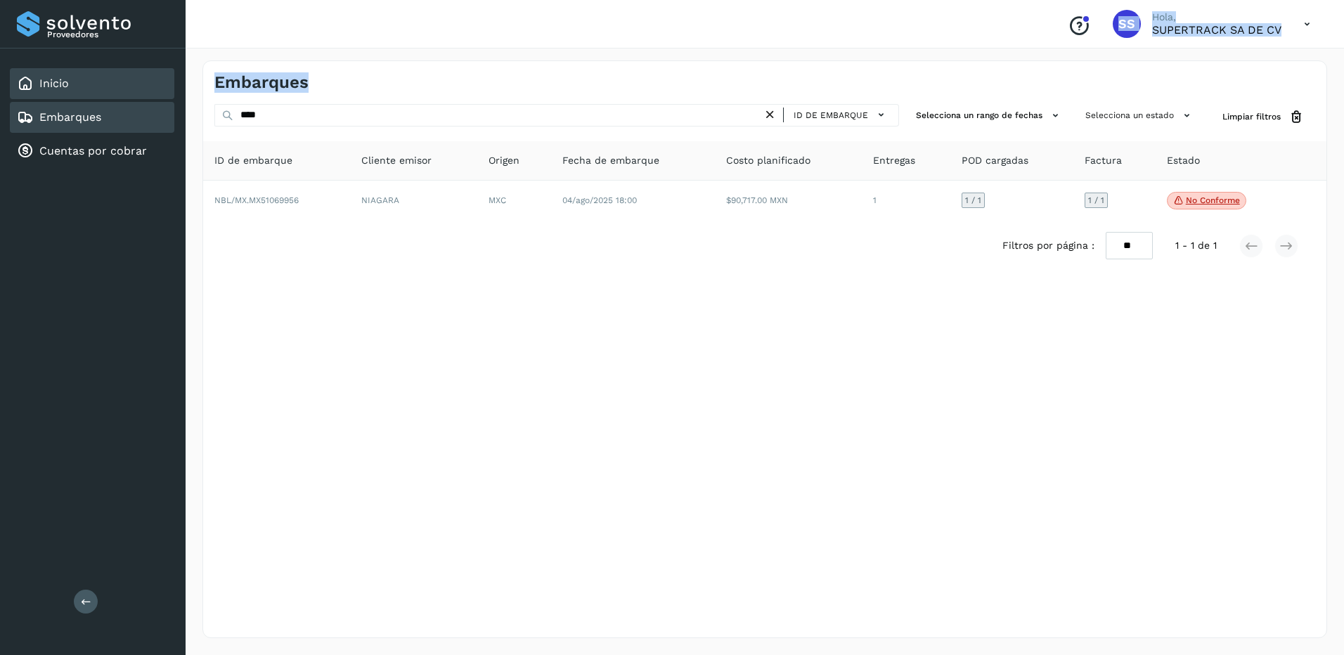
drag, startPoint x: 264, startPoint y: 96, endPoint x: 127, endPoint y: 98, distance: 137.1
click at [127, 98] on div "Proveedores Inicio Embarques Cuentas por cobrar Salir Conoce nuestros beneficio…" at bounding box center [672, 327] width 1344 height 655
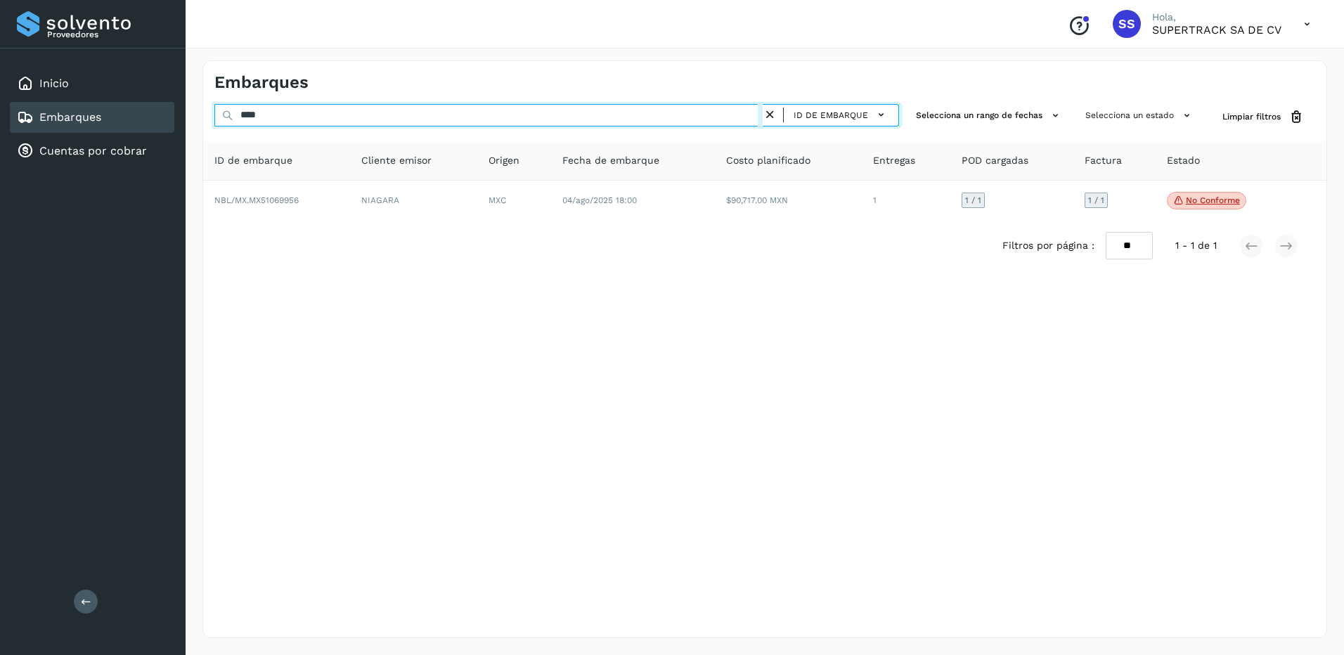
drag, startPoint x: 127, startPoint y: 98, endPoint x: 220, endPoint y: 122, distance: 95.8
click at [218, 122] on input "****" at bounding box center [488, 115] width 548 height 22
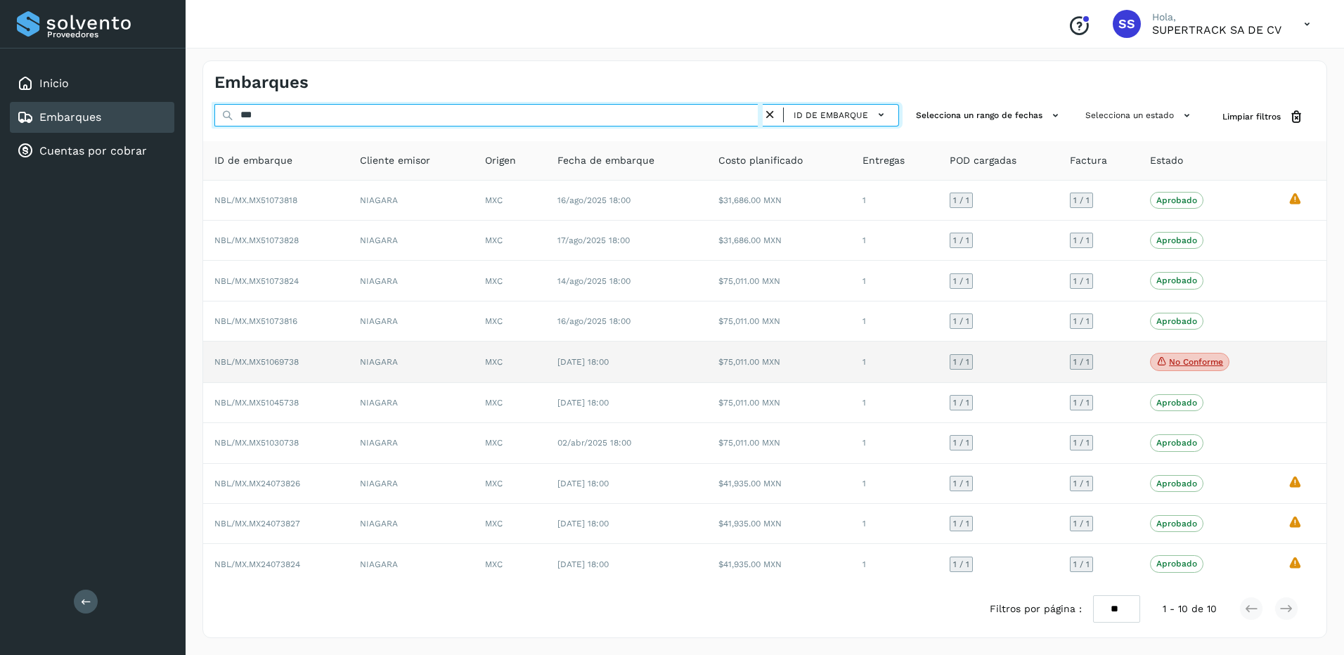
type input "***"
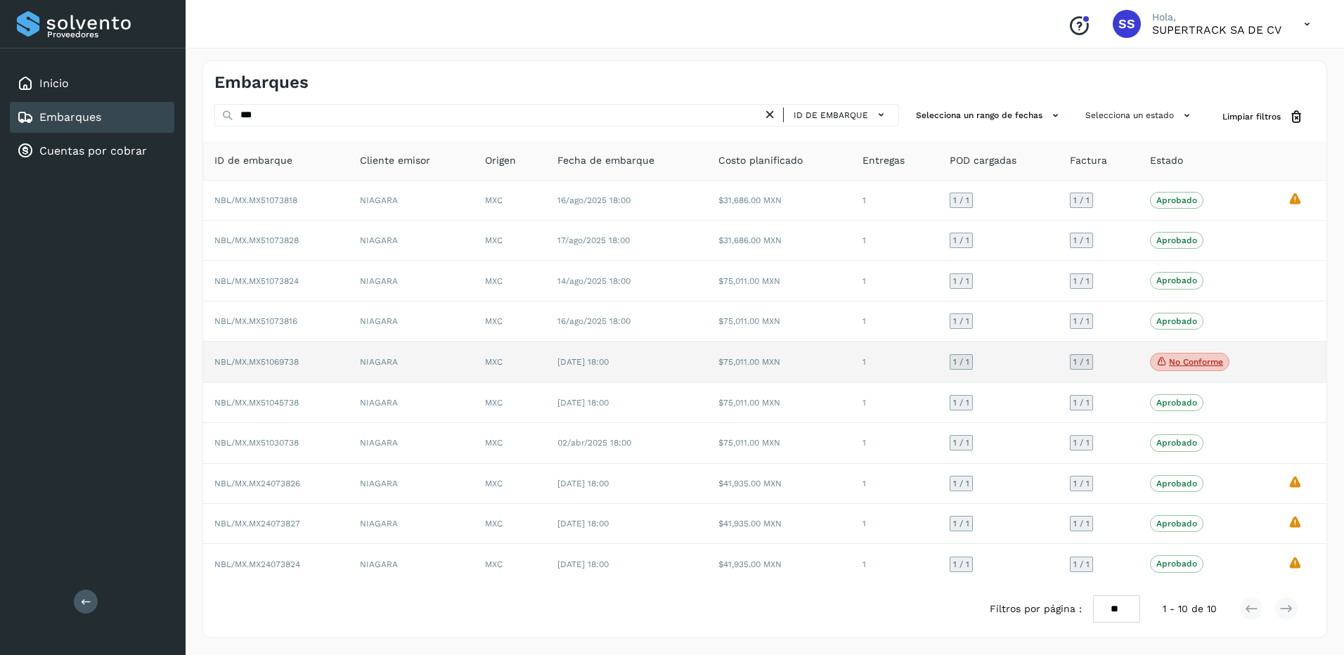
click at [321, 376] on td "NBL/MX.MX51069738" at bounding box center [276, 362] width 146 height 41
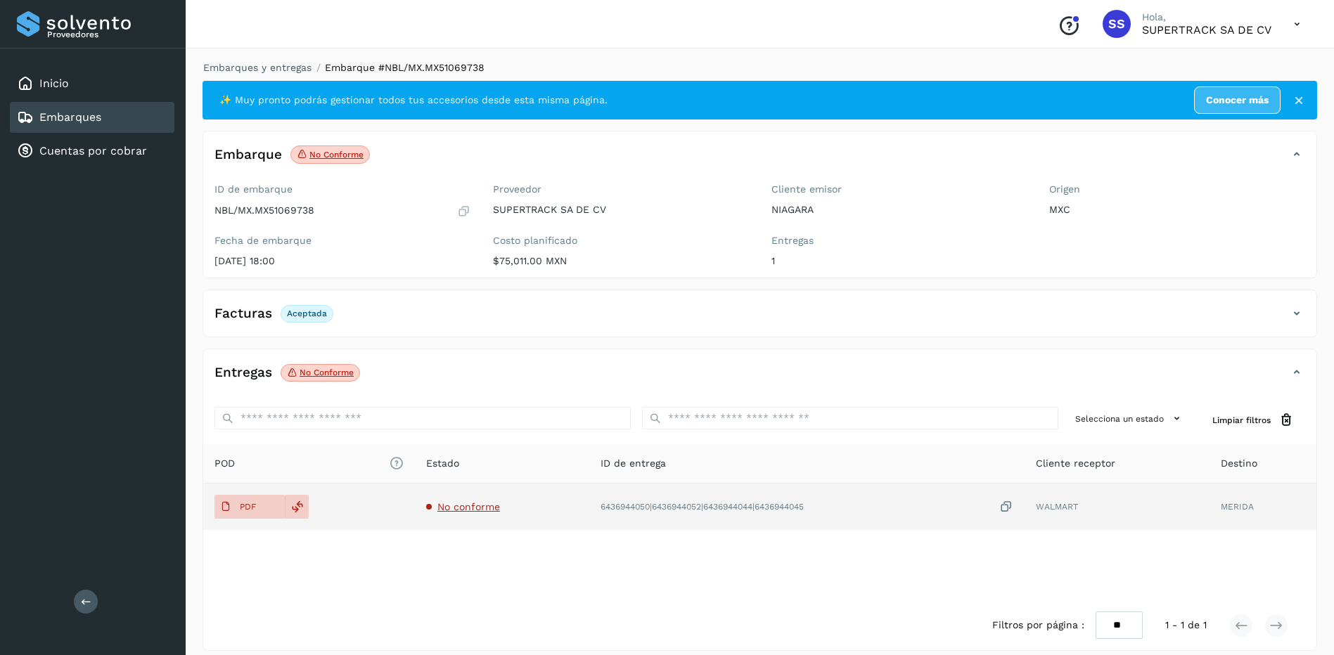
click at [489, 502] on span "No conforme" at bounding box center [468, 506] width 63 height 11
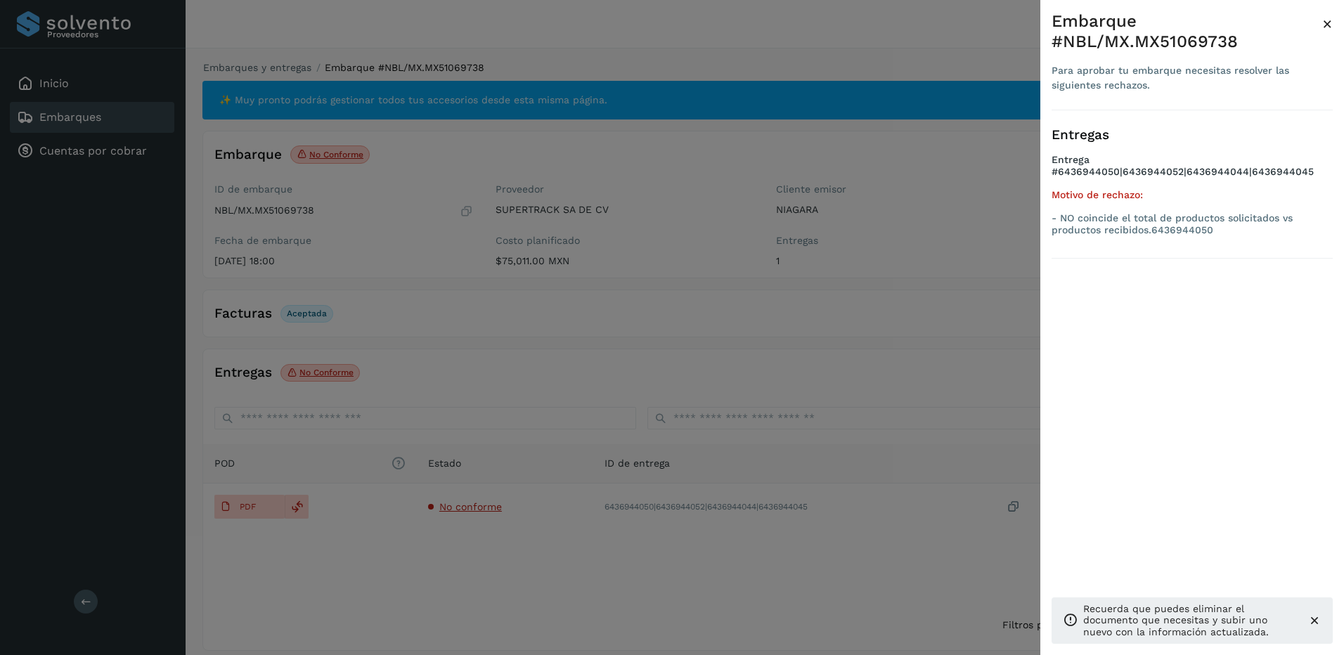
click at [839, 325] on div at bounding box center [672, 327] width 1344 height 655
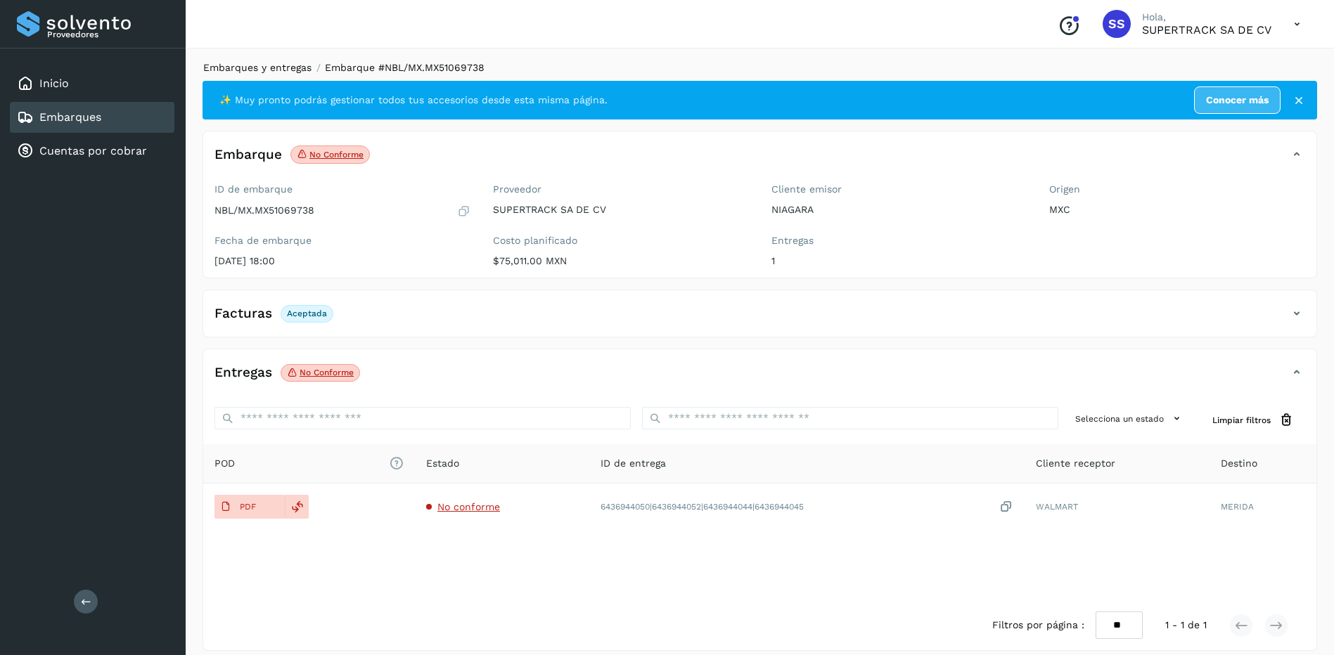
click at [292, 67] on link "Embarques y entregas" at bounding box center [257, 67] width 108 height 11
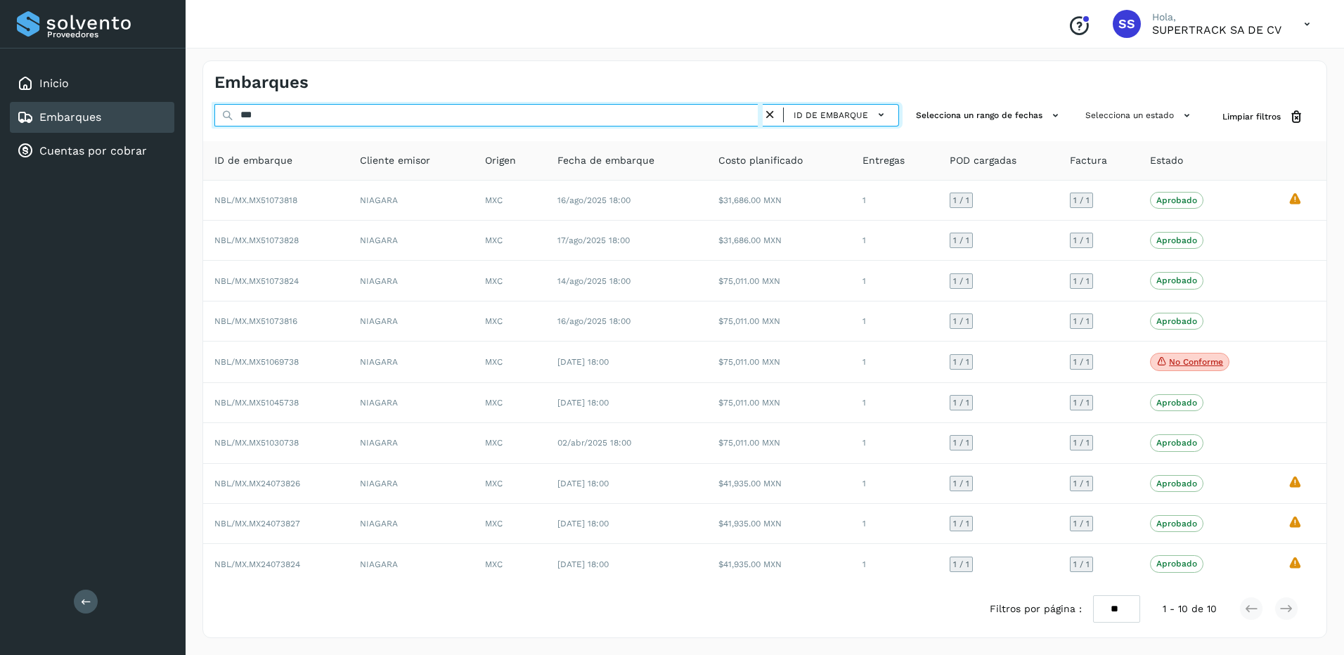
drag, startPoint x: 313, startPoint y: 117, endPoint x: 215, endPoint y: 111, distance: 97.9
click at [218, 113] on input "***" at bounding box center [488, 115] width 548 height 22
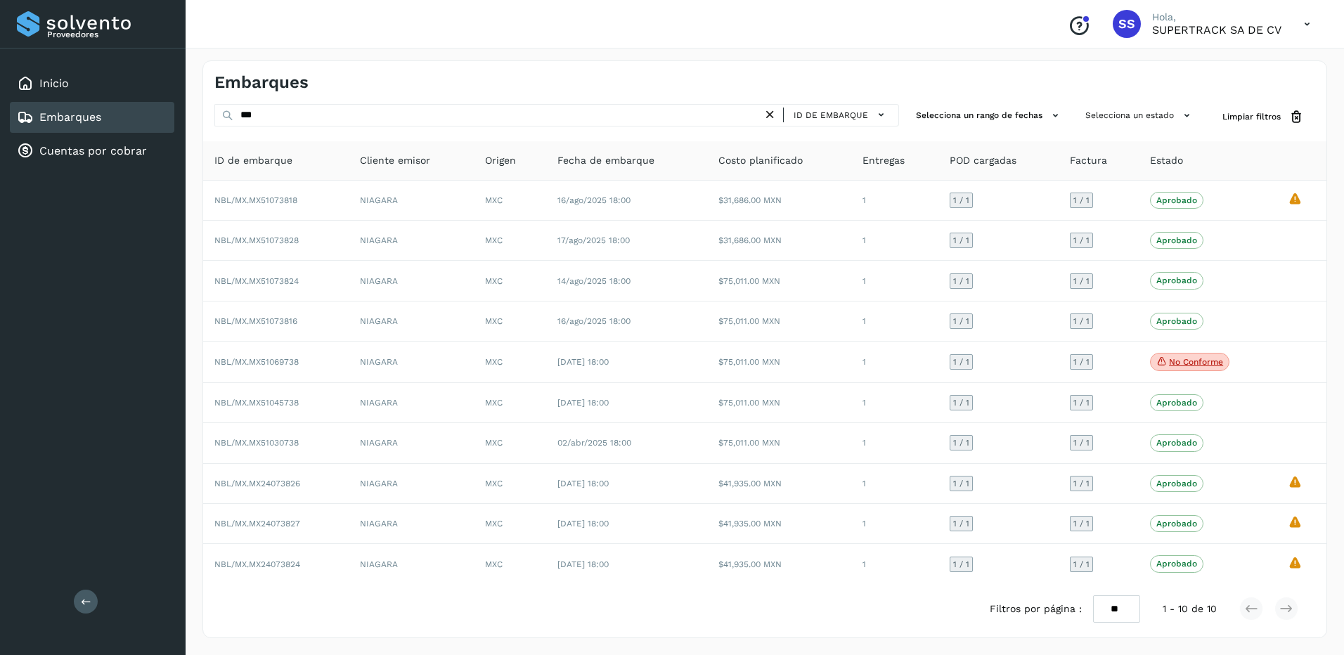
click at [770, 115] on icon at bounding box center [770, 115] width 15 height 15
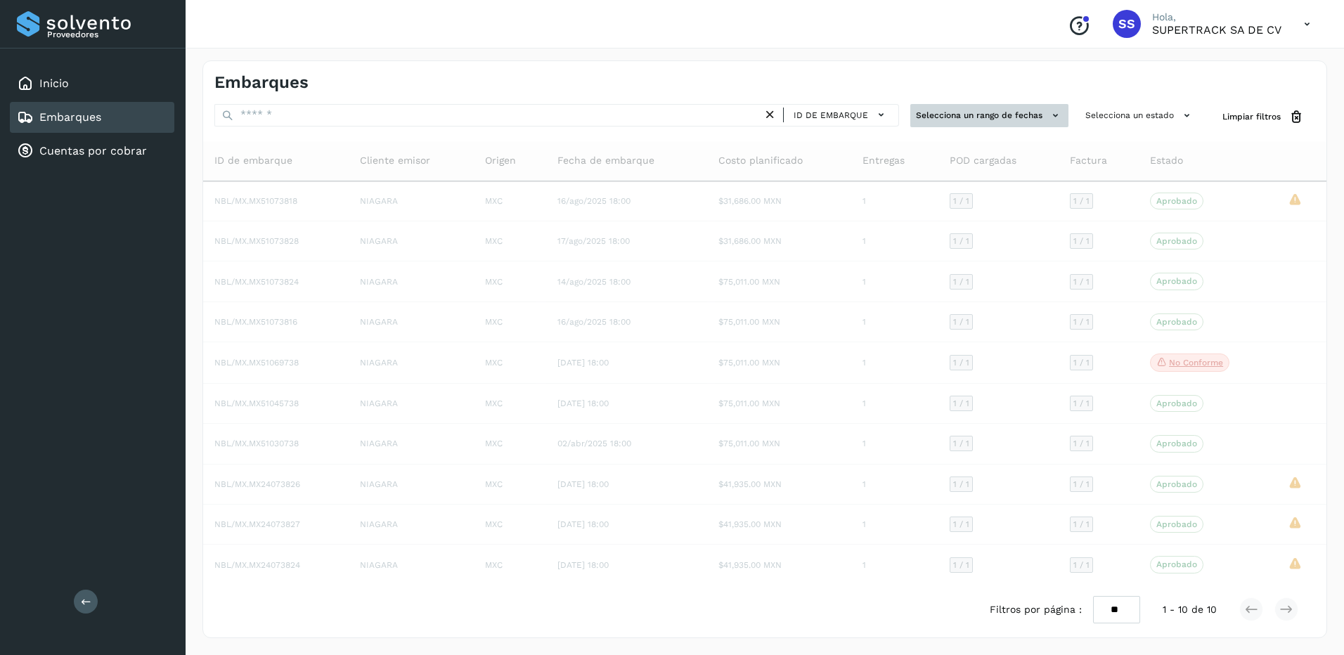
click at [1009, 112] on button "Selecciona un rango de fechas" at bounding box center [989, 115] width 158 height 23
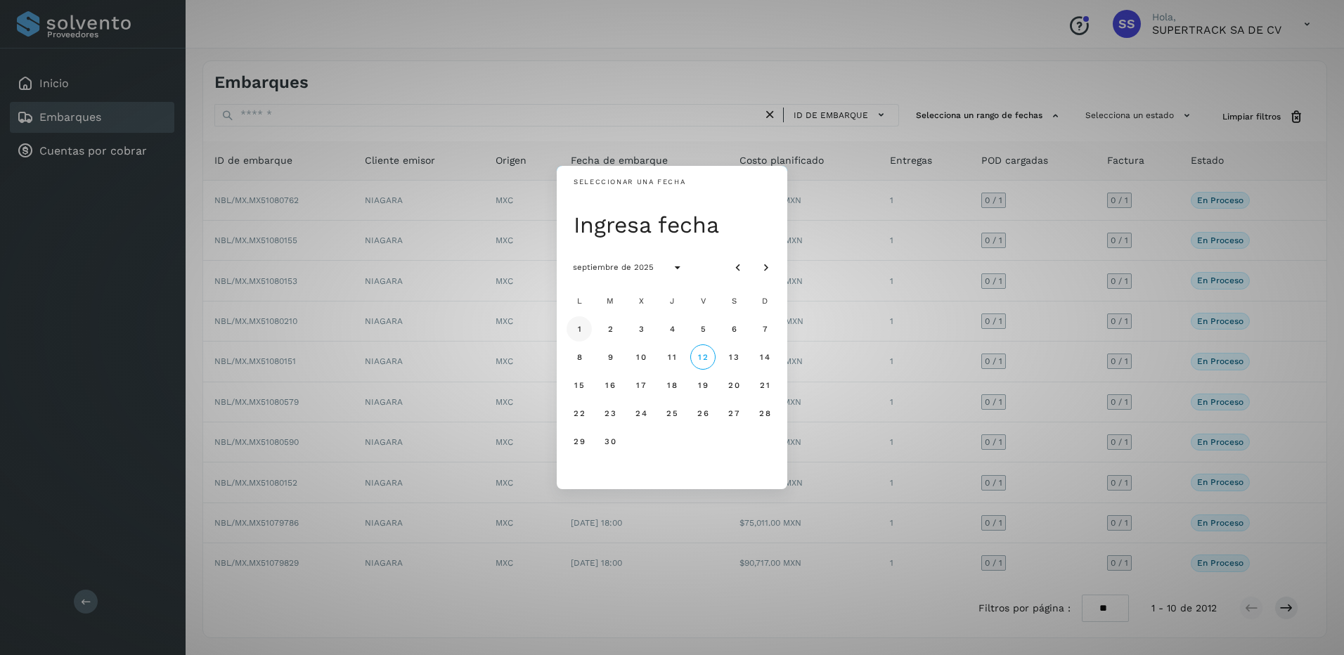
click at [576, 327] on span "1" at bounding box center [578, 329] width 5 height 10
click at [704, 359] on span "12" at bounding box center [702, 357] width 11 height 10
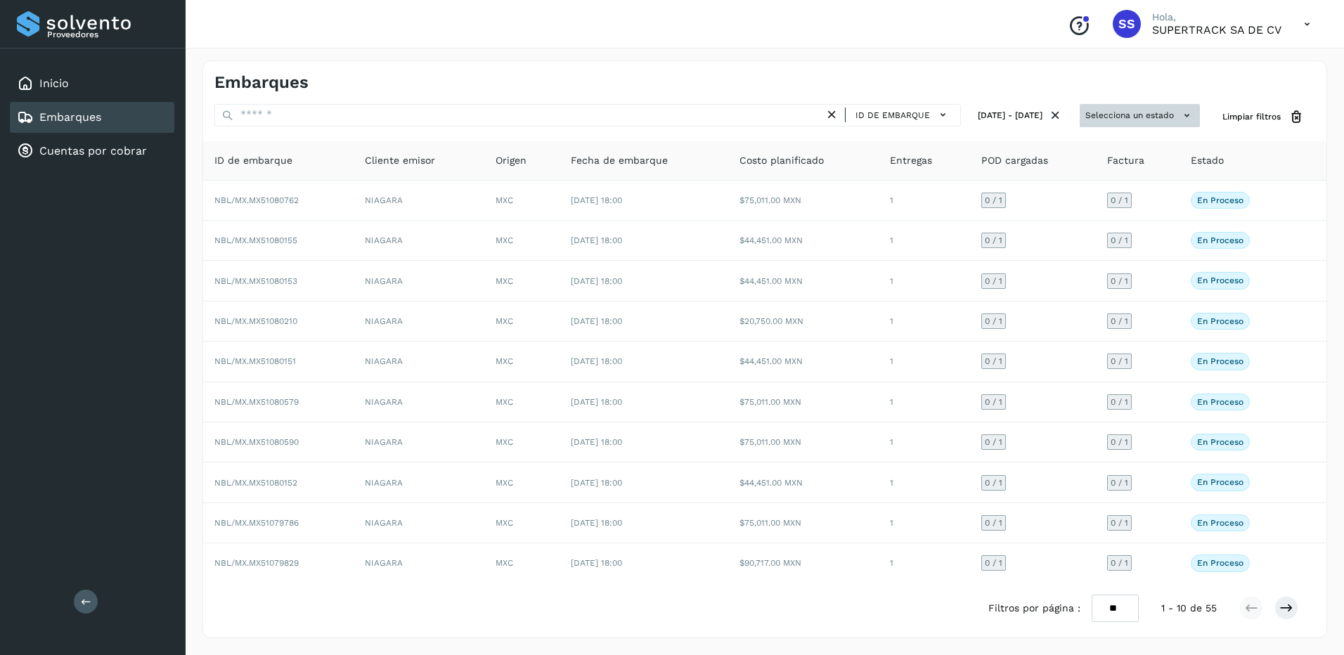
click at [1089, 118] on button "Selecciona un estado" at bounding box center [1140, 115] width 120 height 23
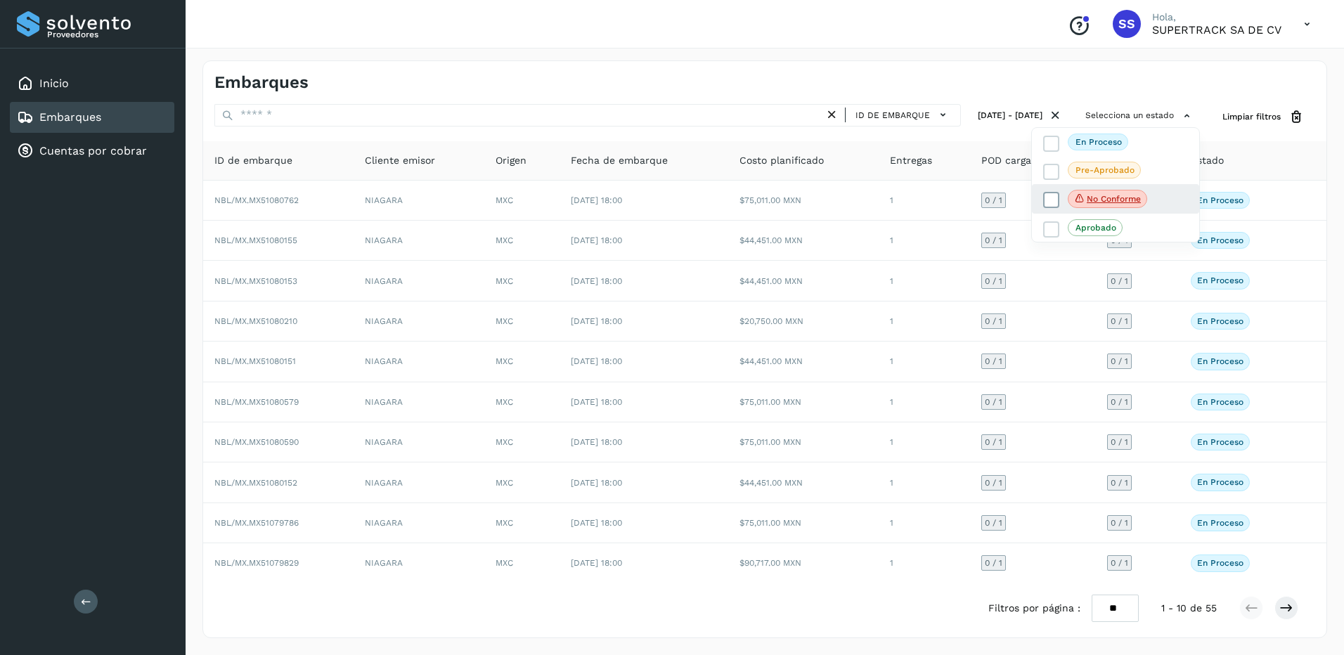
click at [1104, 193] on span "No conforme" at bounding box center [1107, 199] width 79 height 18
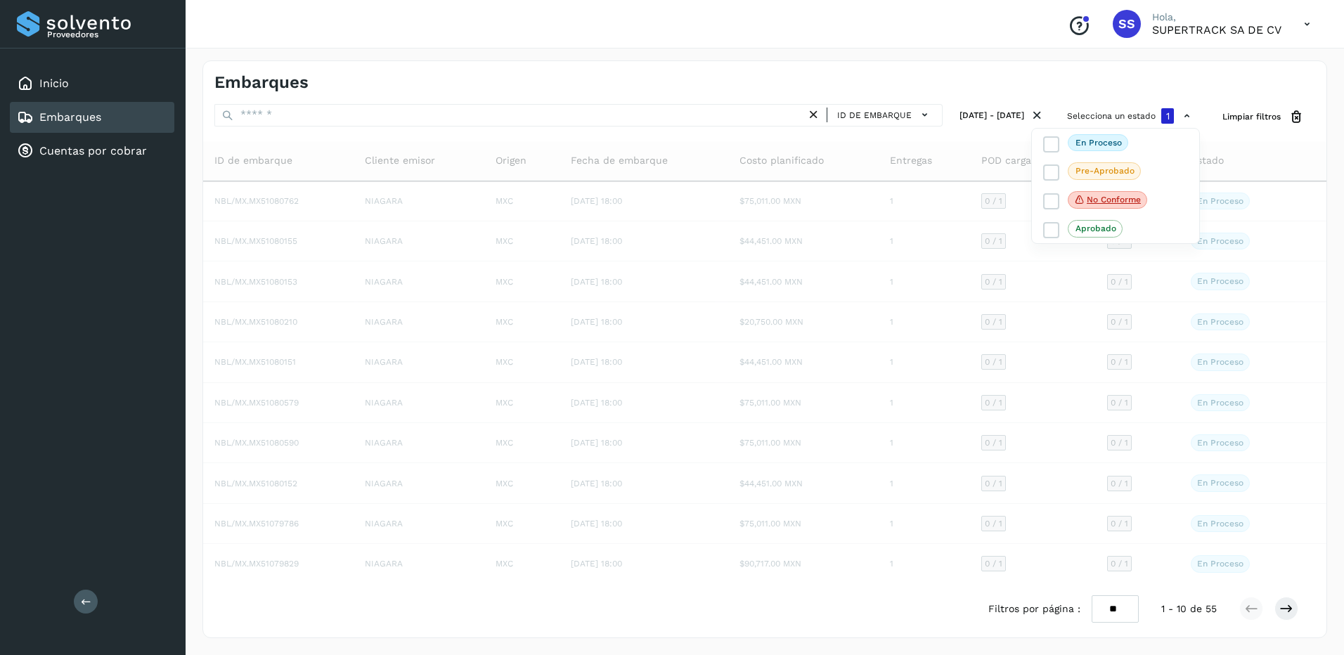
click at [1177, 319] on div at bounding box center [672, 327] width 1344 height 655
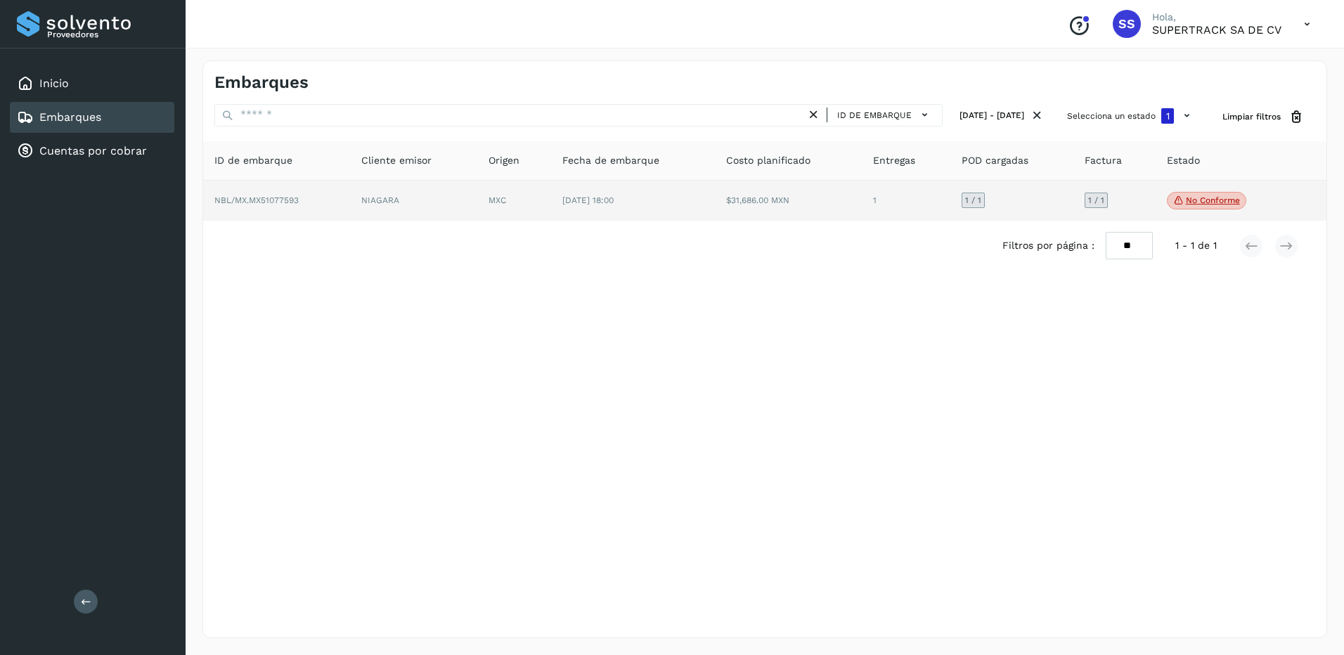
click at [530, 215] on td "MXC" at bounding box center [513, 201] width 73 height 41
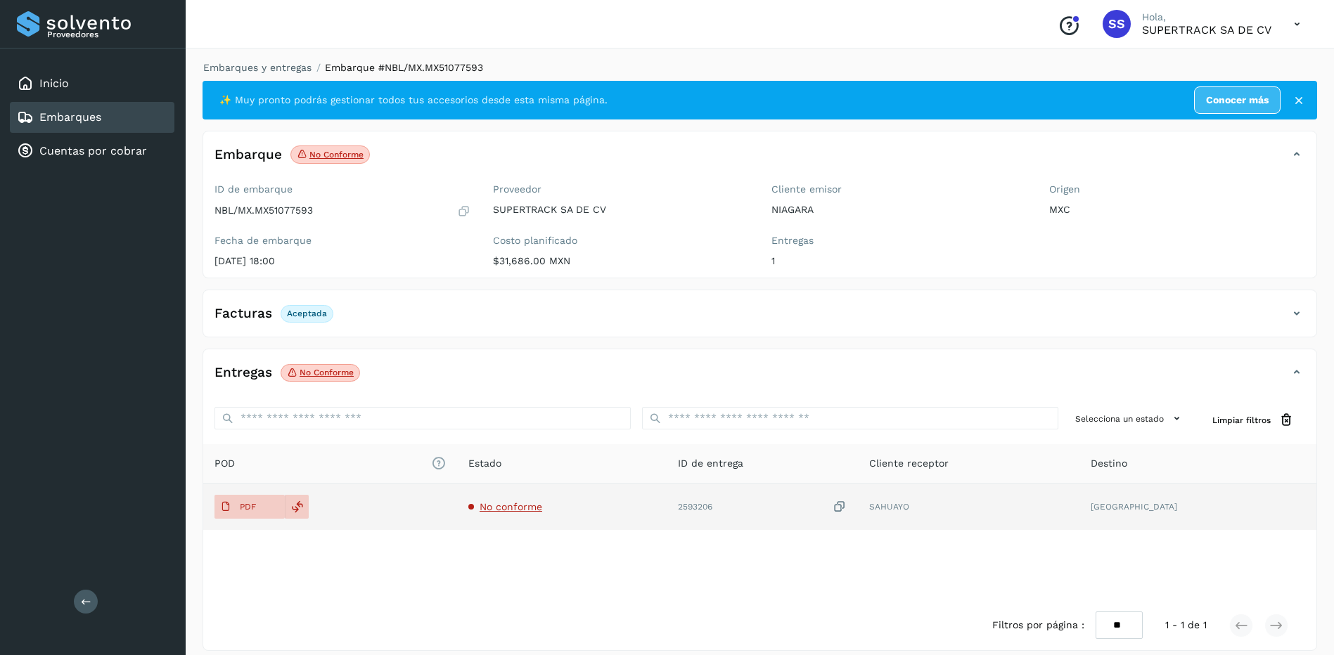
click at [526, 498] on td "No conforme" at bounding box center [561, 507] width 209 height 46
click at [531, 510] on span "No conforme" at bounding box center [510, 506] width 63 height 11
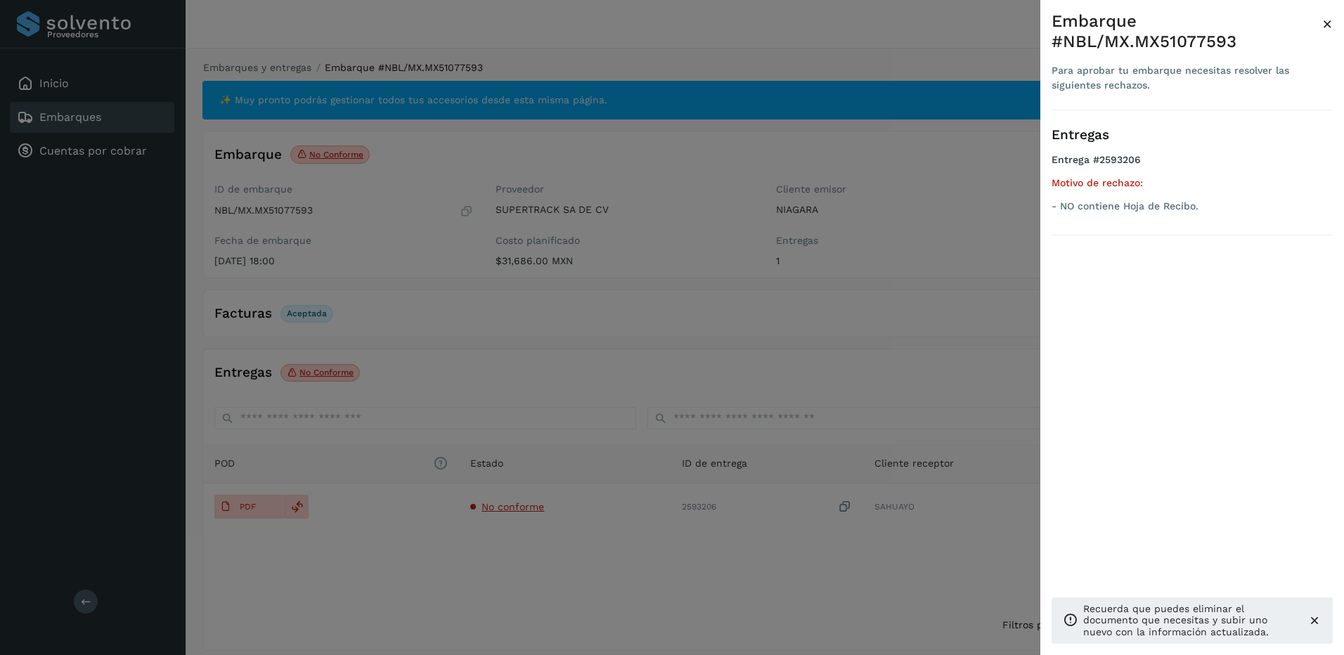
click at [570, 529] on div at bounding box center [672, 327] width 1344 height 655
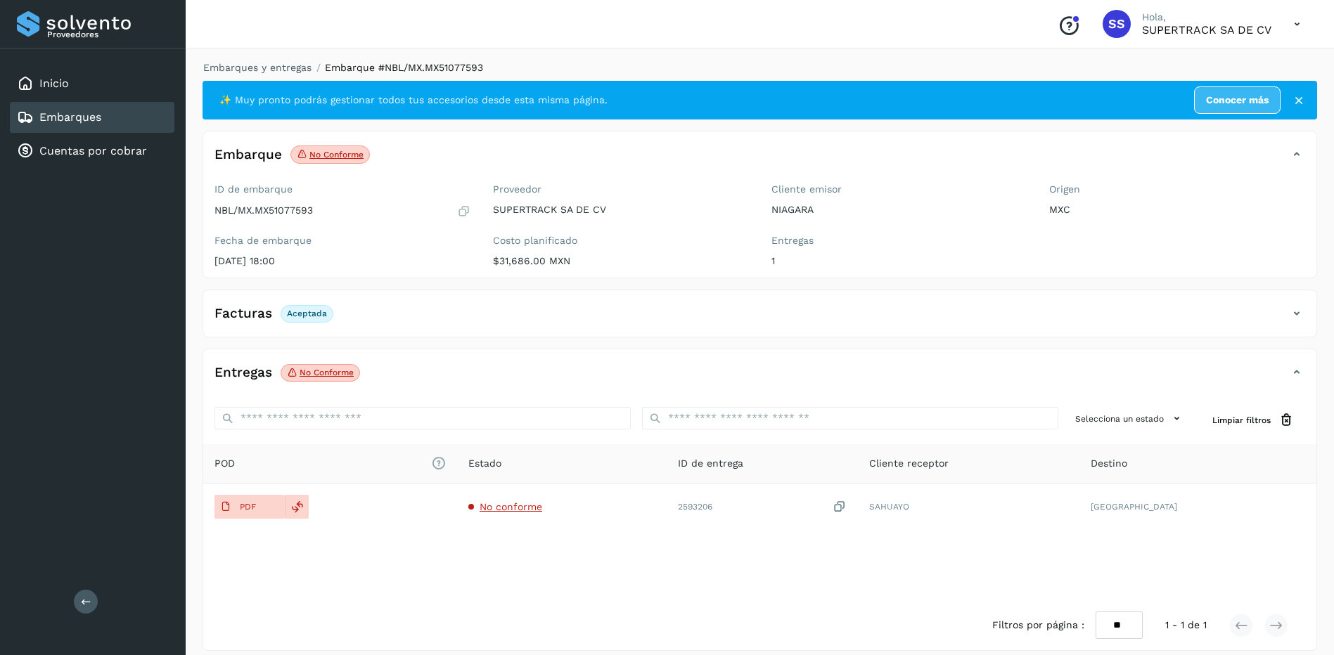
scroll to position [13, 0]
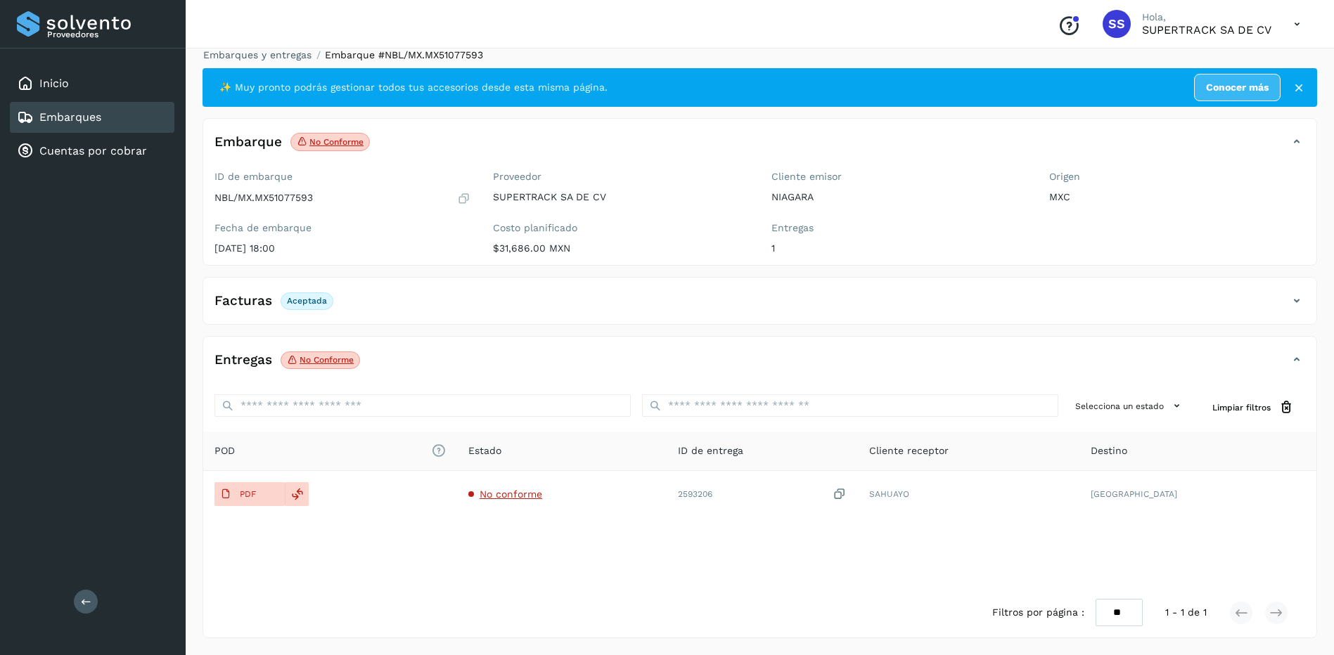
click at [257, 61] on li "Embarques y entregas" at bounding box center [252, 55] width 117 height 15
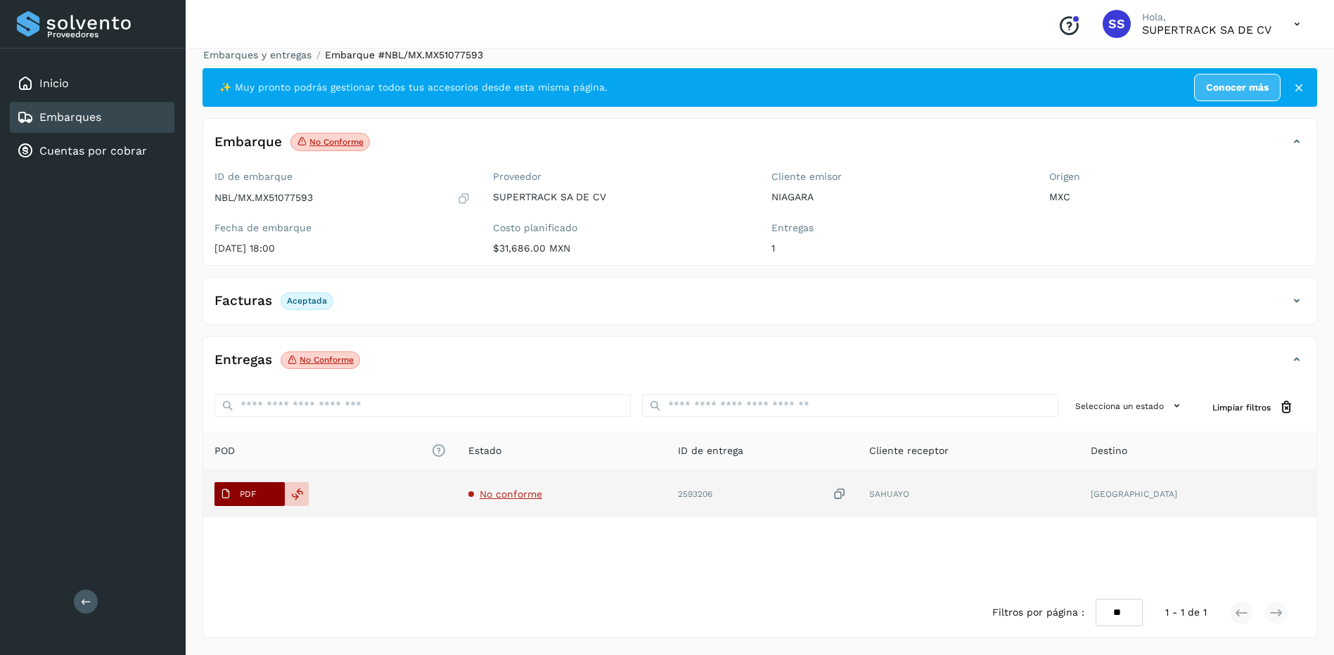
click at [240, 488] on span "PDF" at bounding box center [237, 494] width 47 height 22
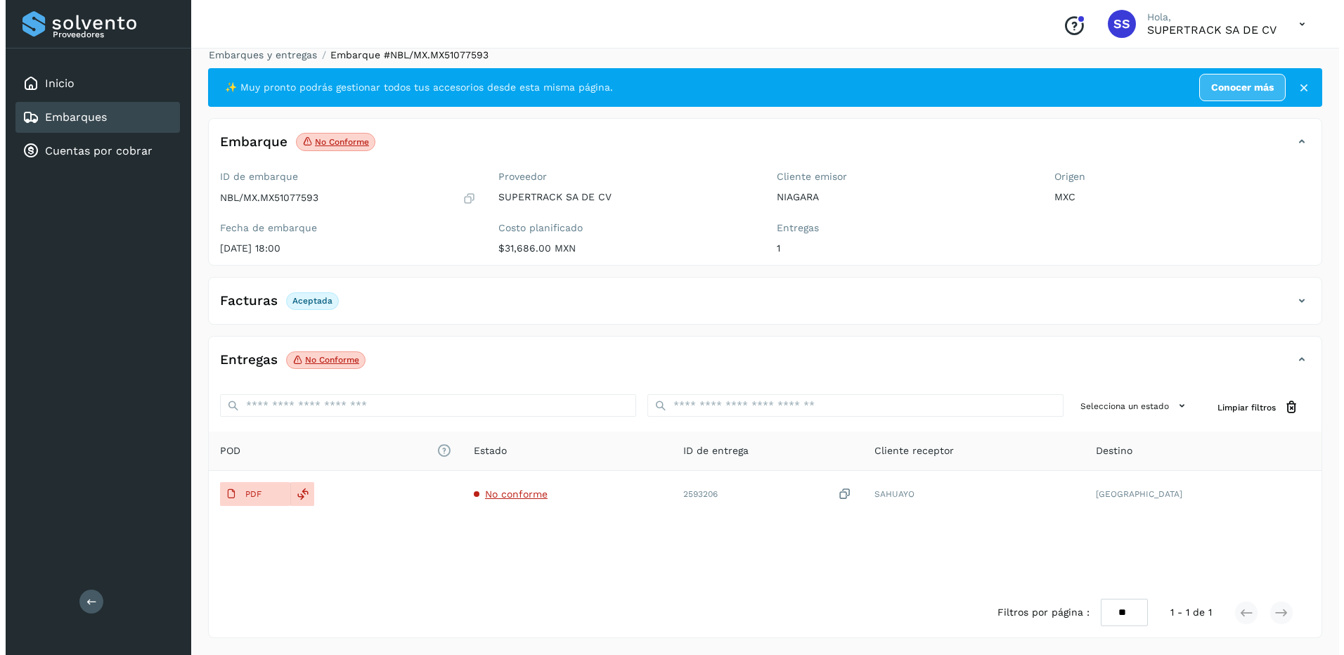
scroll to position [0, 0]
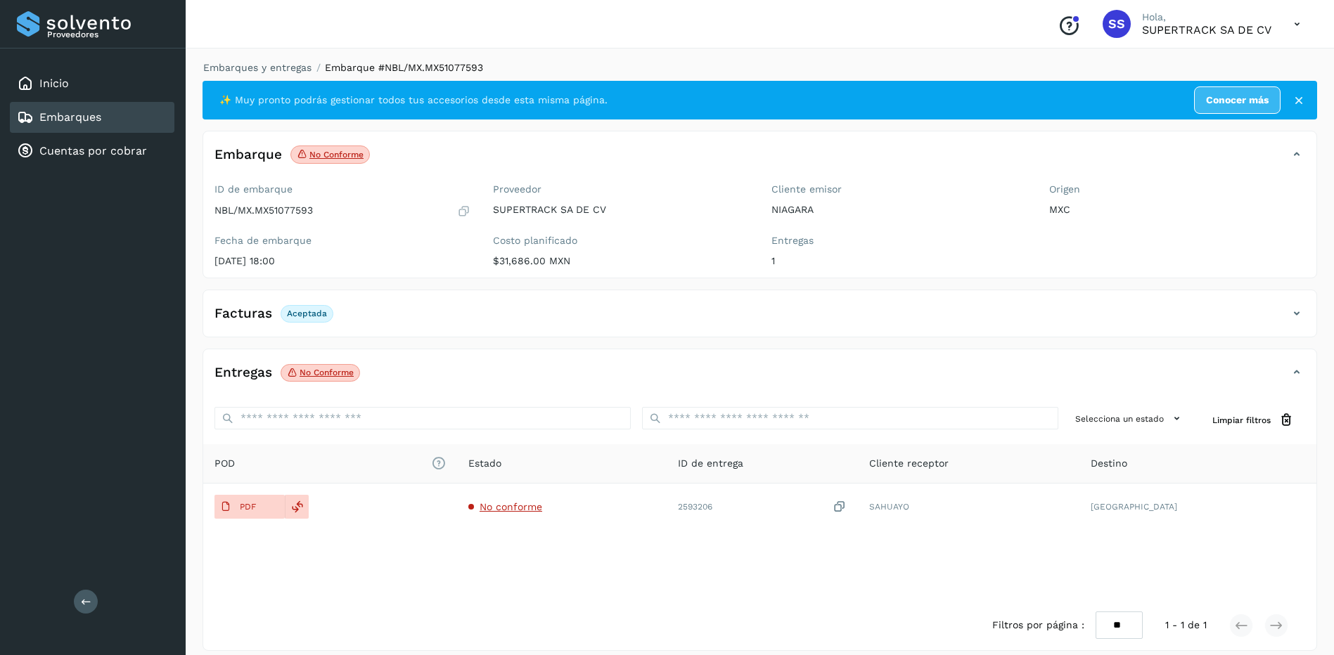
click at [267, 75] on div "Embarques y entregas Embarque #NBL/MX.MX51077593 ✨ Muy pronto podrás gestionar …" at bounding box center [759, 355] width 1114 height 591
click at [268, 71] on link "Embarques y entregas" at bounding box center [257, 67] width 108 height 11
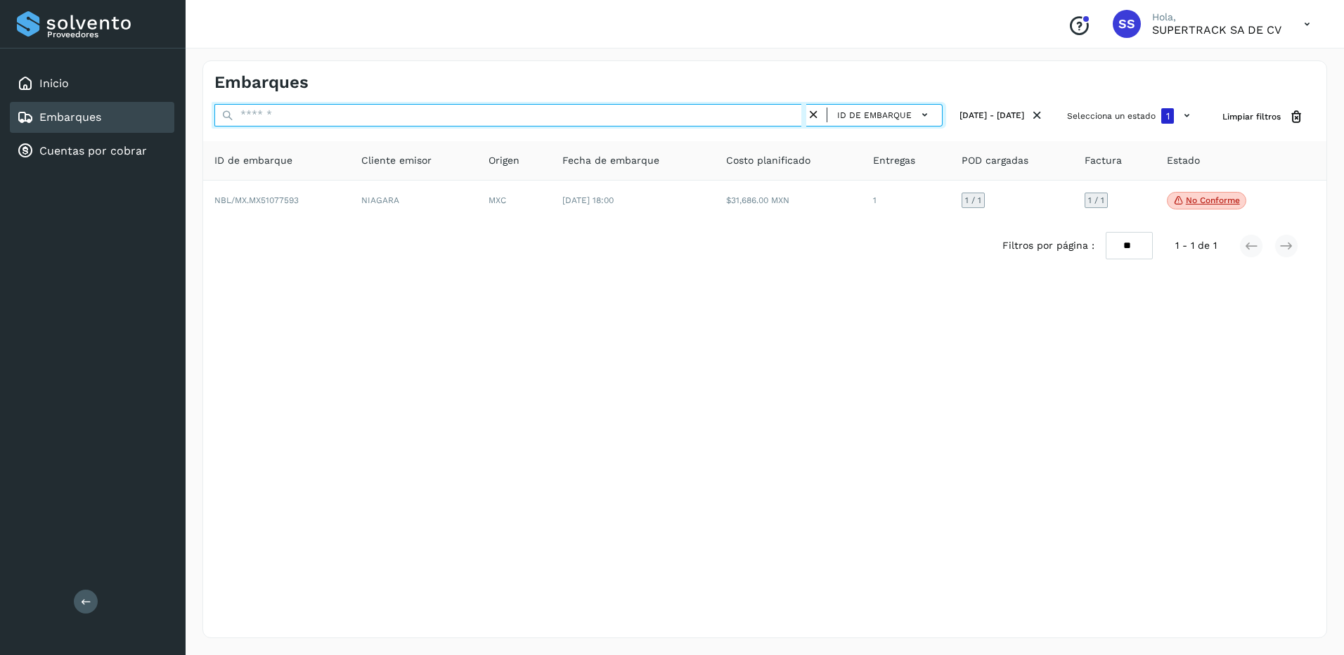
click at [292, 125] on input "text" at bounding box center [510, 115] width 592 height 22
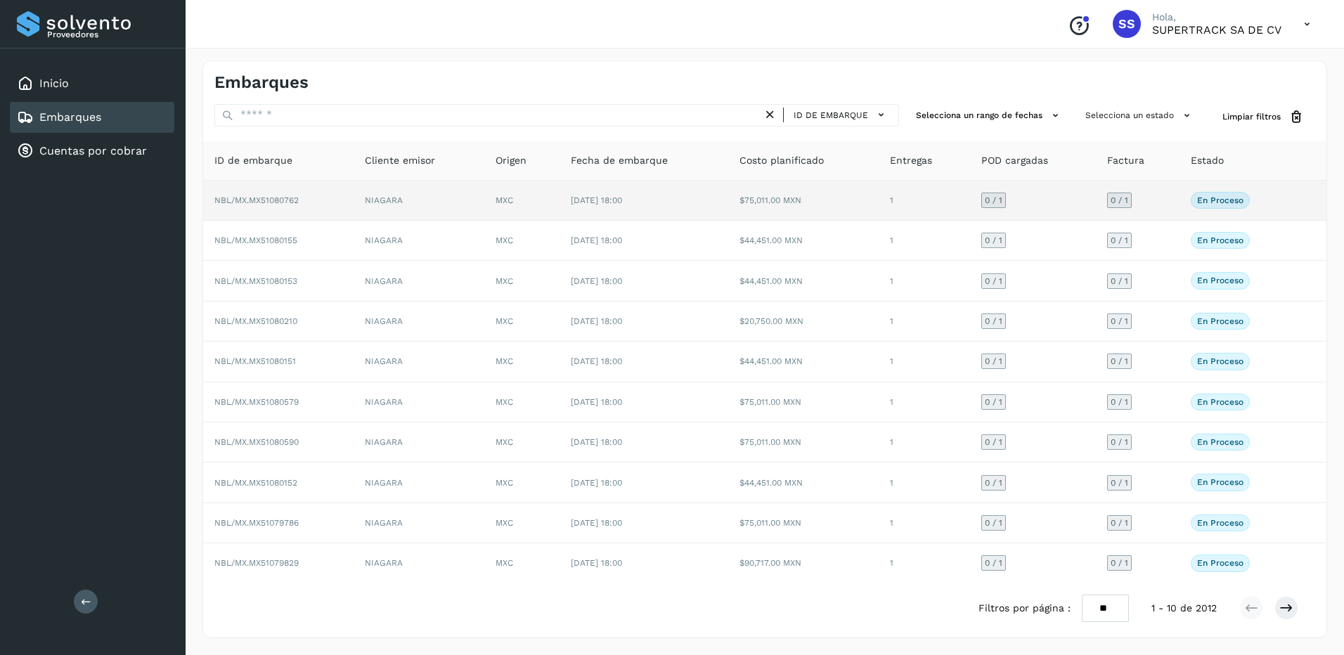
click at [603, 216] on td "[DATE] 18:00" at bounding box center [644, 201] width 169 height 40
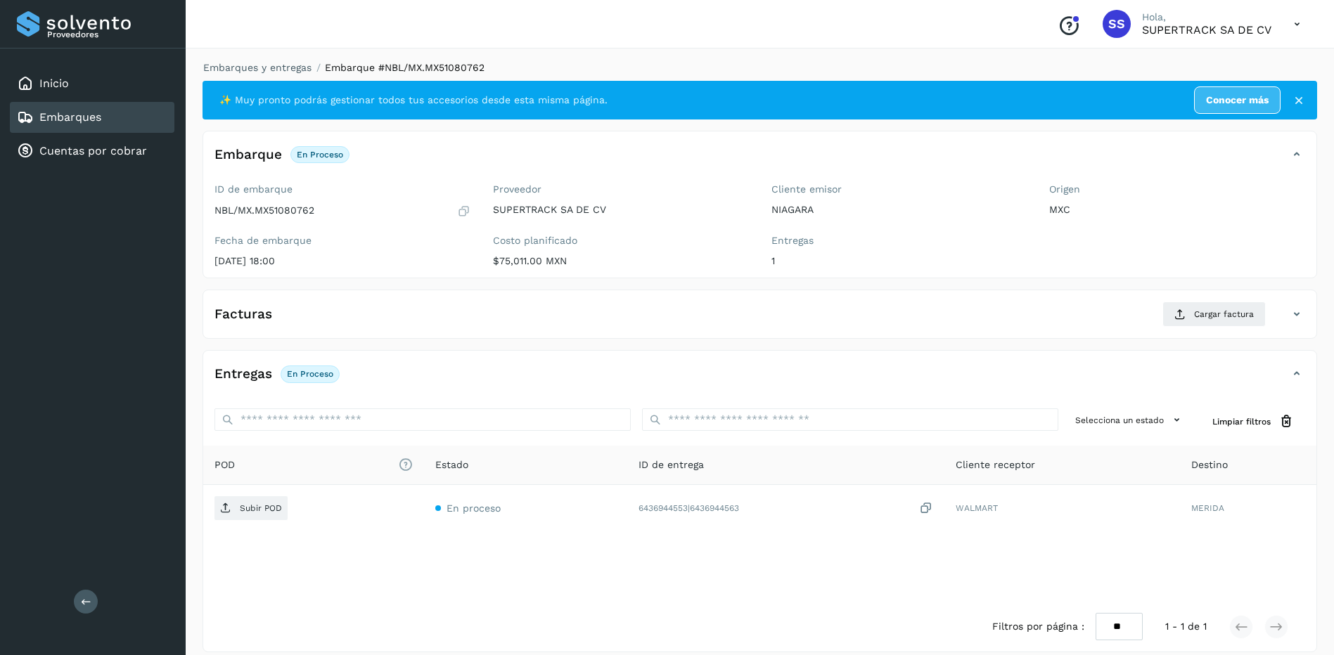
click at [988, 141] on div "Embarque En proceso Verifica el estado de la factura o entregas asociadas a est…" at bounding box center [759, 205] width 1114 height 148
